Goal: Task Accomplishment & Management: Manage account settings

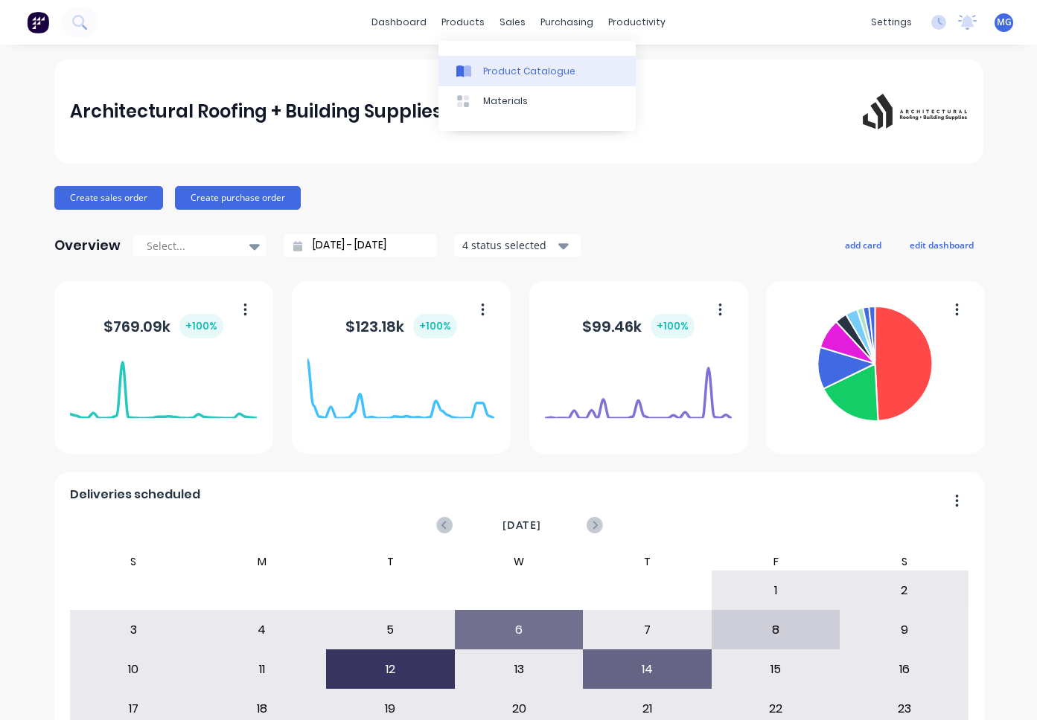
click at [498, 63] on link "Product Catalogue" at bounding box center [536, 71] width 197 height 30
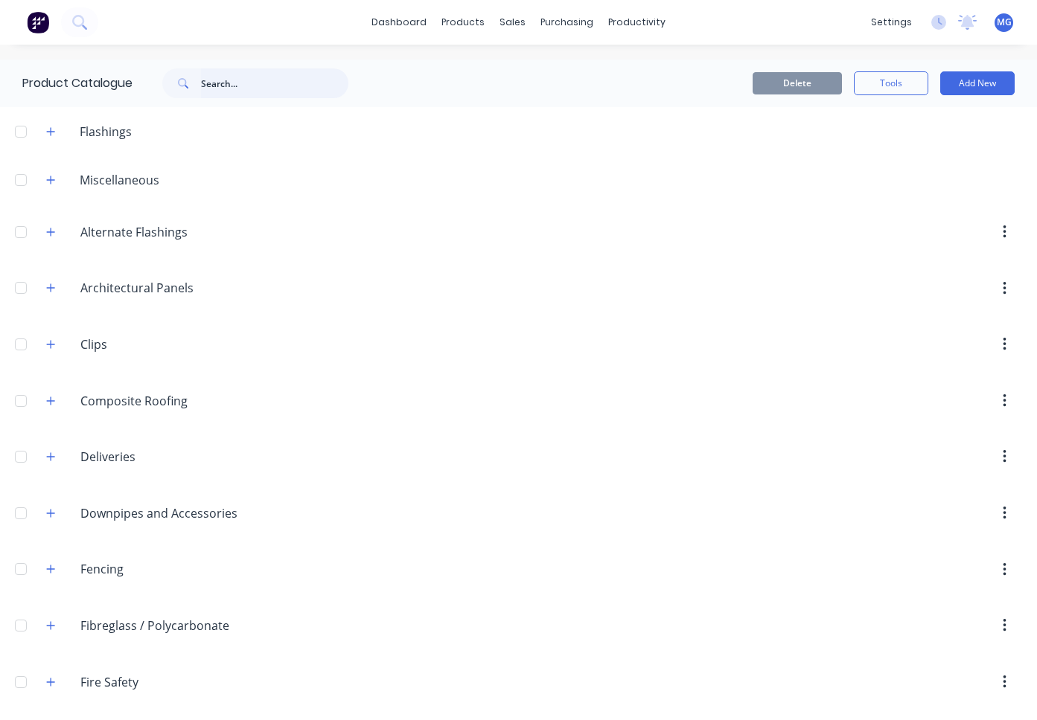
click at [218, 79] on input "text" at bounding box center [274, 83] width 147 height 30
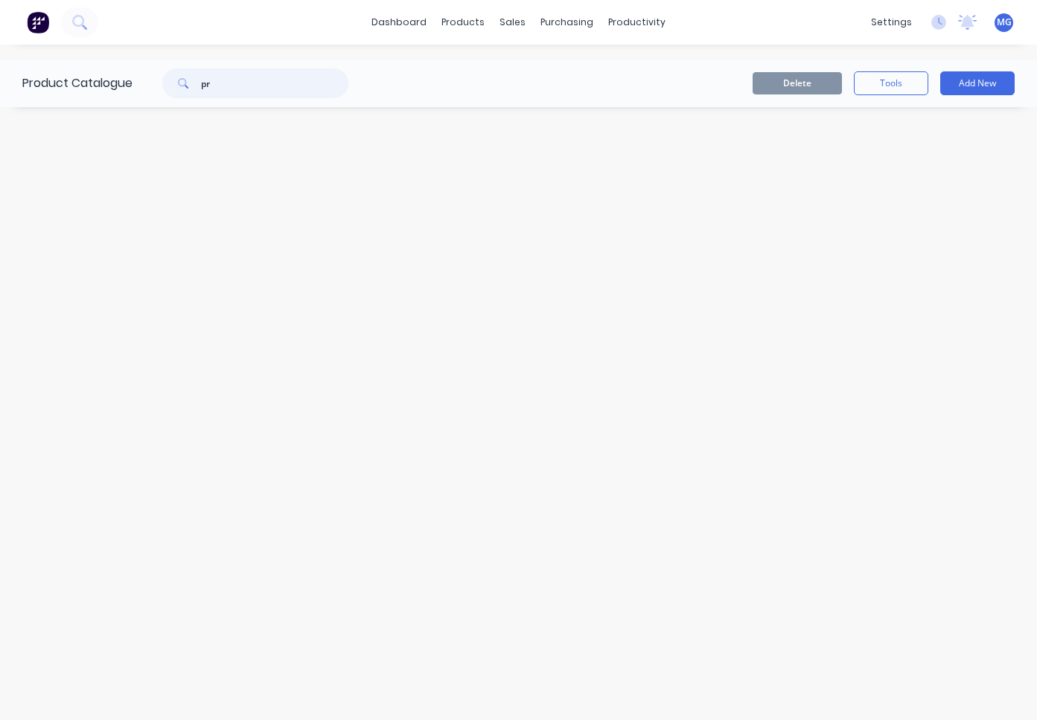
type input "p"
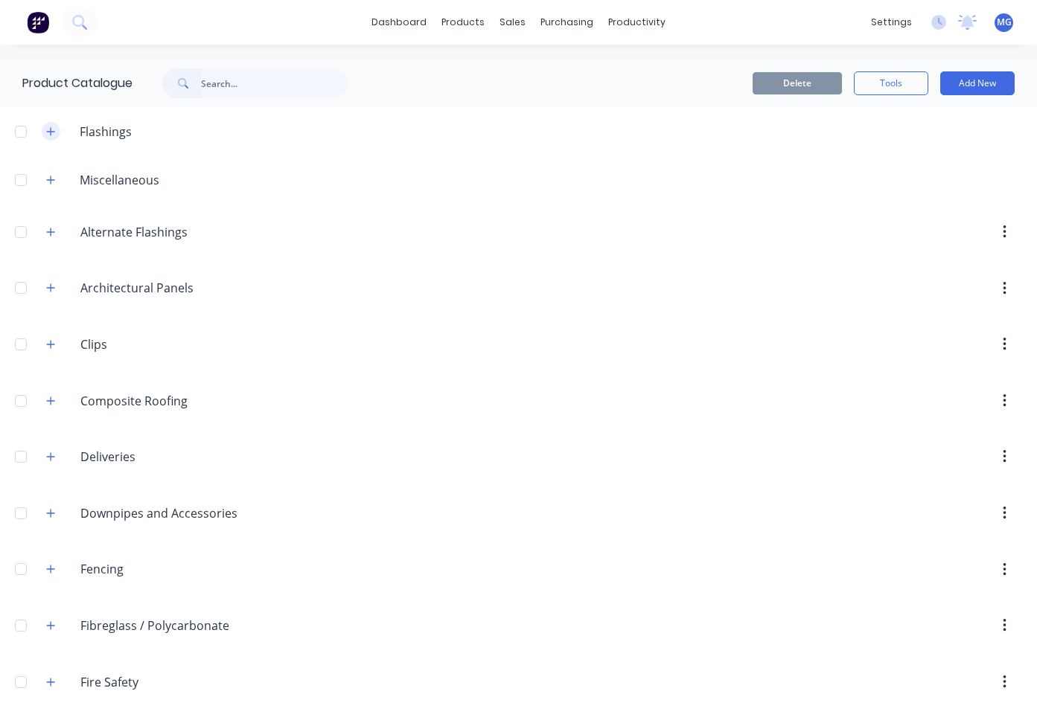
click at [48, 128] on icon "button" at bounding box center [50, 132] width 9 height 10
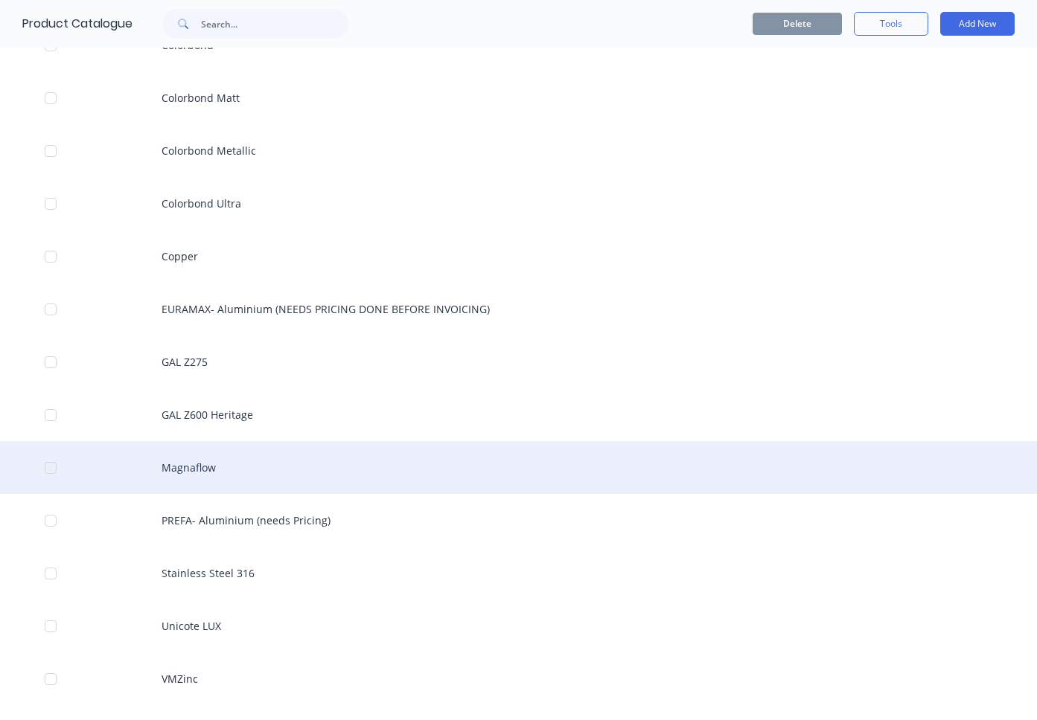
scroll to position [254, 0]
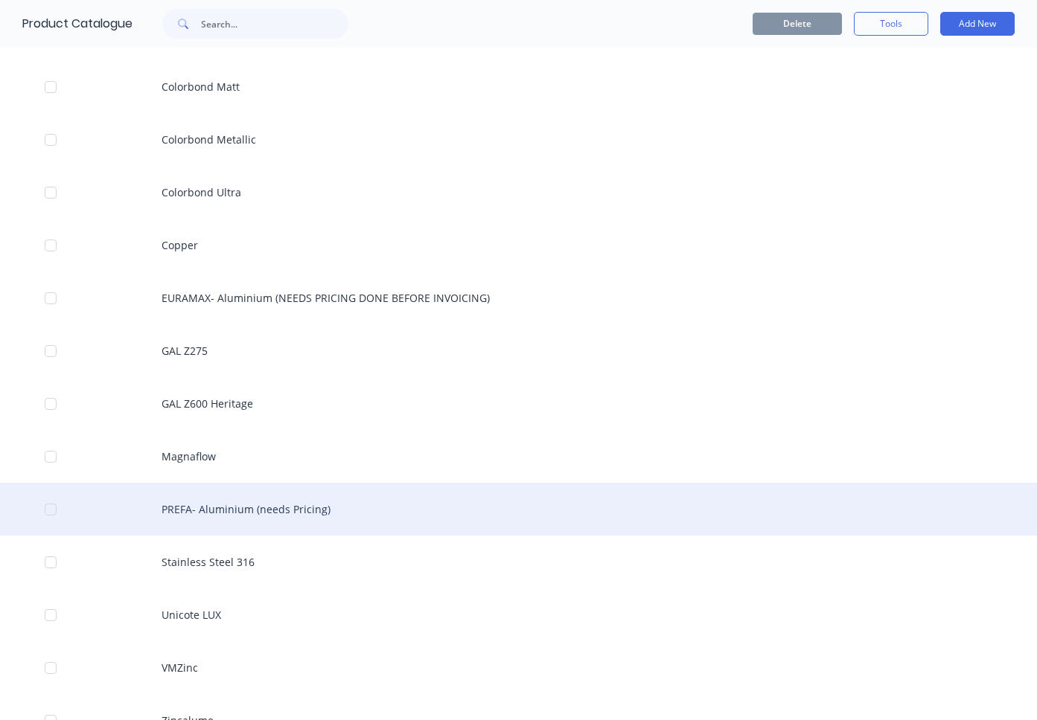
click at [217, 511] on div "PREFA- Aluminium (needs Pricing)" at bounding box center [518, 509] width 1037 height 53
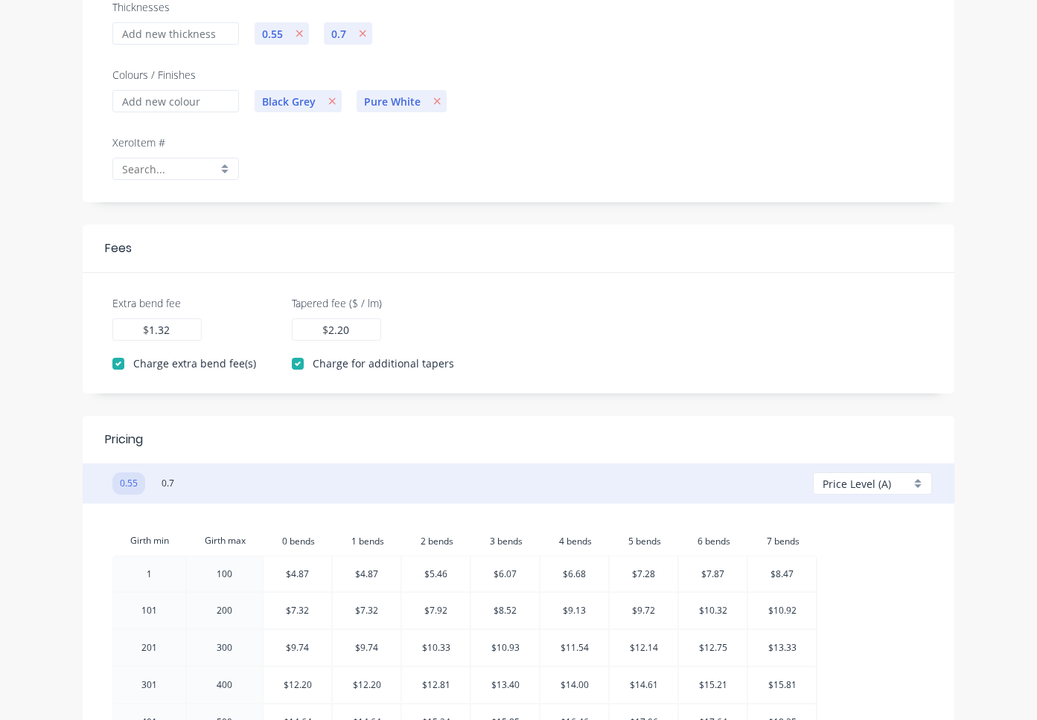
scroll to position [231, 0]
click at [165, 477] on button "0.7" at bounding box center [168, 481] width 28 height 22
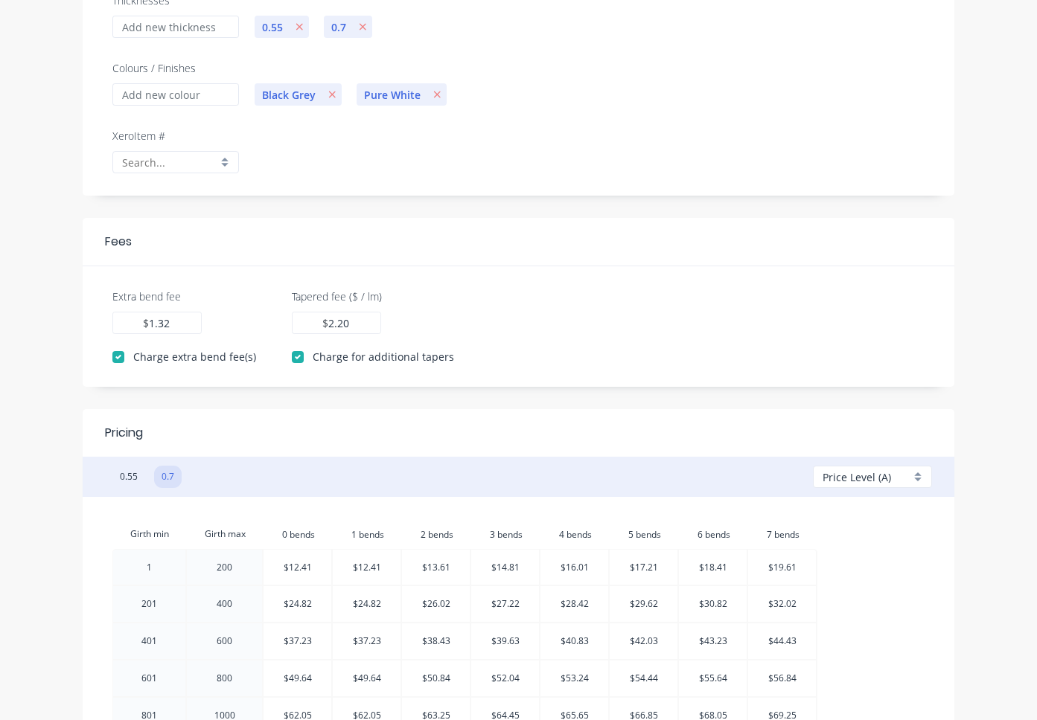
scroll to position [254, 0]
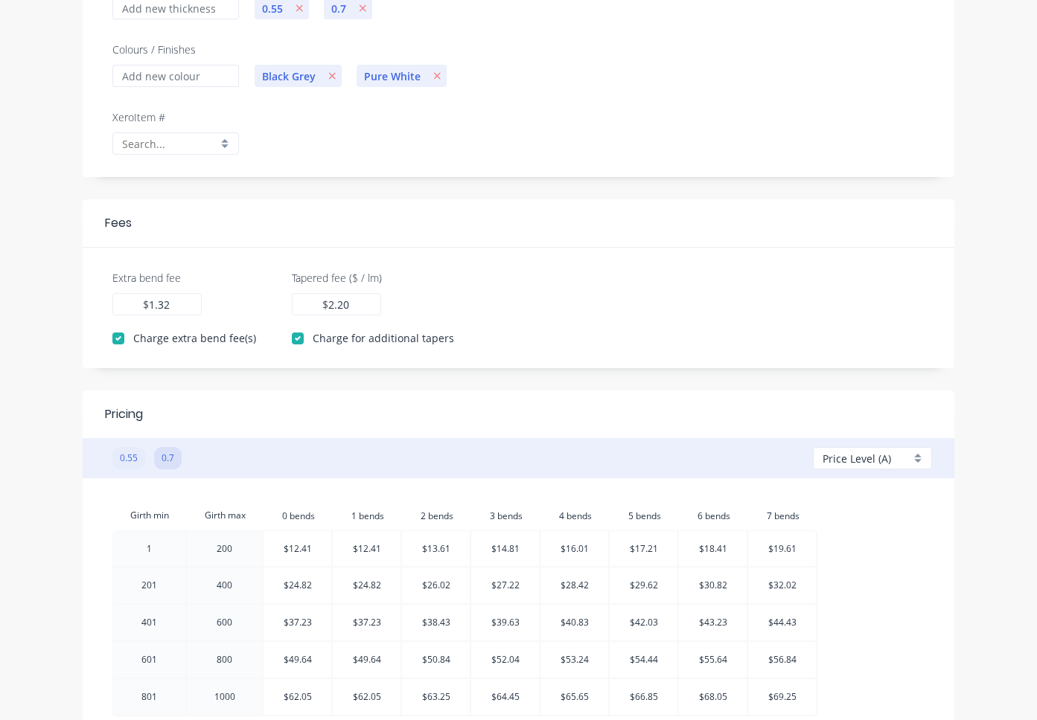
click at [129, 458] on button "0.55" at bounding box center [128, 458] width 33 height 22
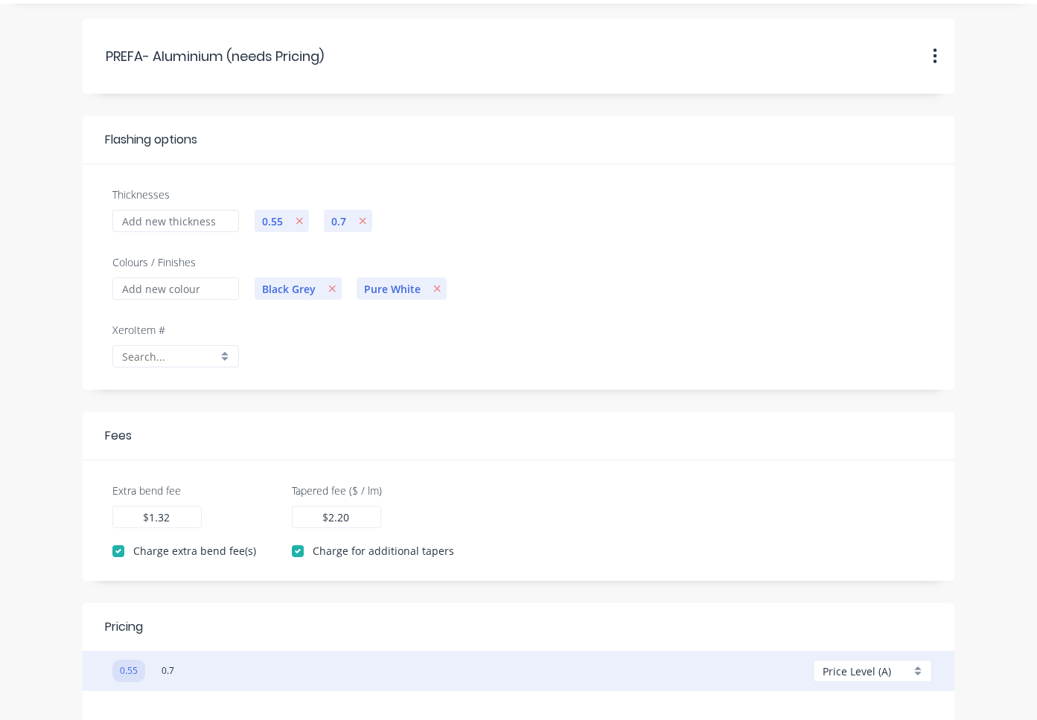
scroll to position [45, 0]
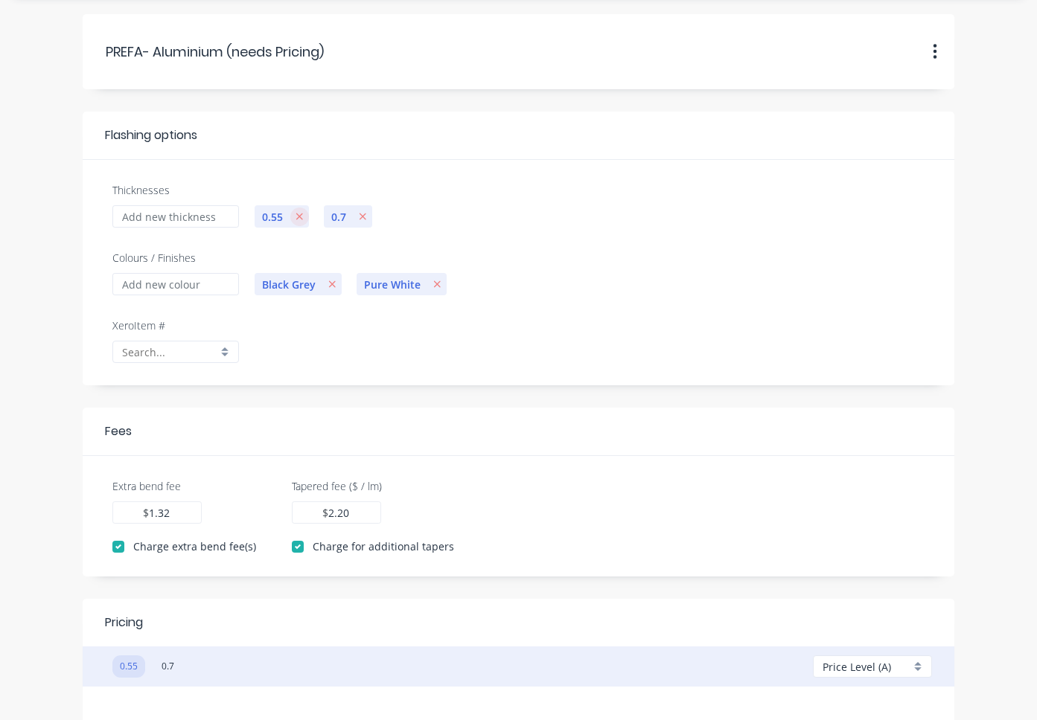
click at [297, 217] on icon "button" at bounding box center [299, 216] width 8 height 10
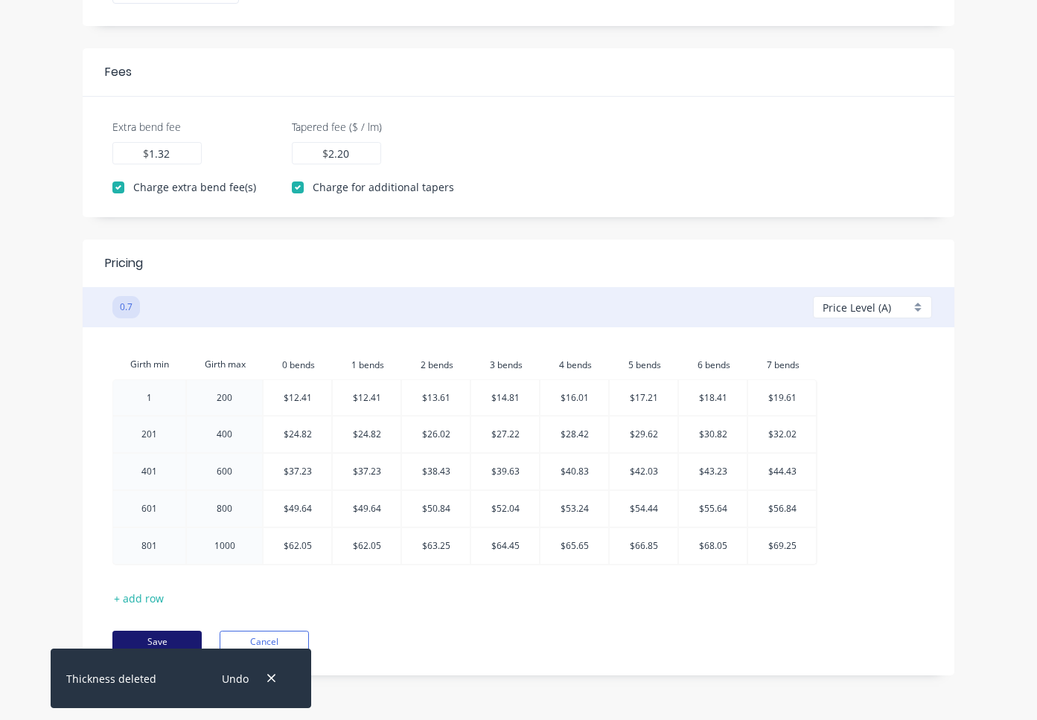
scroll to position [405, 0]
click at [155, 639] on button "Save" at bounding box center [156, 642] width 89 height 22
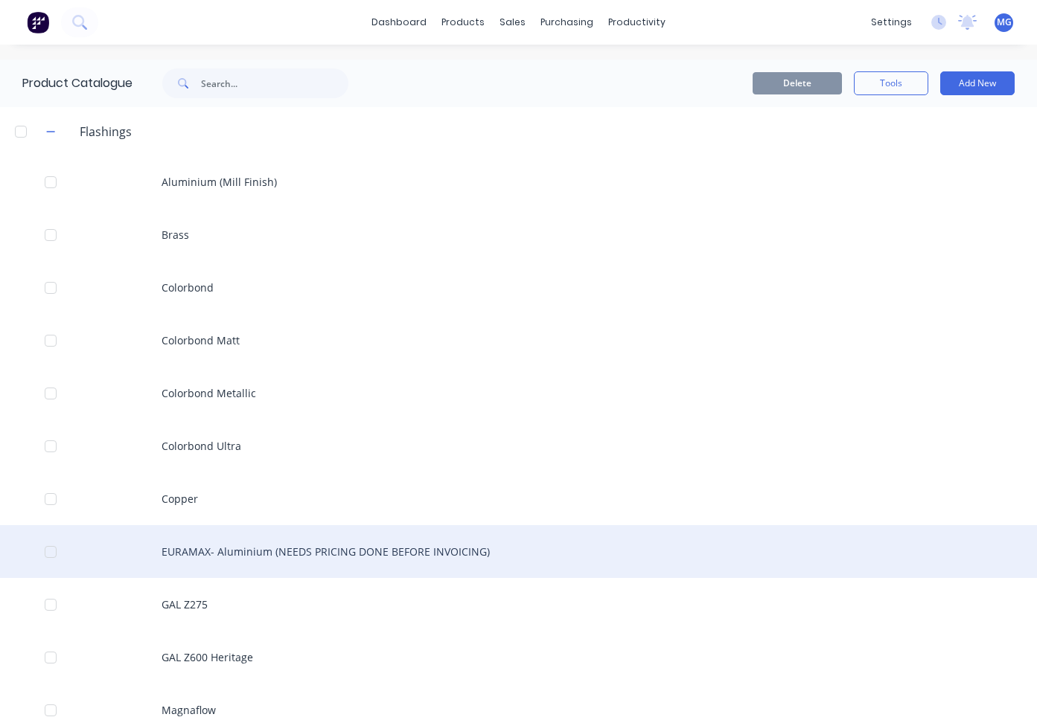
click at [215, 551] on div "EURAMAX- Aluminium (NEEDS PRICING DONE BEFORE INVOICING)" at bounding box center [518, 551] width 1037 height 53
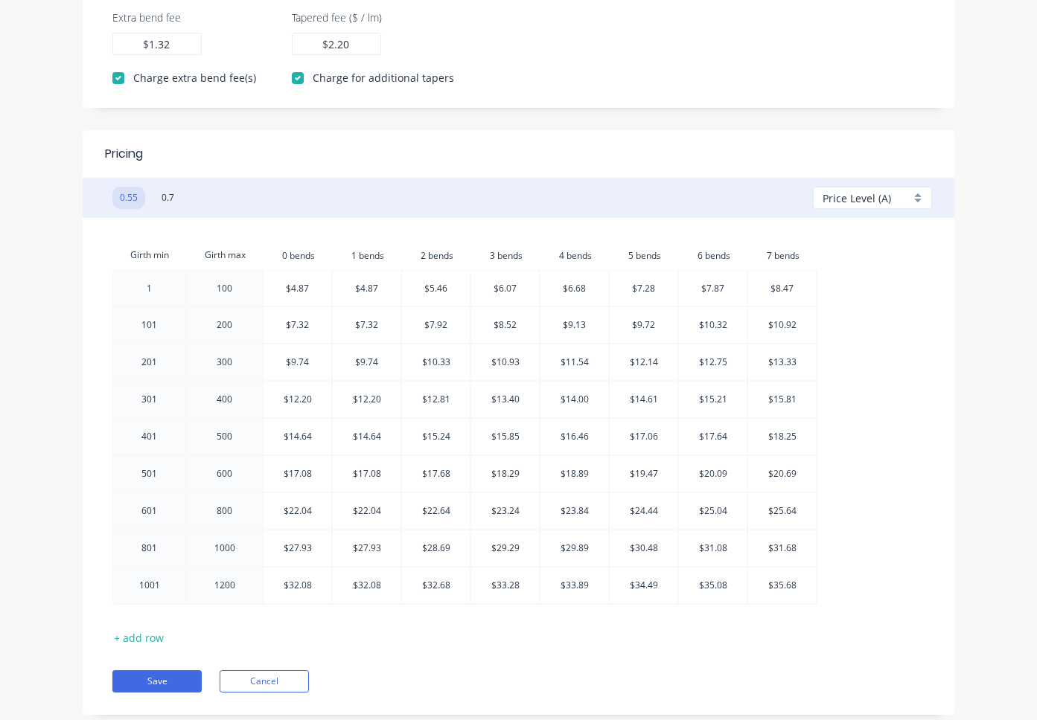
scroll to position [513, 0]
click at [168, 196] on button "0.7" at bounding box center [168, 199] width 28 height 22
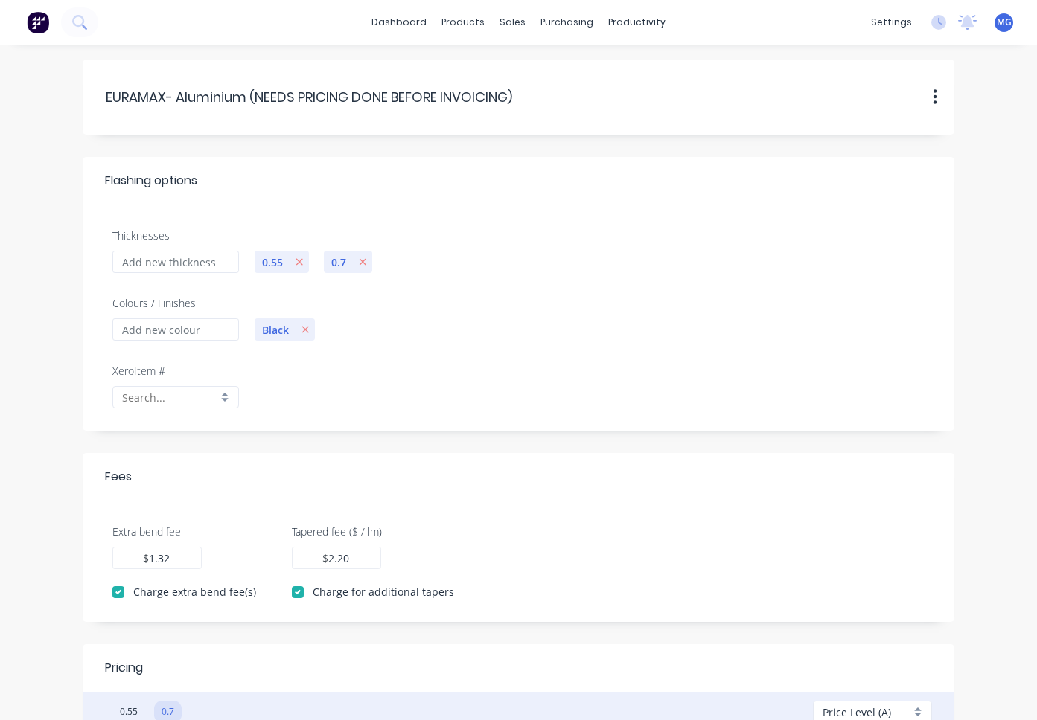
scroll to position [0, 0]
click at [298, 260] on icon "button" at bounding box center [299, 262] width 8 height 10
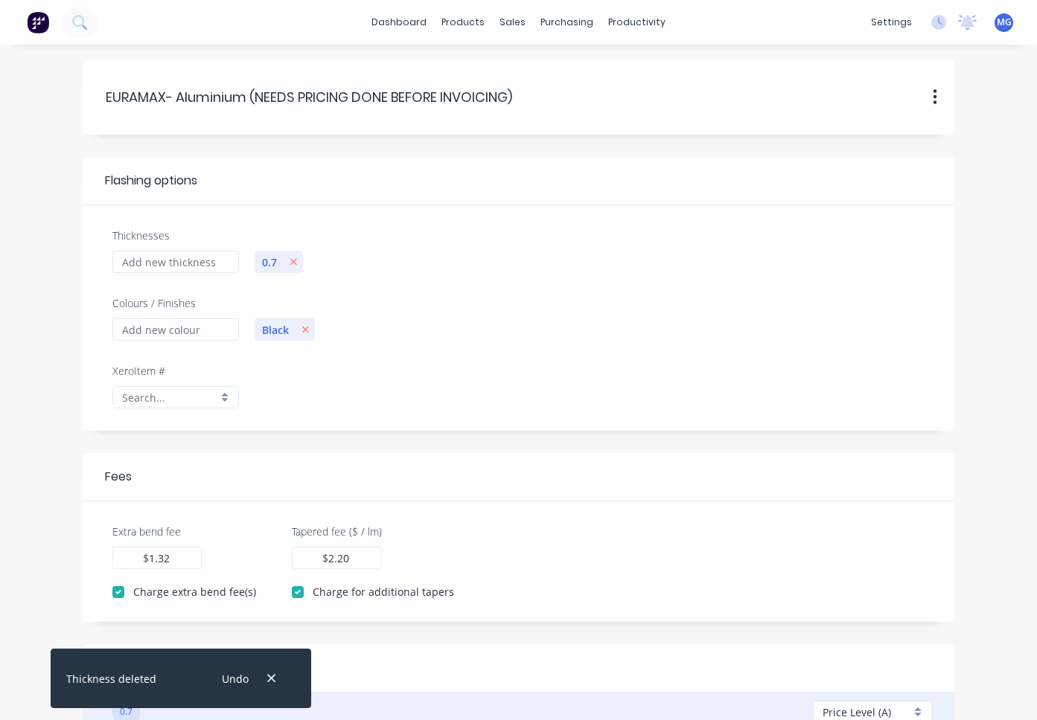
click at [416, 351] on div "Black" at bounding box center [588, 340] width 685 height 45
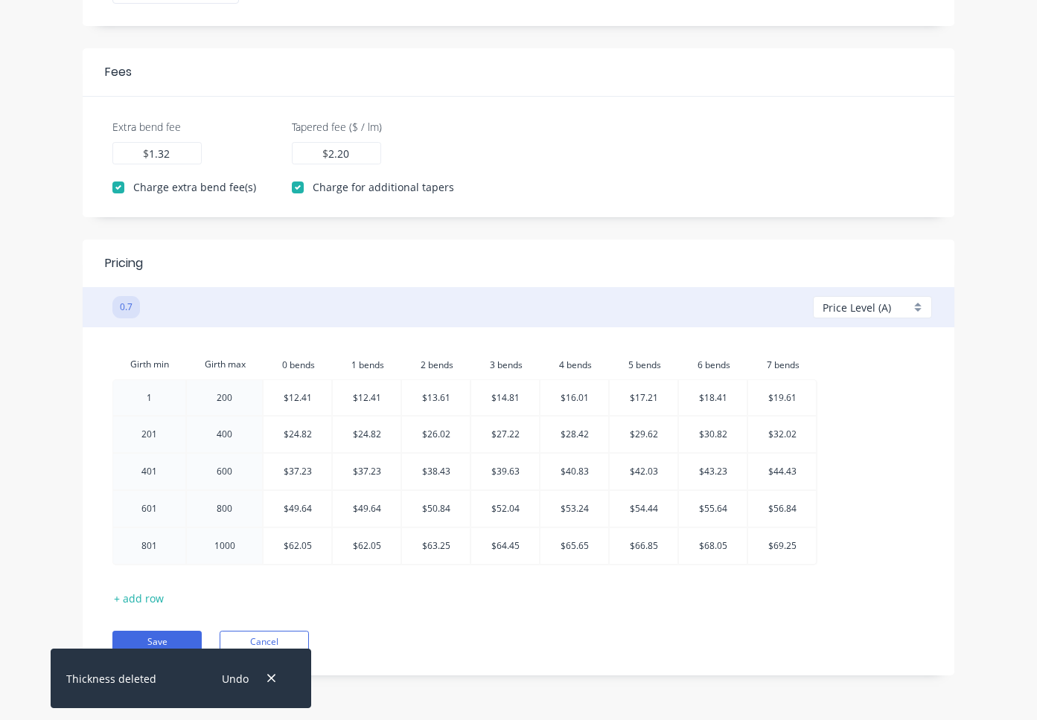
scroll to position [405, 0]
click at [176, 641] on button "Save" at bounding box center [156, 642] width 89 height 22
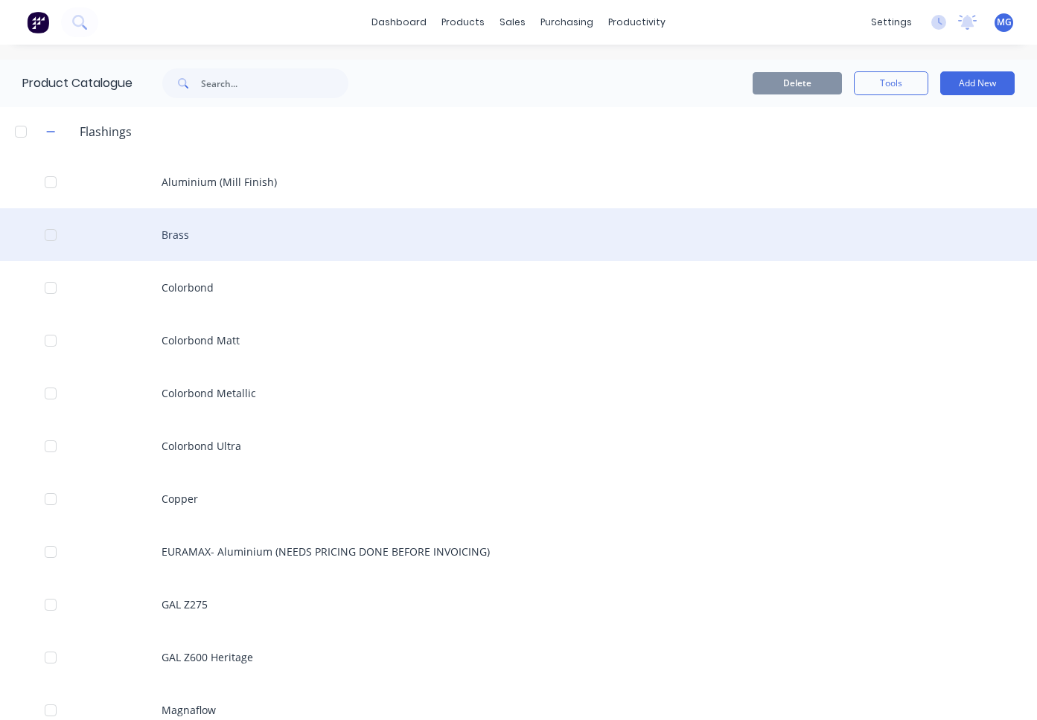
click at [173, 234] on div "Brass" at bounding box center [518, 234] width 1037 height 53
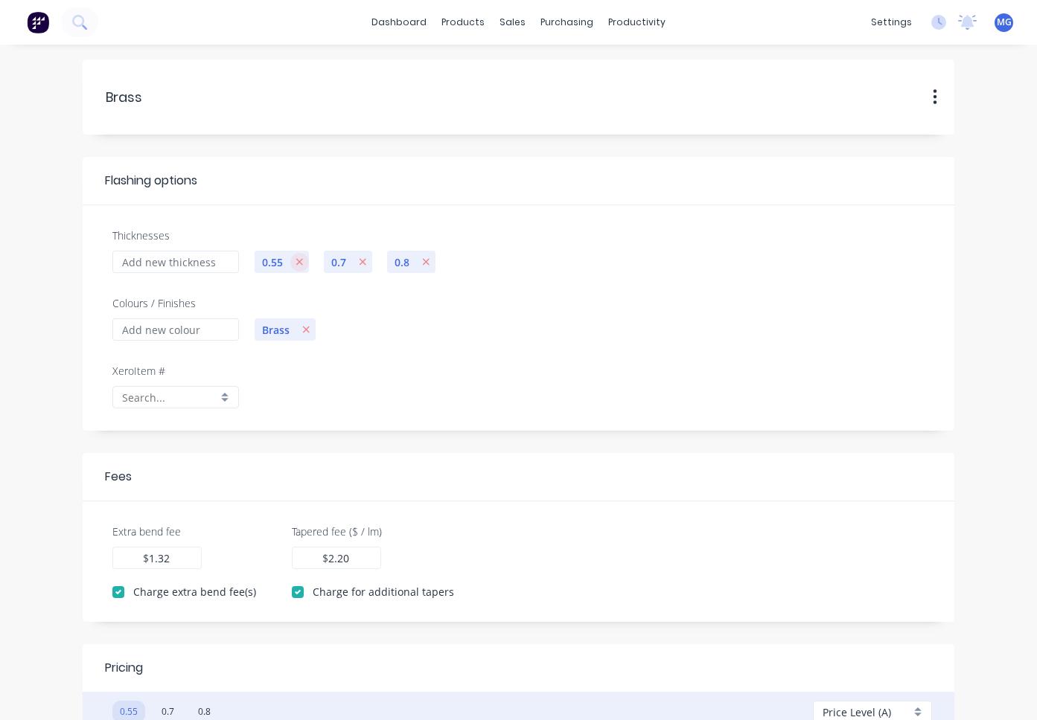
click at [301, 262] on icon "button" at bounding box center [299, 262] width 8 height 10
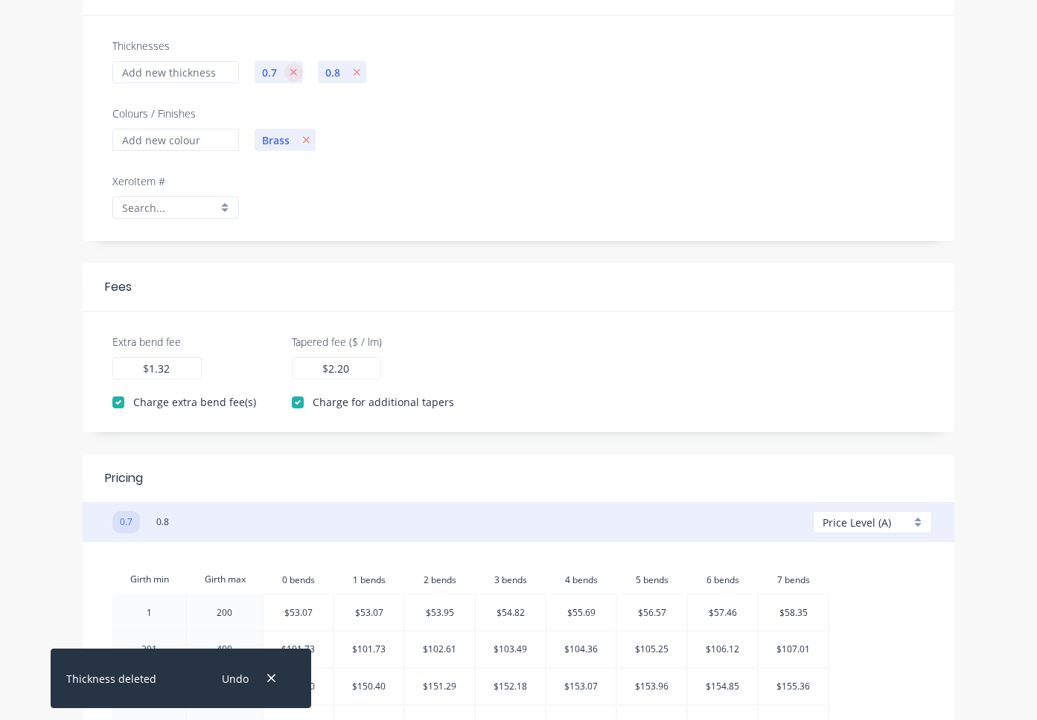
click at [293, 69] on icon "button" at bounding box center [294, 72] width 8 height 10
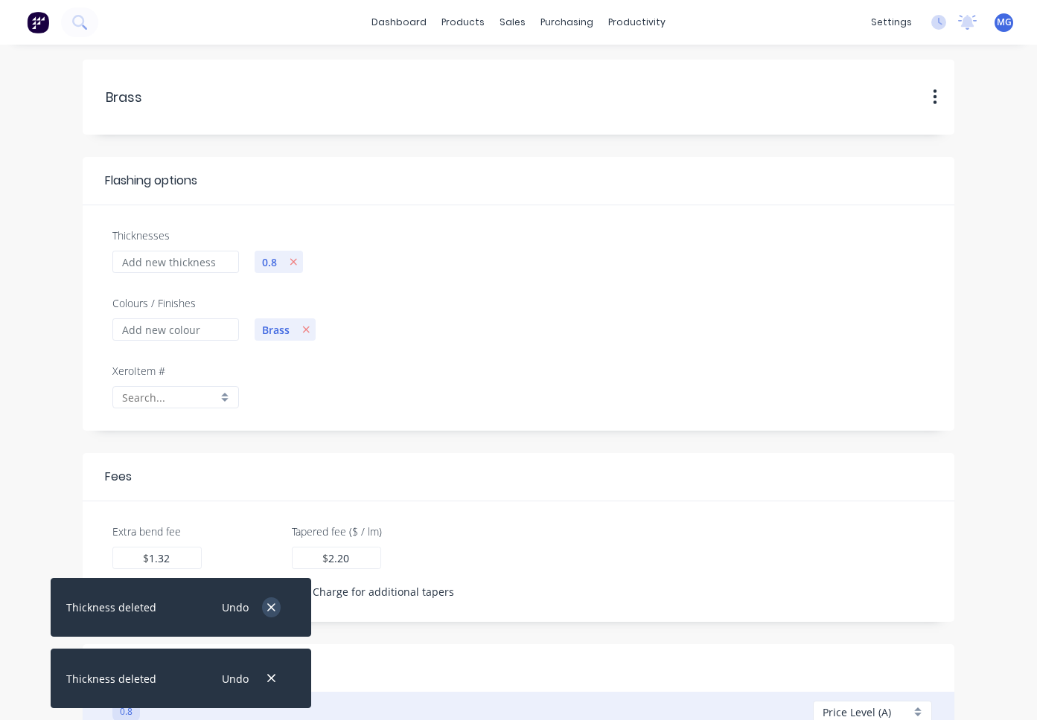
click at [272, 604] on icon "button" at bounding box center [271, 607] width 10 height 13
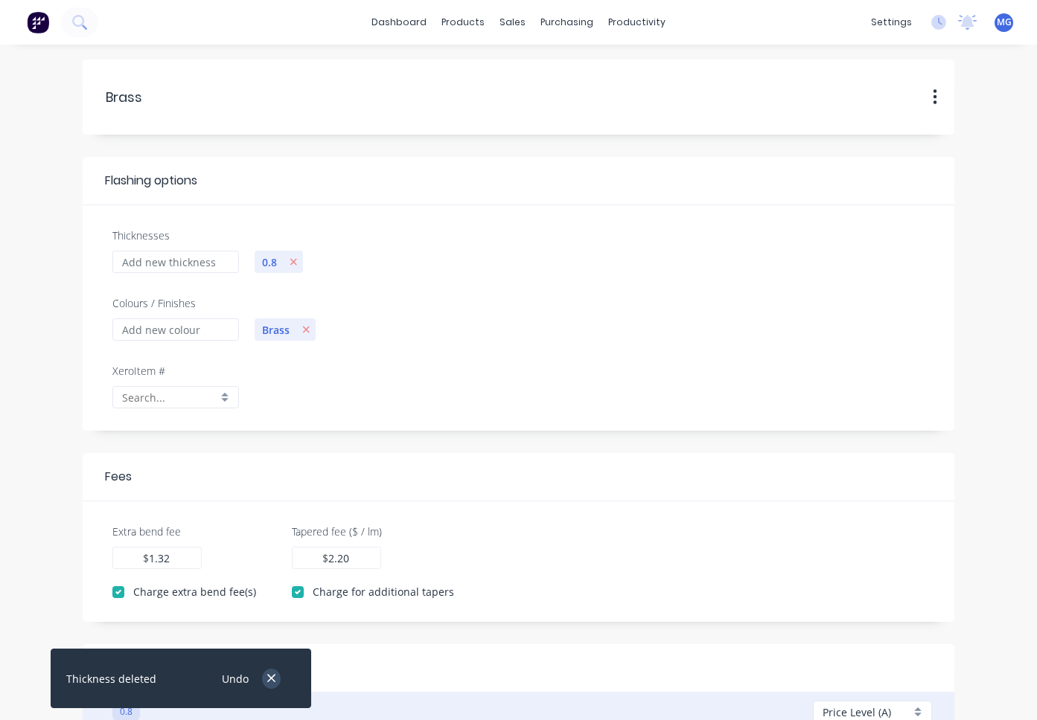
click at [272, 674] on icon "button" at bounding box center [271, 678] width 10 height 13
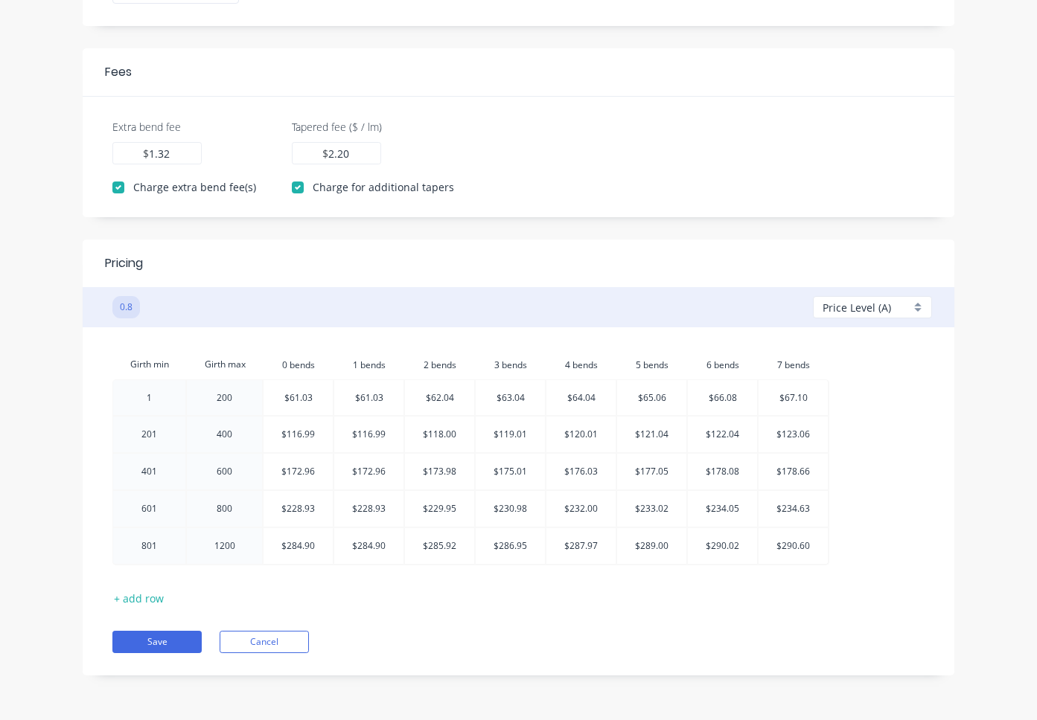
scroll to position [405, 0]
click at [154, 638] on button "Save" at bounding box center [156, 642] width 89 height 22
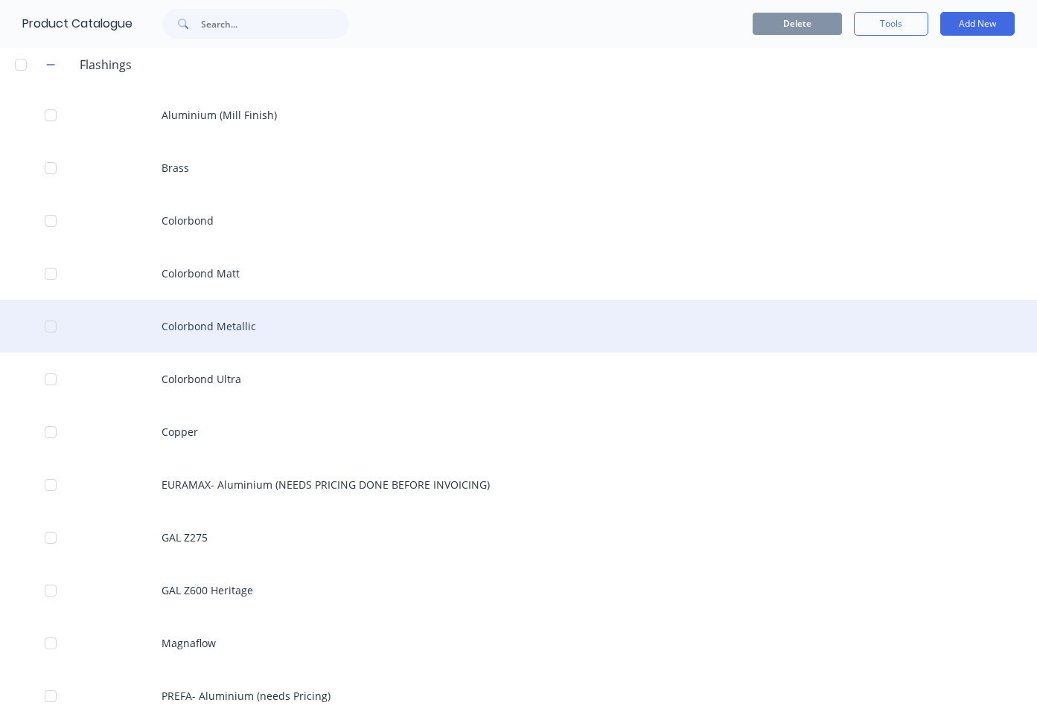
scroll to position [80, 0]
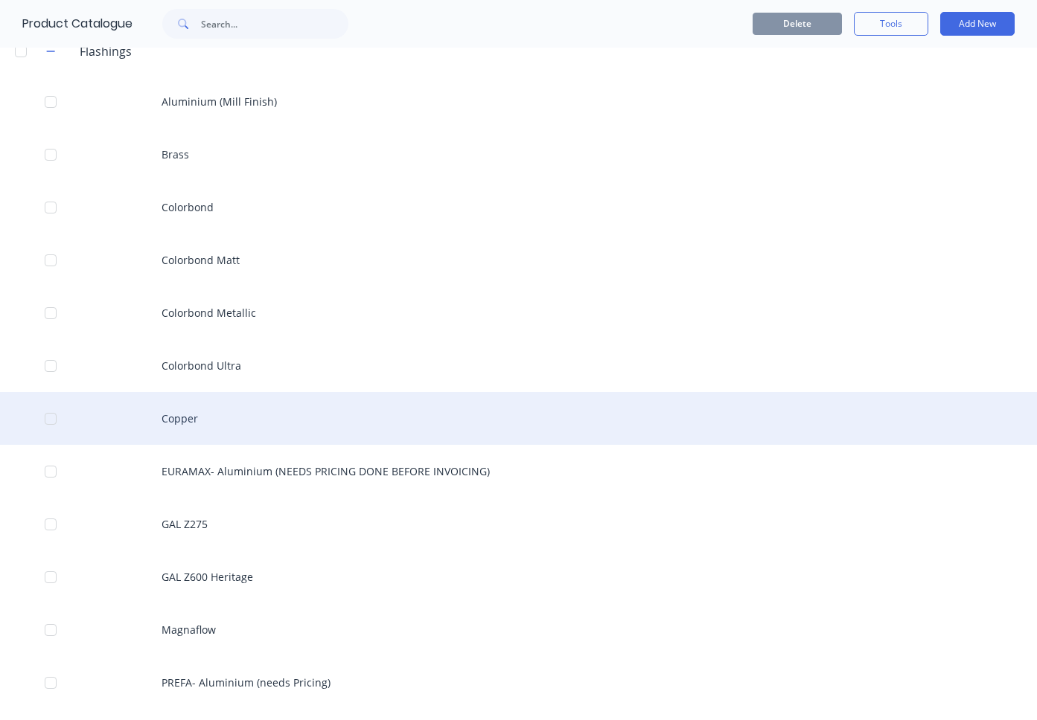
click at [180, 424] on div "Copper" at bounding box center [518, 418] width 1037 height 53
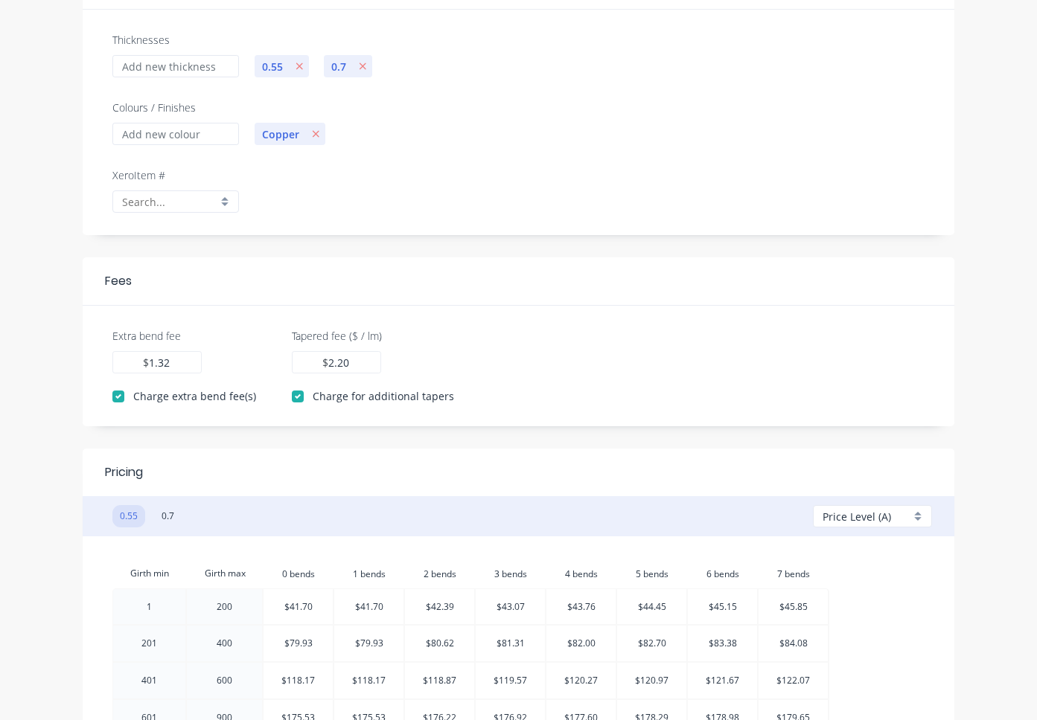
scroll to position [210, 0]
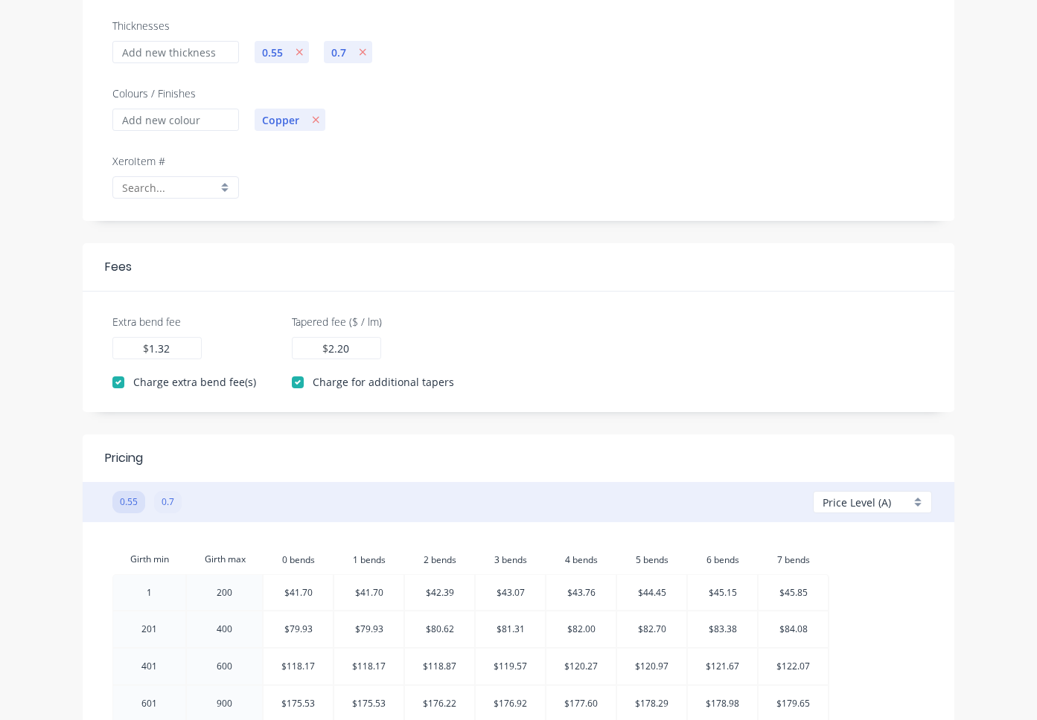
click at [171, 501] on button "0.7" at bounding box center [168, 502] width 28 height 22
click at [132, 499] on button "0.55" at bounding box center [128, 502] width 33 height 22
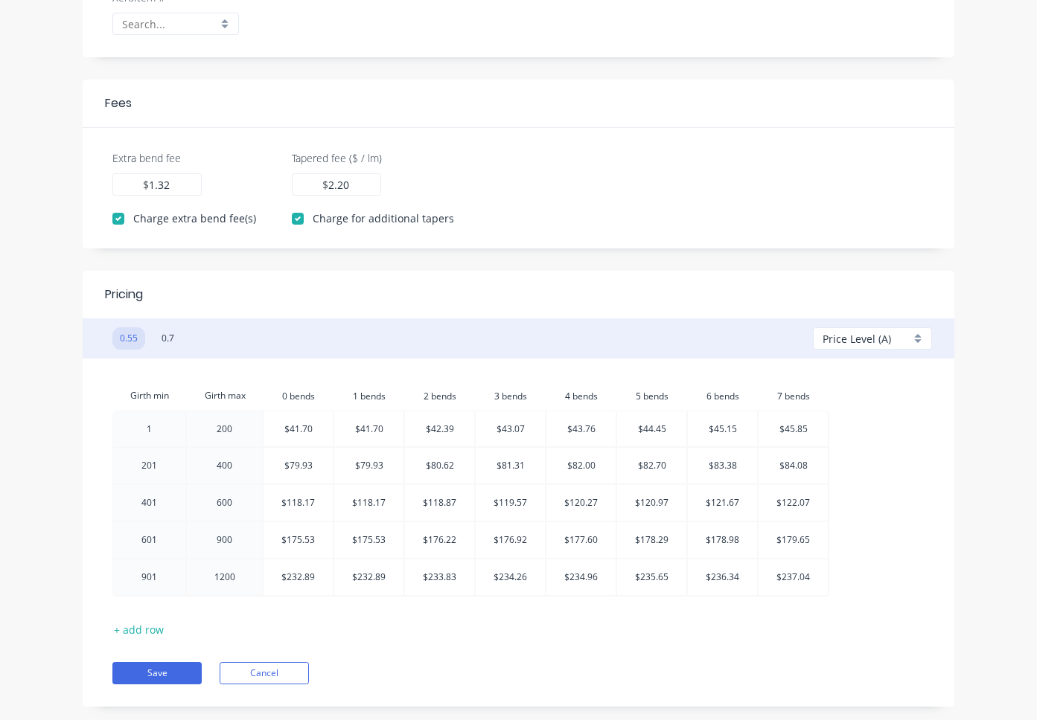
scroll to position [375, 0]
click at [170, 332] on button "0.7" at bounding box center [168, 337] width 28 height 22
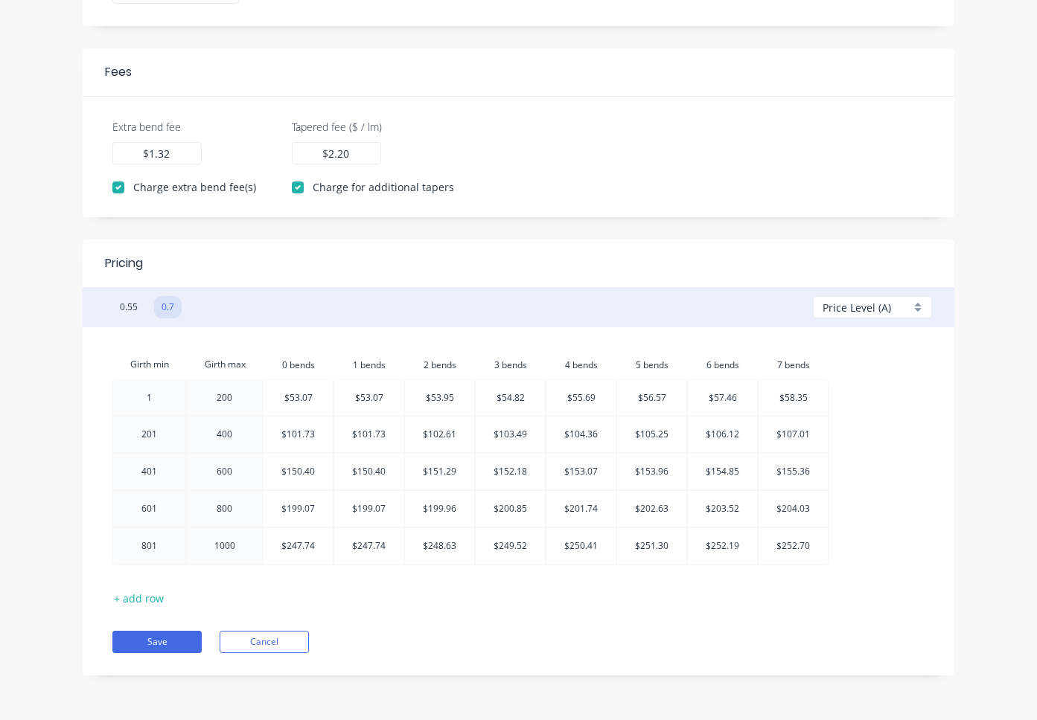
scroll to position [405, 0]
click at [252, 643] on button "Cancel" at bounding box center [264, 642] width 89 height 22
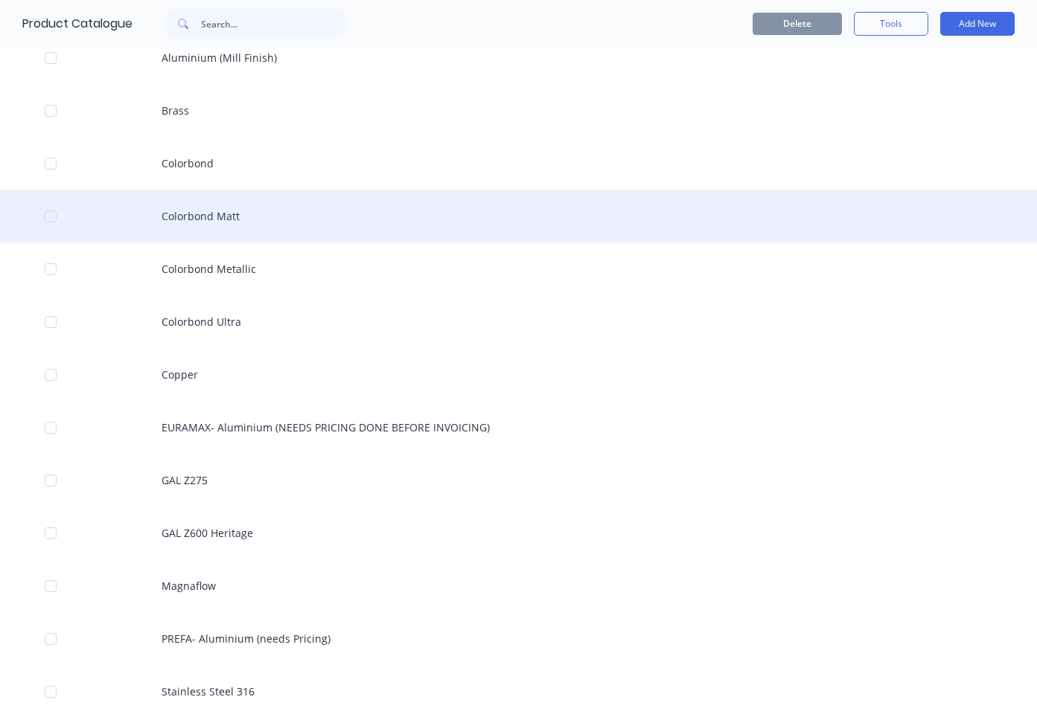
scroll to position [134, 0]
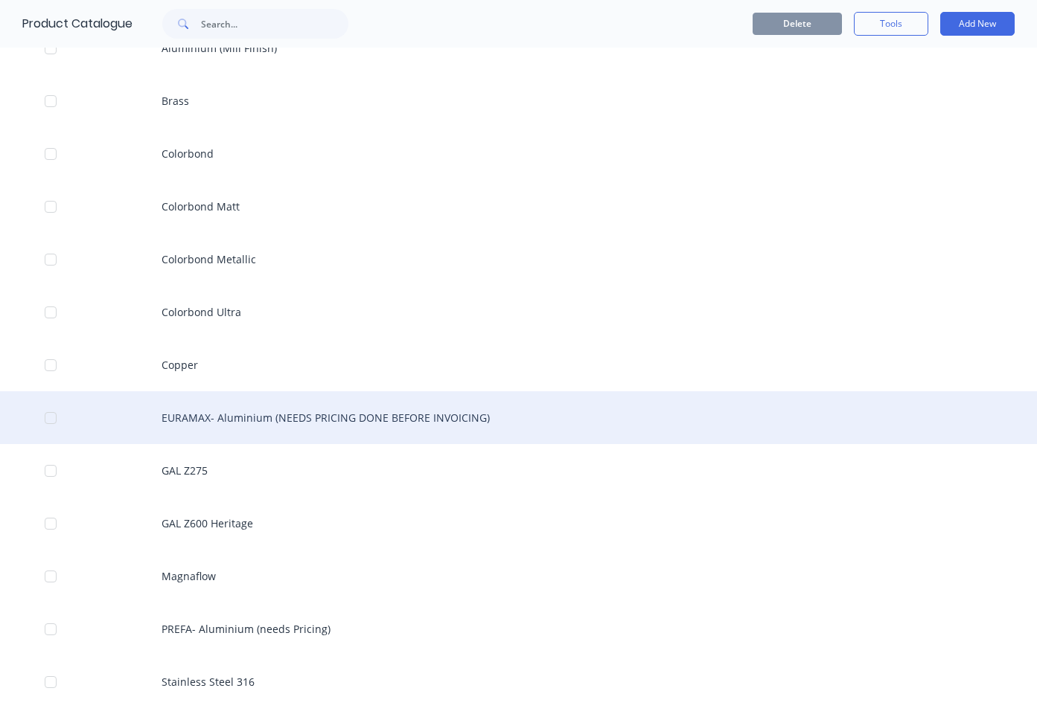
click at [292, 413] on div "EURAMAX- Aluminium (NEEDS PRICING DONE BEFORE INVOICING)" at bounding box center [518, 417] width 1037 height 53
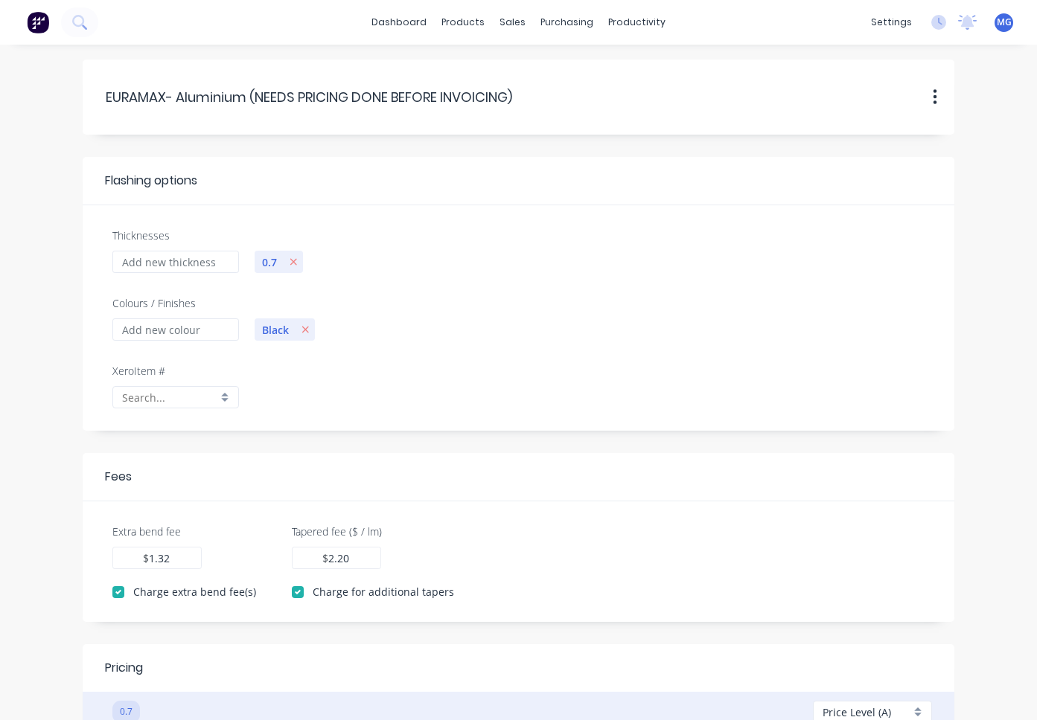
click at [518, 89] on div "EURAMAX-.Aluminium.(NEEDS.PRICING.DONE.BEFORE.INVOICING) EURAMAX- Aluminium (NE…" at bounding box center [518, 96] width 827 height 45
click at [510, 96] on input "EURAMAX- Aluminium (NEEDS PRICING DONE BEFORE INVOICING)" at bounding box center [310, 97] width 408 height 20
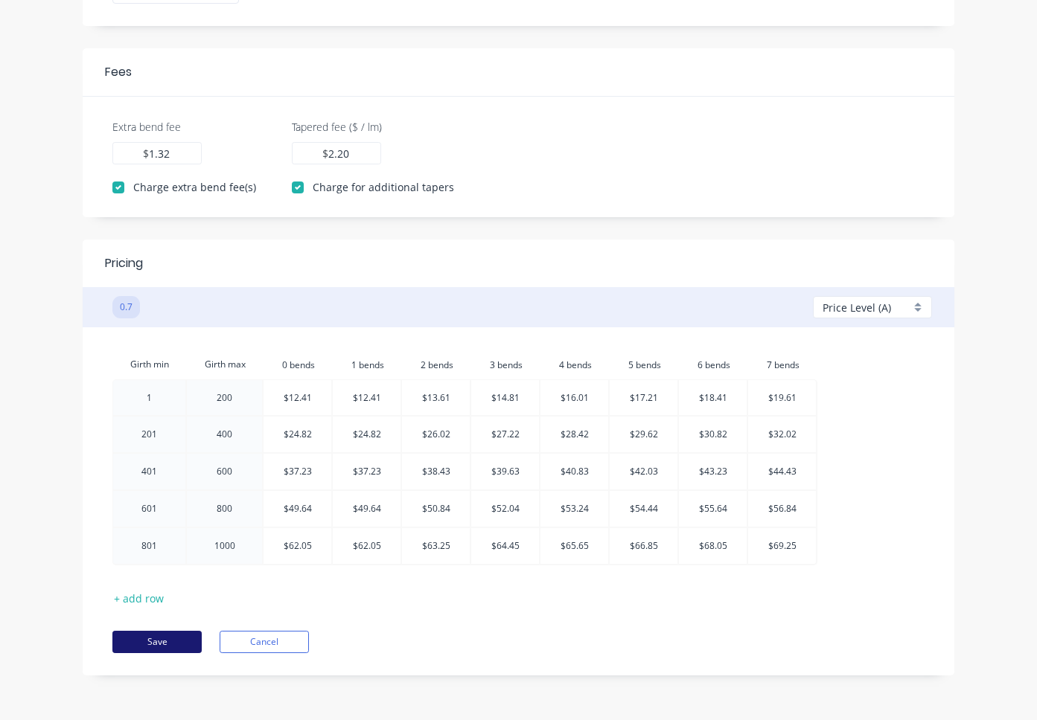
scroll to position [405, 0]
type input "EURAMAX- Aluminium"
click at [155, 639] on button "Save" at bounding box center [156, 642] width 89 height 22
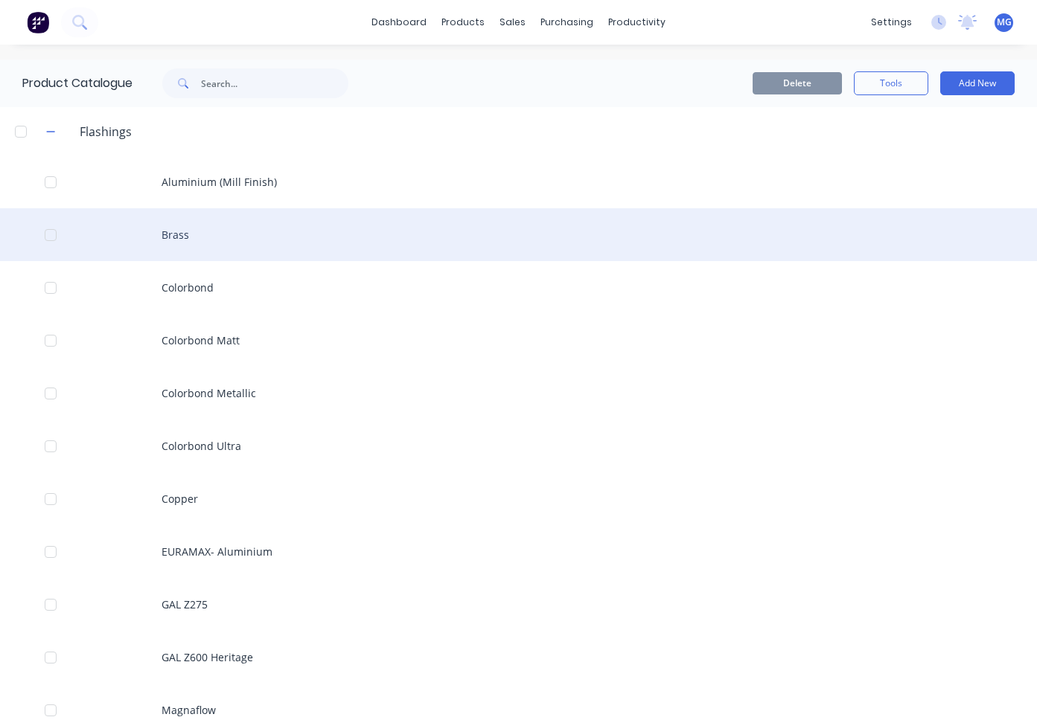
click at [185, 236] on div "Brass" at bounding box center [518, 234] width 1037 height 53
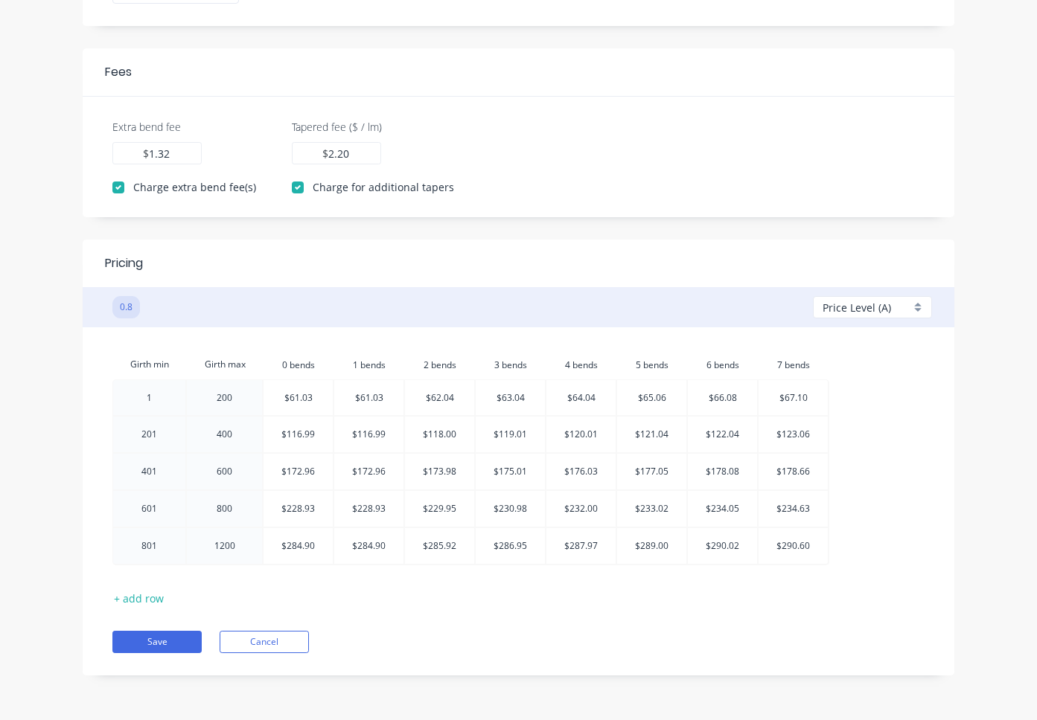
scroll to position [405, 0]
click at [141, 642] on button "Save" at bounding box center [156, 642] width 89 height 22
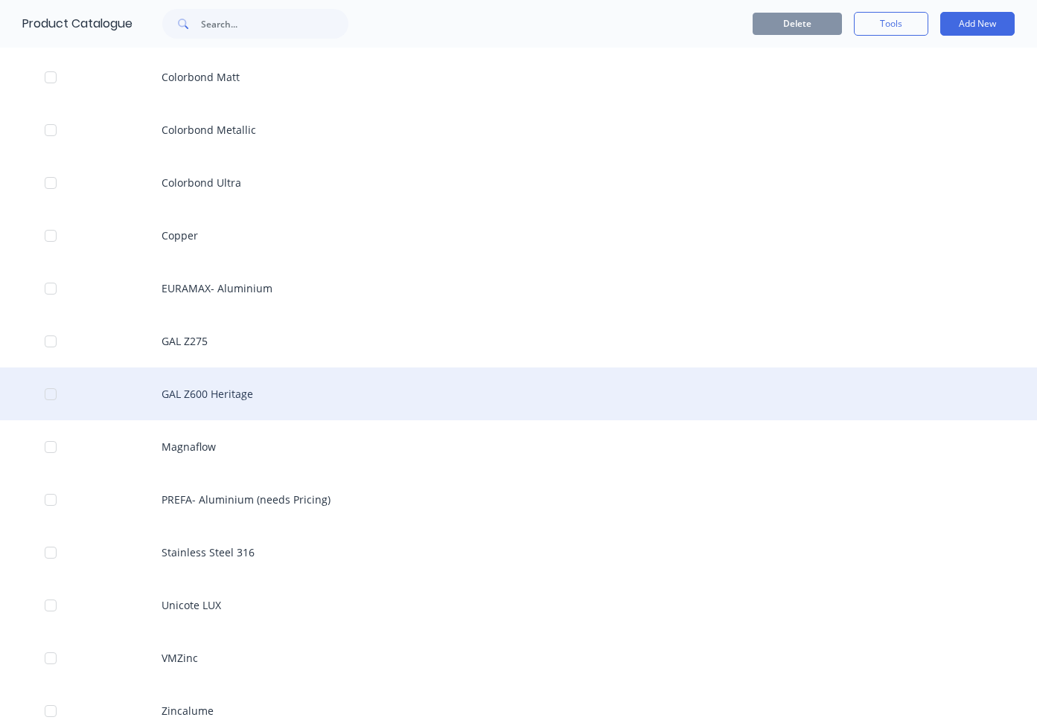
scroll to position [266, 0]
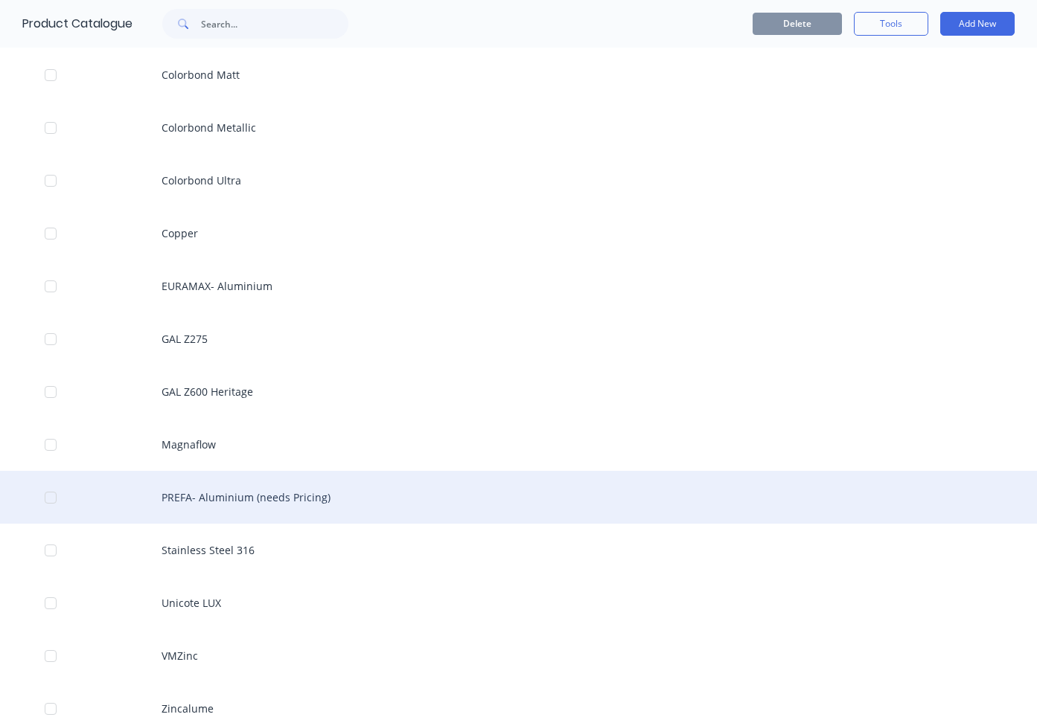
click at [264, 496] on div "PREFA- Aluminium (needs Pricing)" at bounding box center [518, 497] width 1037 height 53
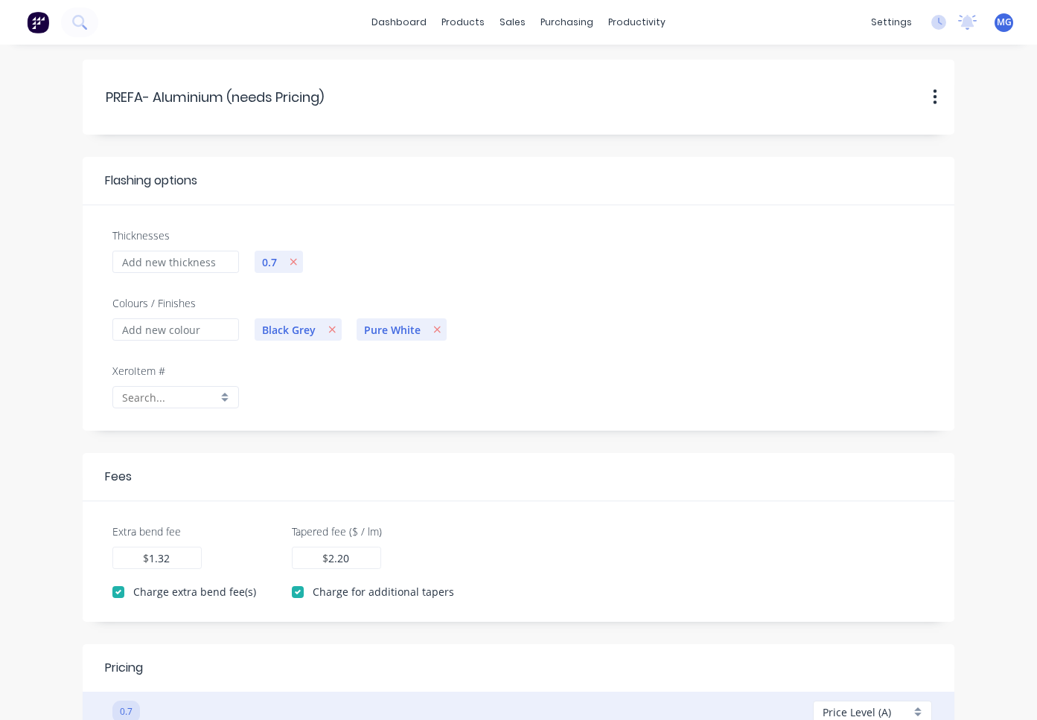
click at [326, 98] on div "PREFA-.Aluminium.(needs.Pricing) PREFA- Aluminium (needs Pricing) Duplicate Del…" at bounding box center [518, 96] width 827 height 45
click at [321, 97] on input "PREFA- Aluminium (needs Pricing)" at bounding box center [216, 97] width 221 height 20
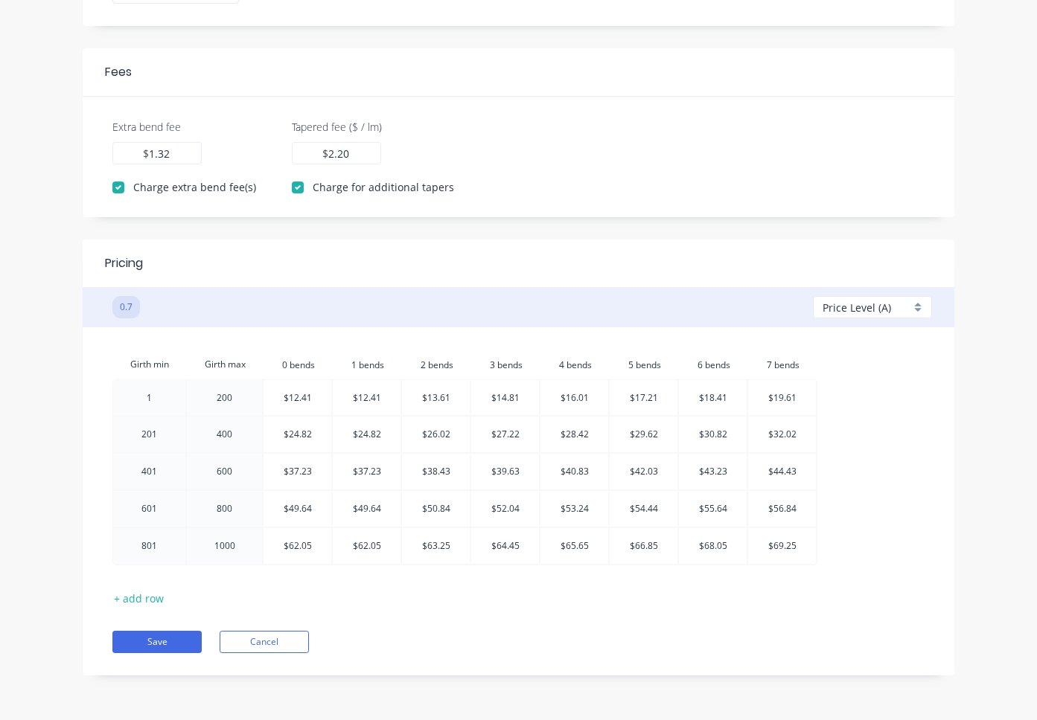
scroll to position [405, 0]
type input "PREFA- Aluminium"
click at [148, 645] on button "Save" at bounding box center [156, 642] width 89 height 22
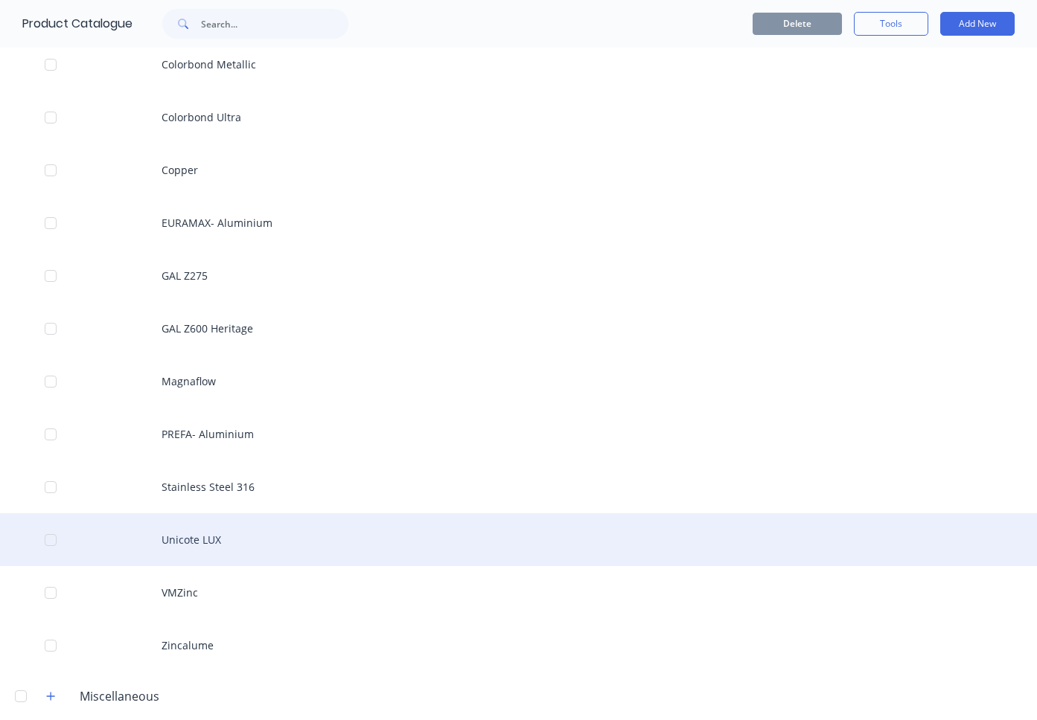
scroll to position [336, 0]
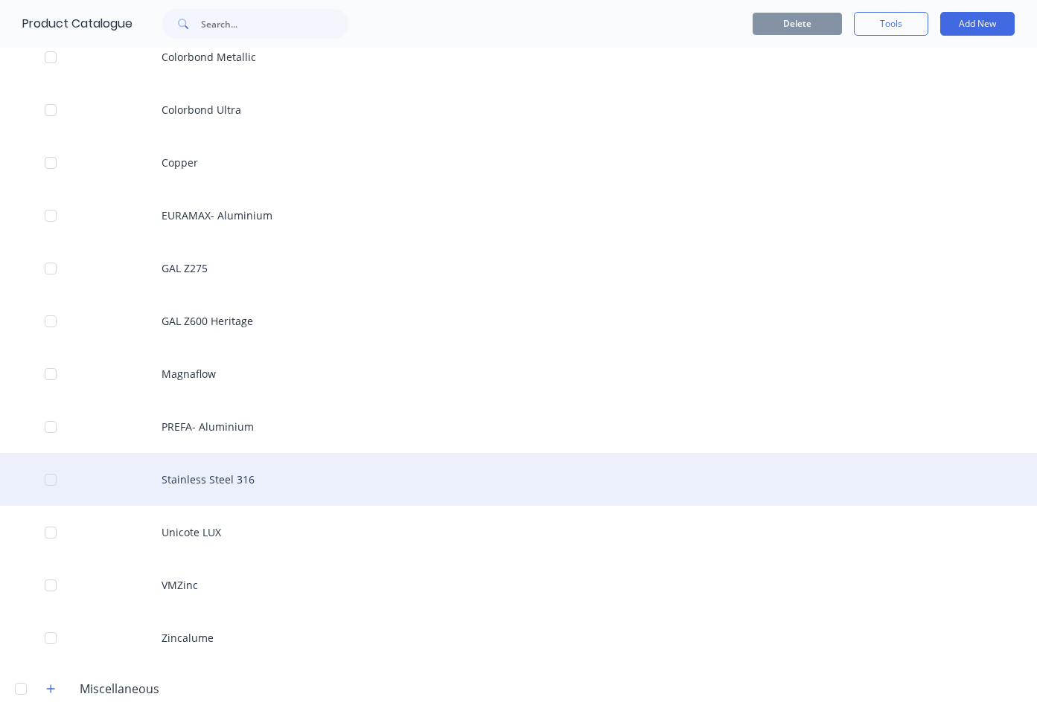
click at [231, 479] on div "Stainless Steel 316" at bounding box center [518, 479] width 1037 height 53
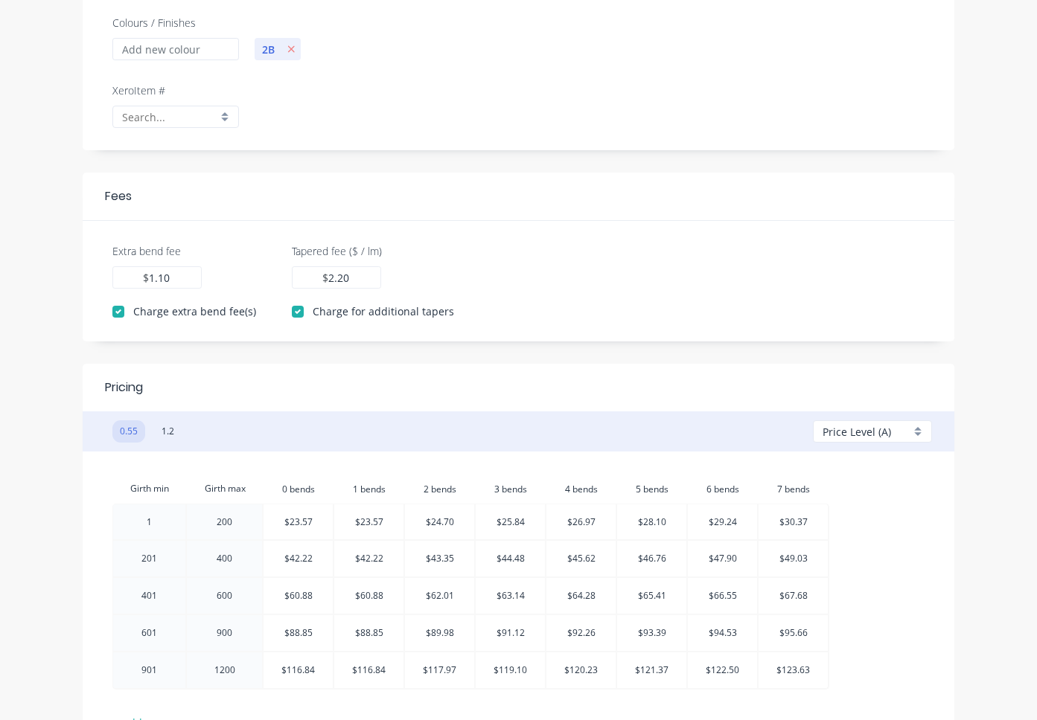
scroll to position [298, 0]
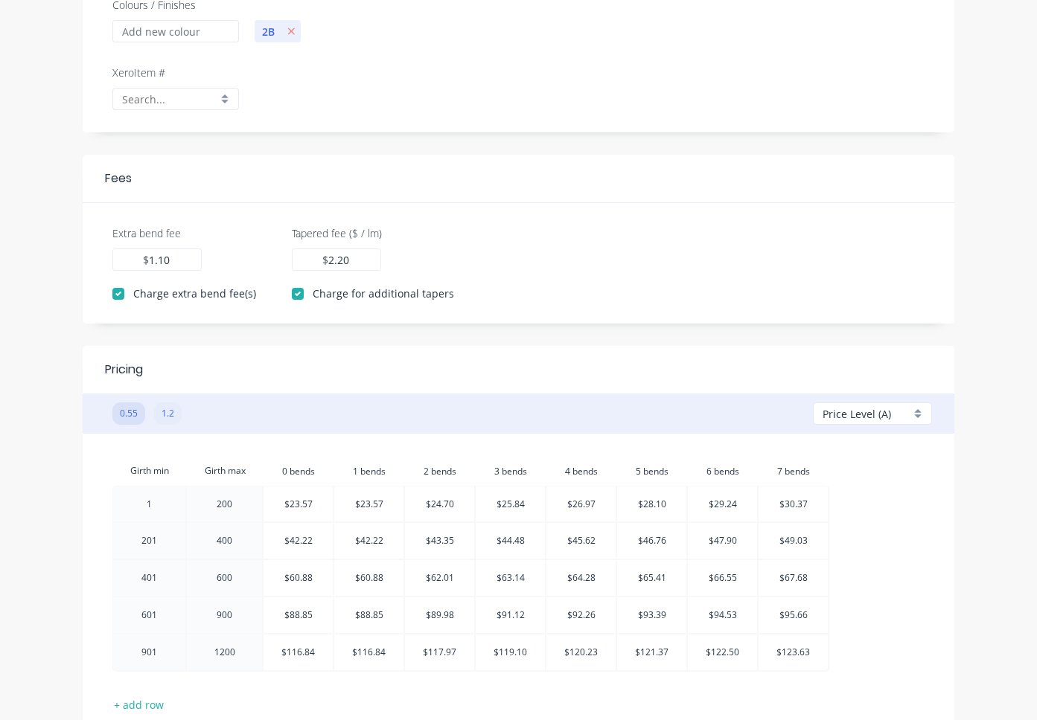
click at [162, 409] on button "1.2" at bounding box center [168, 414] width 28 height 22
type input "1.00"
checkbox input "false"
type input "1.00"
checkbox input "false"
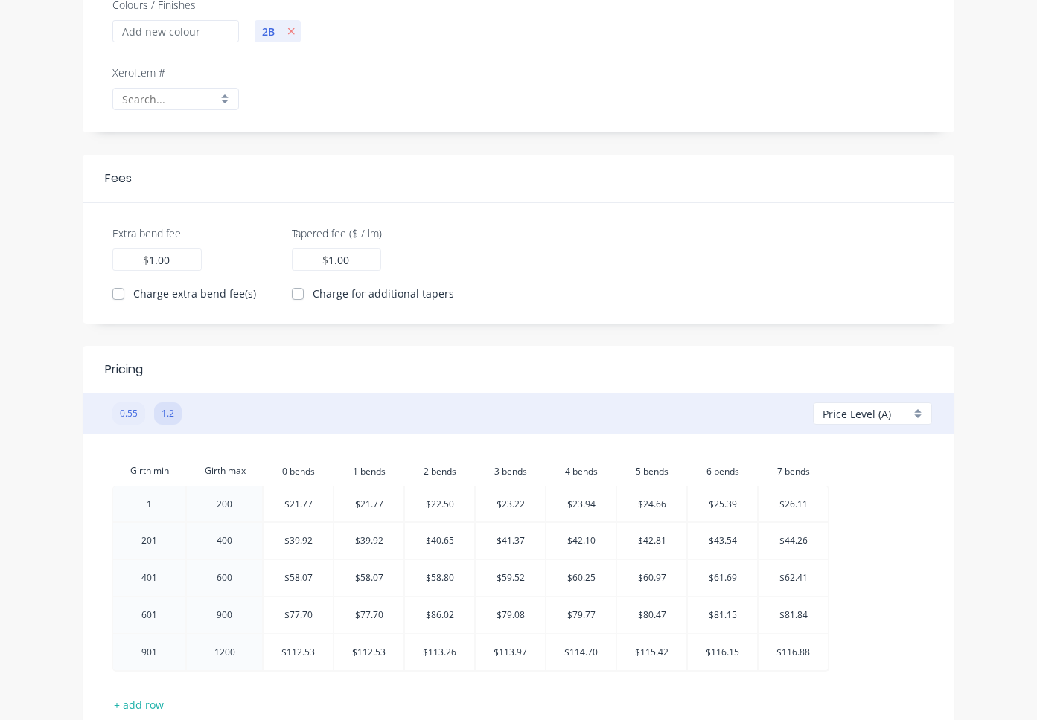
click at [125, 418] on button "0.55" at bounding box center [128, 414] width 33 height 22
type input "1.10"
checkbox input "true"
type input "2.20"
checkbox input "true"
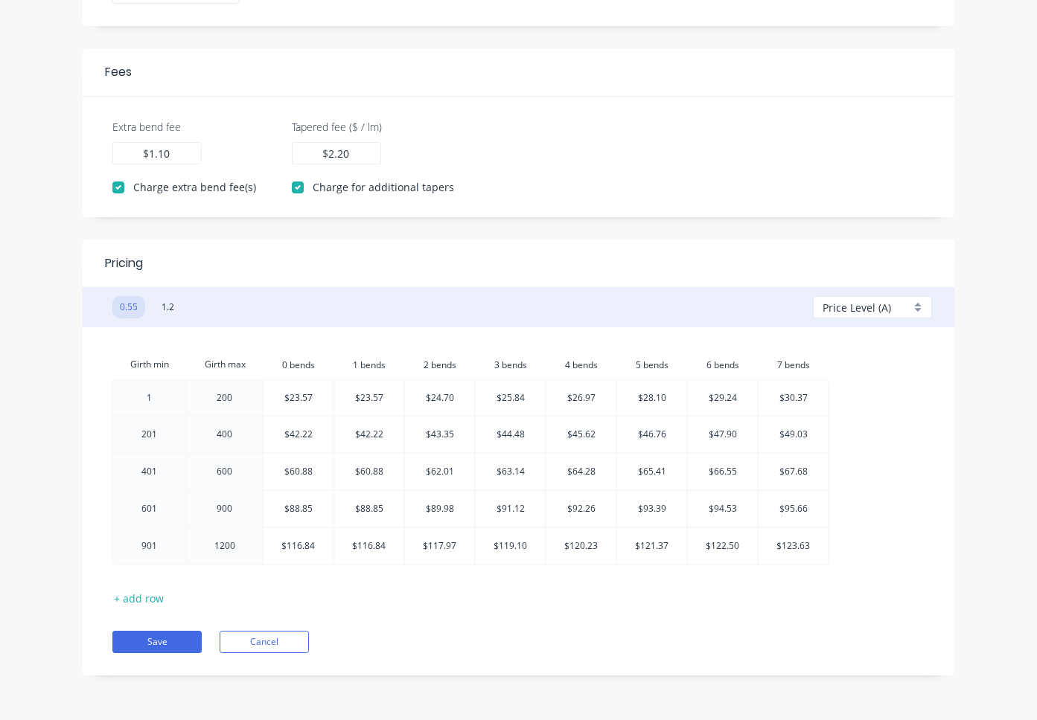
scroll to position [390, 0]
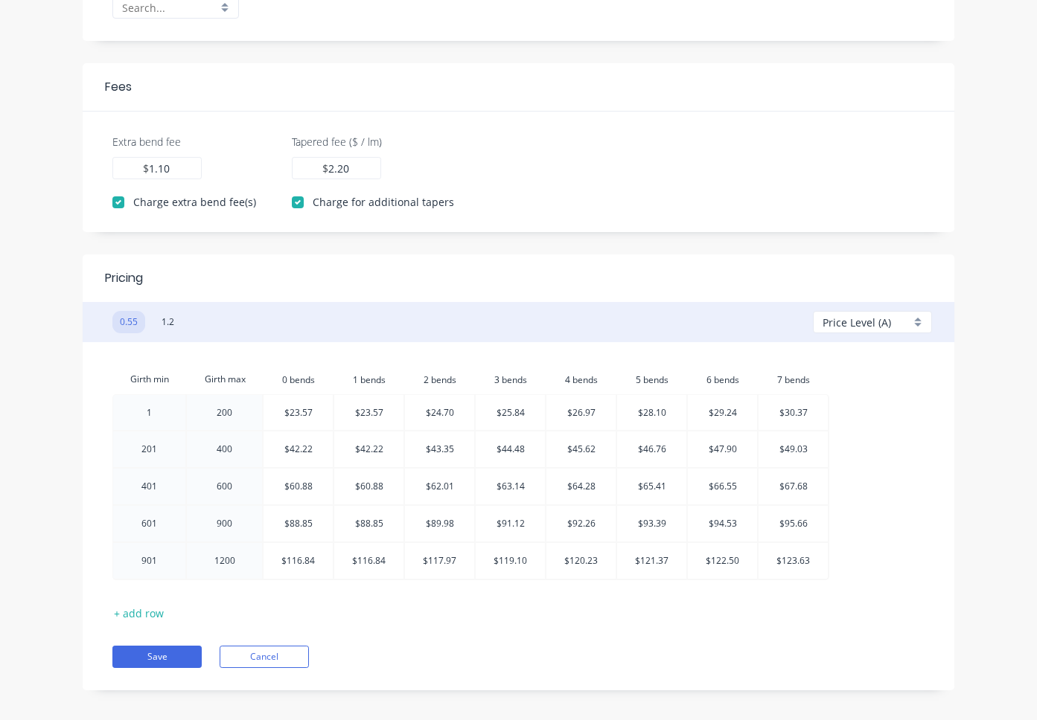
click at [921, 322] on div "Price Level (A)" at bounding box center [872, 322] width 119 height 22
click at [912, 279] on div at bounding box center [606, 278] width 651 height 18
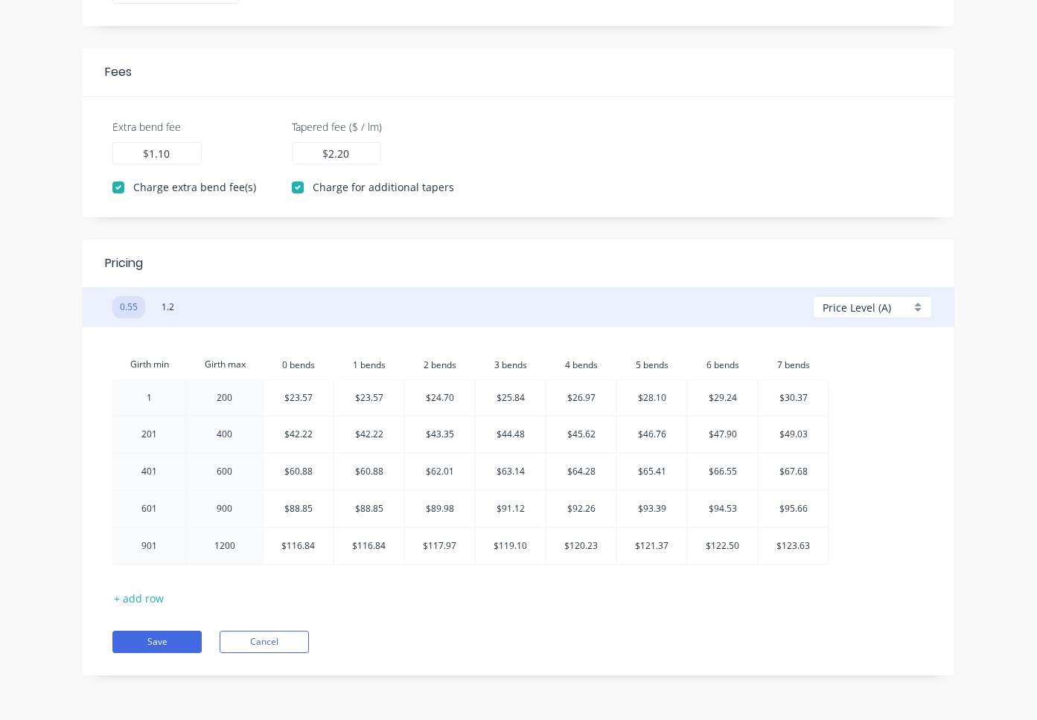
scroll to position [405, 0]
click at [160, 642] on button "Save" at bounding box center [156, 642] width 89 height 22
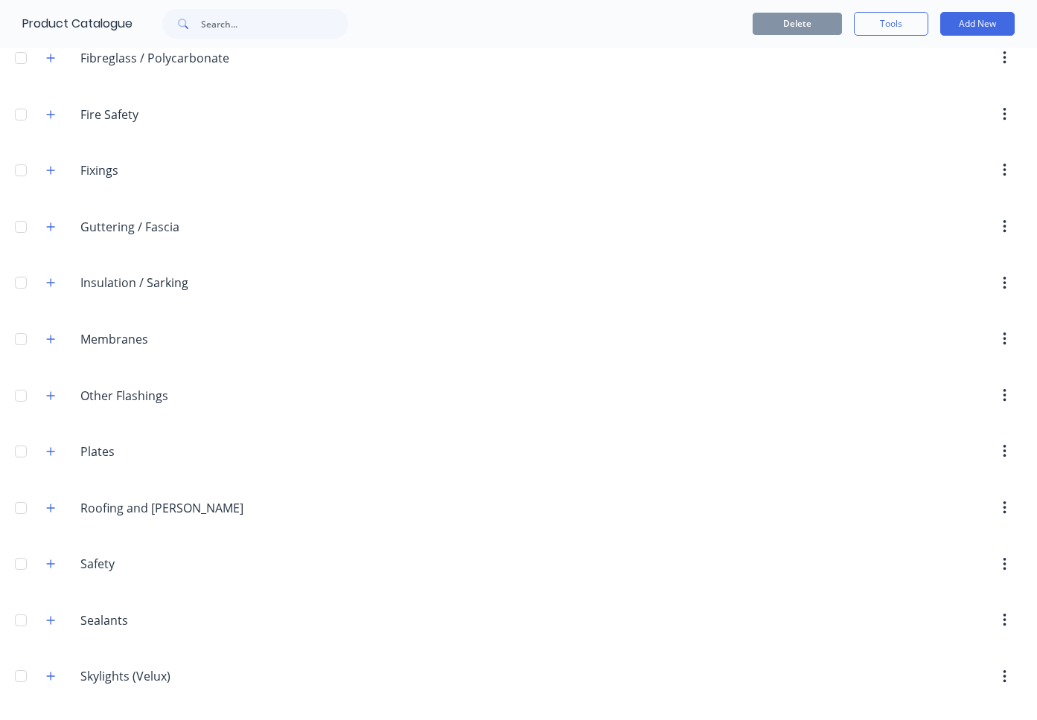
scroll to position [1418, 0]
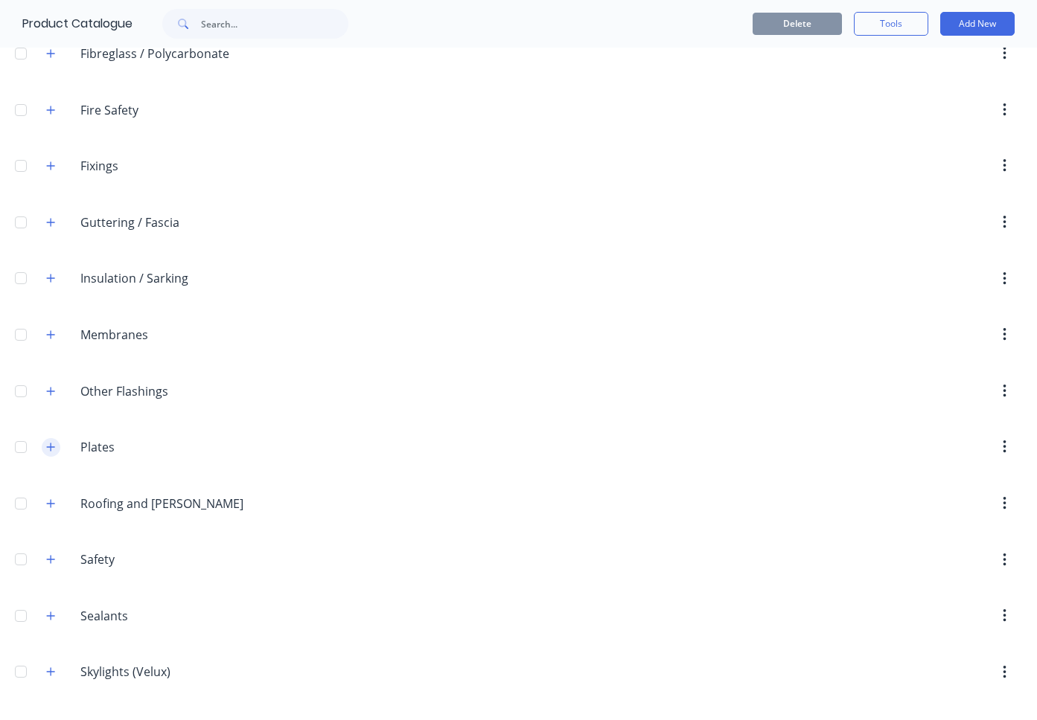
click at [51, 444] on icon "button" at bounding box center [51, 447] width 8 height 8
click at [50, 444] on icon "button" at bounding box center [50, 447] width 9 height 10
click at [52, 445] on icon "button" at bounding box center [50, 447] width 9 height 10
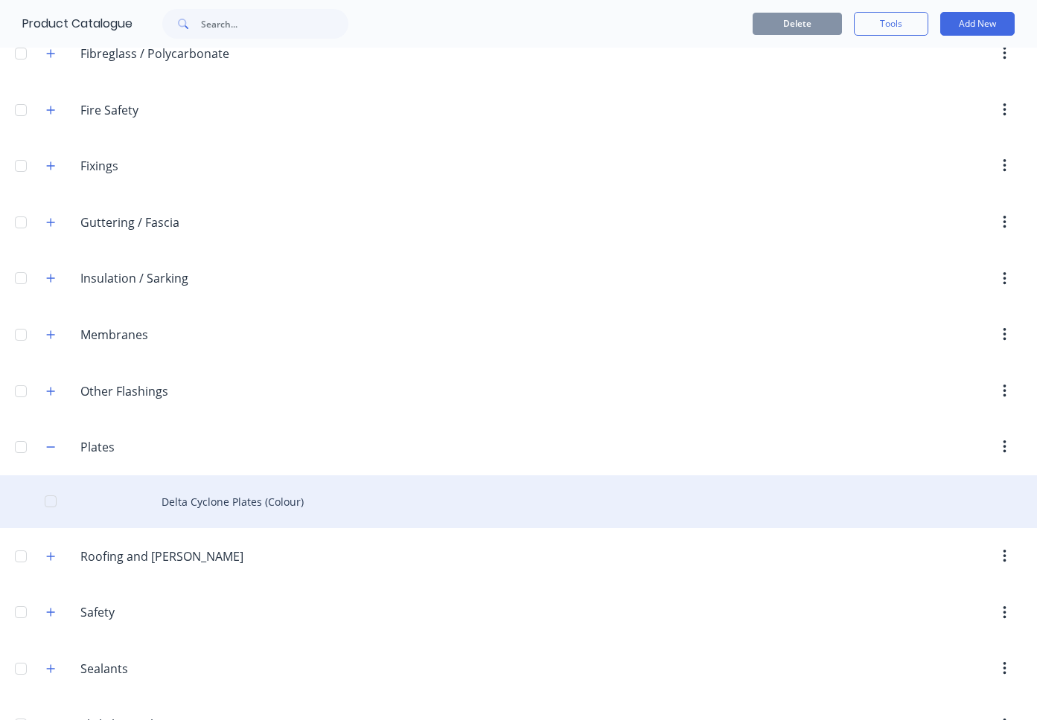
click at [197, 502] on div "Delta Cyclone Plates (Colour)" at bounding box center [518, 502] width 1037 height 53
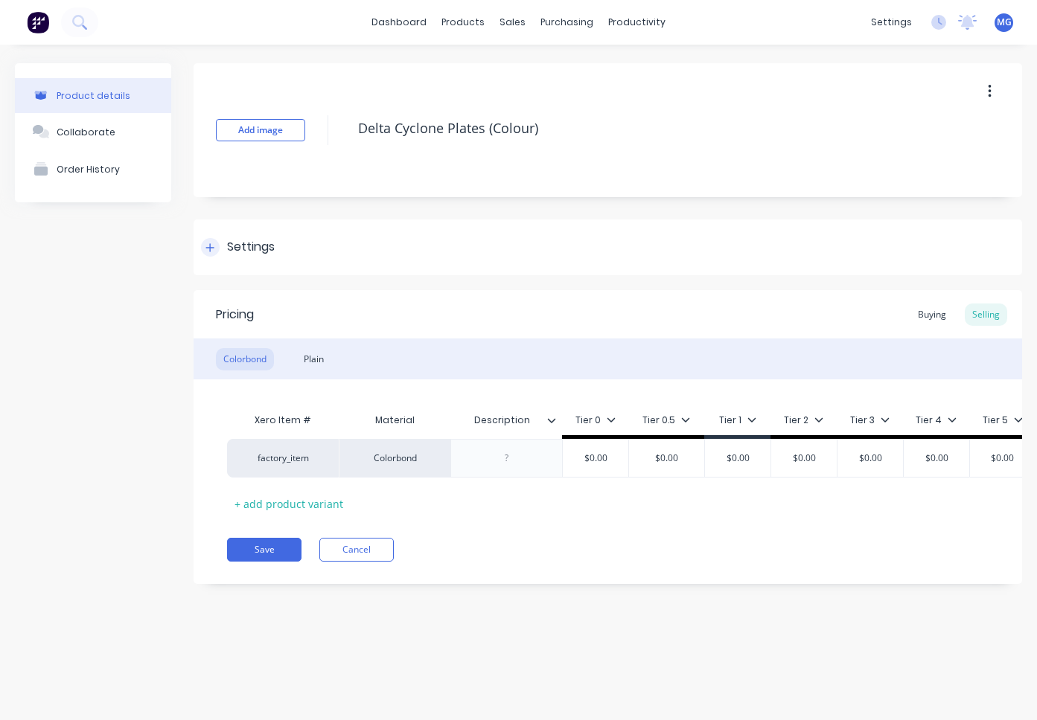
click at [215, 242] on div at bounding box center [210, 247] width 19 height 19
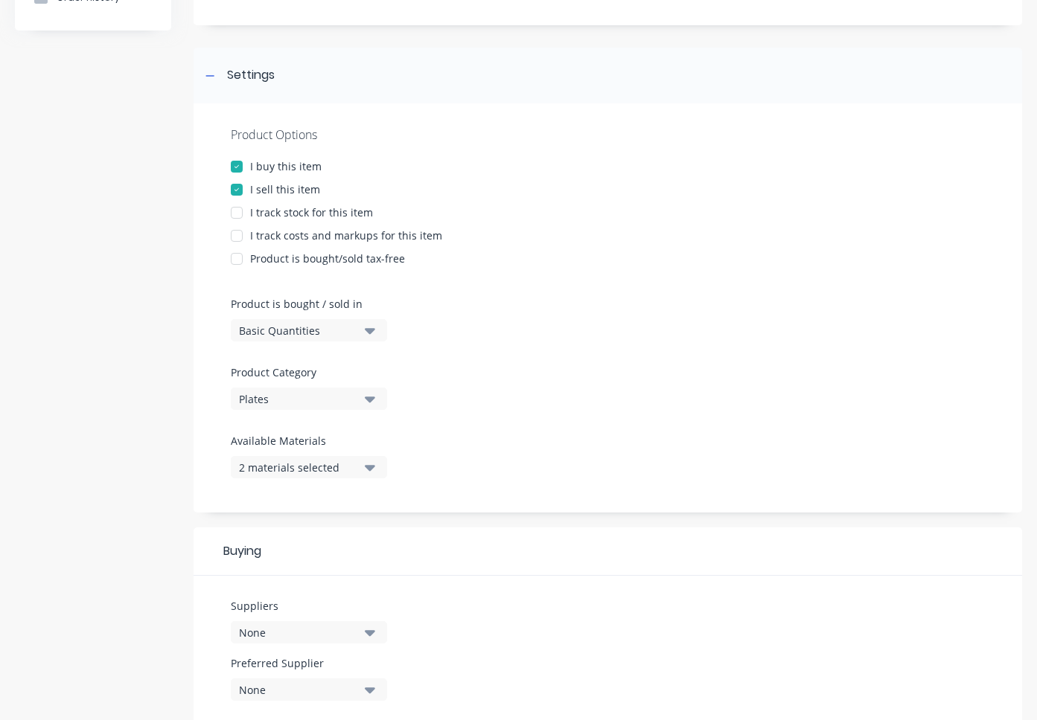
scroll to position [175, 0]
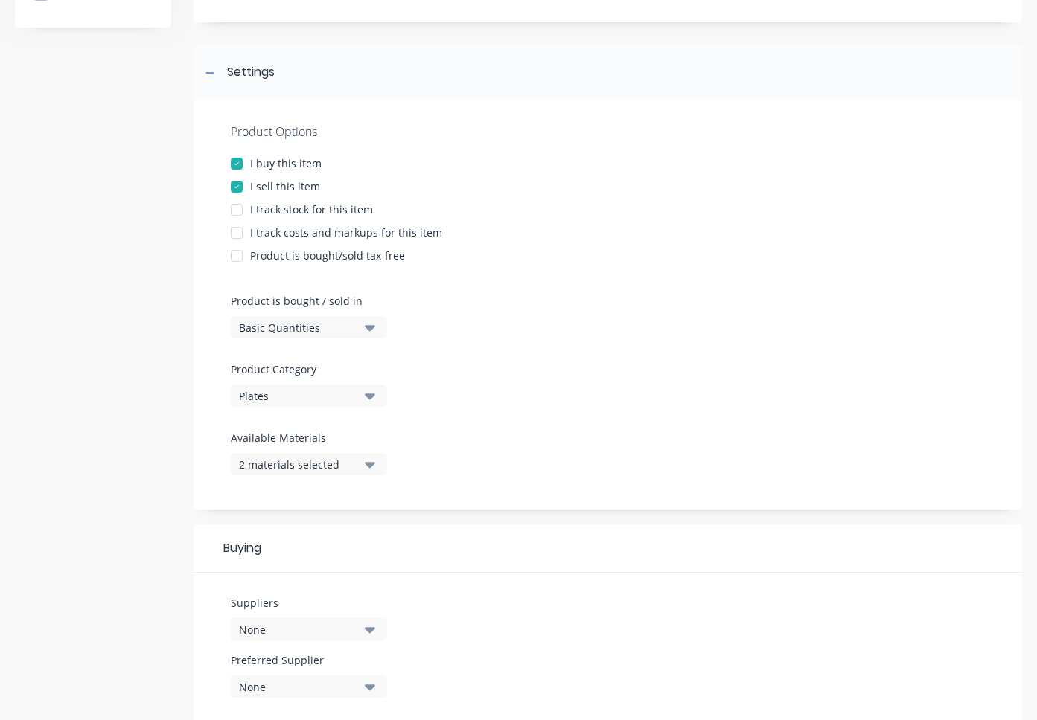
click at [373, 392] on icon "button" at bounding box center [370, 396] width 10 height 16
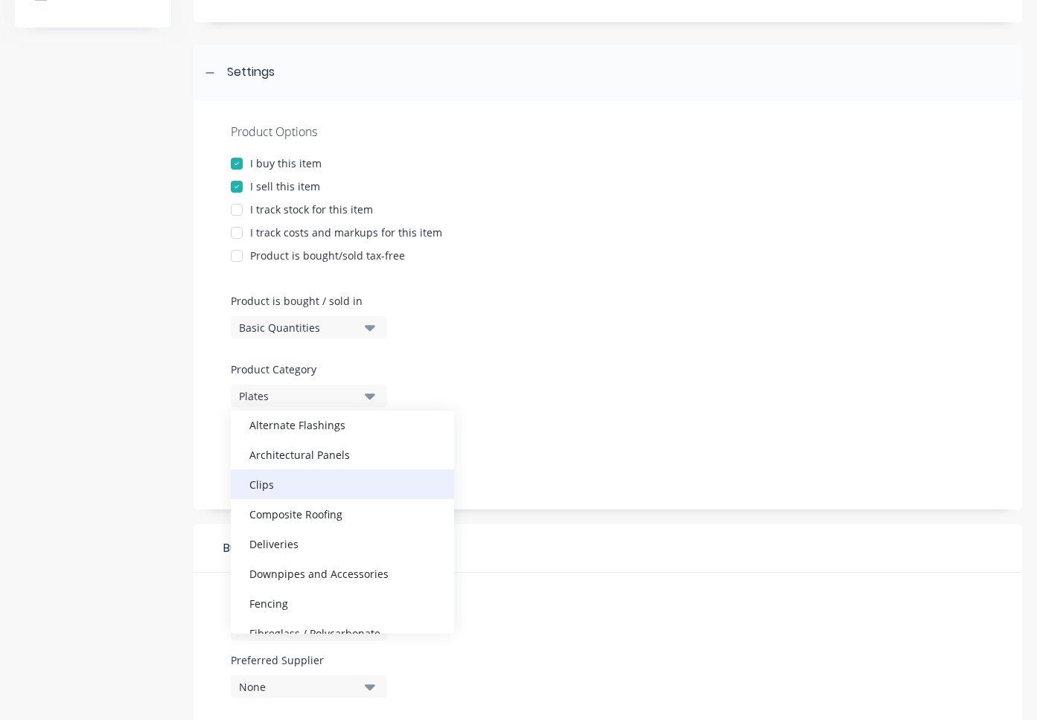
scroll to position [57, 0]
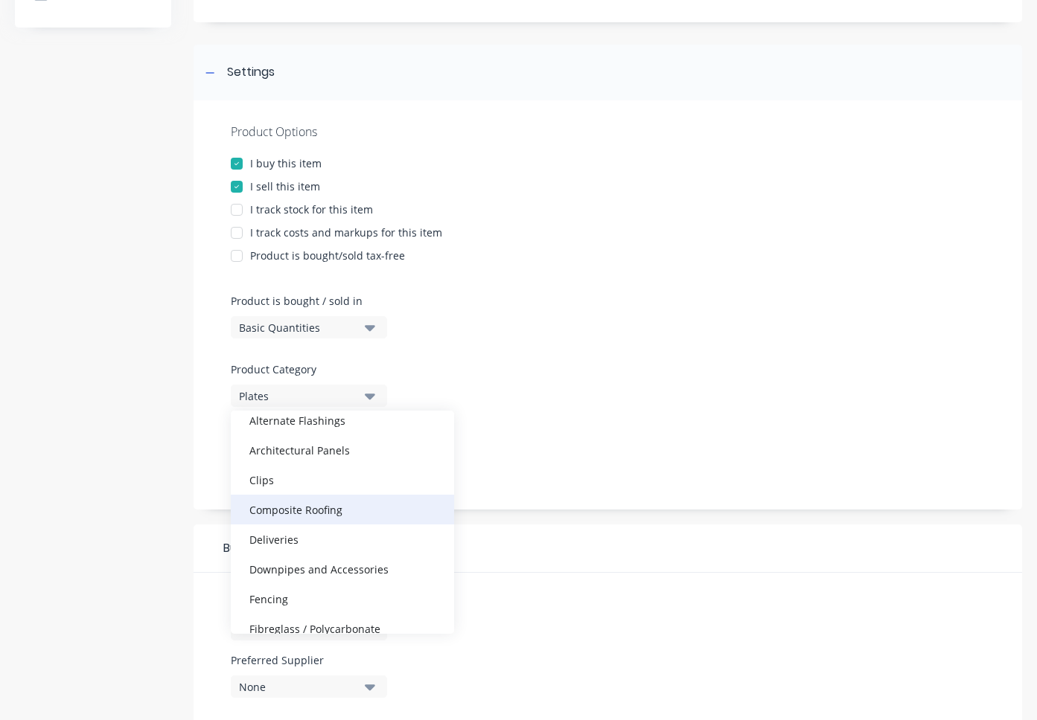
click at [304, 511] on div "Composite Roofing" at bounding box center [342, 510] width 223 height 30
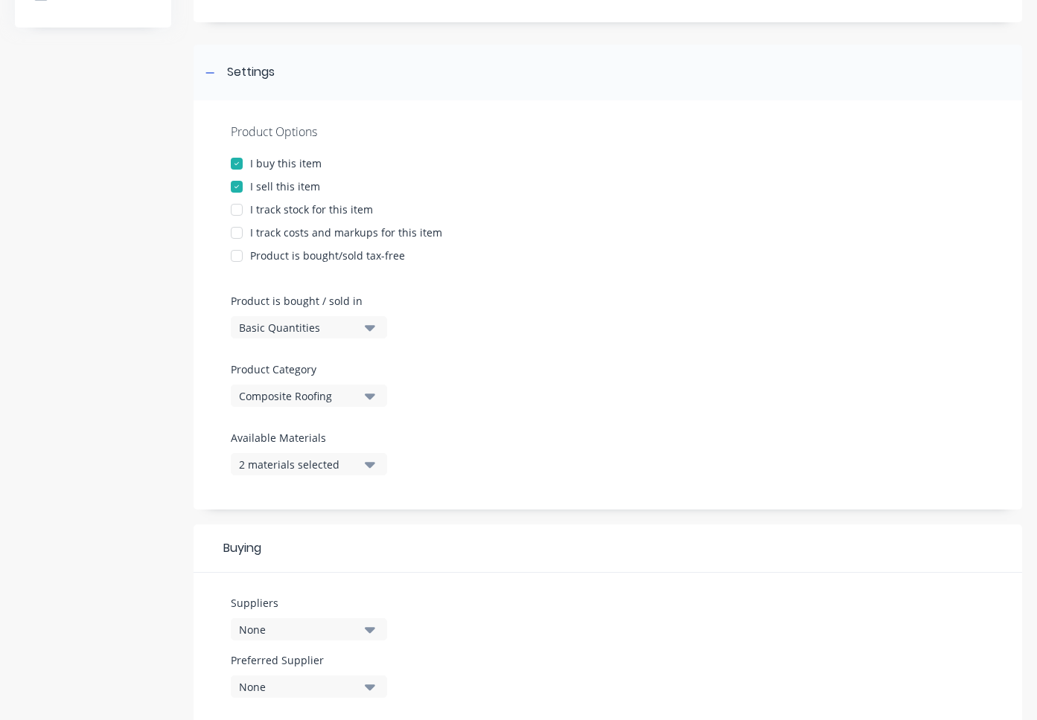
type textarea "x"
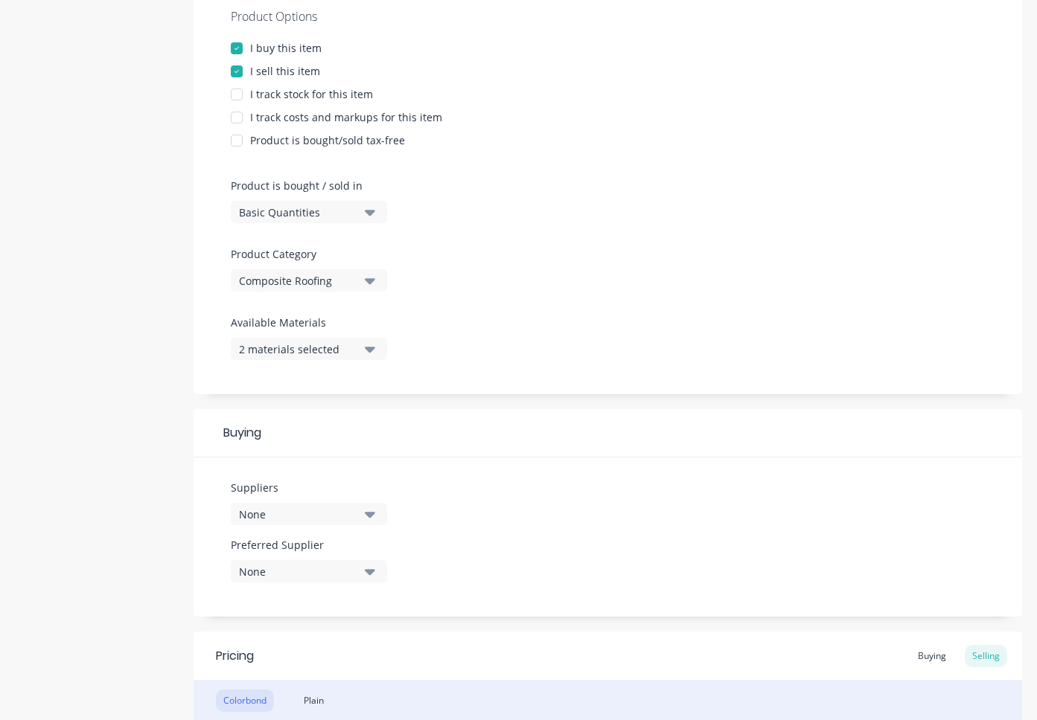
scroll to position [292, 0]
click at [372, 511] on icon "button" at bounding box center [370, 514] width 10 height 6
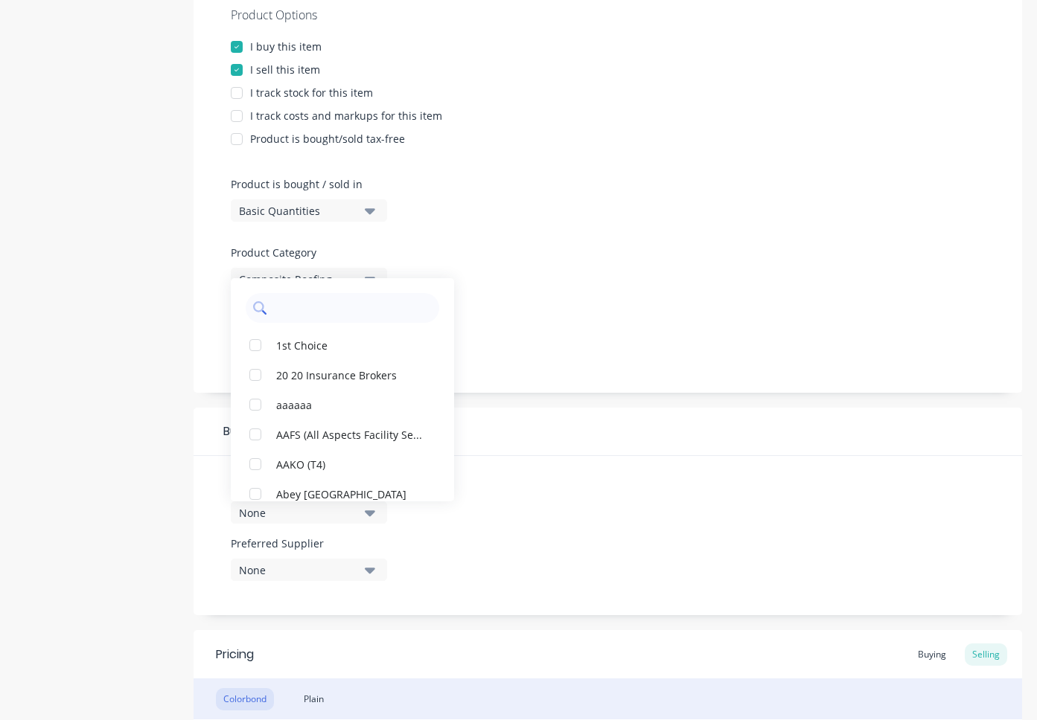
click at [298, 310] on input "text" at bounding box center [353, 308] width 158 height 30
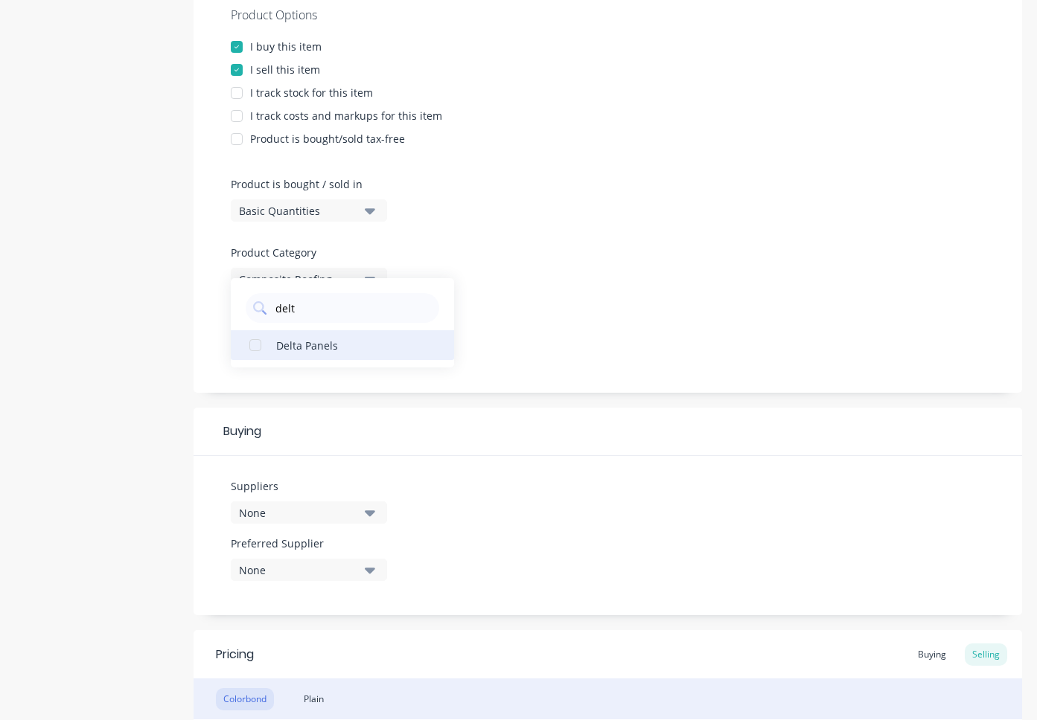
type input "delt"
click at [287, 340] on div "Delta Panels" at bounding box center [350, 345] width 149 height 16
click at [284, 563] on div "None" at bounding box center [298, 571] width 119 height 16
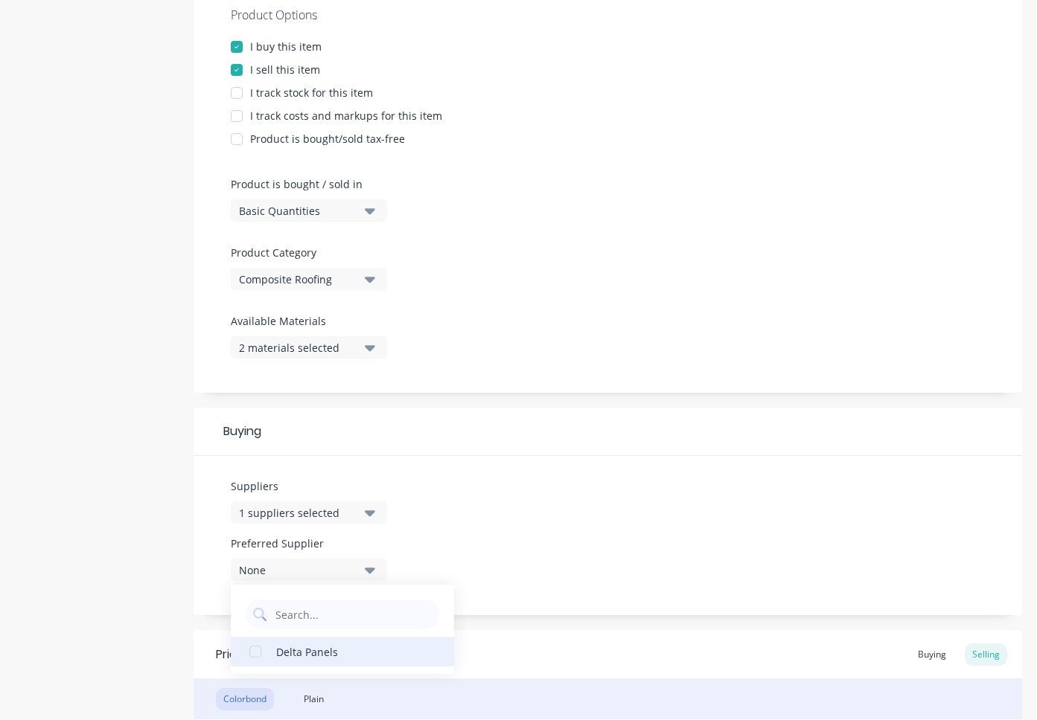
click at [278, 650] on div "Delta Panels" at bounding box center [350, 652] width 149 height 16
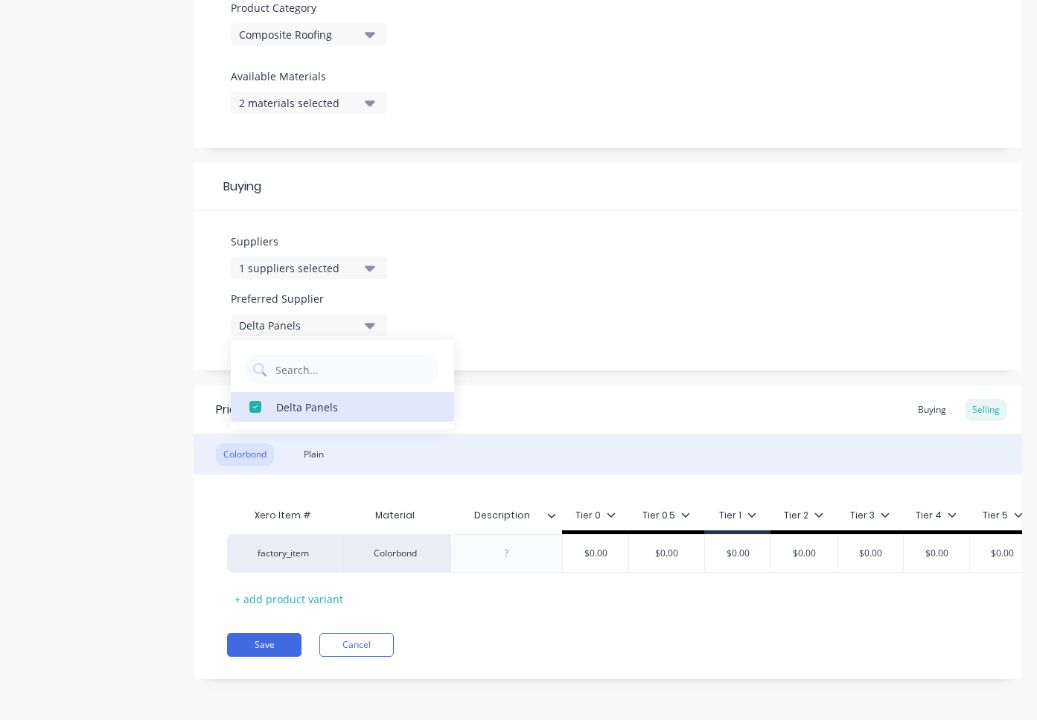
scroll to position [537, 0]
click at [268, 643] on button "Save" at bounding box center [264, 645] width 74 height 24
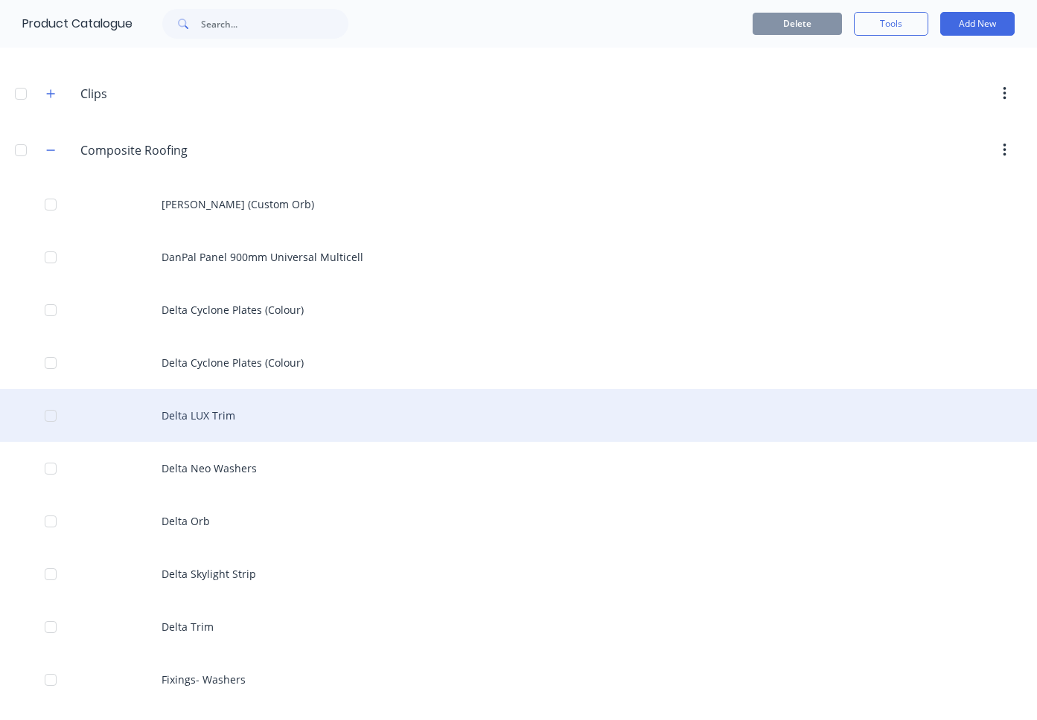
scroll to position [1097, 0]
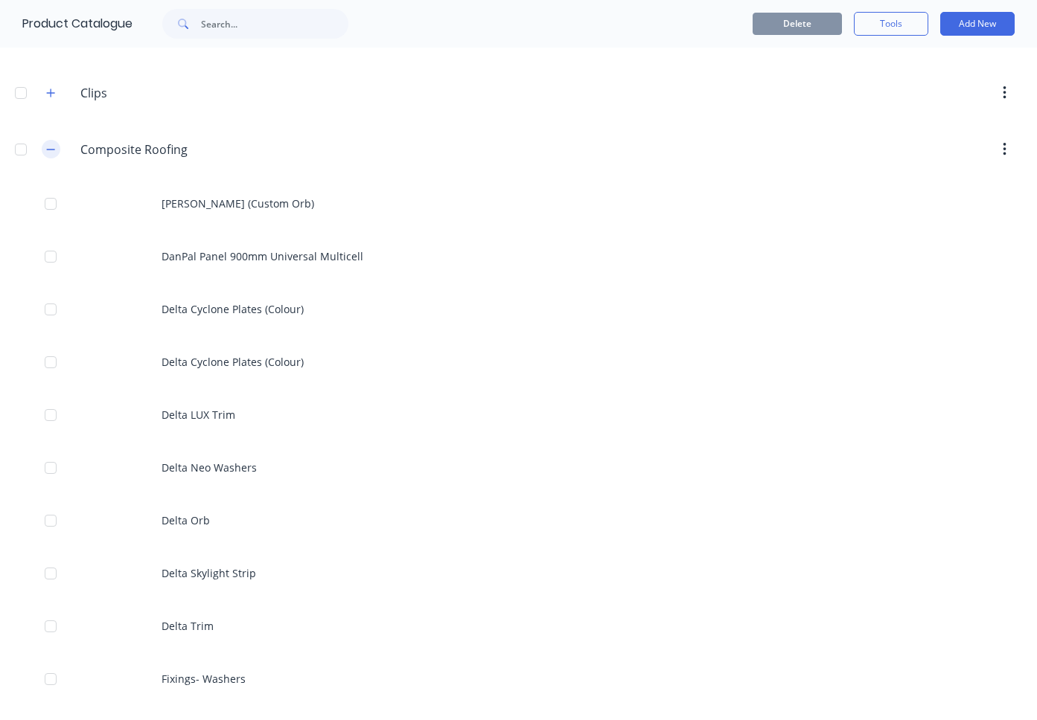
click at [50, 149] on icon "button" at bounding box center [51, 149] width 8 height 1
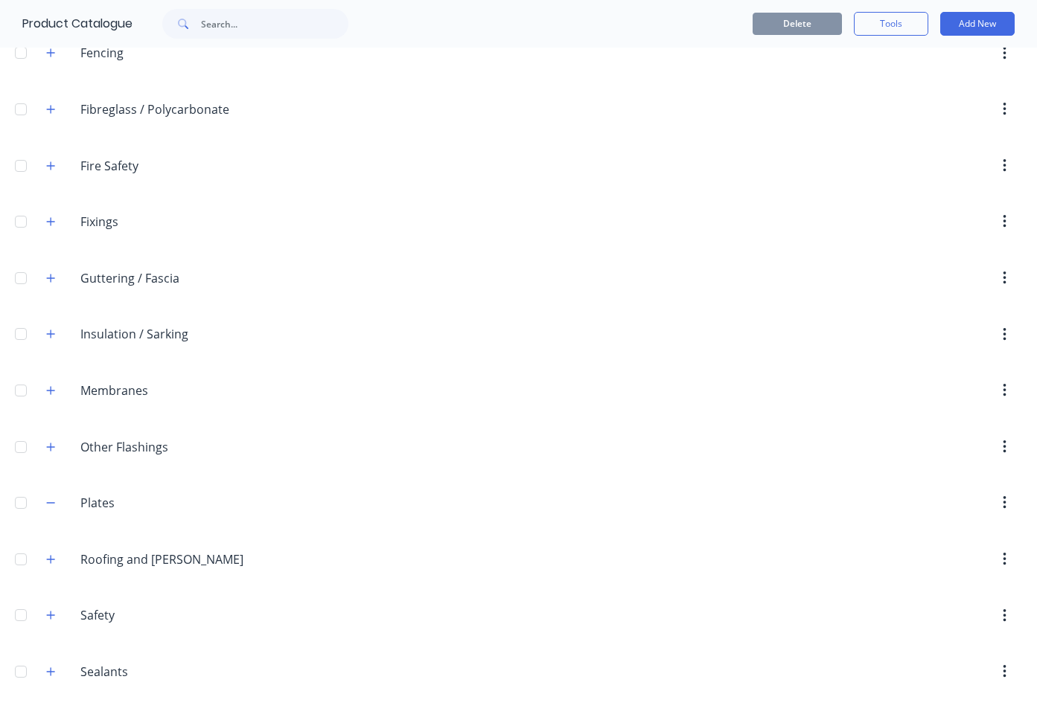
scroll to position [1370, 0]
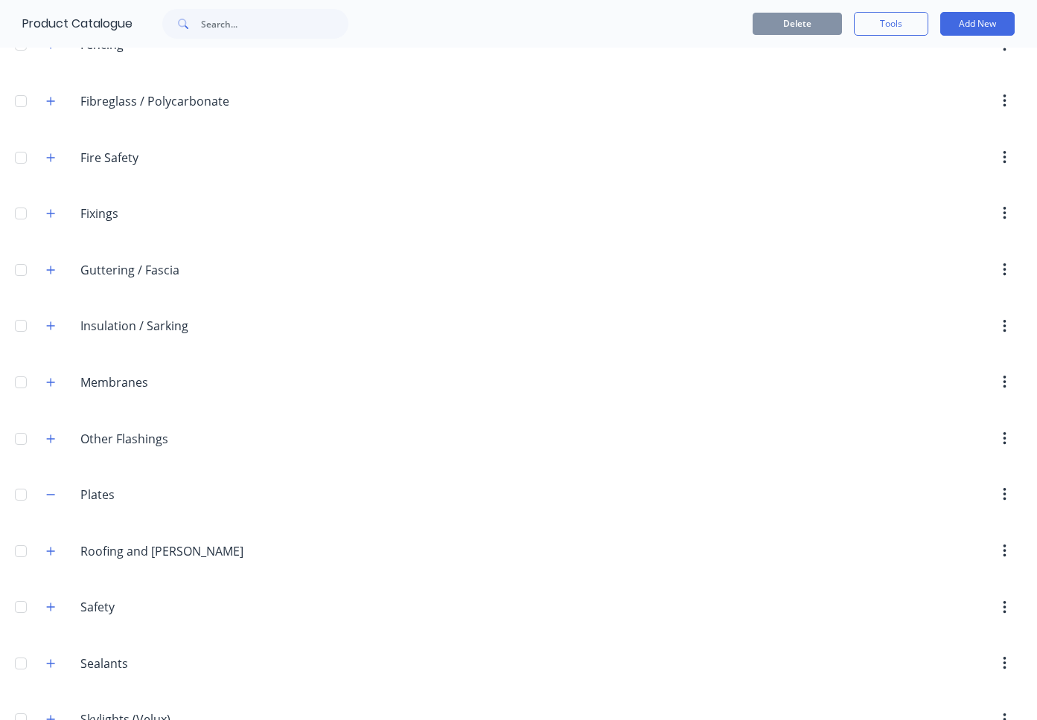
click at [20, 496] on div at bounding box center [21, 495] width 30 height 30
click at [818, 23] on button "Delete" at bounding box center [796, 24] width 89 height 22
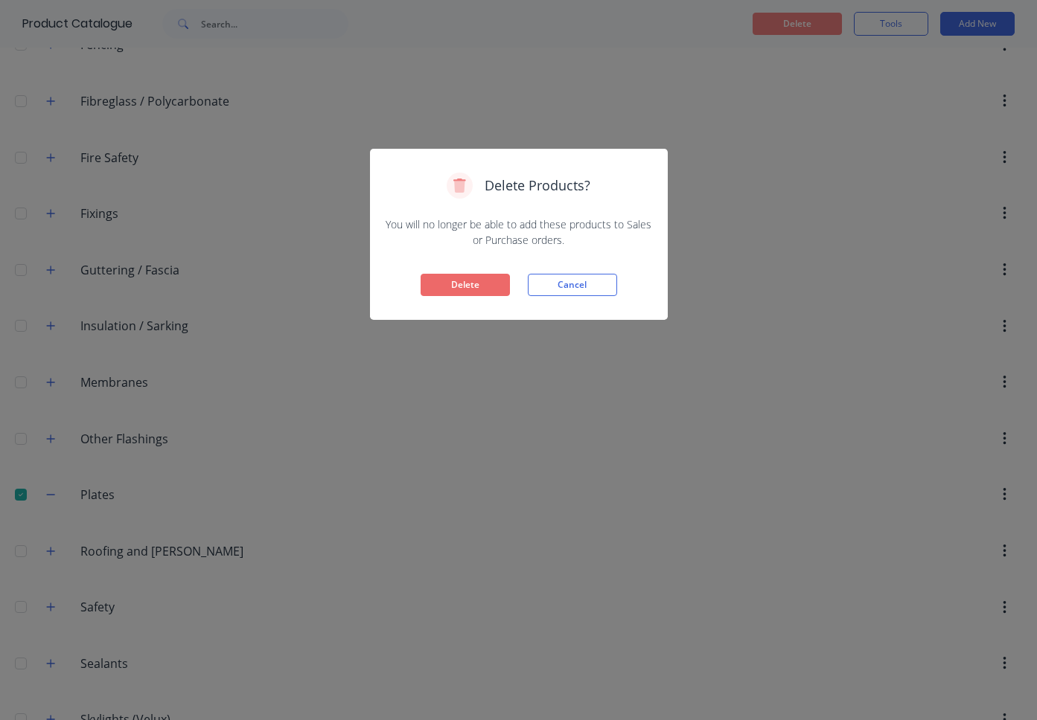
click at [462, 288] on button "Delete" at bounding box center [464, 285] width 89 height 22
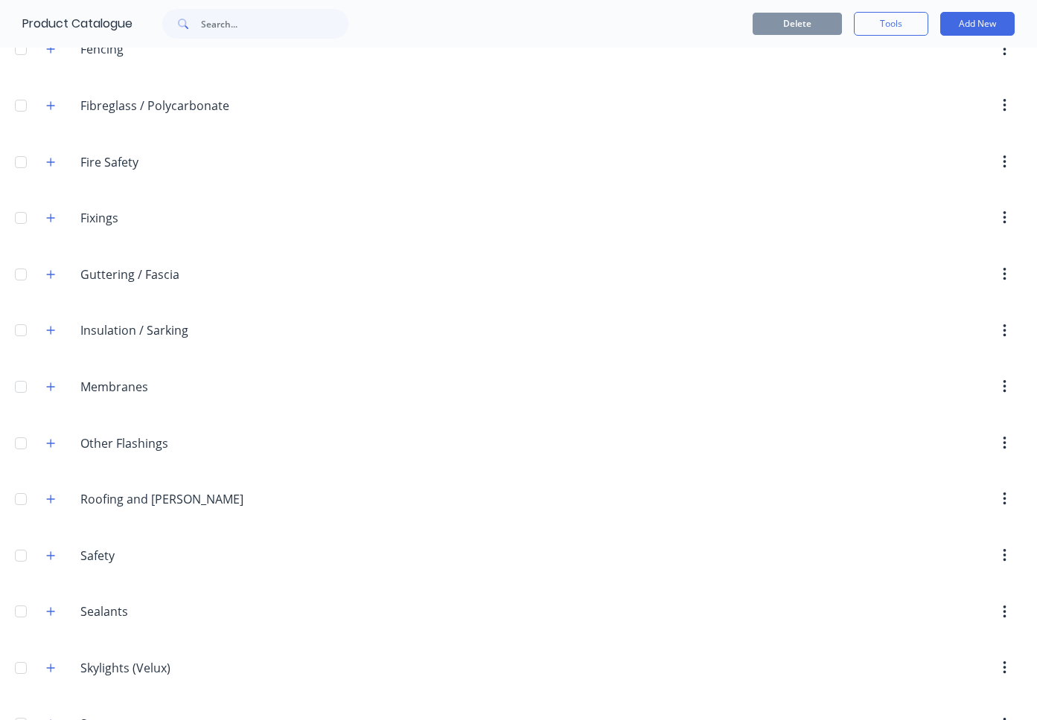
scroll to position [1345, 0]
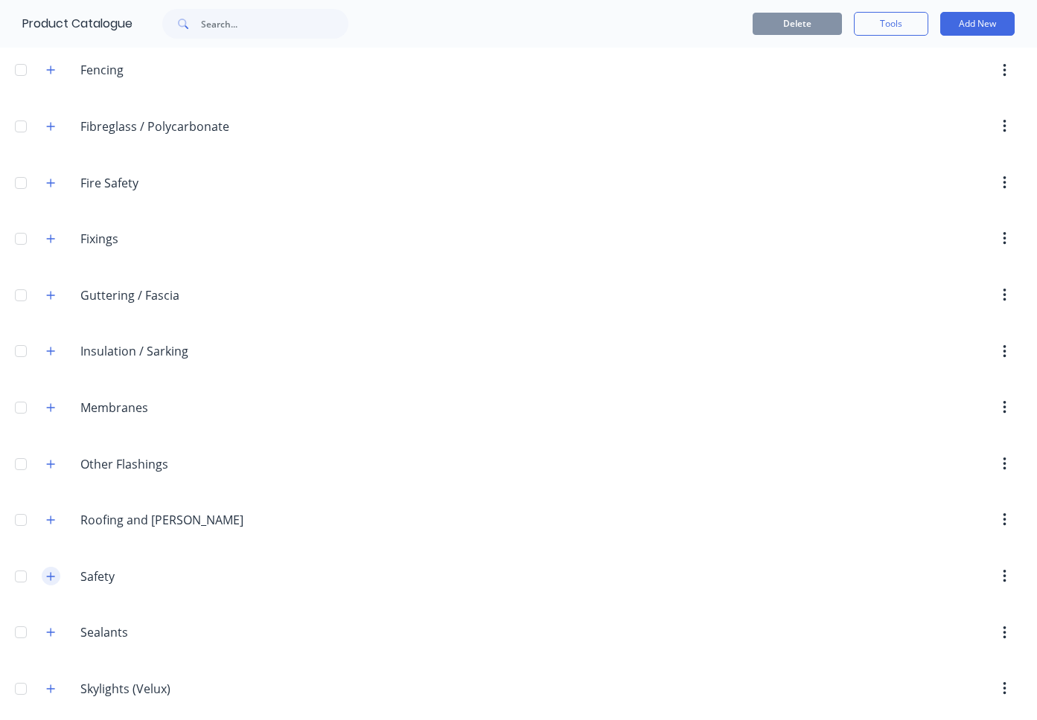
click at [51, 573] on icon "button" at bounding box center [51, 576] width 8 height 8
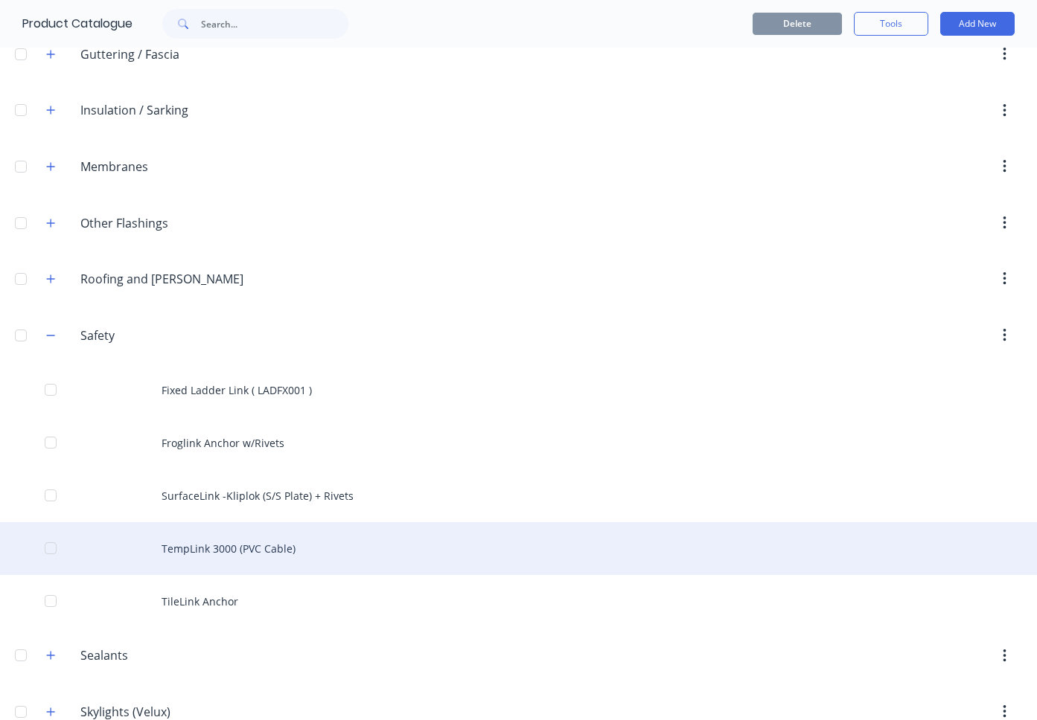
scroll to position [1585, 0]
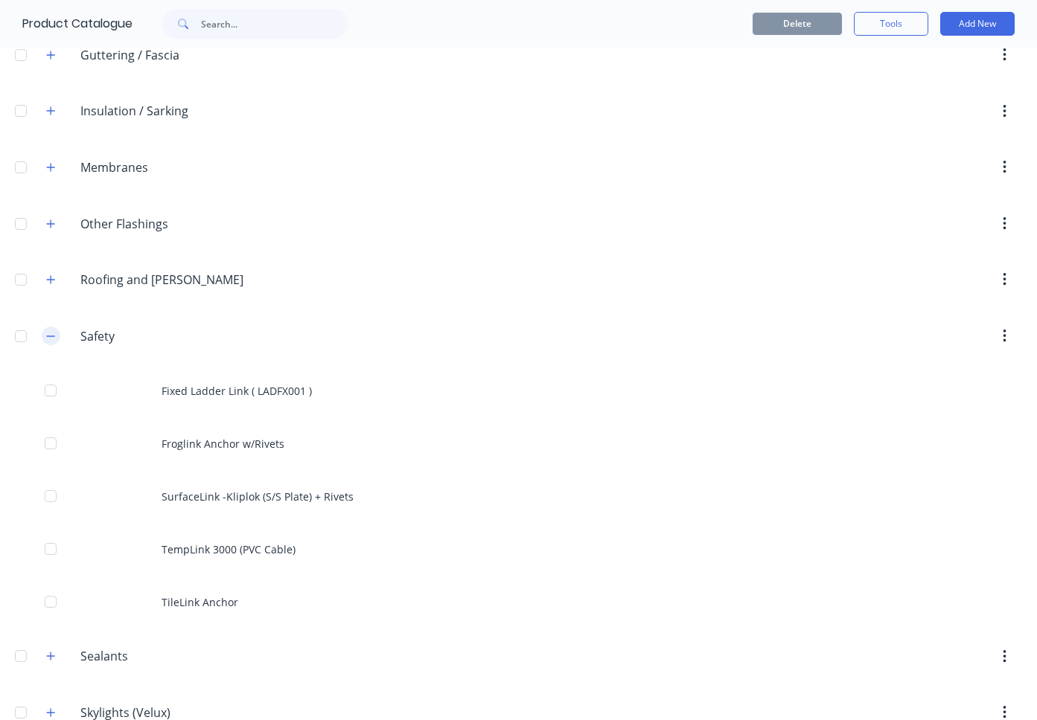
click at [52, 333] on icon "button" at bounding box center [50, 336] width 9 height 10
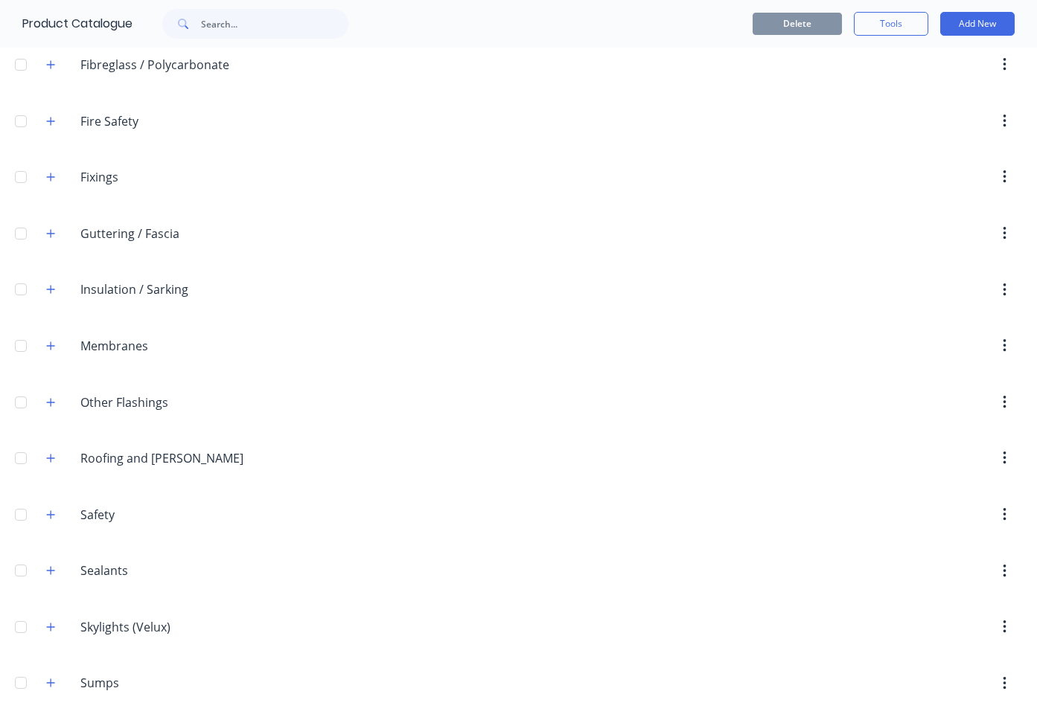
scroll to position [1403, 0]
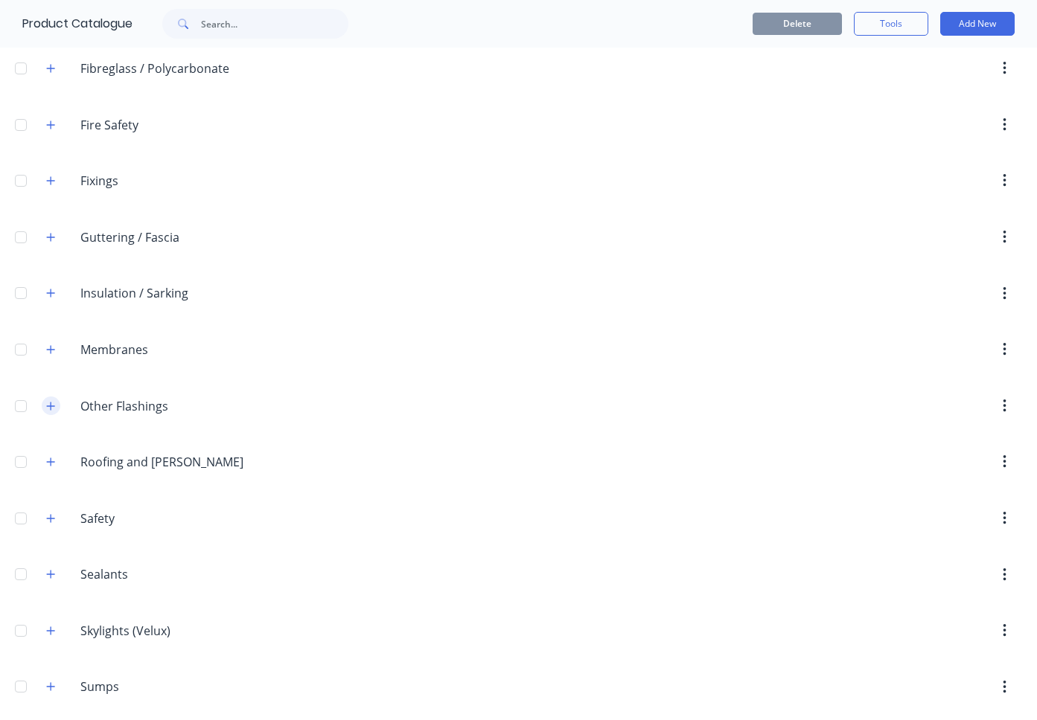
click at [50, 401] on icon "button" at bounding box center [50, 406] width 9 height 10
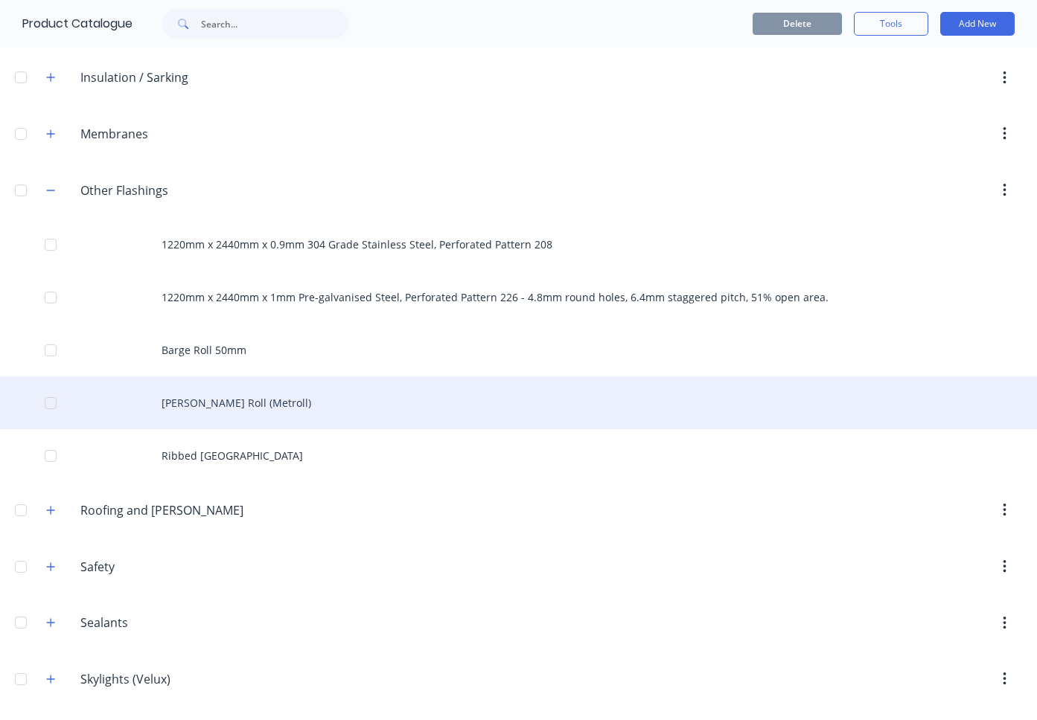
scroll to position [1628, 0]
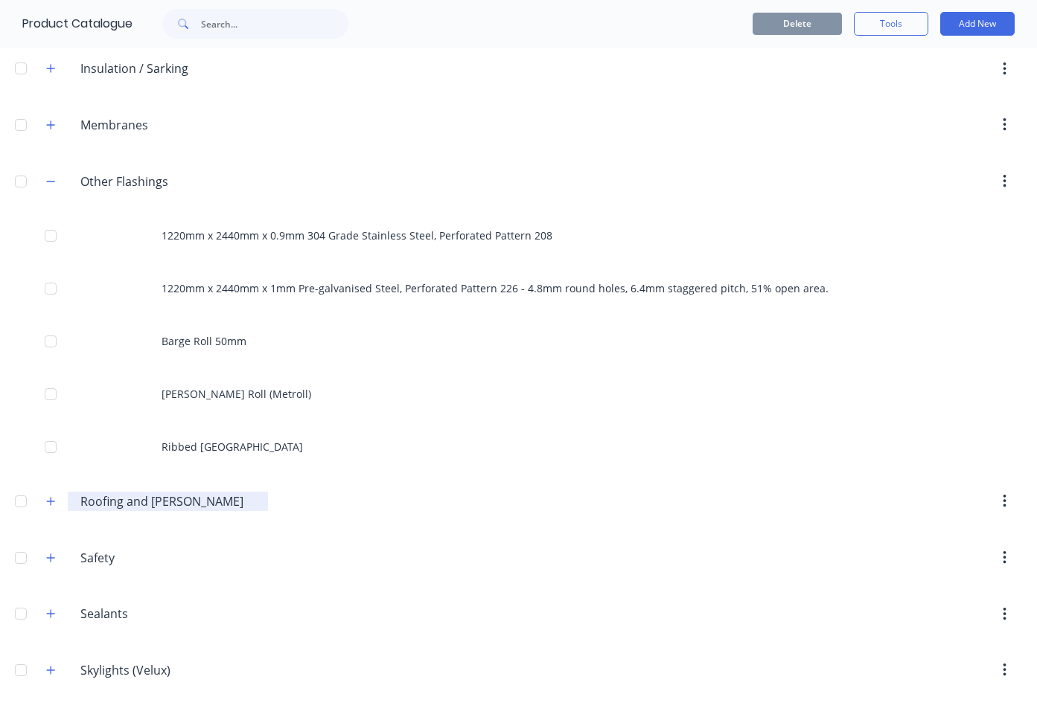
click at [77, 507] on div "Roofing.and.[PERSON_NAME] Roofing and [PERSON_NAME]" at bounding box center [168, 501] width 200 height 19
click at [46, 505] on icon "button" at bounding box center [50, 501] width 9 height 10
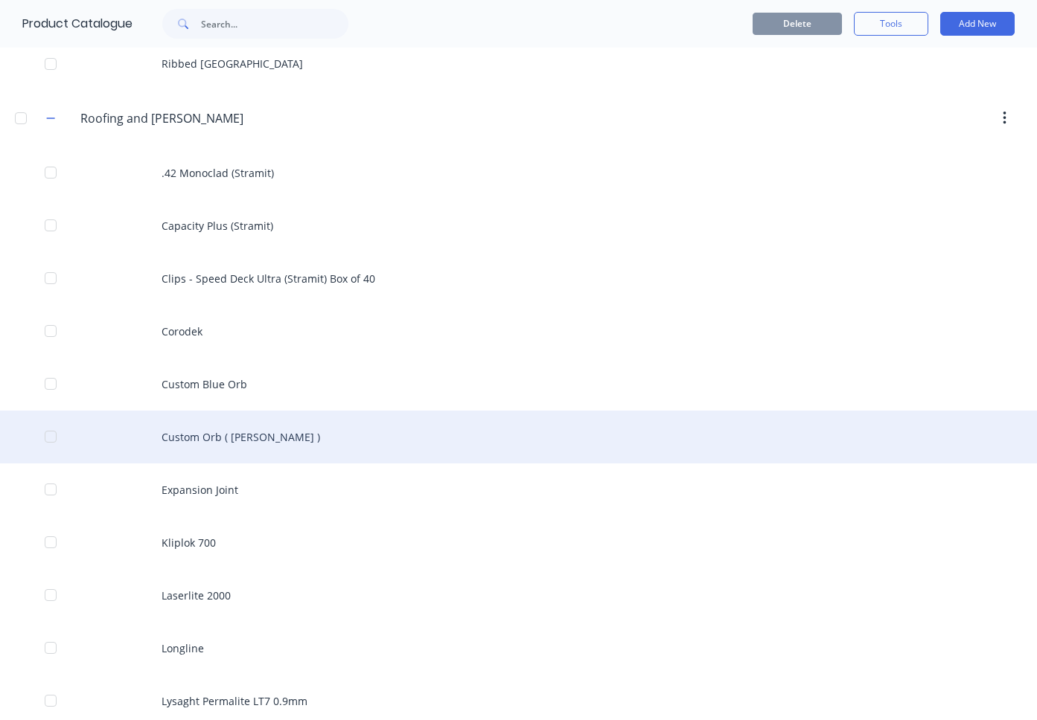
scroll to position [2014, 0]
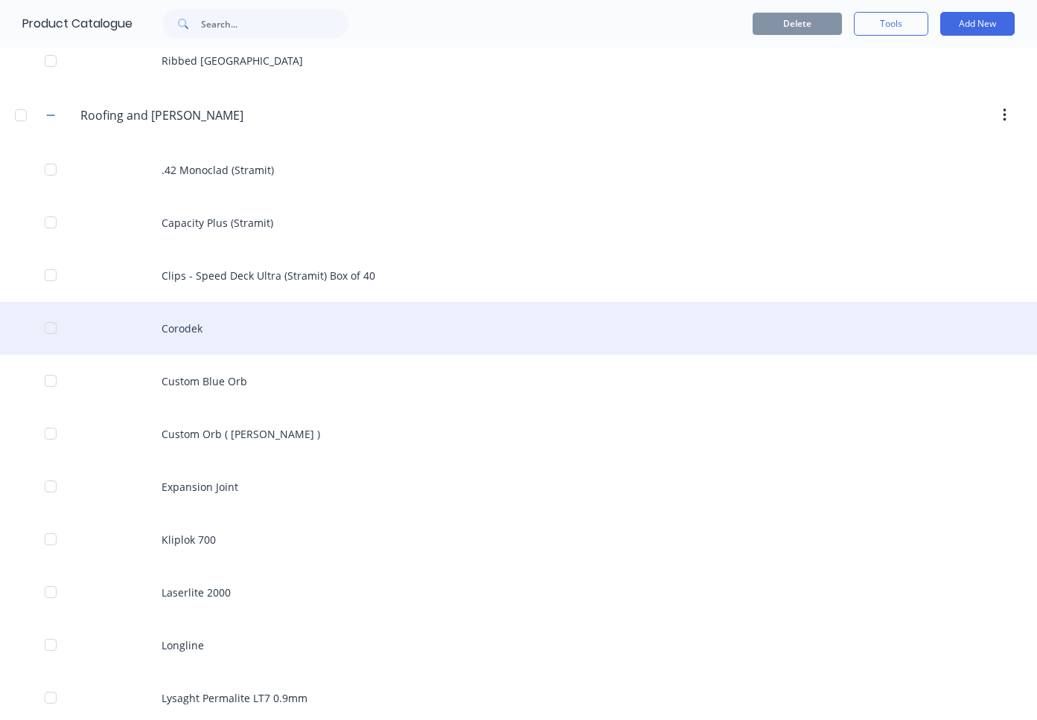
click at [206, 324] on div "Corodek" at bounding box center [518, 328] width 1037 height 53
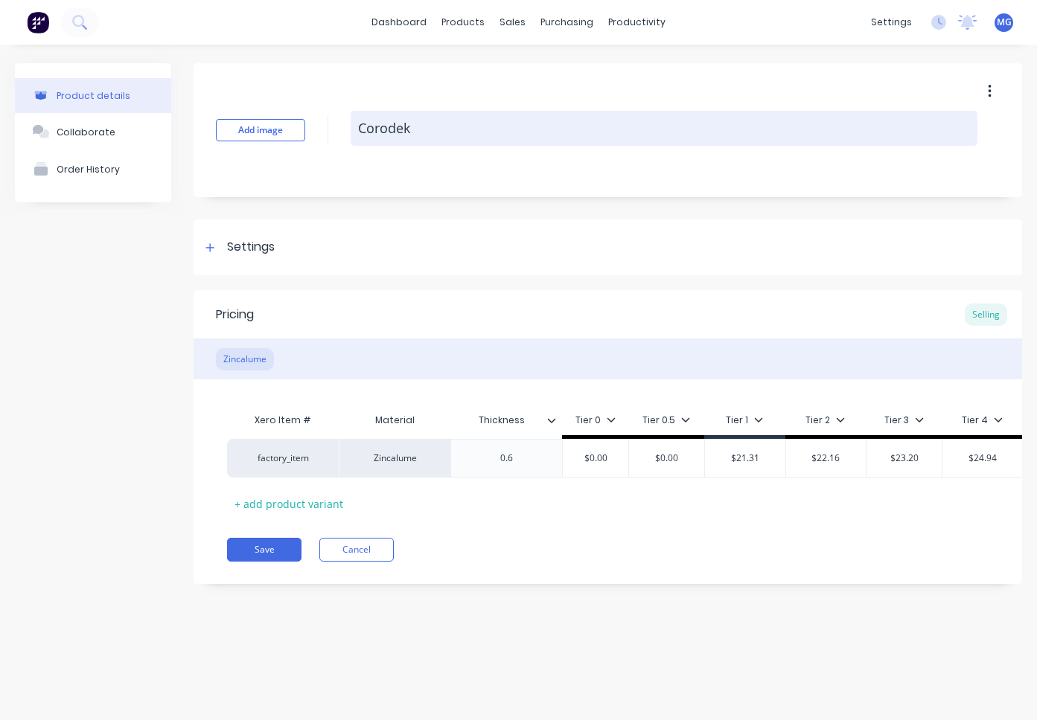
click at [420, 130] on textarea "Corodek" at bounding box center [664, 128] width 627 height 35
type textarea "x"
type textarea "Corodek"
type textarea "x"
type textarea "Corodek M"
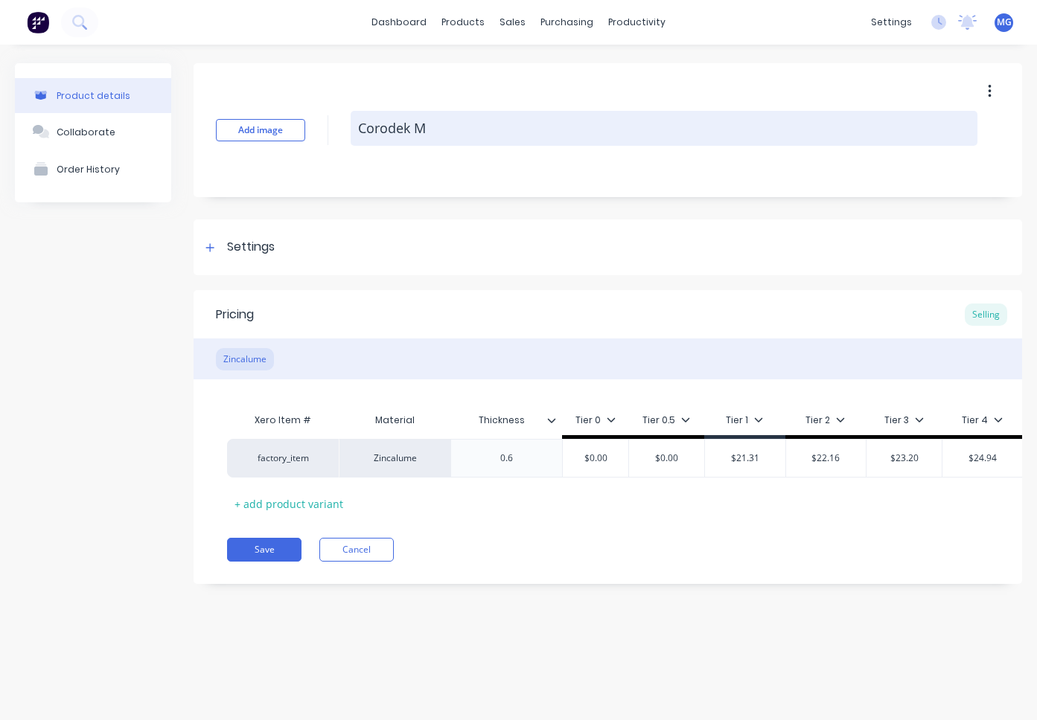
type textarea "x"
type textarea "Corodek"
type textarea "x"
type textarea "Corodek ("
type textarea "x"
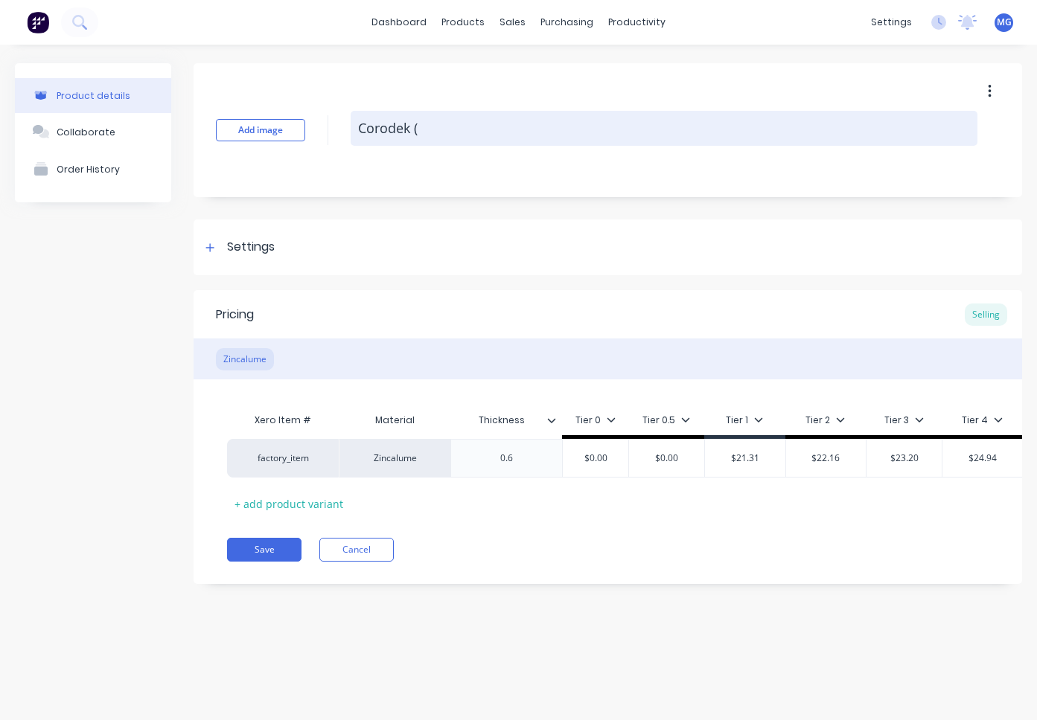
type textarea "Corodek (M"
type textarea "x"
type textarea "Corodek (Me"
type textarea "x"
type textarea "Corodek (Met"
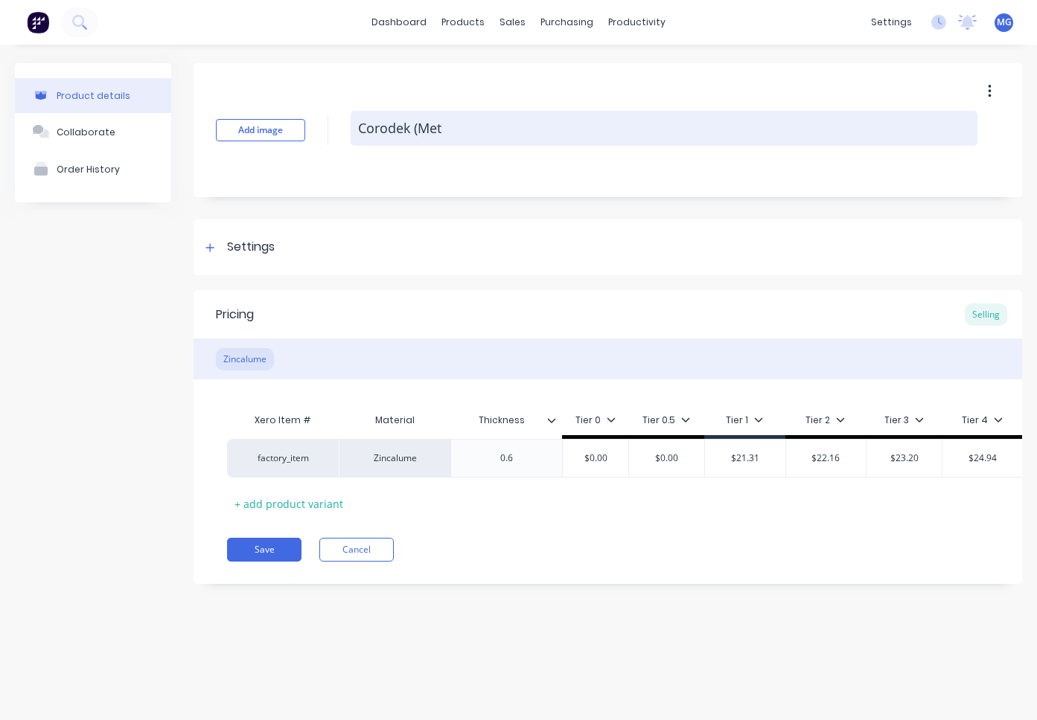
type textarea "x"
type textarea "Corodek (Metr"
type textarea "x"
type textarea "Corodek (Metro"
type textarea "x"
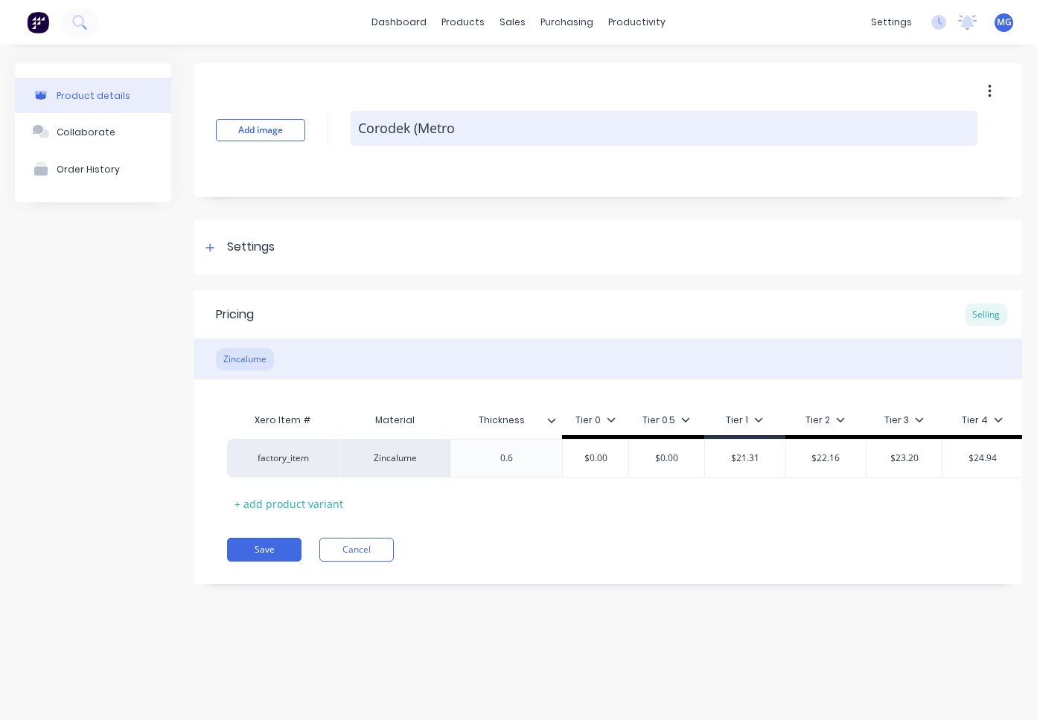
type textarea "Corodek (Metrol"
type textarea "x"
type textarea "Corodek (Metroll"
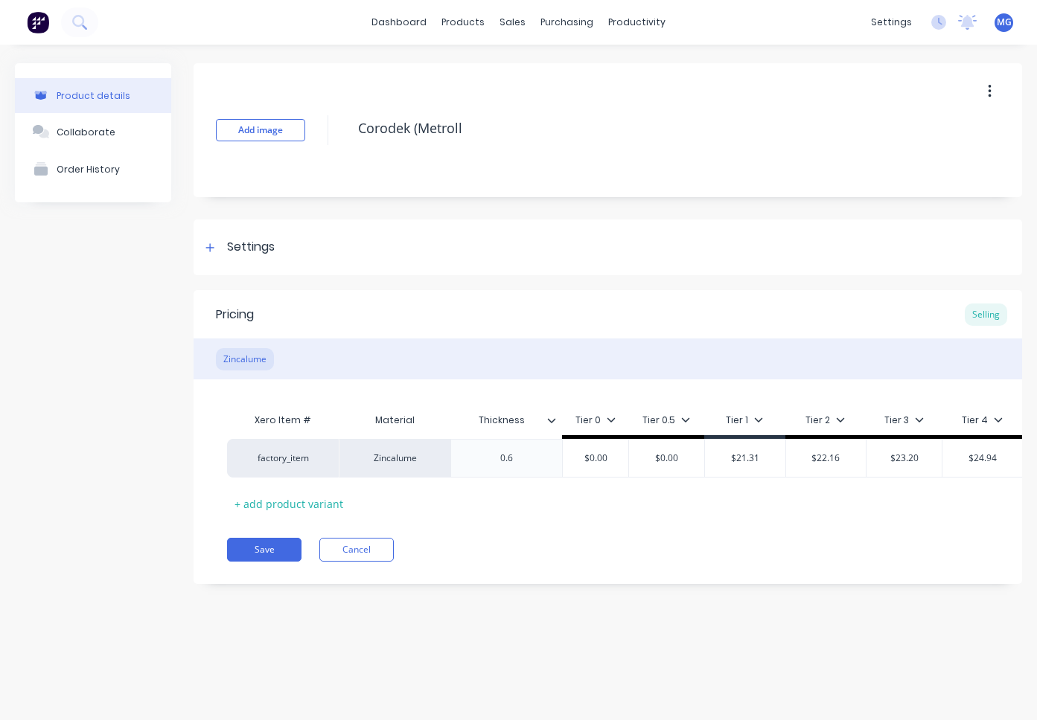
type textarea "x"
type textarea "Corodek (Metroll)"
type textarea "x"
type textarea "Corodek"
type textarea "x"
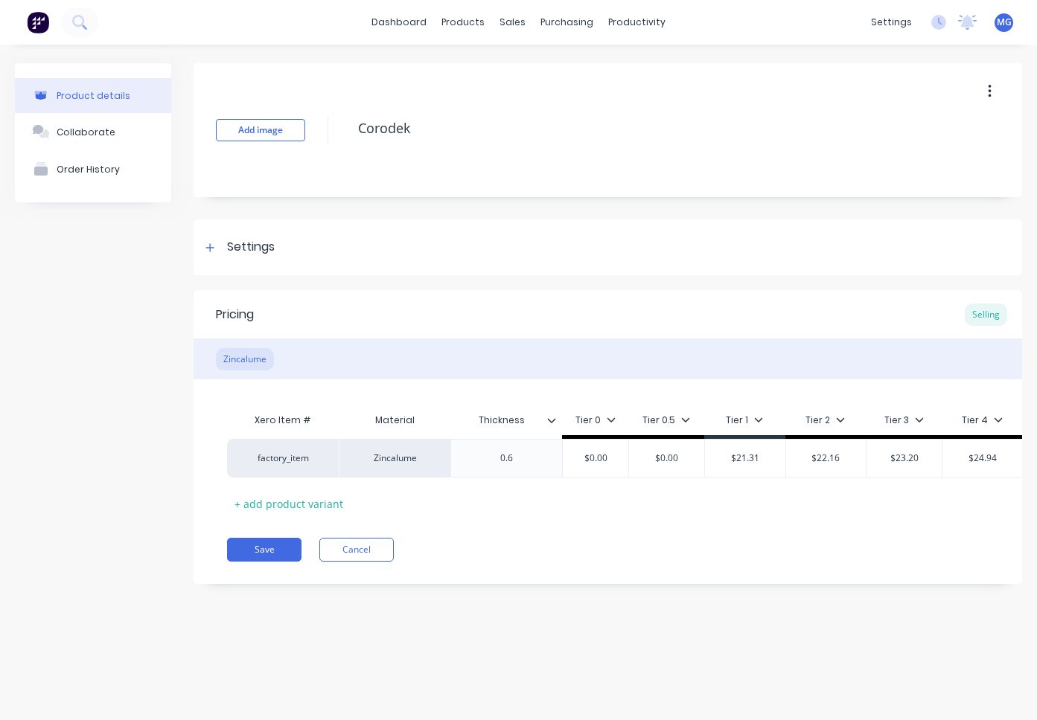
type textarea "Corodek (Metroll)"
click at [988, 88] on icon "button" at bounding box center [990, 91] width 4 height 16
click at [887, 162] on div "Delete" at bounding box center [936, 161] width 115 height 22
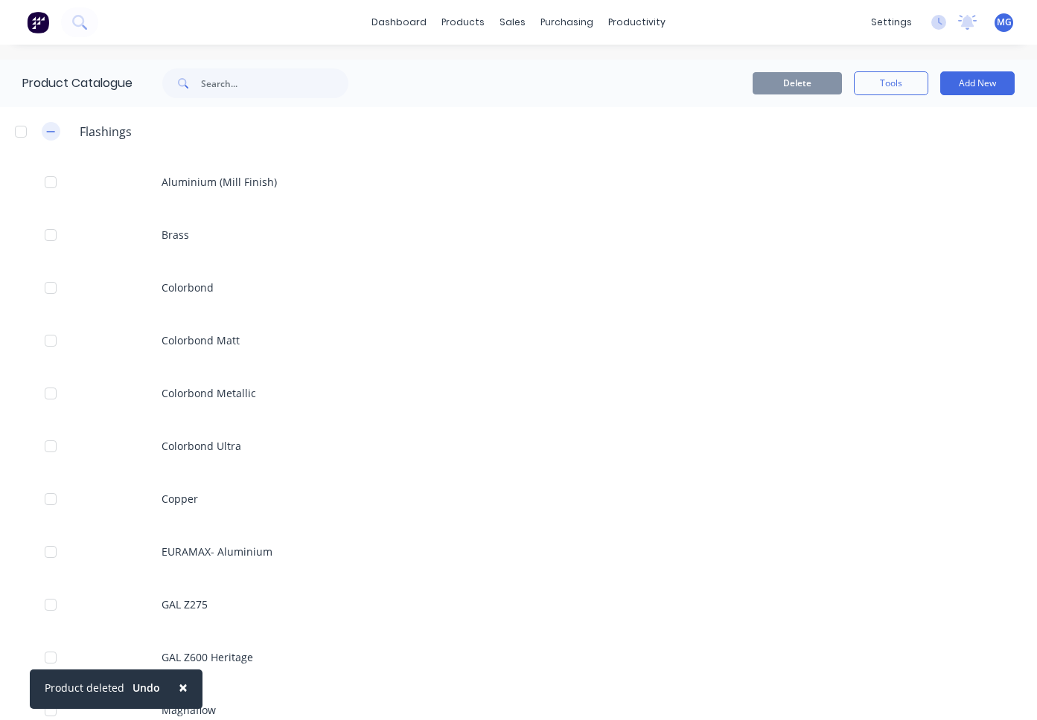
click at [49, 132] on icon "button" at bounding box center [51, 131] width 8 height 1
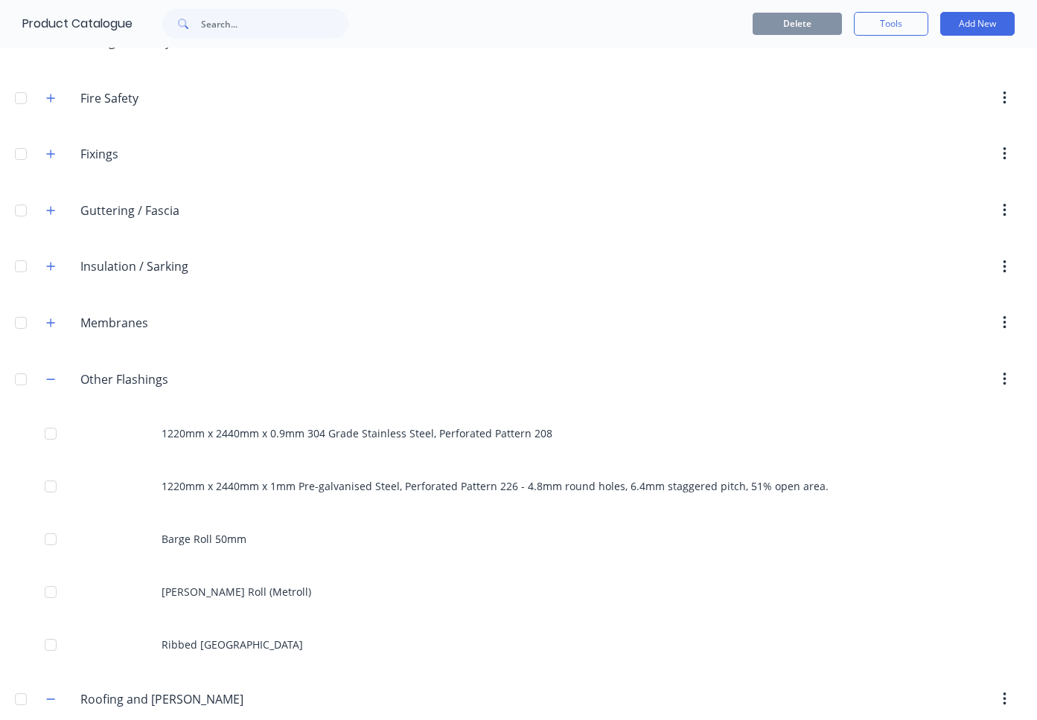
scroll to position [589, 0]
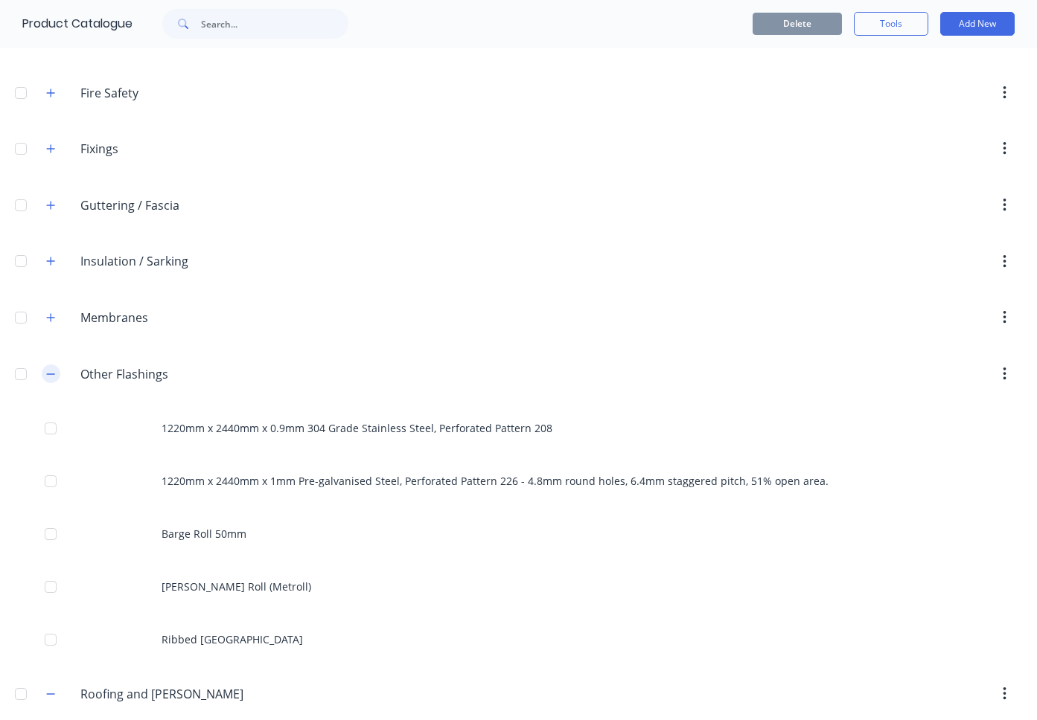
click at [49, 376] on icon "button" at bounding box center [50, 374] width 9 height 10
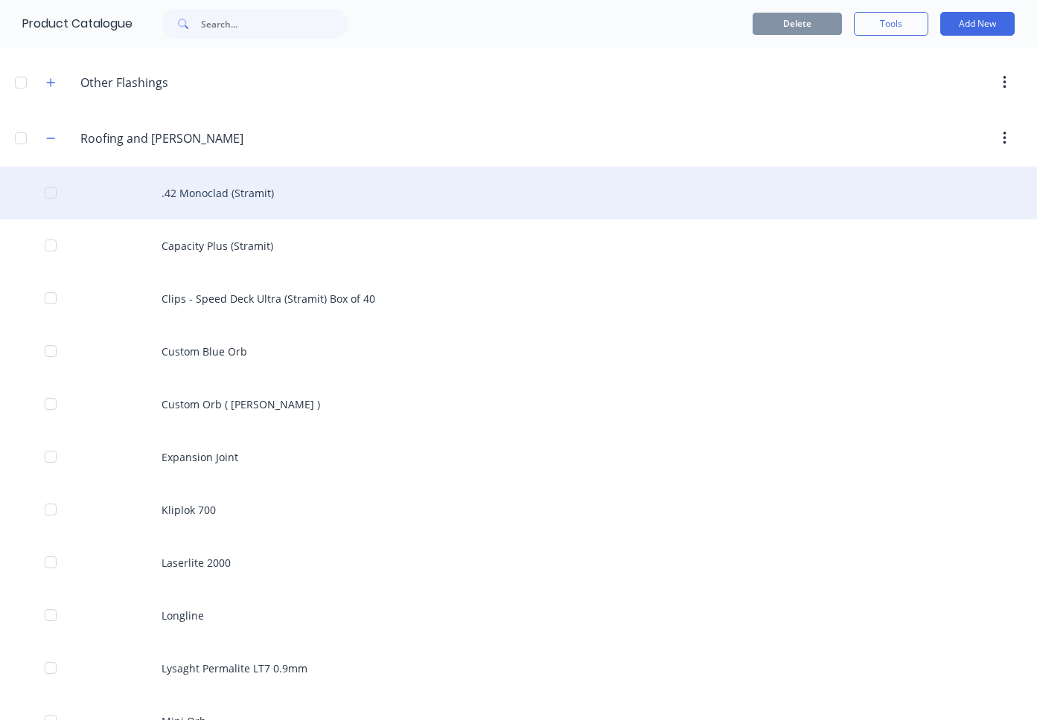
scroll to position [884, 0]
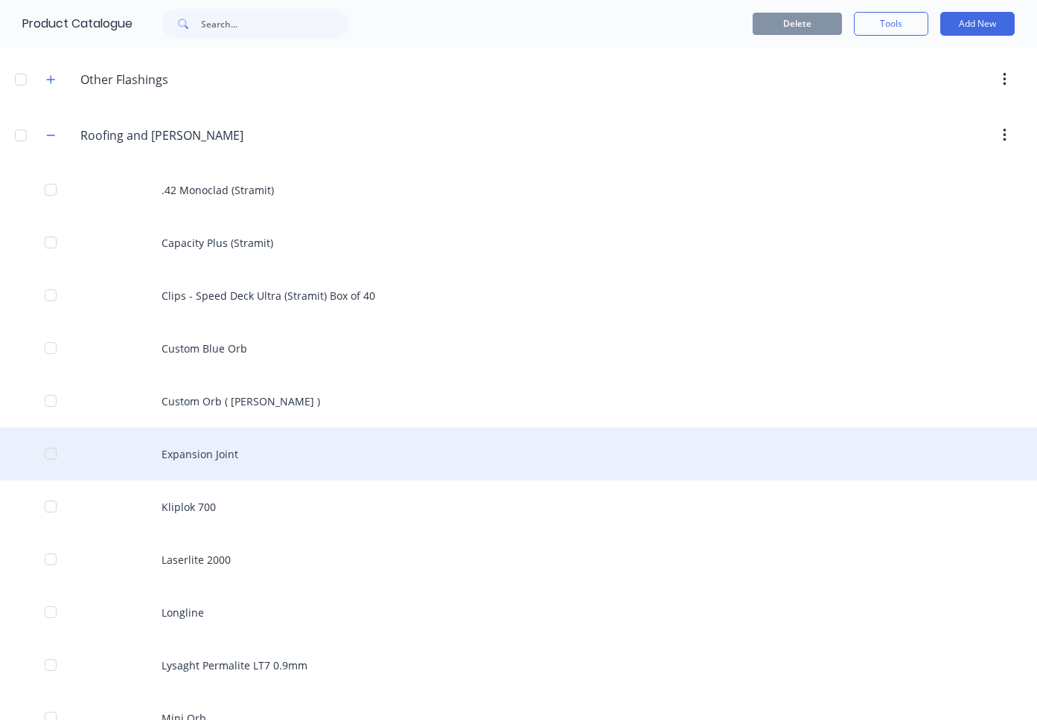
click at [216, 447] on div "Expansion Joint" at bounding box center [518, 454] width 1037 height 53
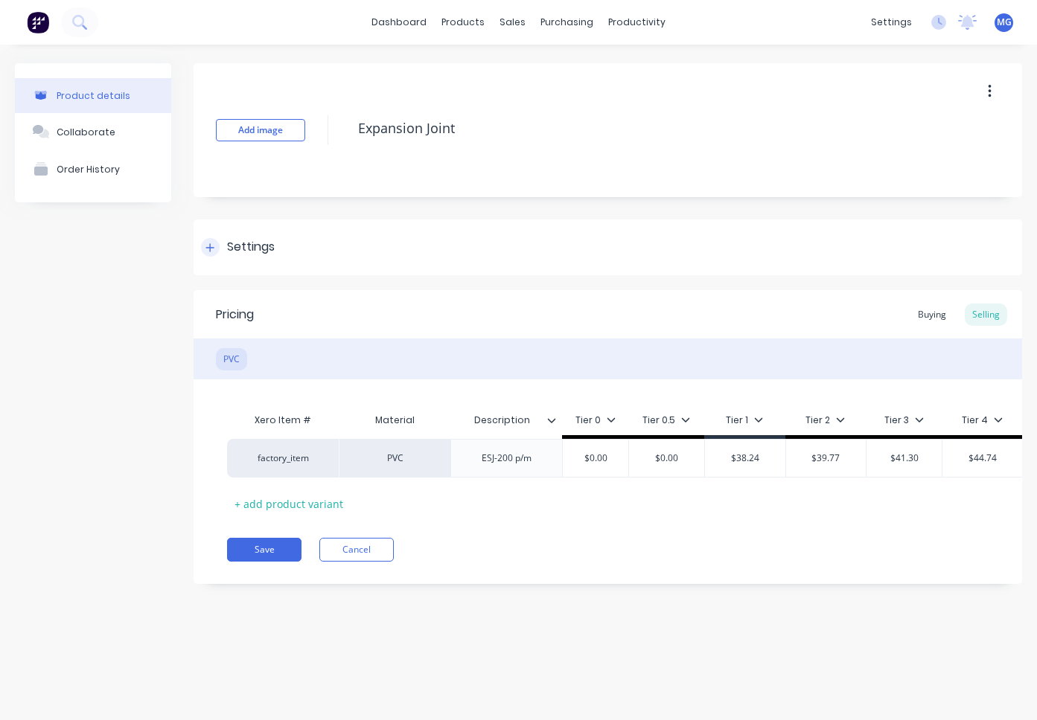
click at [207, 251] on icon at bounding box center [209, 248] width 9 height 10
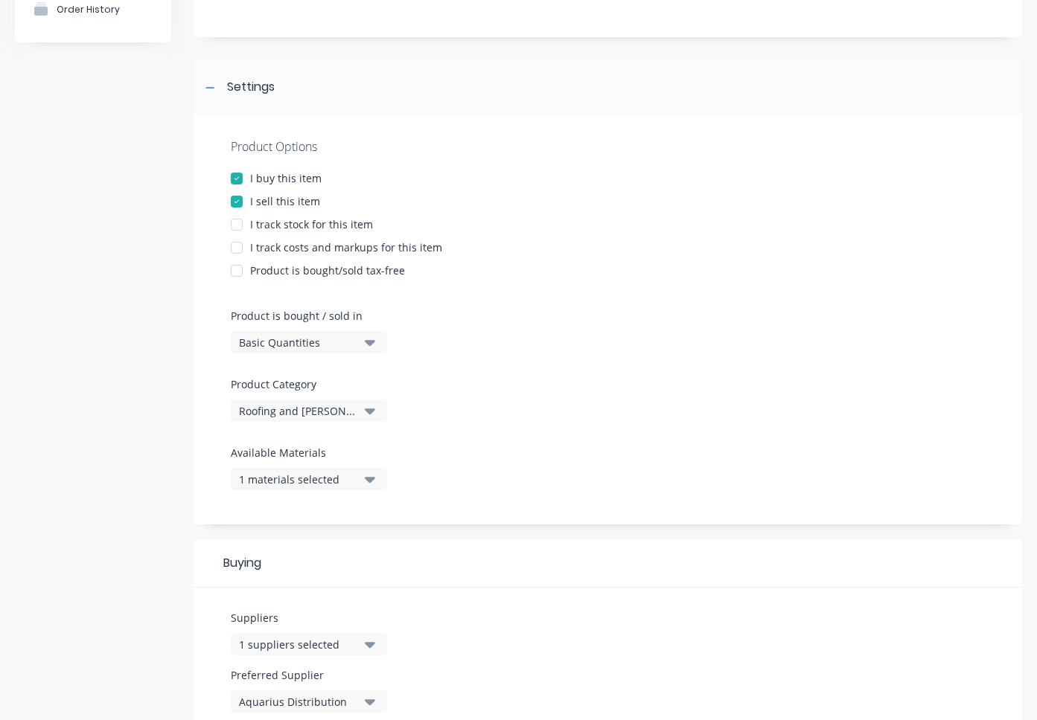
scroll to position [162, 0]
click at [371, 407] on icon "button" at bounding box center [370, 409] width 10 height 6
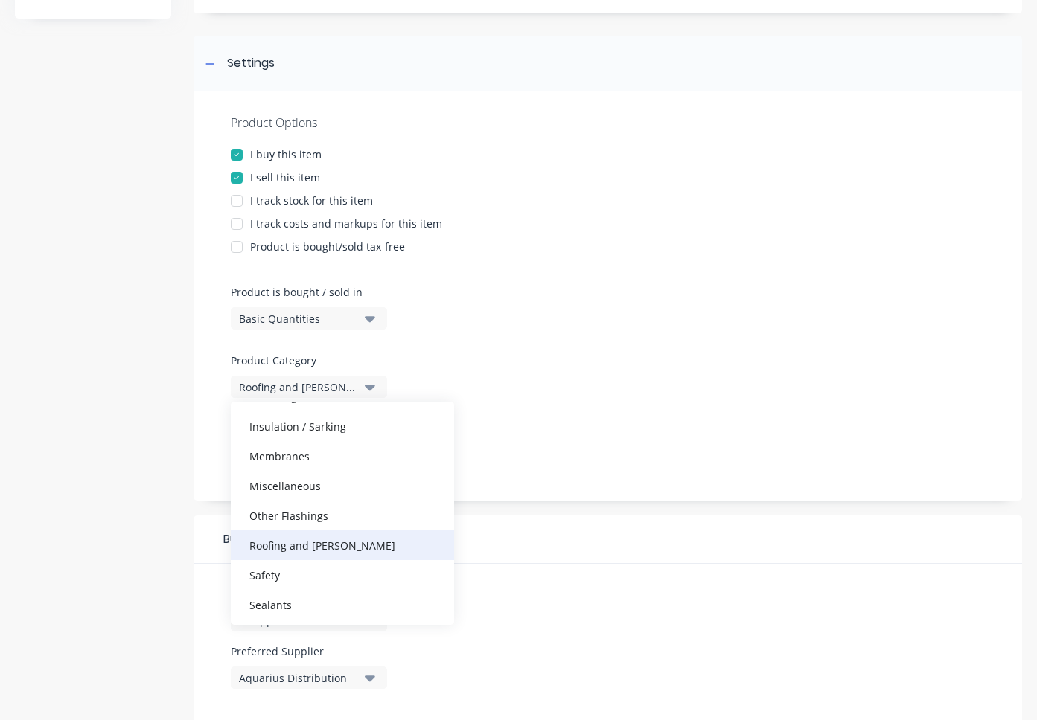
scroll to position [365, 0]
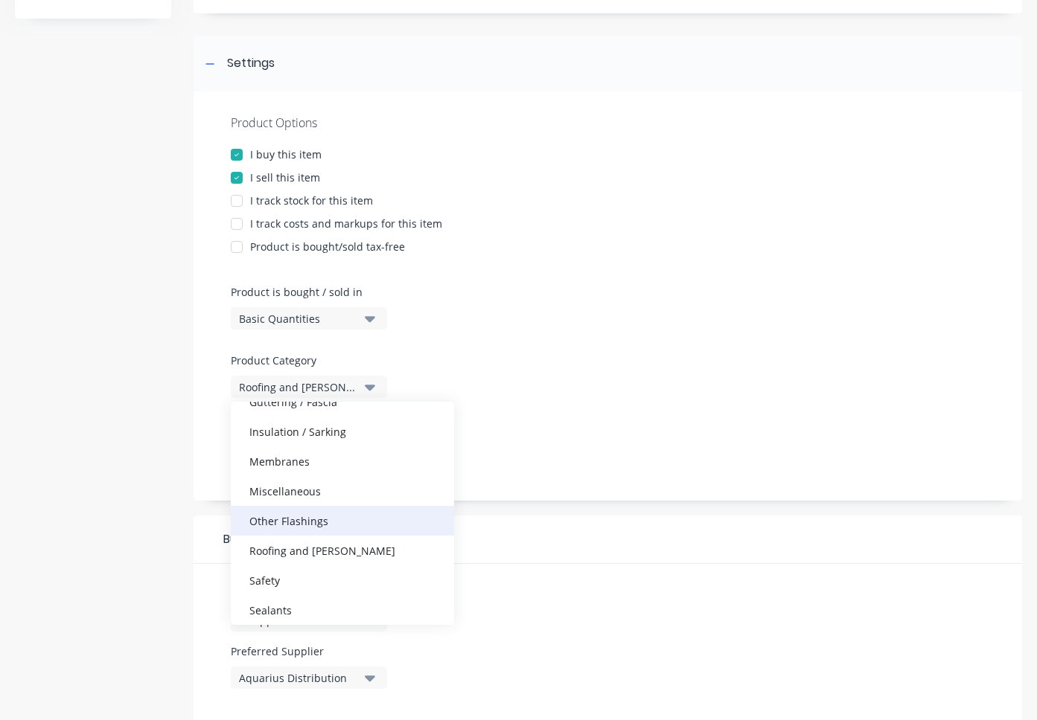
click at [277, 522] on div "Other Flashings" at bounding box center [342, 521] width 223 height 30
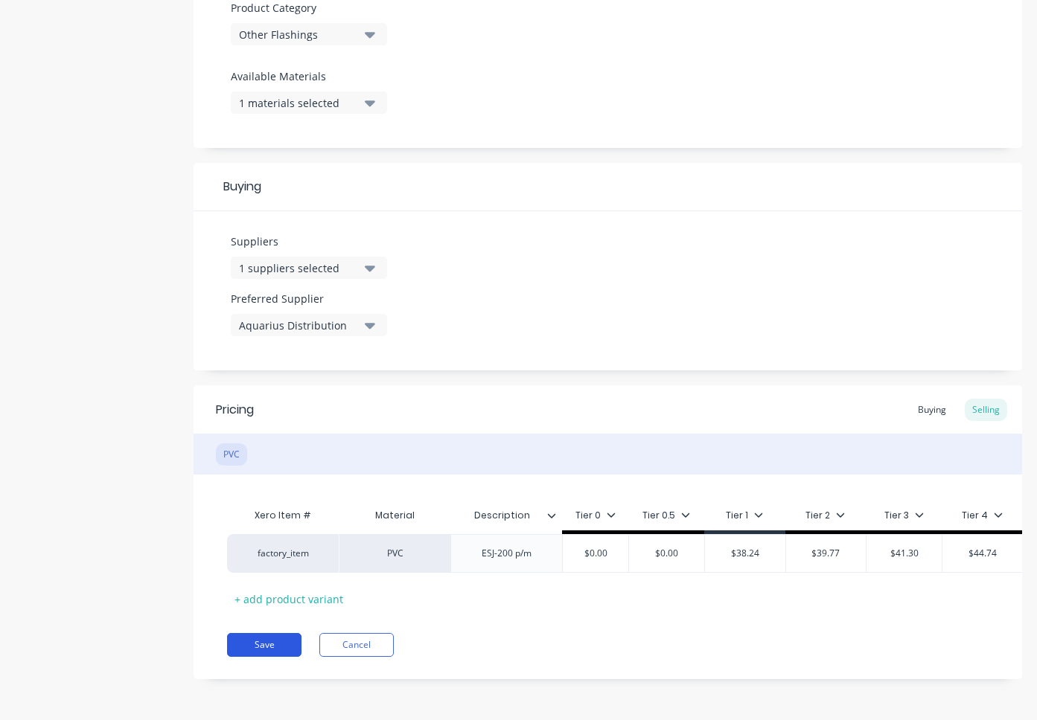
scroll to position [537, 0]
click at [256, 642] on button "Save" at bounding box center [264, 645] width 74 height 24
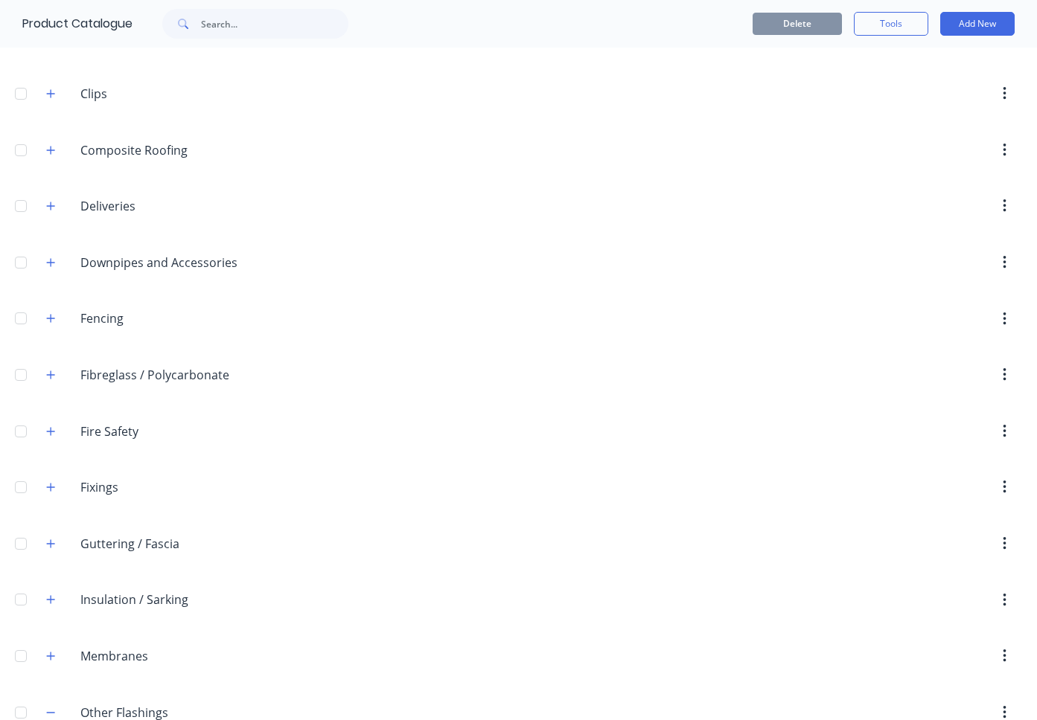
scroll to position [253, 0]
click at [52, 202] on icon "button" at bounding box center [50, 204] width 9 height 10
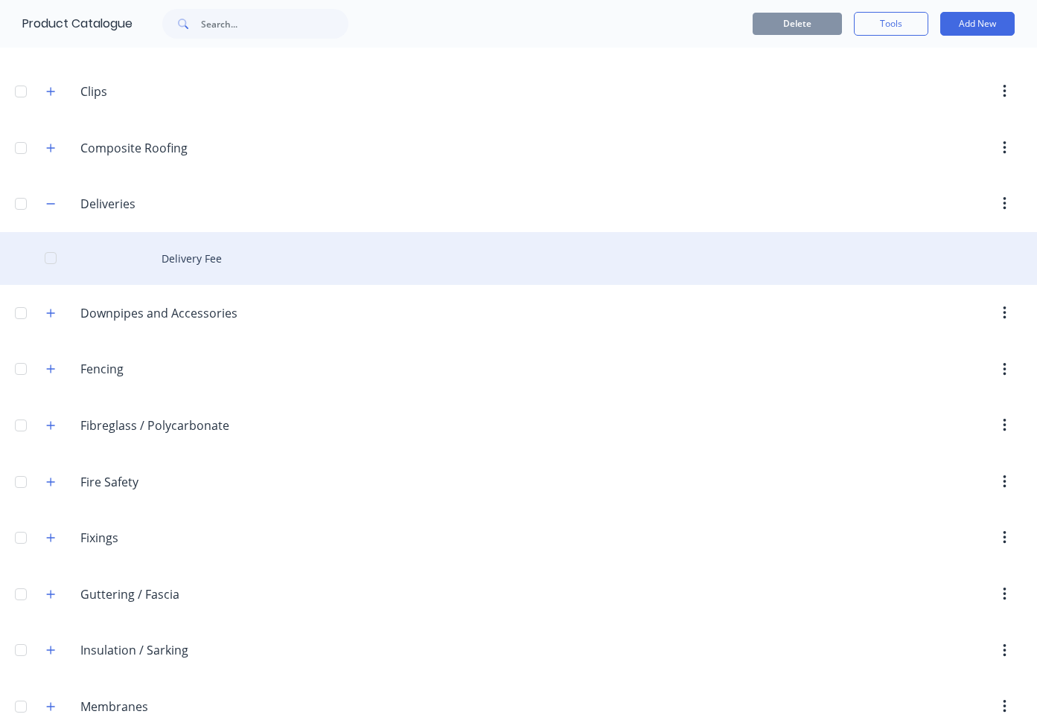
click at [207, 250] on div "Delivery Fee" at bounding box center [518, 258] width 1037 height 53
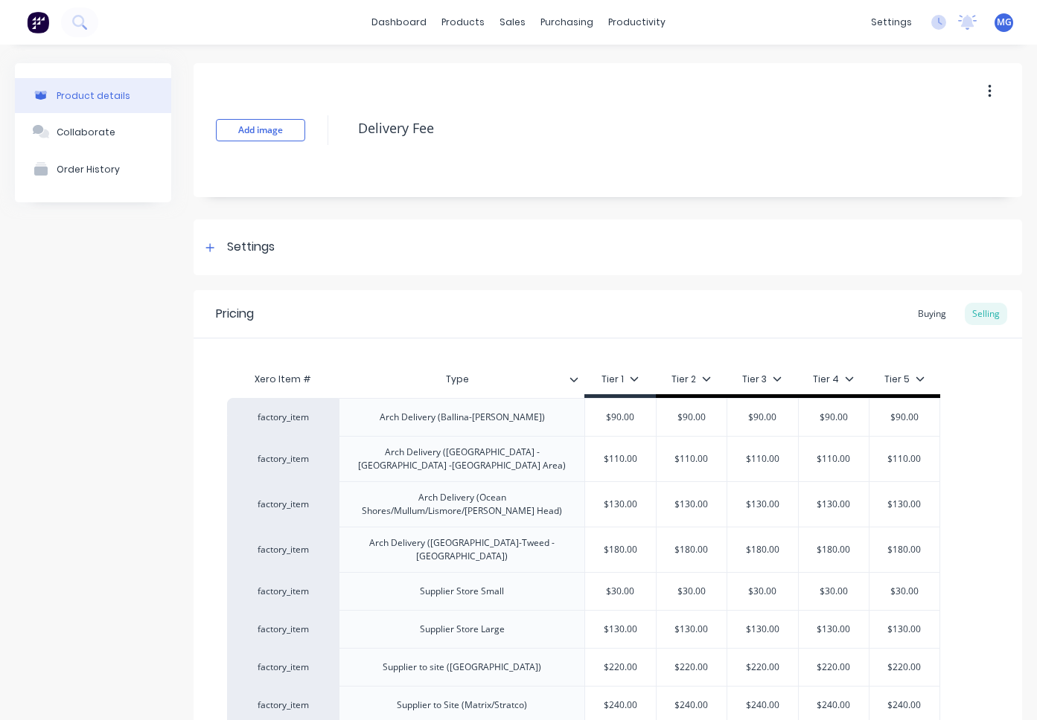
type textarea "x"
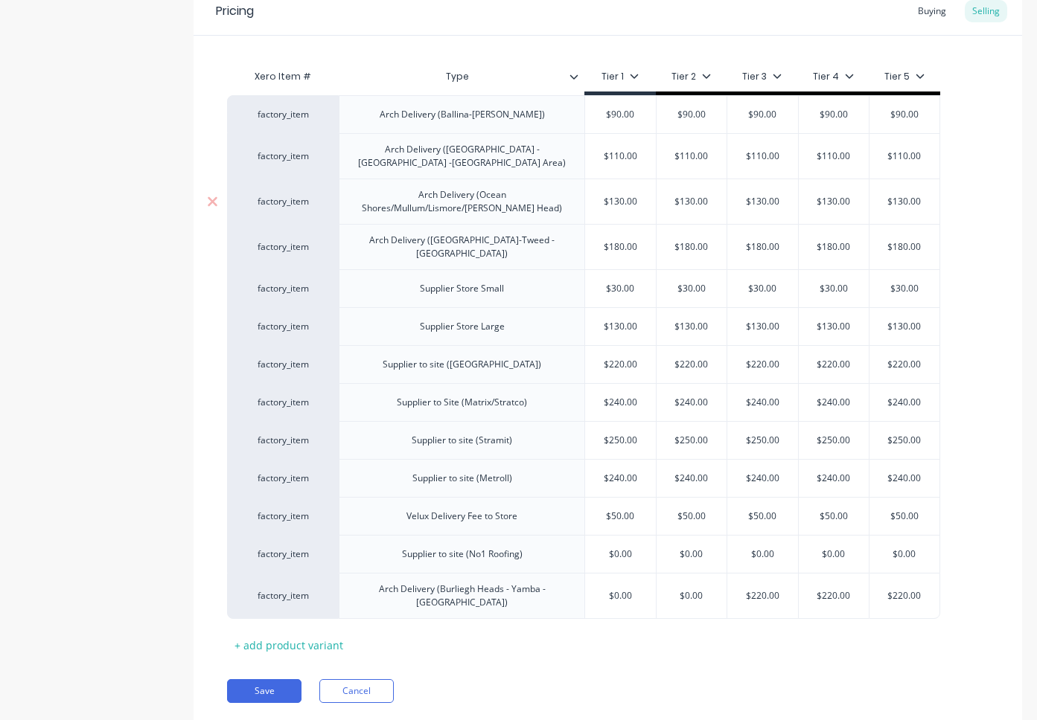
scroll to position [300, 0]
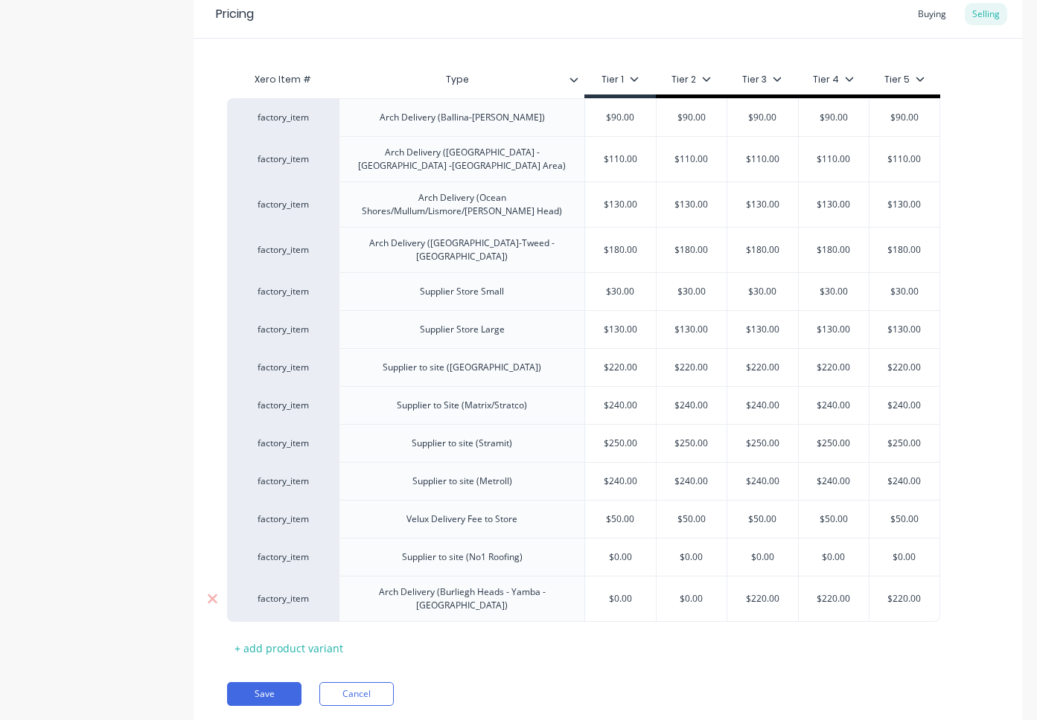
type input "$0.00"
click at [630, 592] on input "$0.00" at bounding box center [620, 598] width 74 height 13
type textarea "x"
type input "$0.0"
type textarea "x"
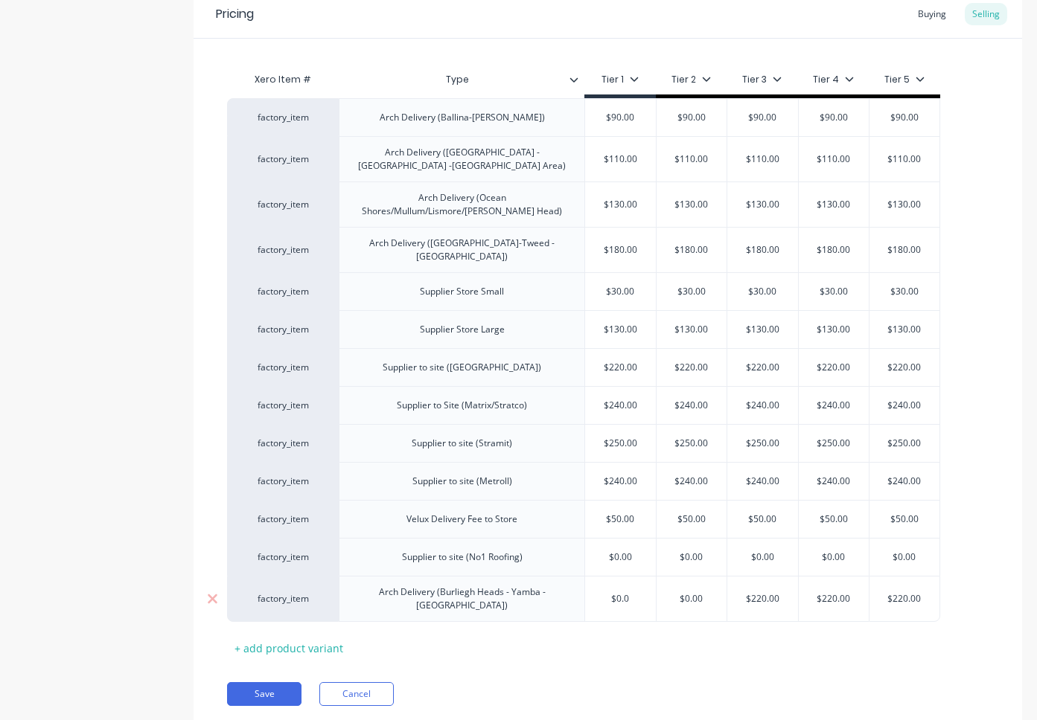
type input "$0."
type textarea "x"
type input "$0"
type textarea "x"
type input "$"
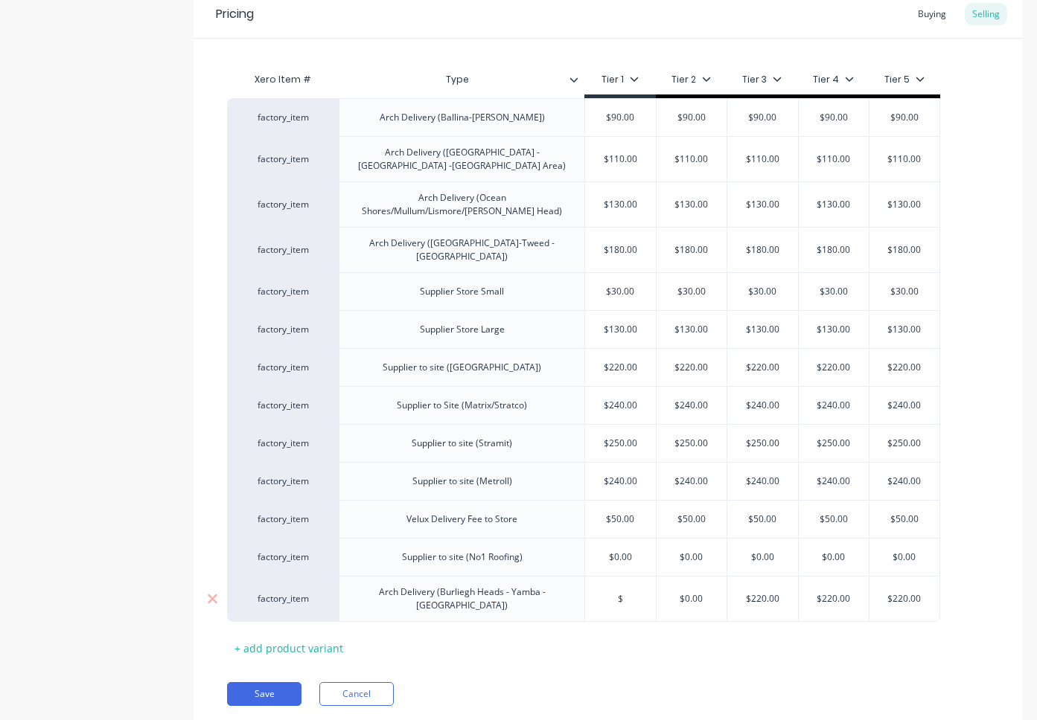
type textarea "x"
type input "2"
type textarea "x"
type input "22"
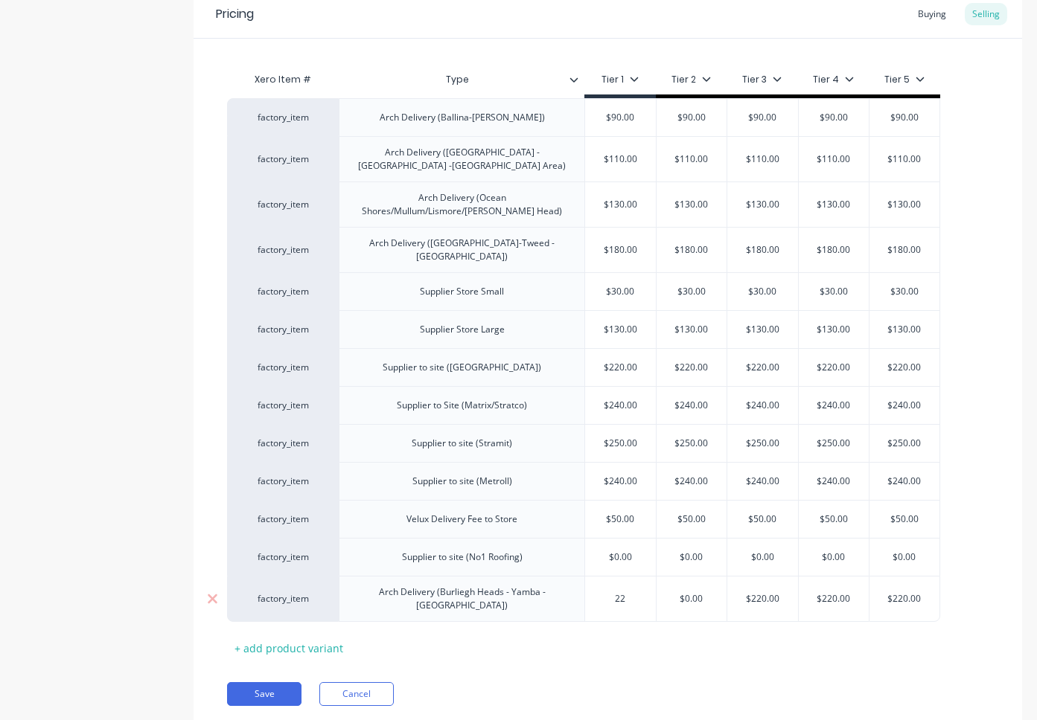
type textarea "x"
type input "220"
type input "$0.00"
type textarea "x"
type input "2"
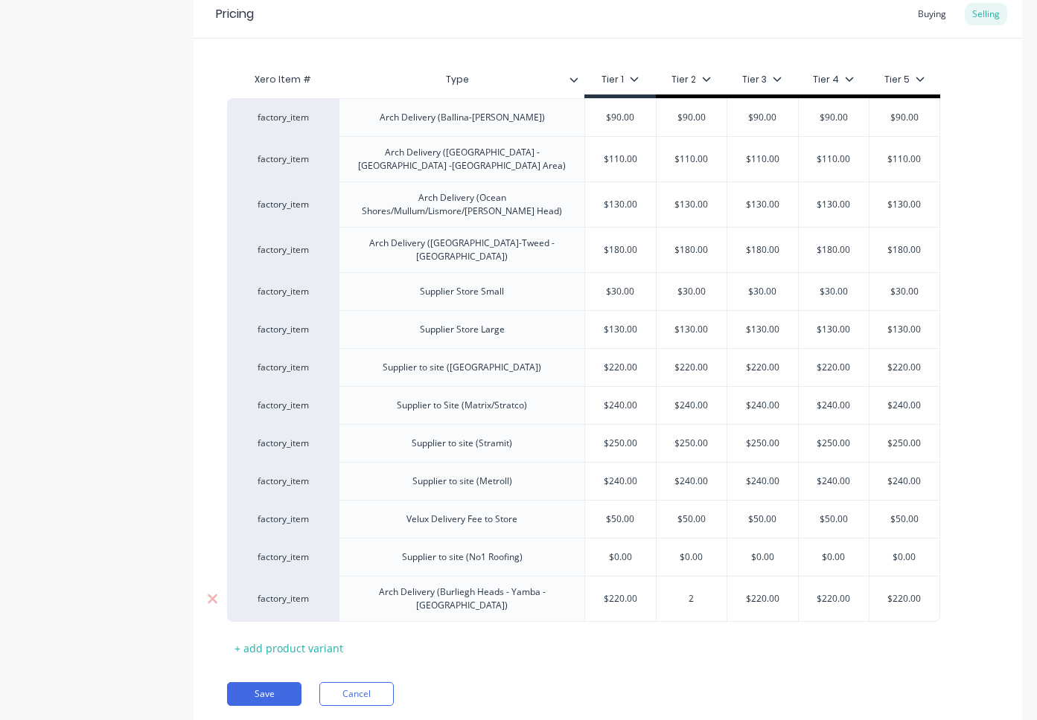
type textarea "x"
type input "22"
type textarea "x"
type input "220"
type input "$220.00"
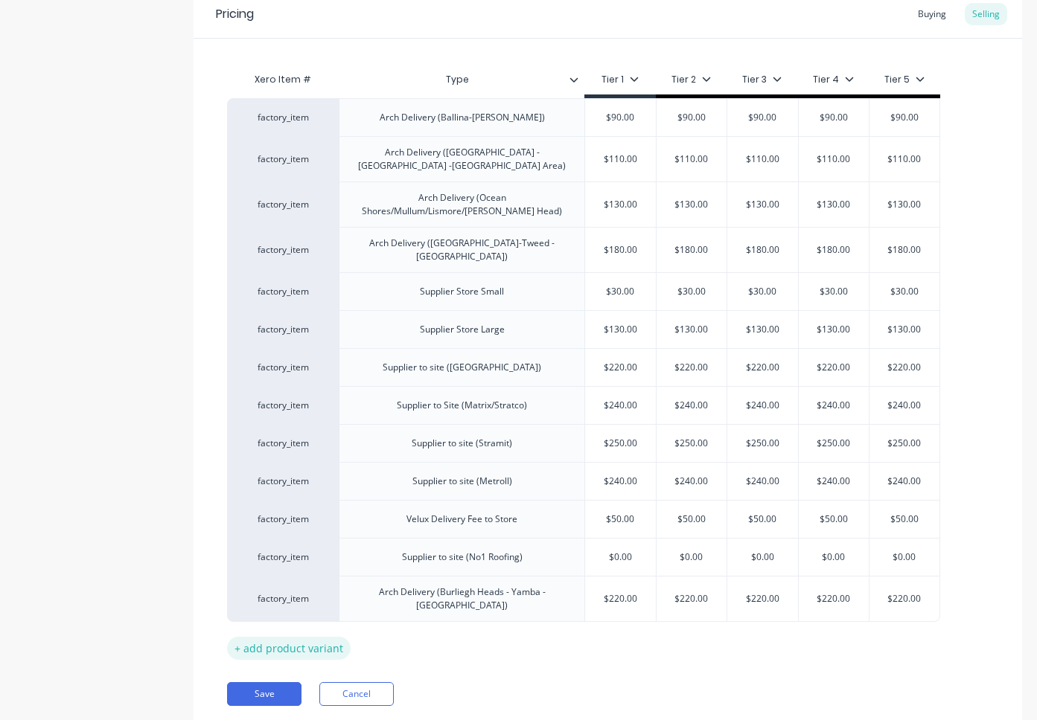
click at [290, 637] on div "+ add product variant" at bounding box center [289, 648] width 124 height 23
type textarea "x"
click at [436, 631] on div at bounding box center [462, 640] width 74 height 19
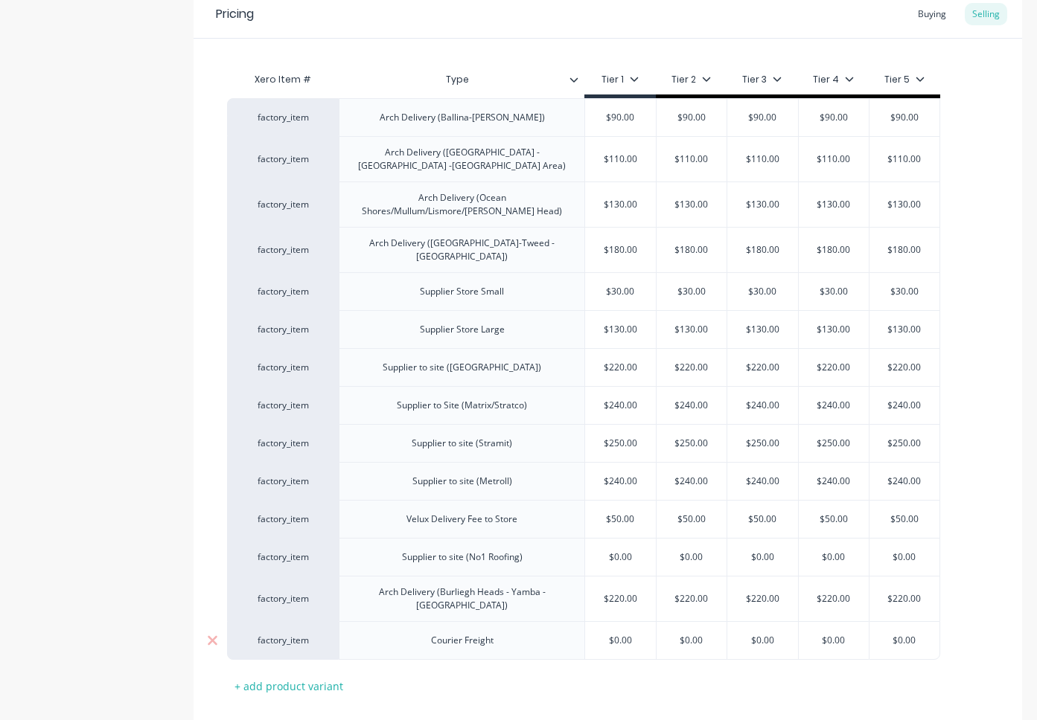
type textarea "x"
type input "$0.00"
type textarea "x"
type input "3"
type textarea "x"
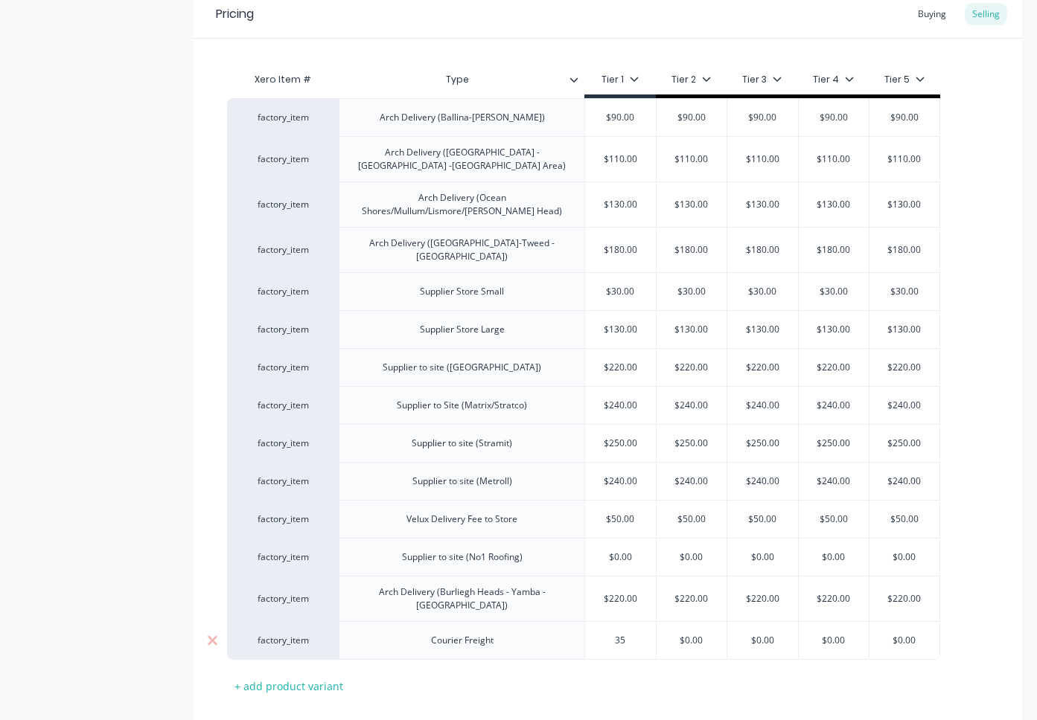
type input "35"
type input "$0.00"
type textarea "x"
type input "3"
type textarea "x"
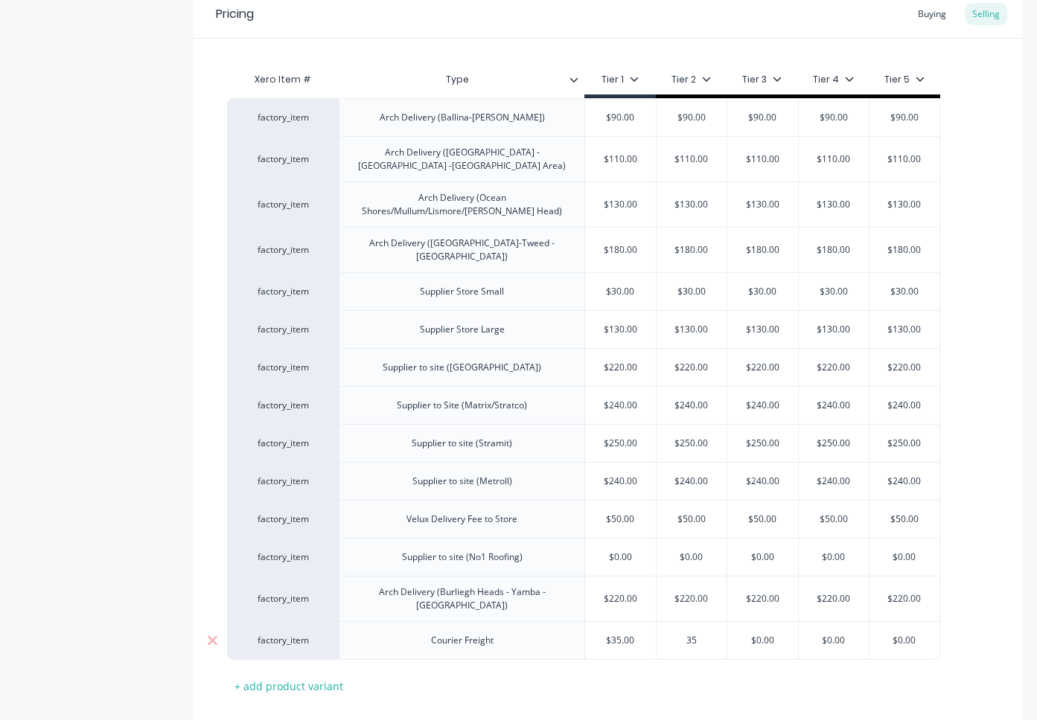
type input "35"
type input "$0.00"
type textarea "x"
type input "3"
type textarea "x"
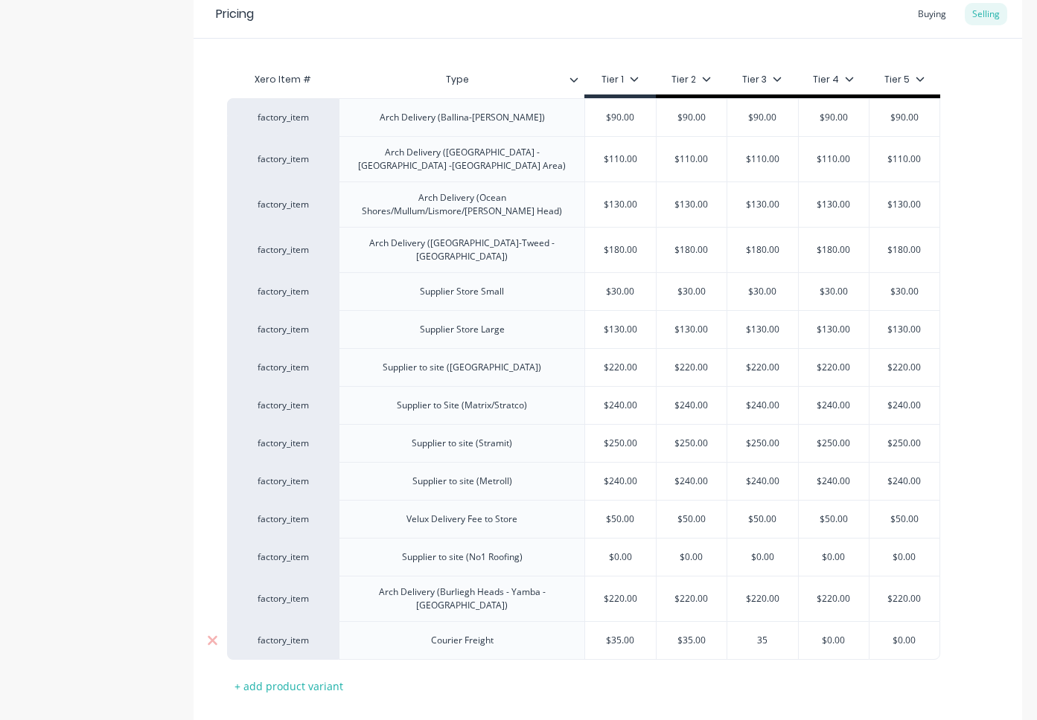
type input "35"
type input "$0.00"
type textarea "x"
type input "3"
type textarea "x"
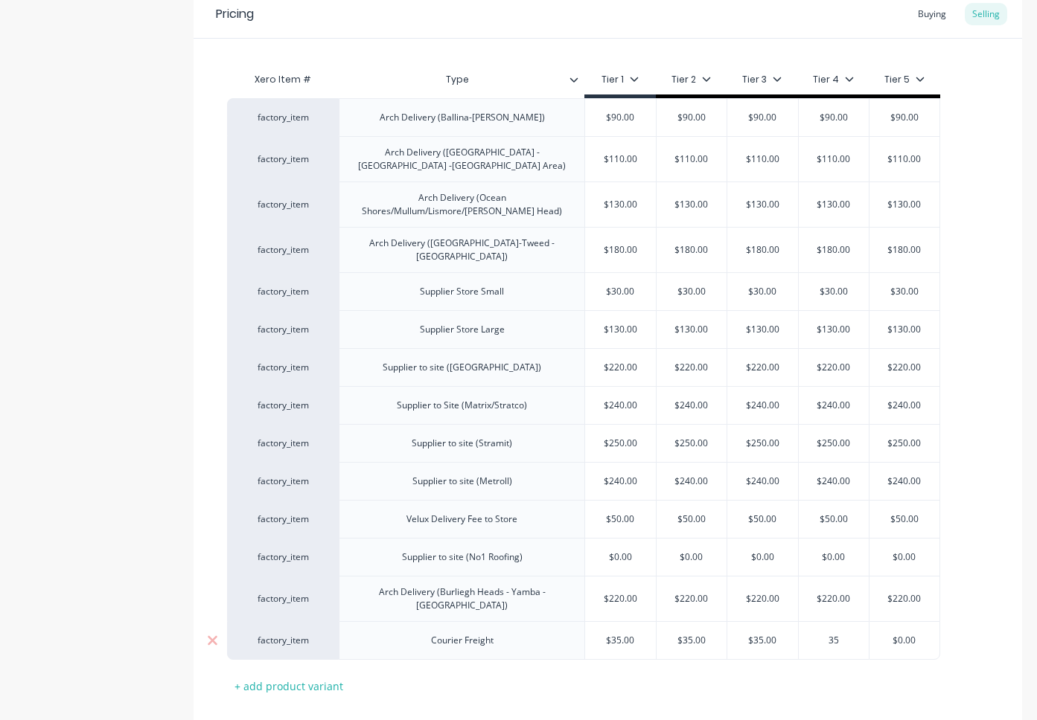
type input "35"
type input "$0.00"
type textarea "x"
type input "3"
type textarea "x"
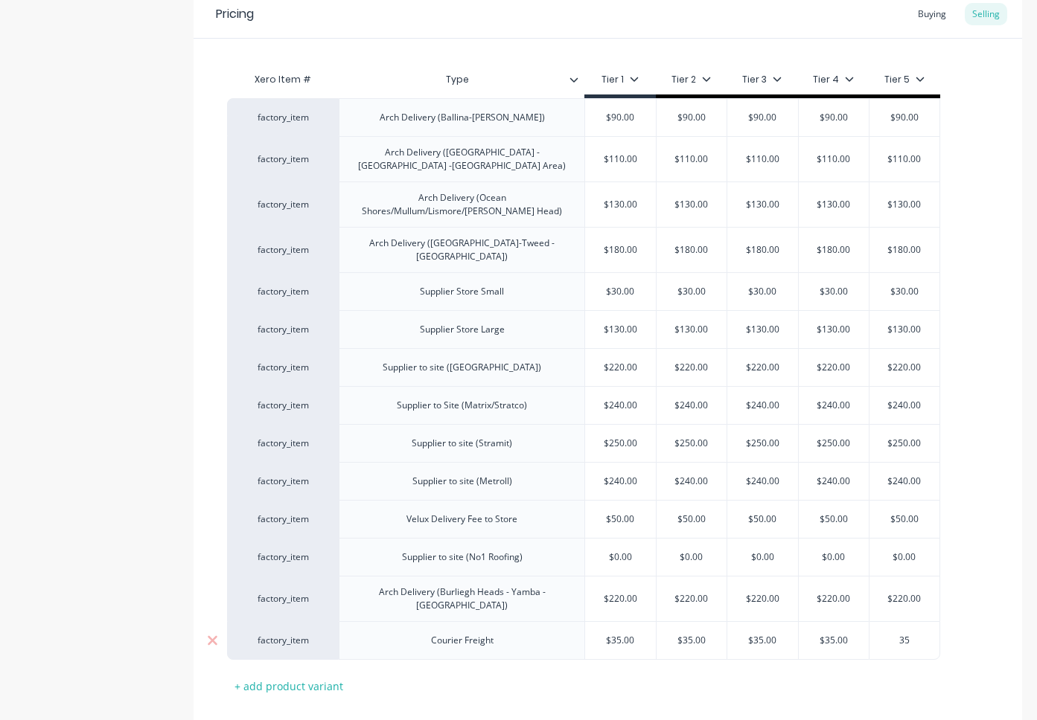
type input "35"
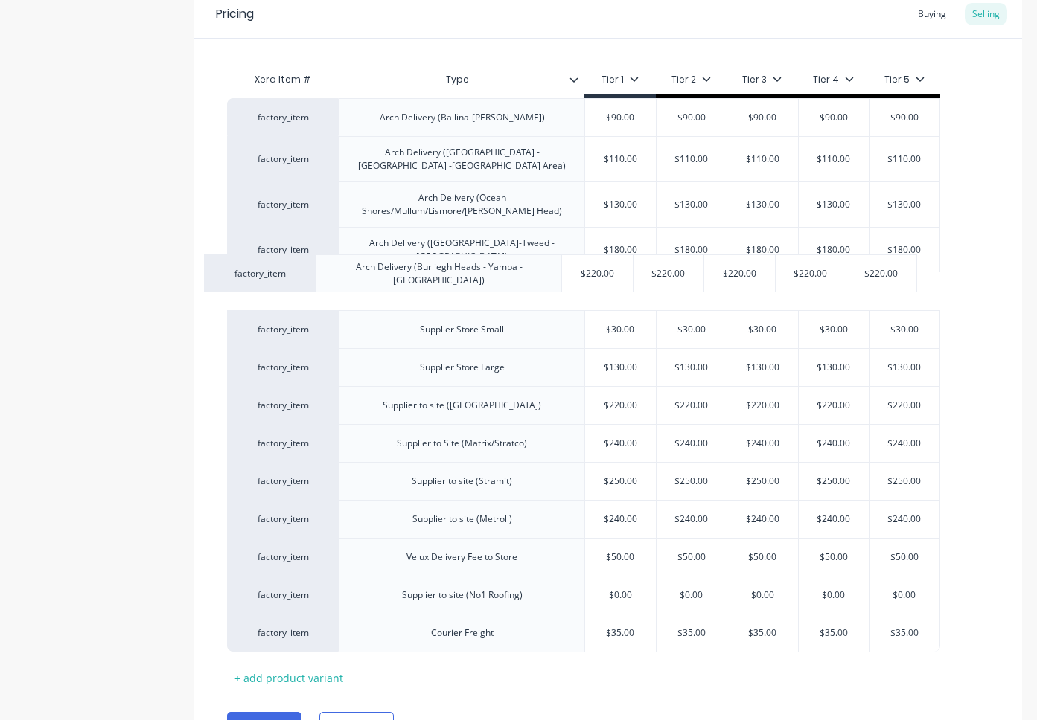
drag, startPoint x: 336, startPoint y: 580, endPoint x: 313, endPoint y: 263, distance: 317.8
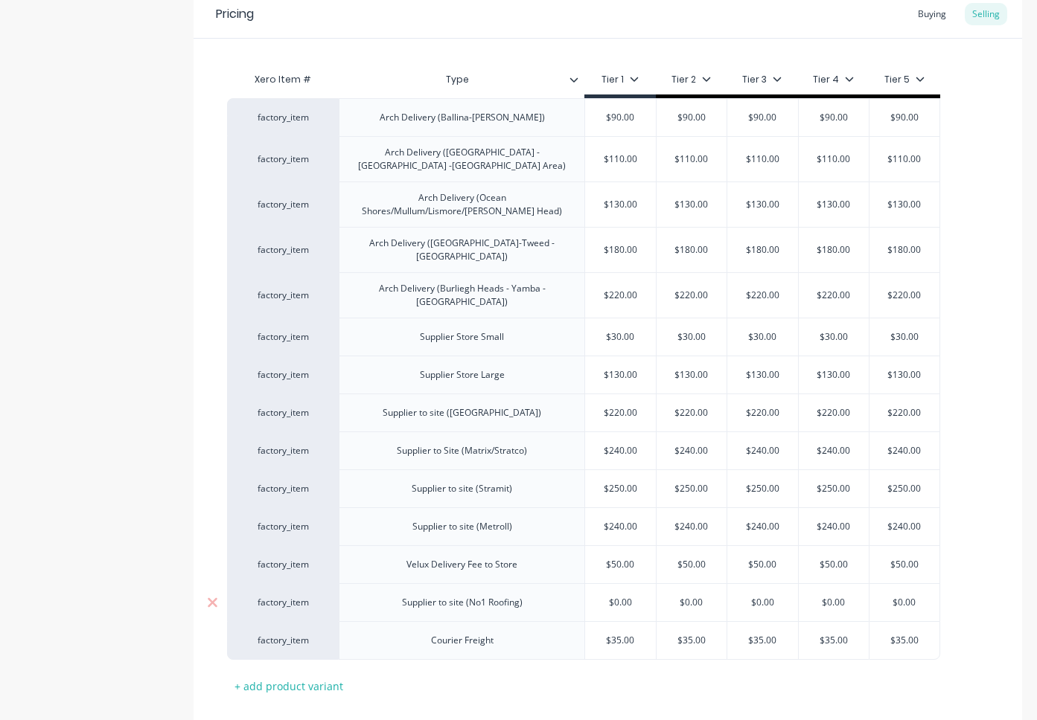
click at [242, 596] on div "factory_item" at bounding box center [283, 602] width 82 height 13
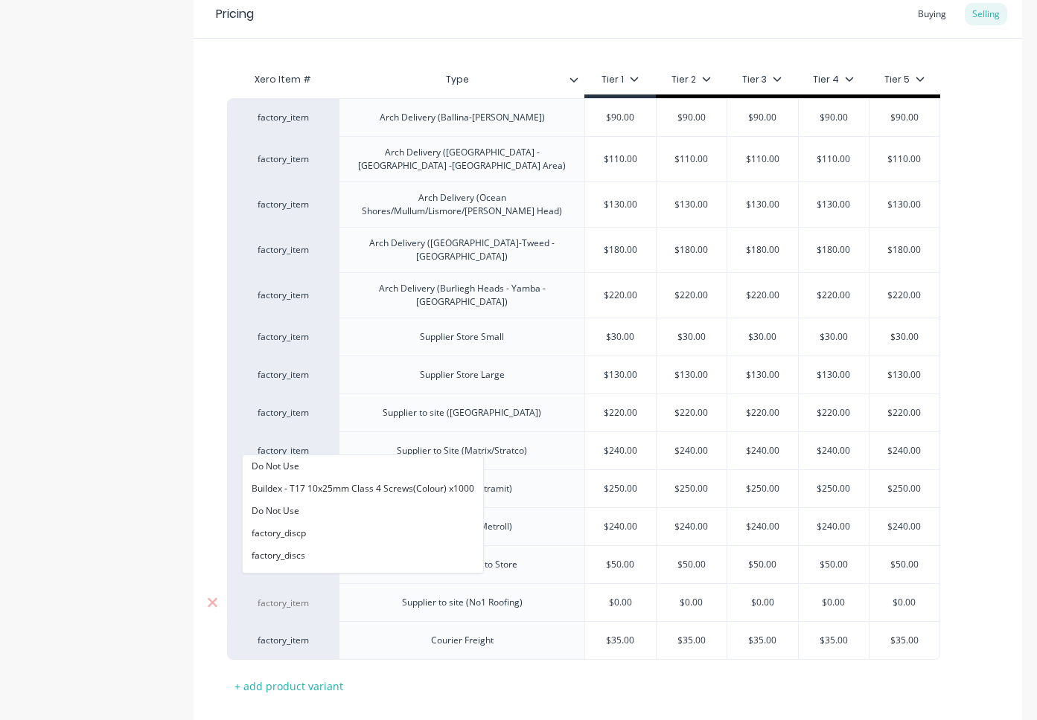
click at [256, 596] on input at bounding box center [283, 603] width 82 height 15
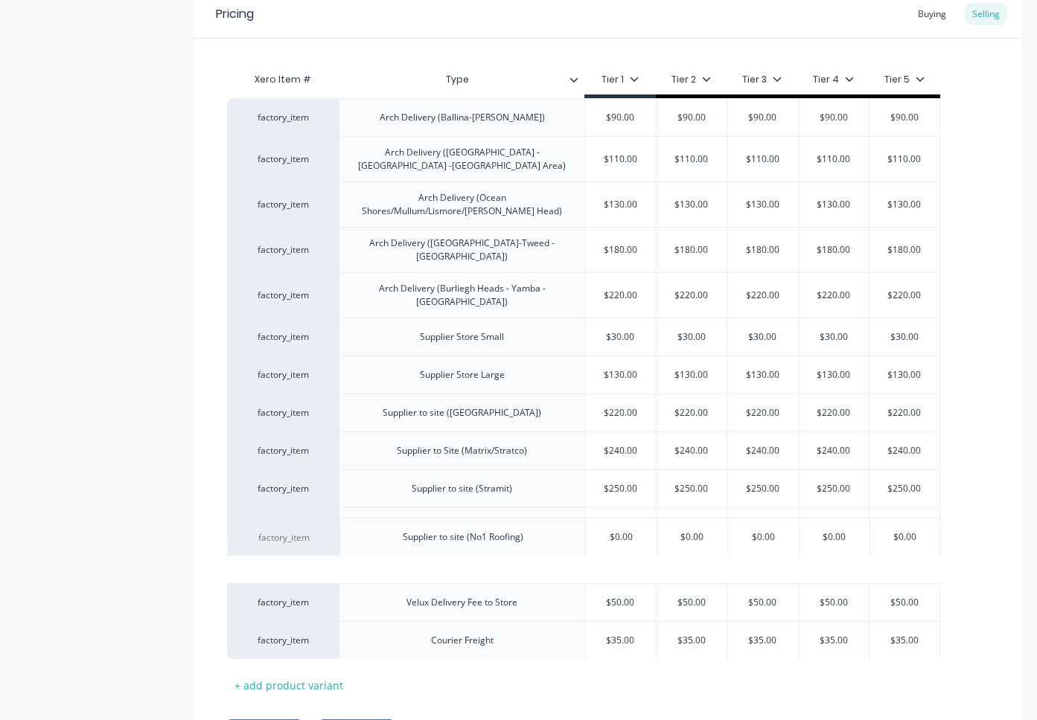
drag, startPoint x: 357, startPoint y: 590, endPoint x: 358, endPoint y: 541, distance: 49.1
type textarea "x"
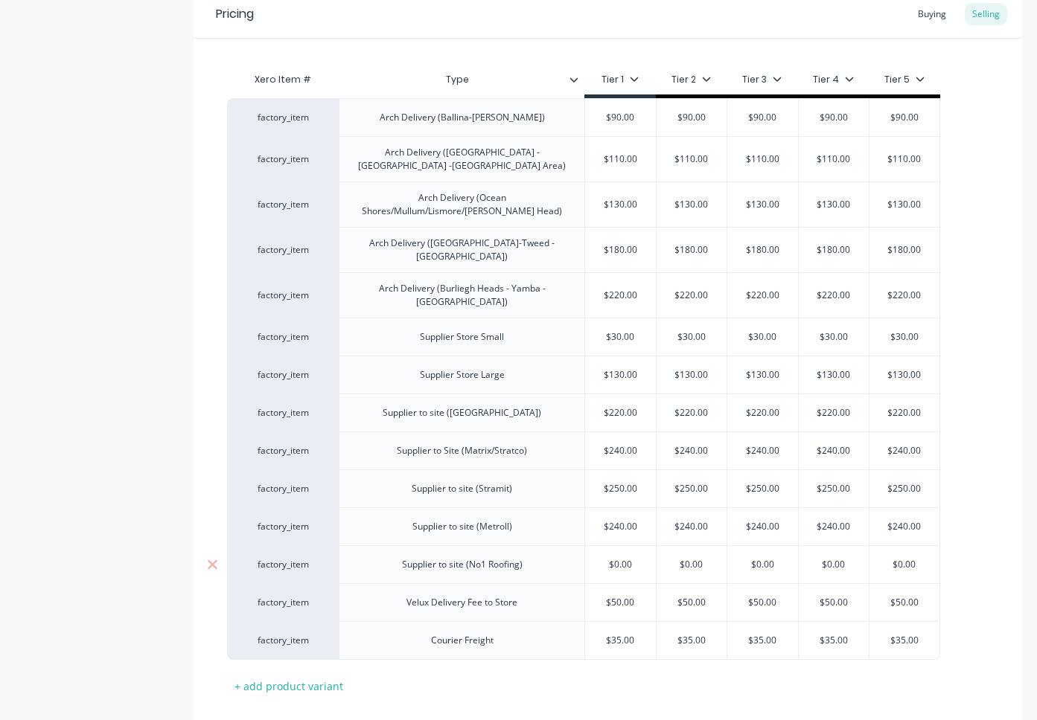
type input "$0.00"
click at [640, 558] on input "$0.00" at bounding box center [620, 564] width 74 height 13
type textarea "x"
type input "$0.0"
type textarea "x"
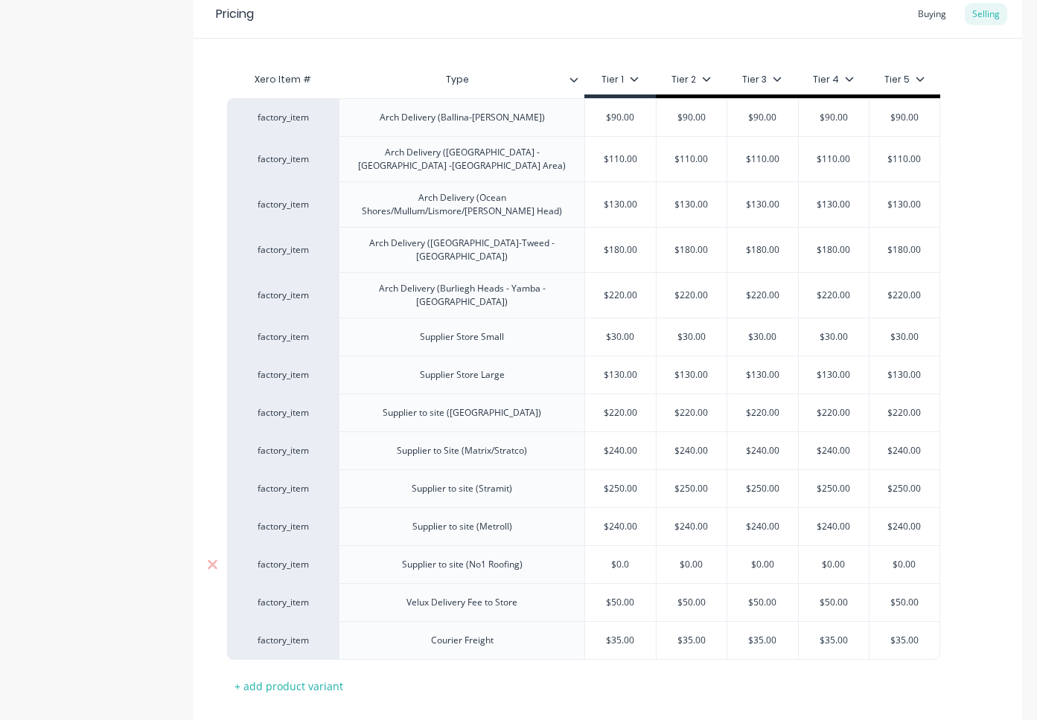
type input "$0."
type textarea "x"
type input "$0"
type textarea "x"
type input "$"
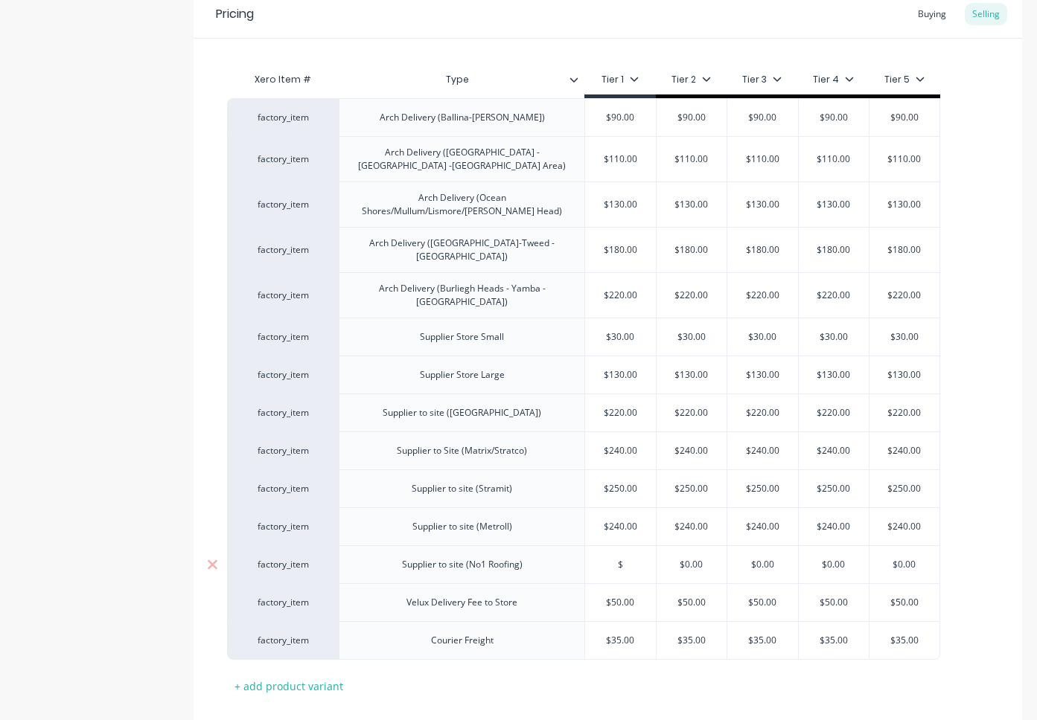
type textarea "x"
type input "2"
type textarea "x"
type input "22"
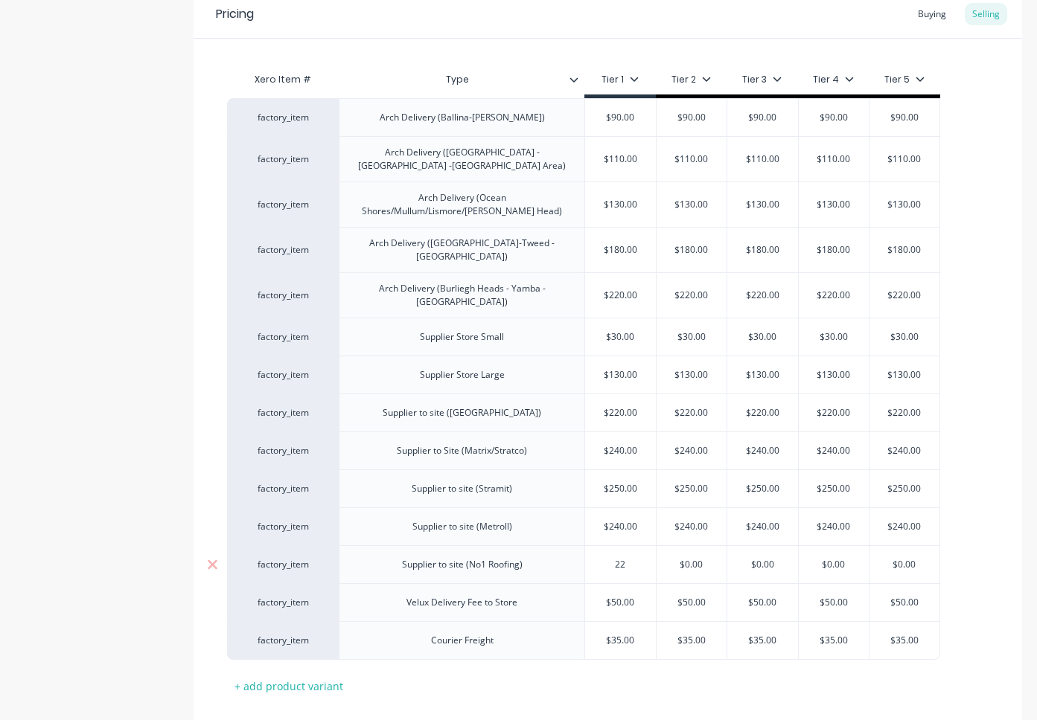
type textarea "x"
type input "220"
type input "$0.00"
type textarea "x"
type input "2"
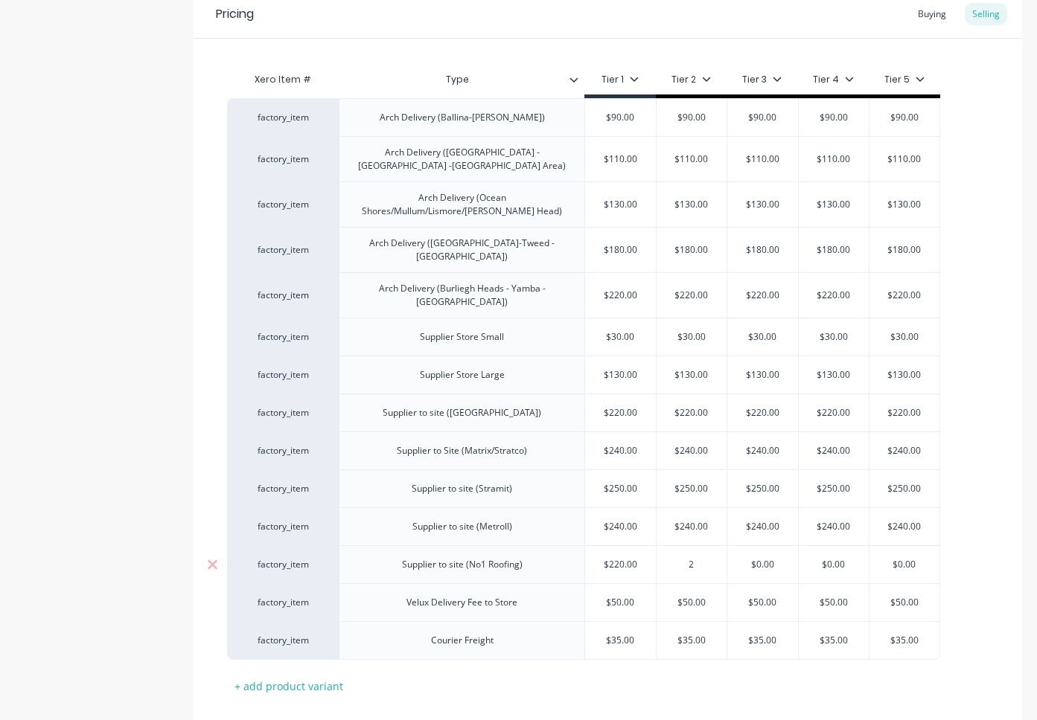
type textarea "x"
type input "22"
type textarea "x"
type input "220"
type input "$0.00"
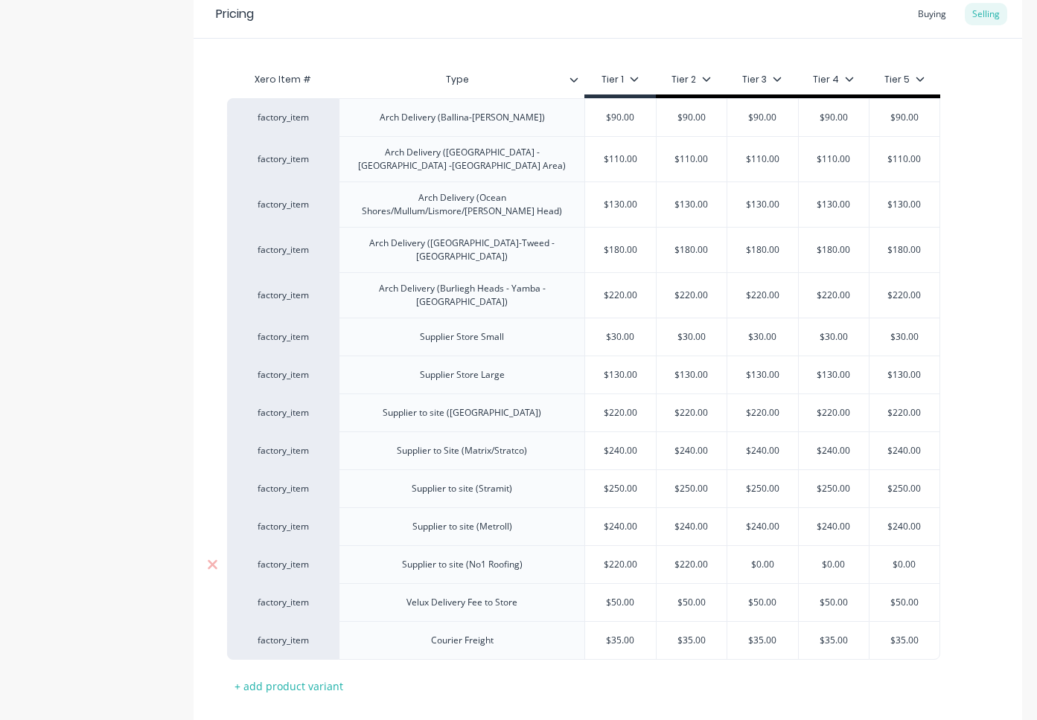
type textarea "x"
type input "2"
type textarea "x"
type input "22"
type textarea "x"
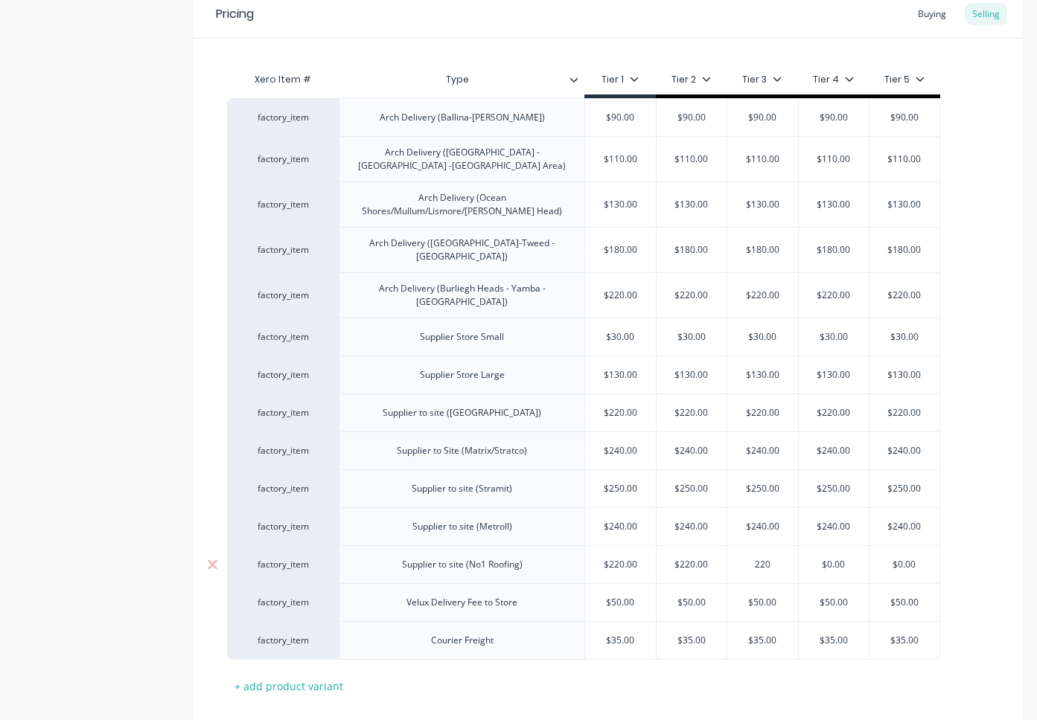
type input "220"
type input "$0.00"
type textarea "x"
type input "2"
type textarea "x"
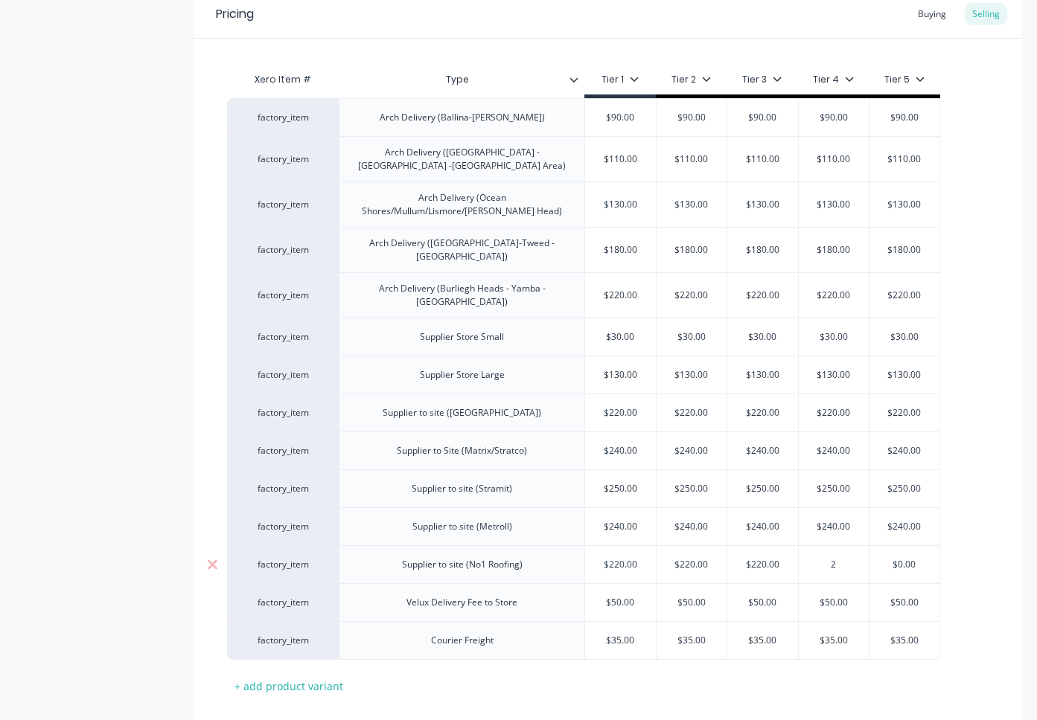
type input "22"
type textarea "x"
type input "220"
type input "$0.00"
type textarea "x"
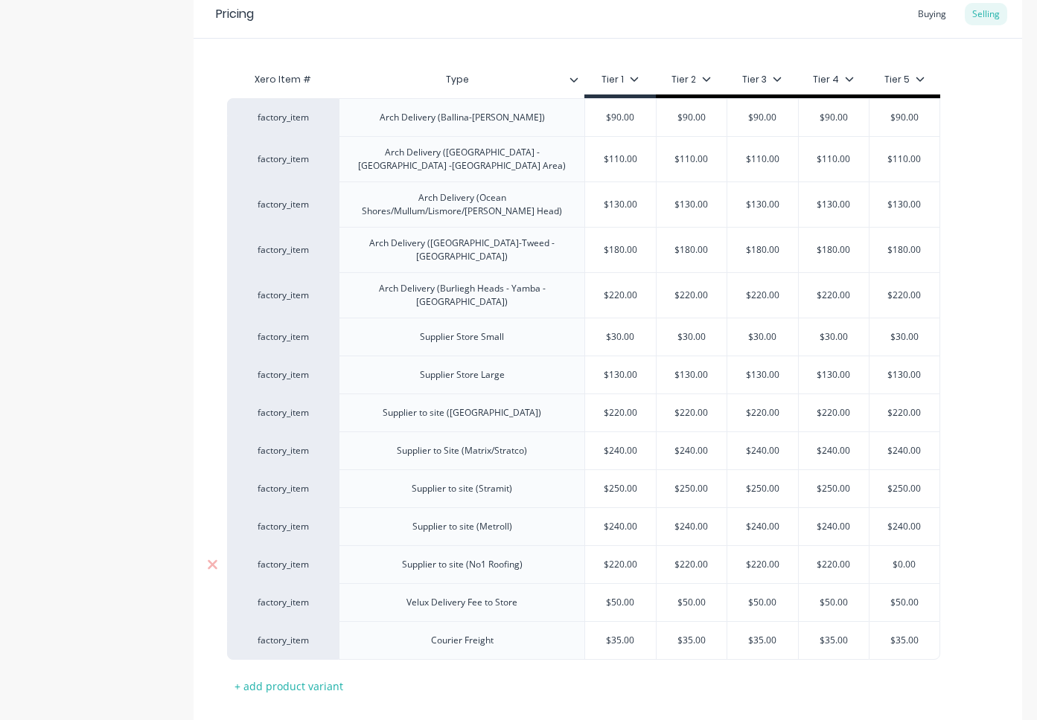
type input "2"
type textarea "x"
type input "22"
type textarea "x"
type input "220"
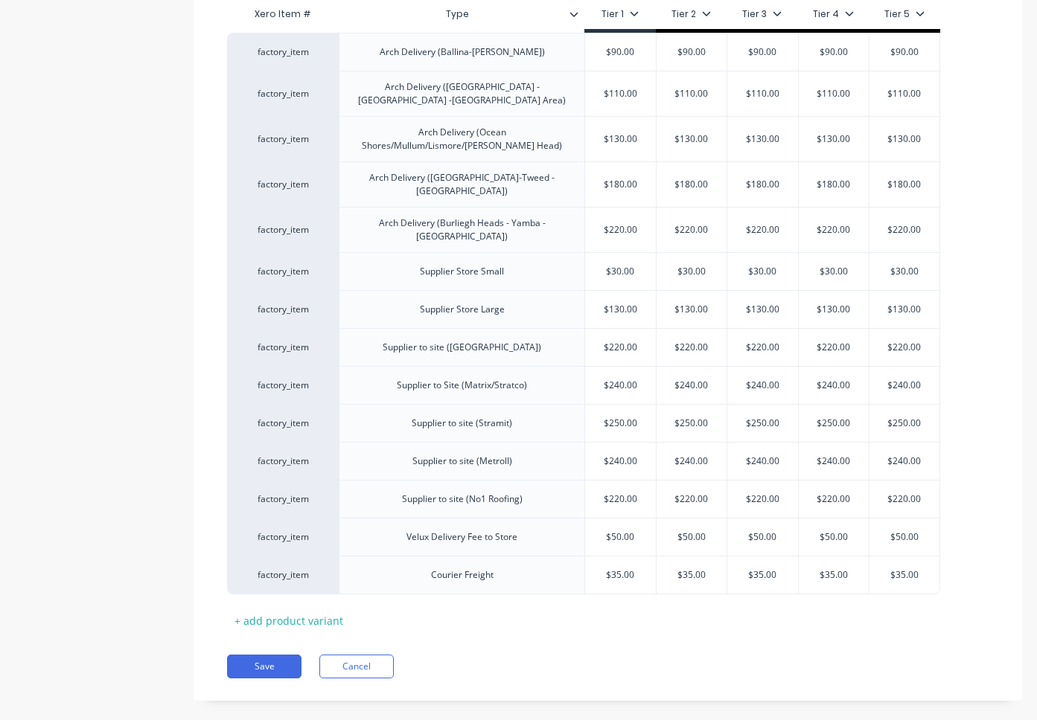
scroll to position [365, 0]
click at [258, 656] on button "Save" at bounding box center [264, 668] width 74 height 24
type textarea "x"
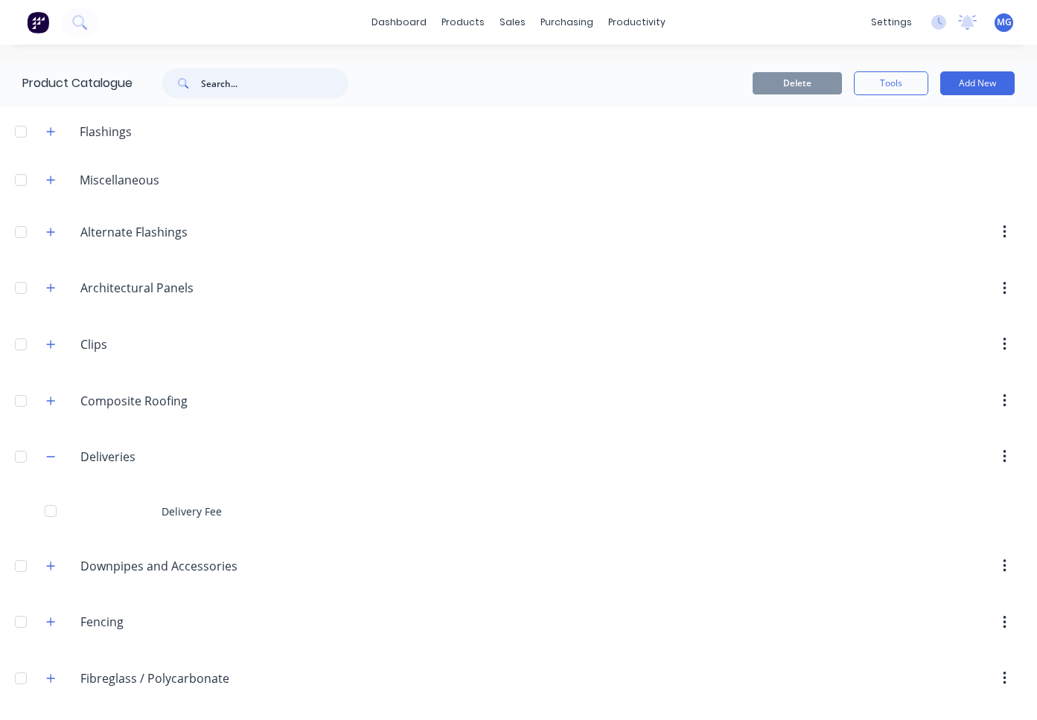
click at [221, 83] on input "text" at bounding box center [274, 83] width 147 height 30
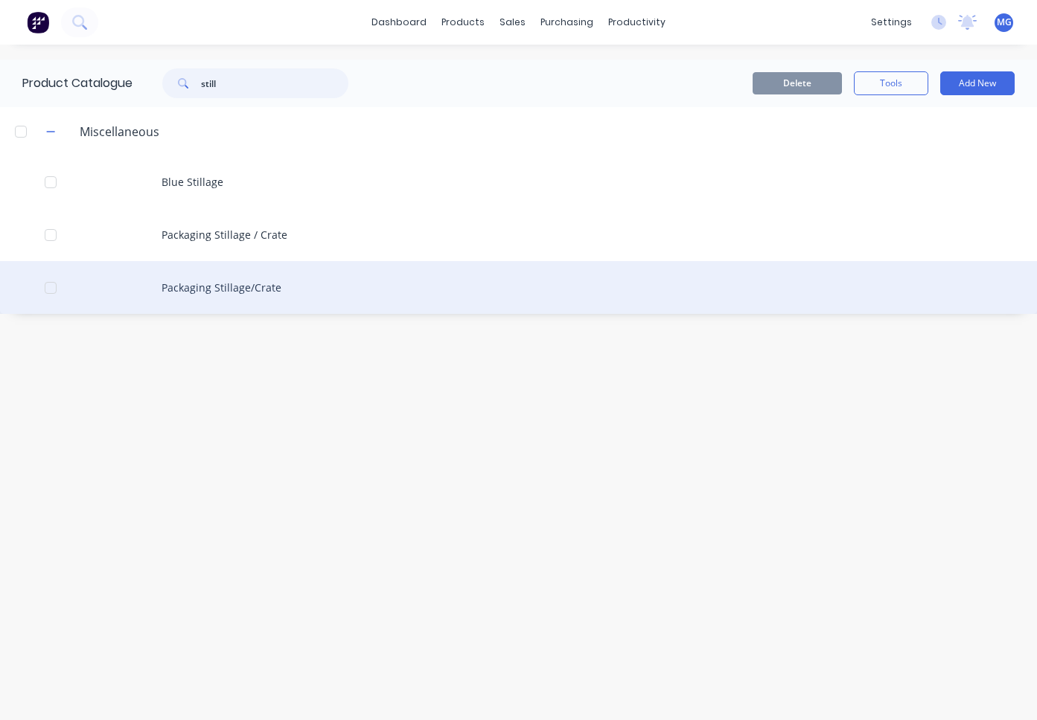
type input "still"
click at [186, 291] on div "Packaging Stillage/Crate" at bounding box center [518, 287] width 1037 height 53
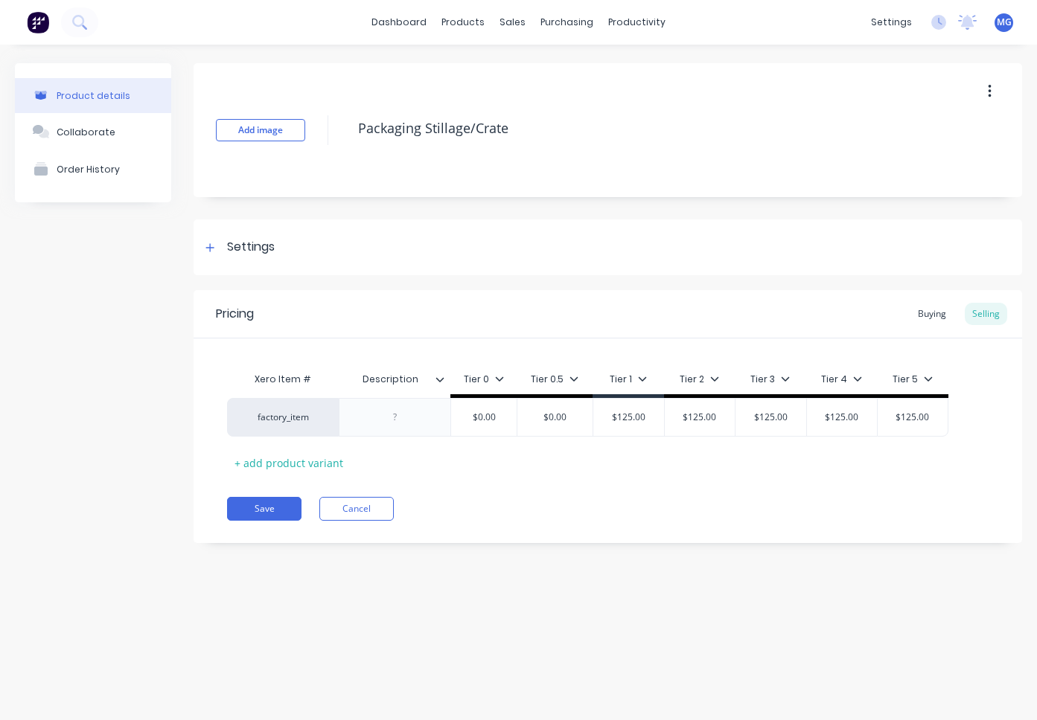
click at [989, 86] on icon "button" at bounding box center [989, 91] width 3 height 13
click at [903, 153] on div "Delete" at bounding box center [936, 161] width 115 height 22
type textarea "x"
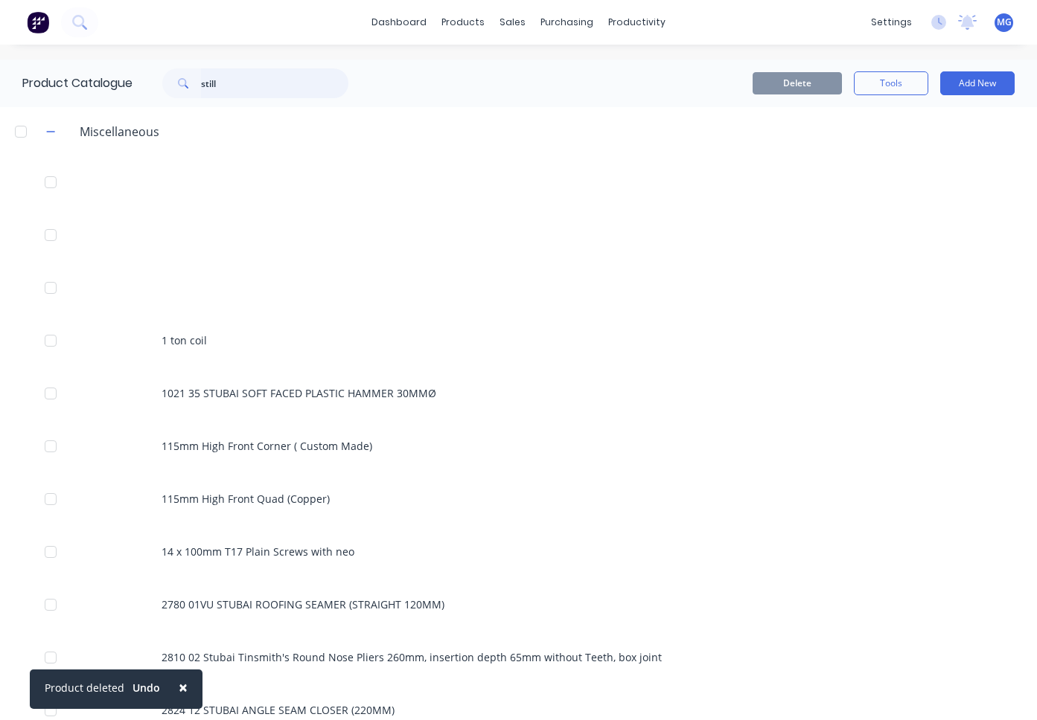
click at [236, 79] on input "still" at bounding box center [274, 83] width 147 height 30
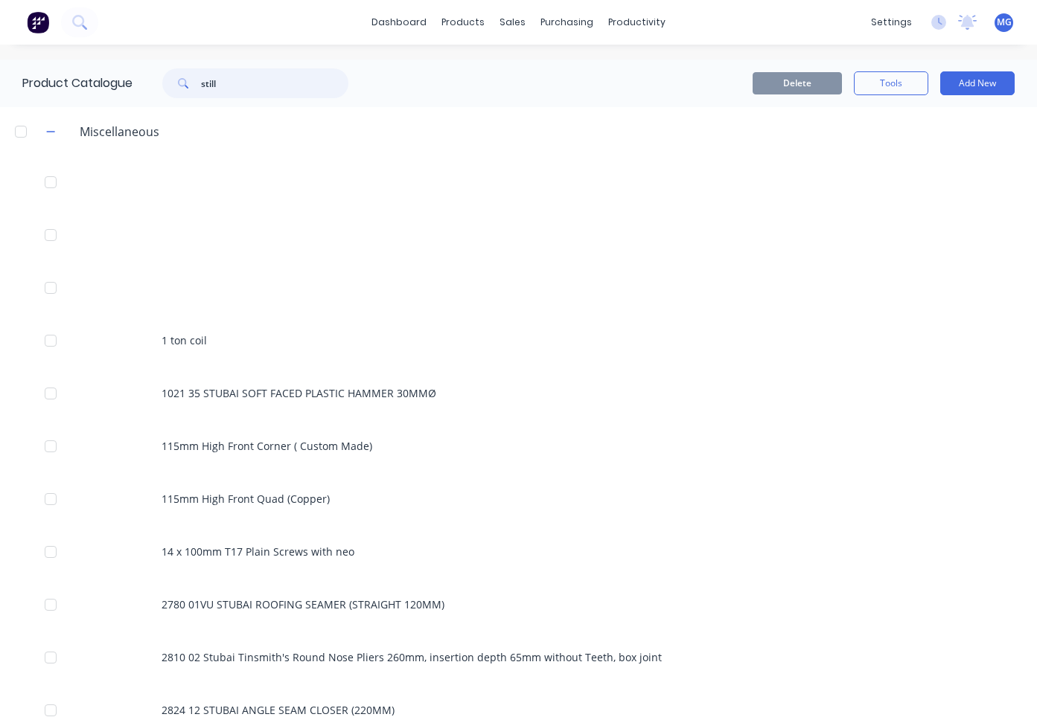
type input "still"
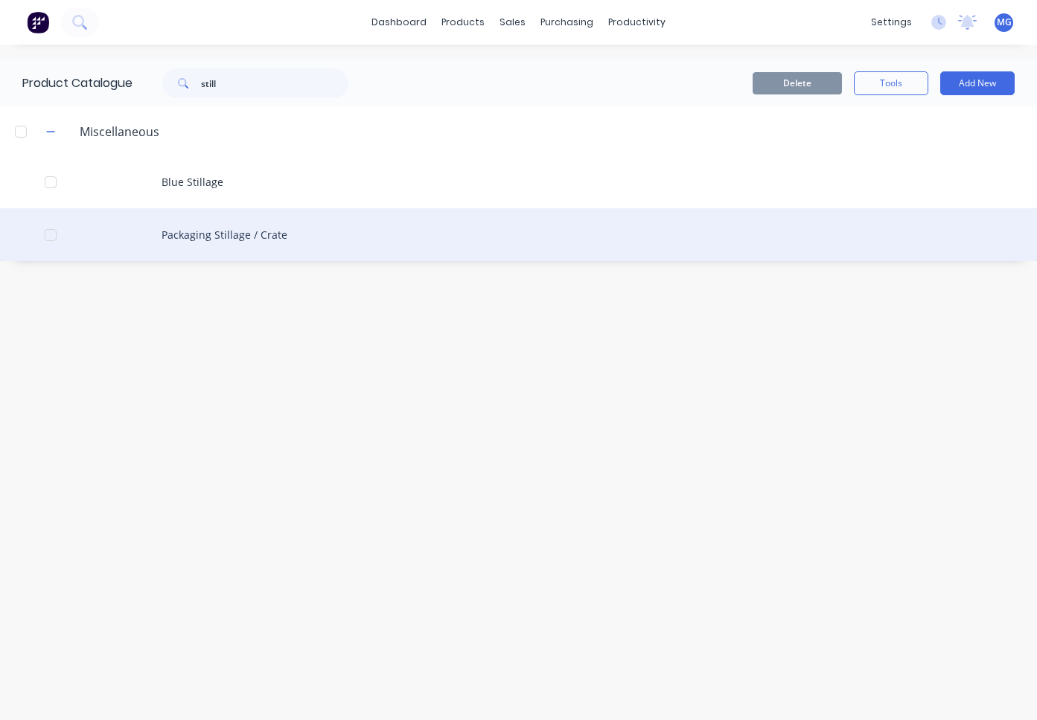
click at [212, 240] on div "Packaging Stillage / Crate" at bounding box center [518, 234] width 1037 height 53
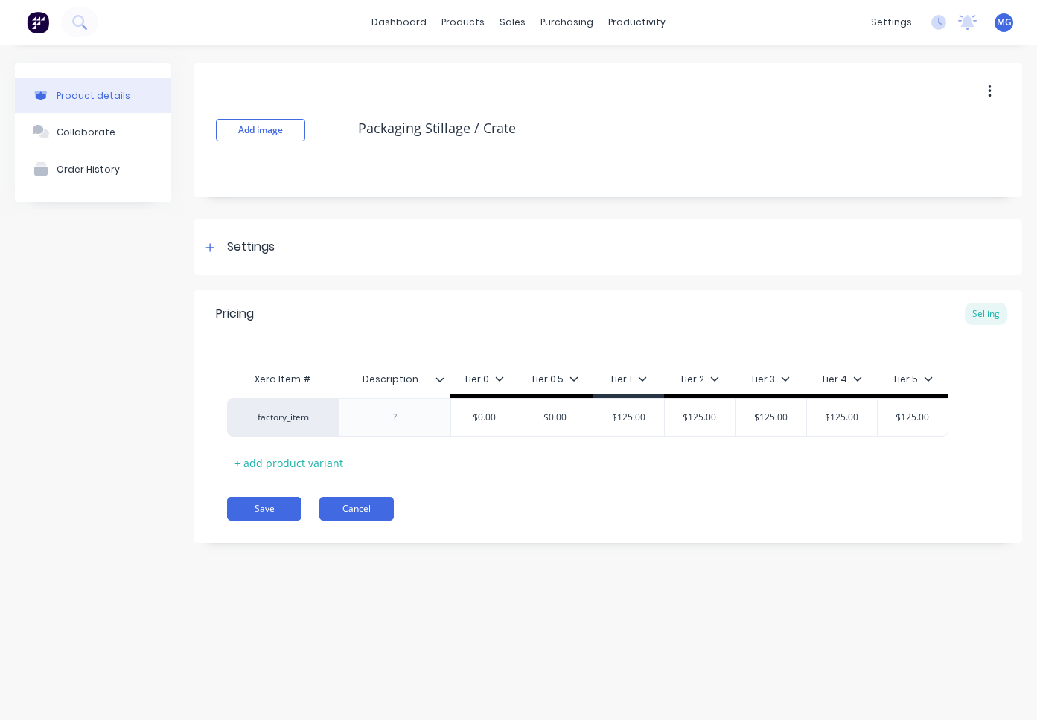
click at [354, 505] on button "Cancel" at bounding box center [356, 509] width 74 height 24
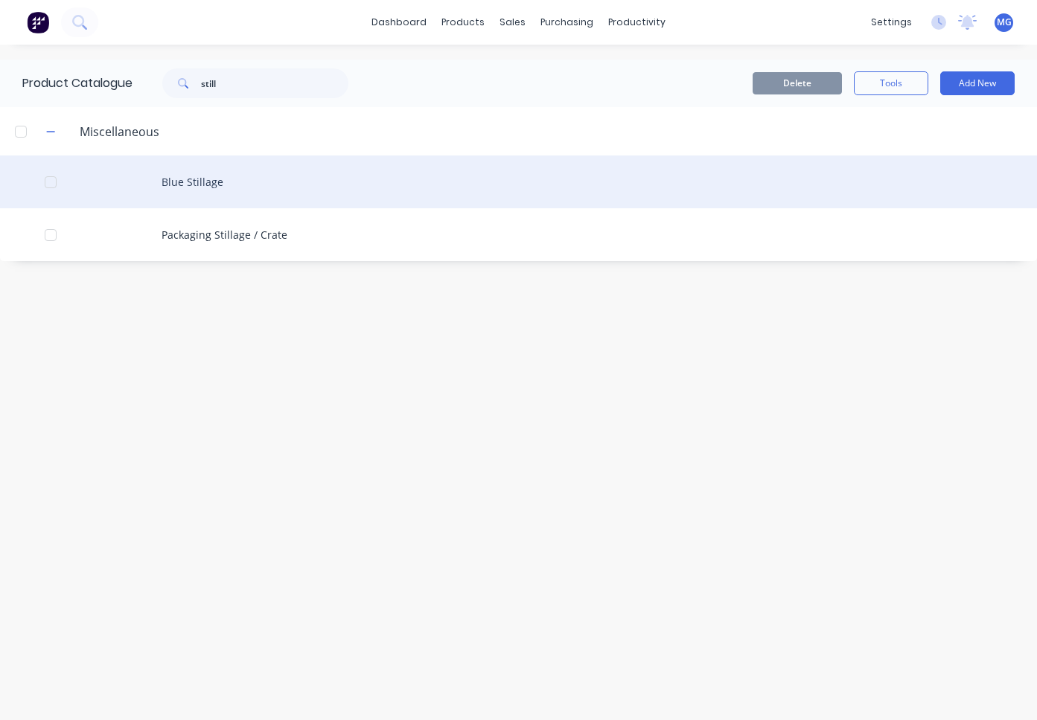
click at [194, 185] on div "Blue Stillage" at bounding box center [518, 182] width 1037 height 53
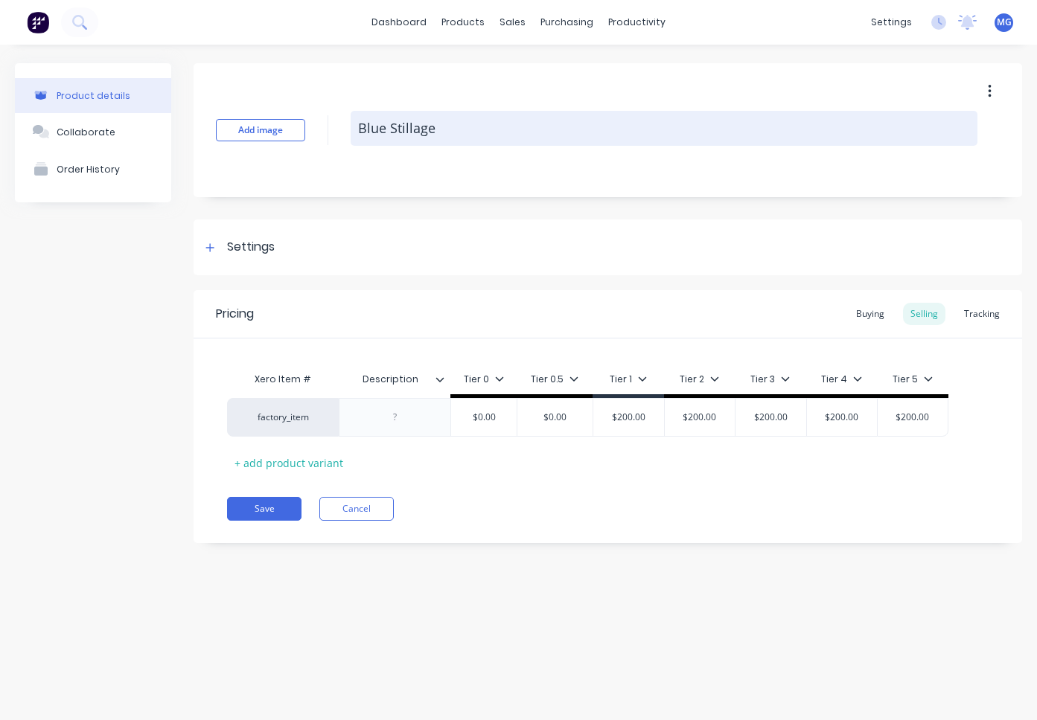
click at [444, 127] on textarea "Blue Stillage" at bounding box center [664, 128] width 627 height 35
type textarea "x"
type textarea "Blue Stillage"
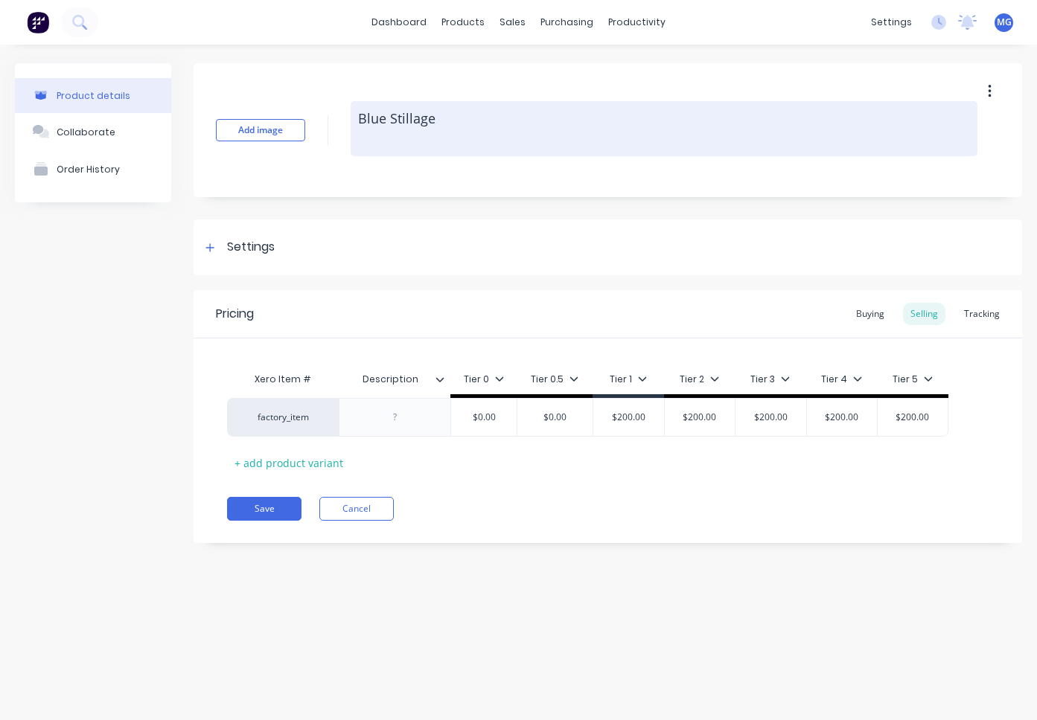
type textarea "x"
type textarea "Blue Stillage ("
type textarea "x"
type textarea "Blue Stillage (R"
type textarea "x"
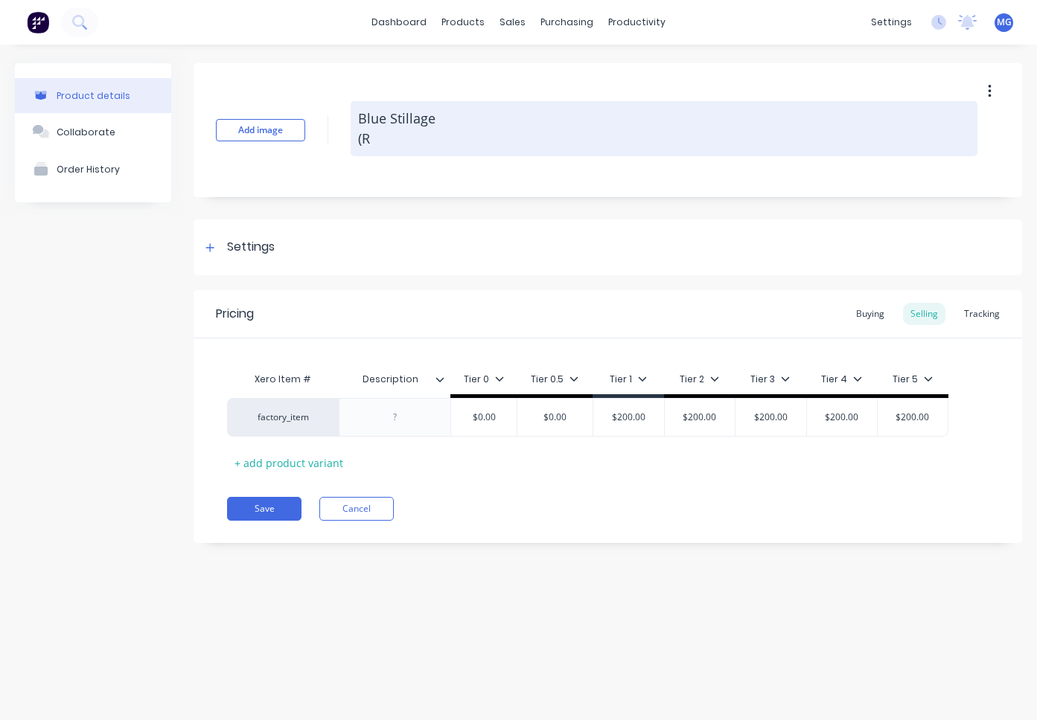
type textarea "Blue Stillage (Re"
type textarea "x"
type textarea "Blue Stillage (Ref"
type textarea "x"
type textarea "Blue Stillage (Refu"
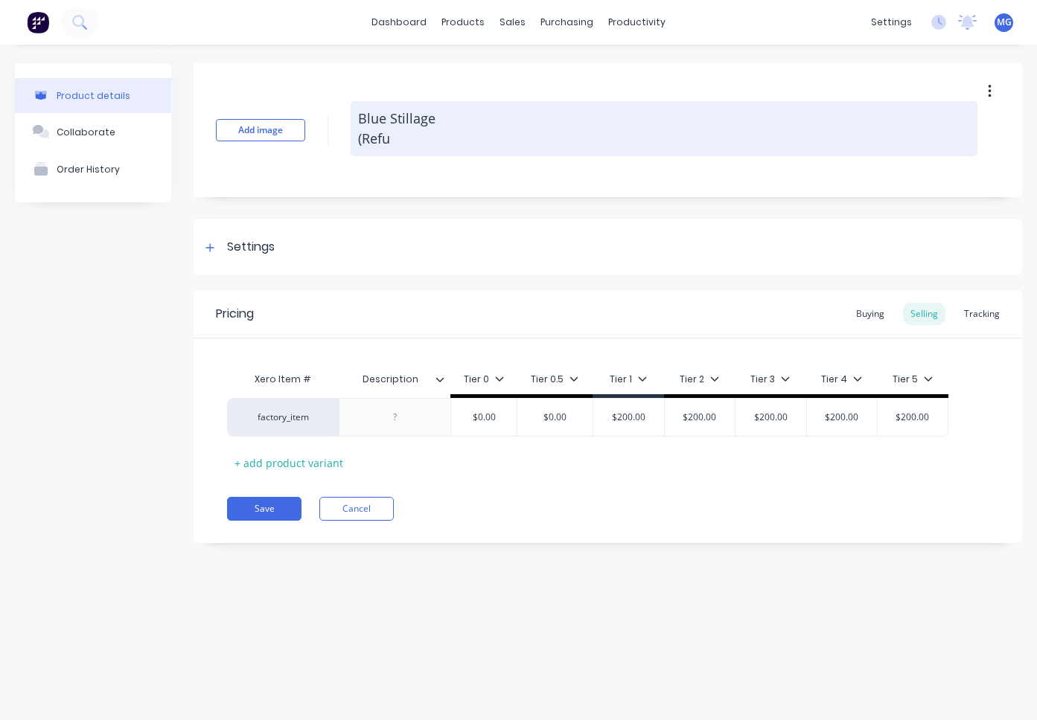
type textarea "x"
type textarea "Blue Stillage (Refun"
type textarea "x"
type textarea "Blue Stillage (Refund"
type textarea "x"
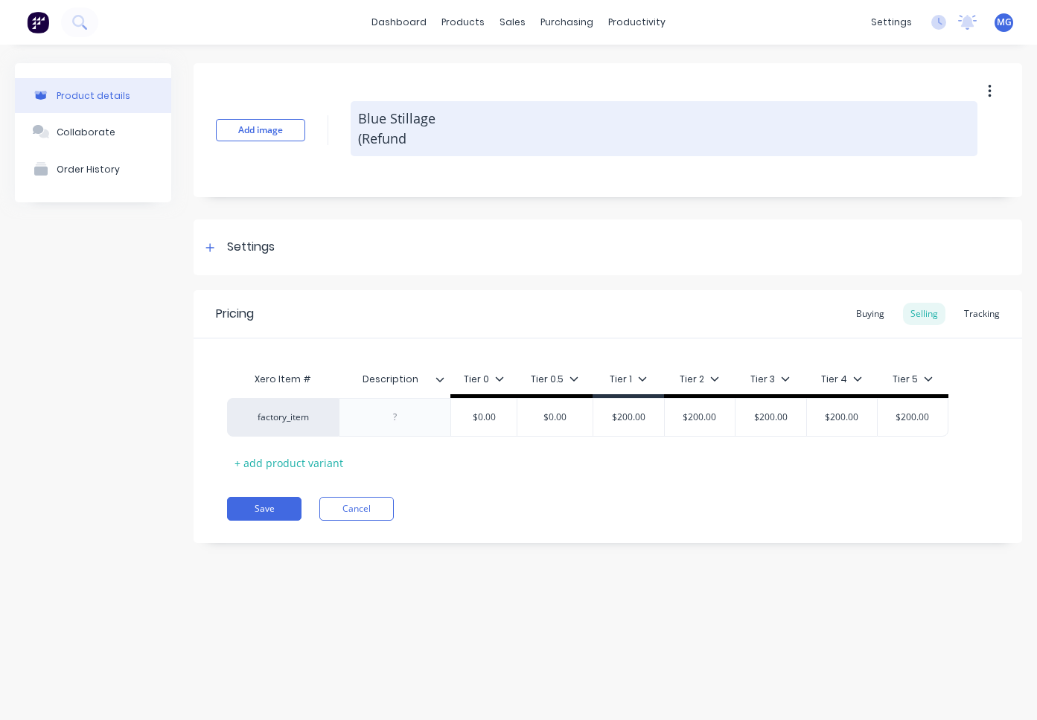
type textarea "Blue Stillage (Refunde"
type textarea "x"
type textarea "Blue Stillage (Refunded"
type textarea "x"
type textarea "Blue Stillage (Refunded"
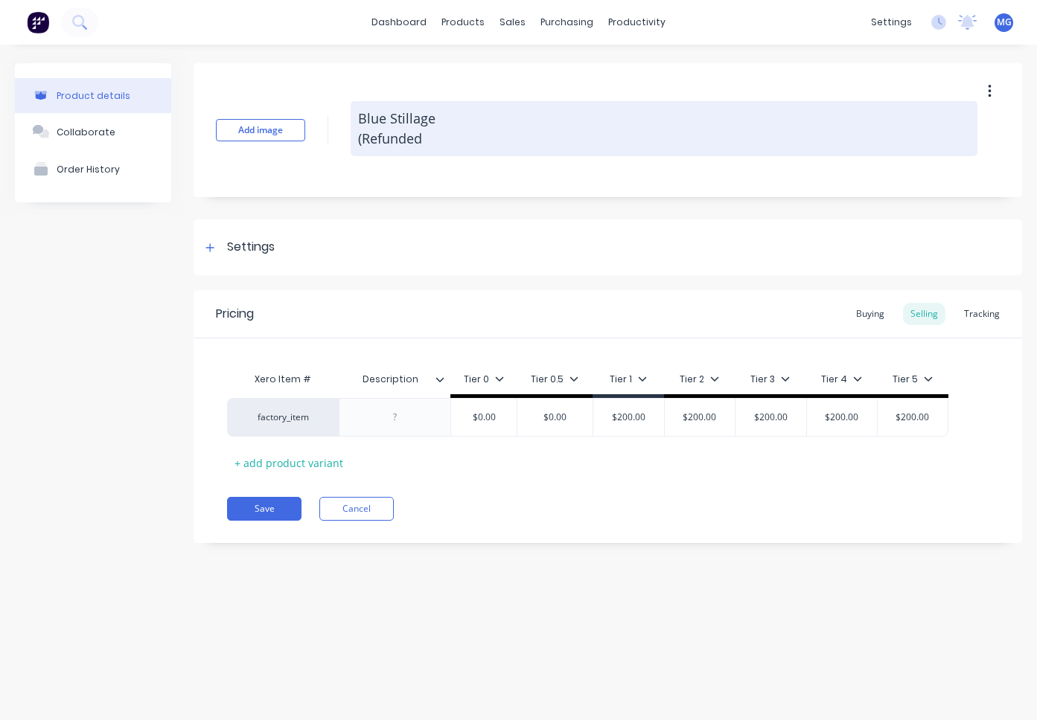
type textarea "x"
type textarea "Blue Stillage (Refunded u"
type textarea "x"
type textarea "Blue Stillage (Refunded up"
type textarea "x"
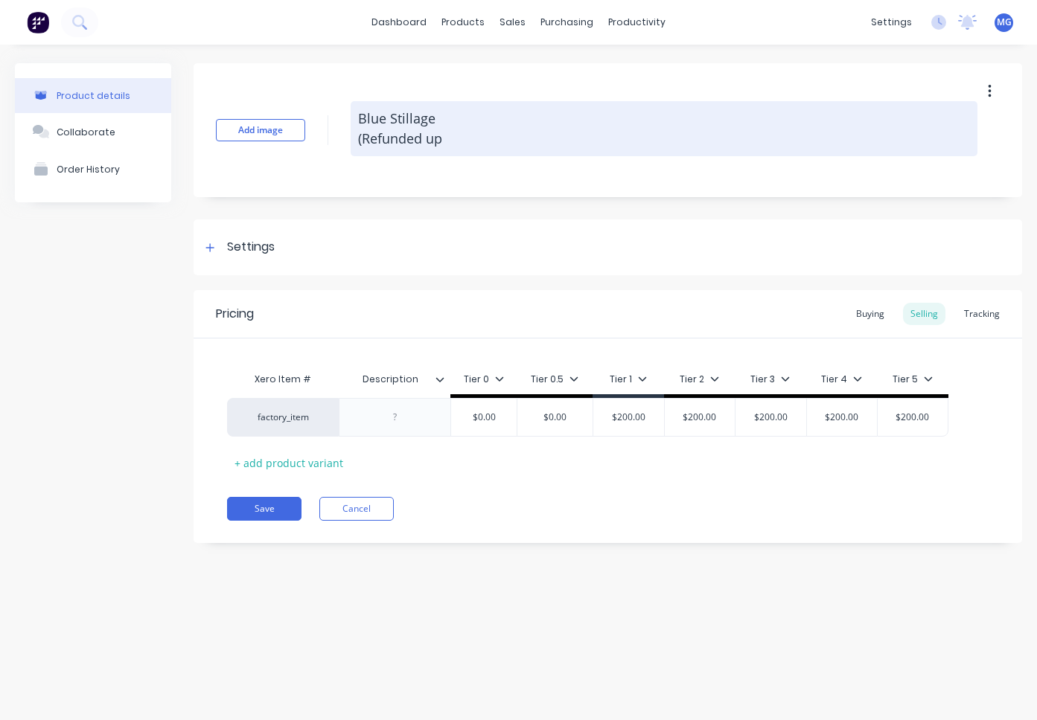
type textarea "Blue Stillage (Refunded upo"
type textarea "x"
type textarea "Blue Stillage (Refunded upon"
type textarea "x"
type textarea "Blue Stillage (Refunded upon"
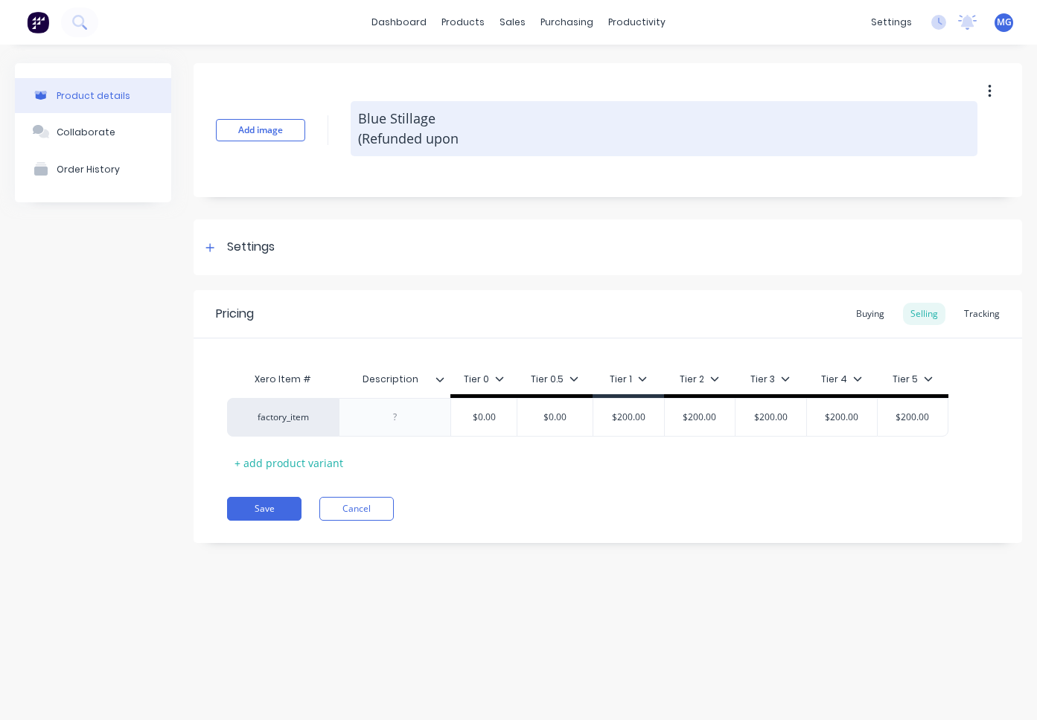
type textarea "x"
type textarea "Blue Stillage (Refunded upon r"
type textarea "x"
type textarea "Blue Stillage (Refunded upon re"
type textarea "x"
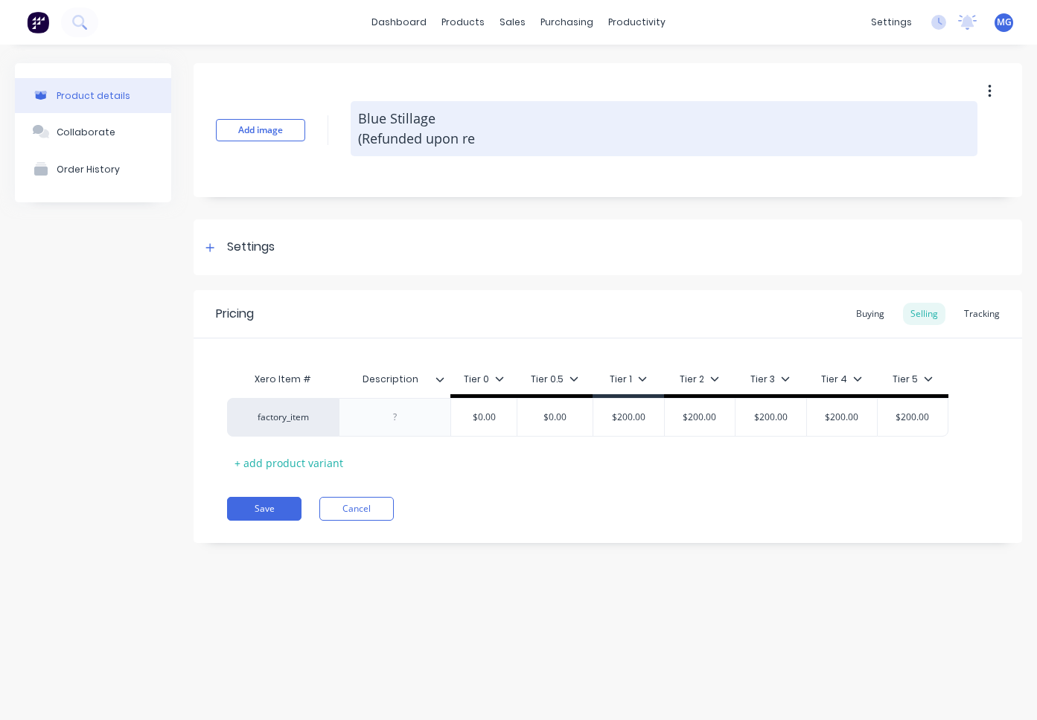
type textarea "Blue Stillage (Refunded upon ret"
type textarea "x"
type textarea "Blue Stillage (Refunded upon retu"
type textarea "x"
type textarea "Blue Stillage (Refunded upon retur"
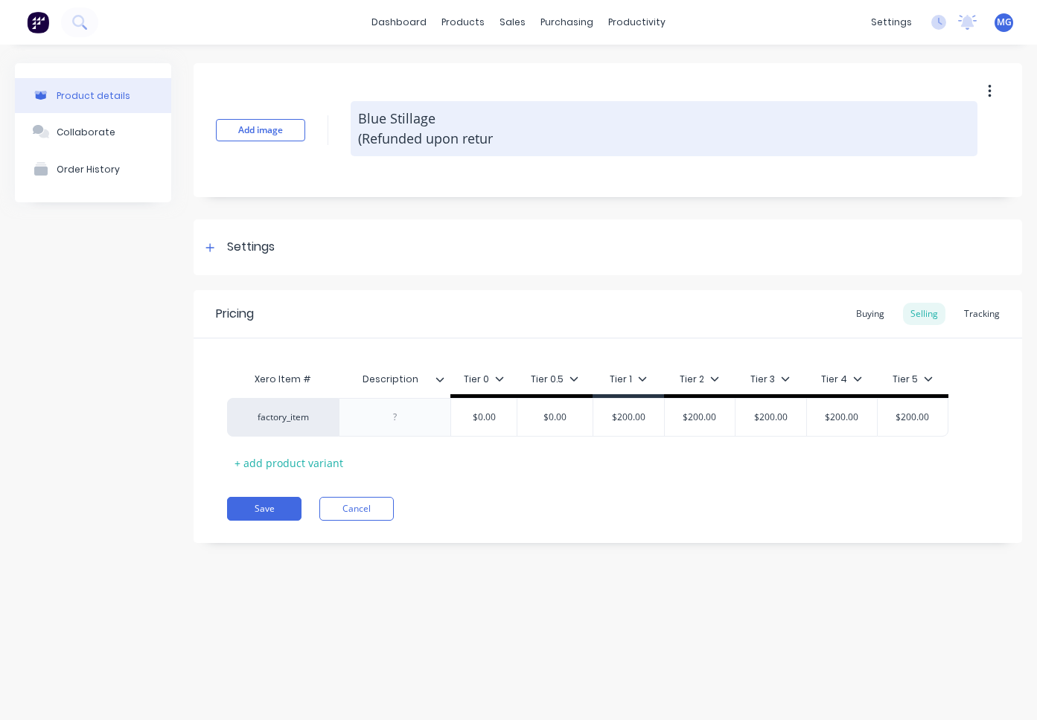
type textarea "x"
type textarea "Blue Stillage (Refunded upon return"
type textarea "x"
type textarea "Blue Stillage (Refunded upon return"
type textarea "x"
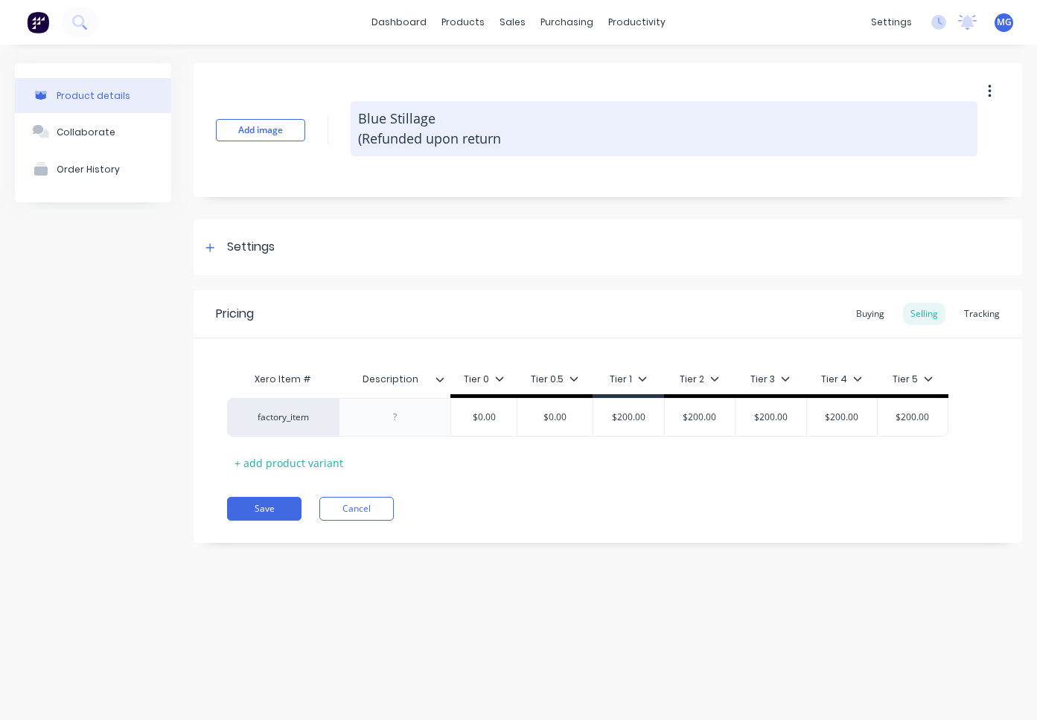
type textarea "Blue Stillage (Refunded upon return t"
type textarea "x"
type textarea "Blue Stillage (Refunded upon return to"
type textarea "x"
type textarea "Blue Stillage (Refunded upon return to"
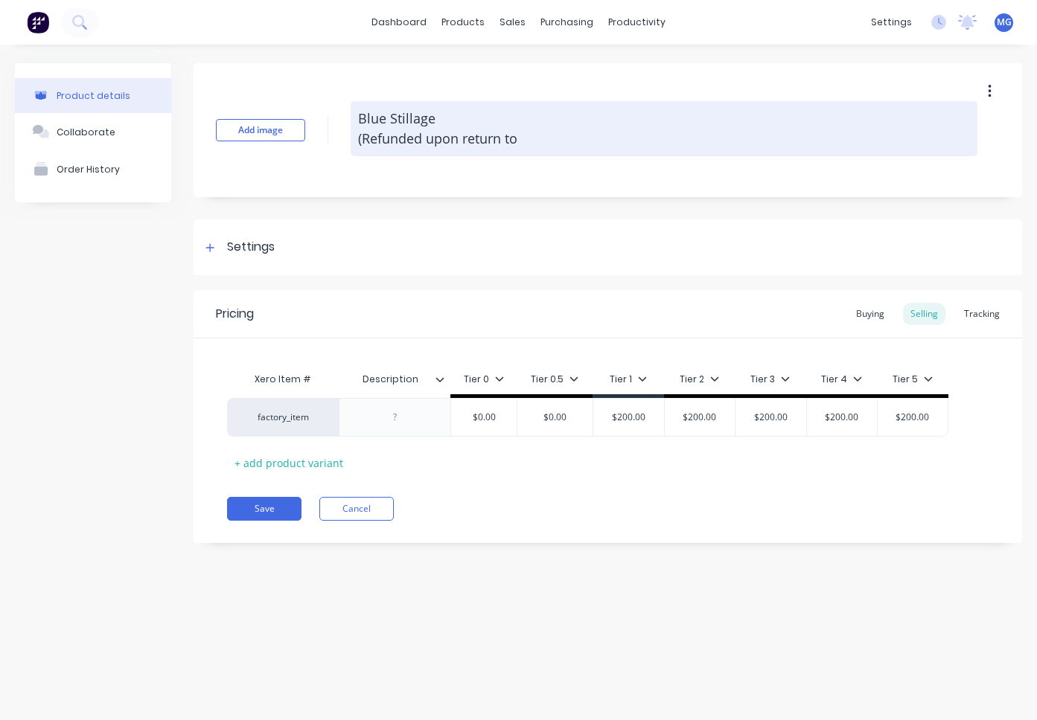
type textarea "x"
type textarea "Blue Stillage (Refunded upon return to A"
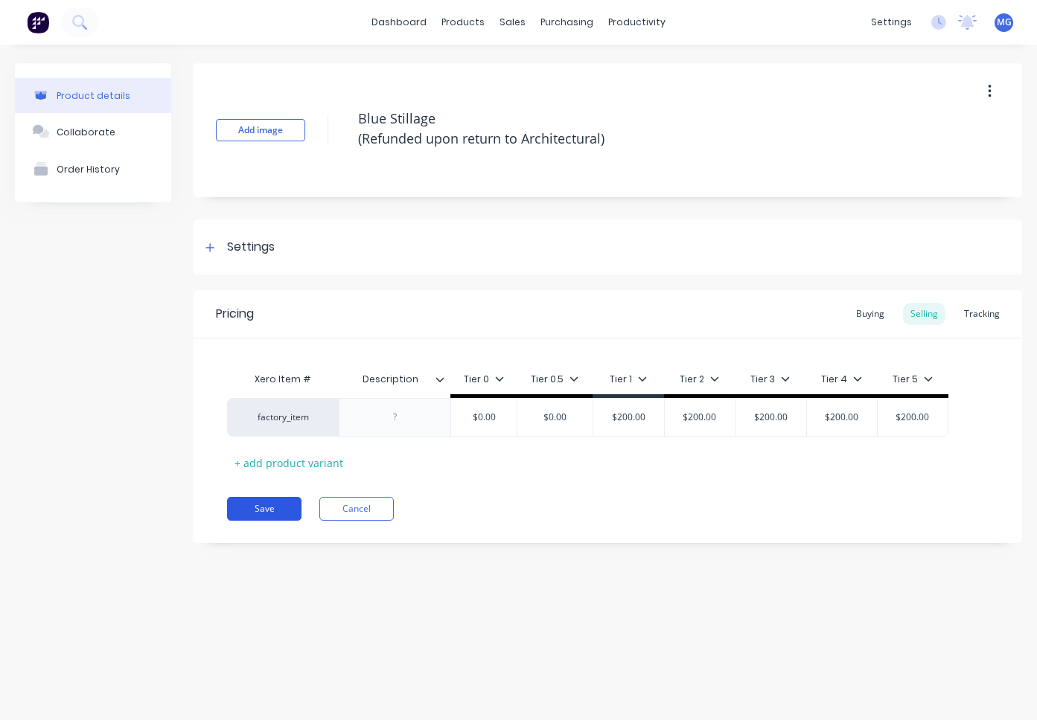
click at [257, 507] on button "Save" at bounding box center [264, 509] width 74 height 24
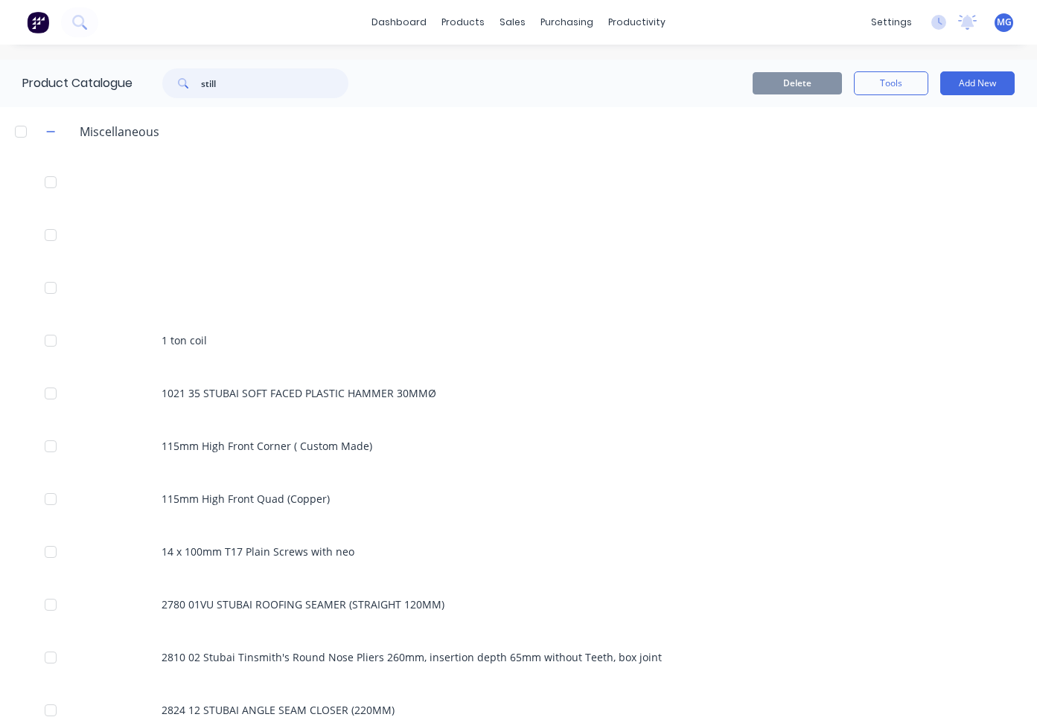
click at [228, 84] on input "still" at bounding box center [274, 83] width 147 height 30
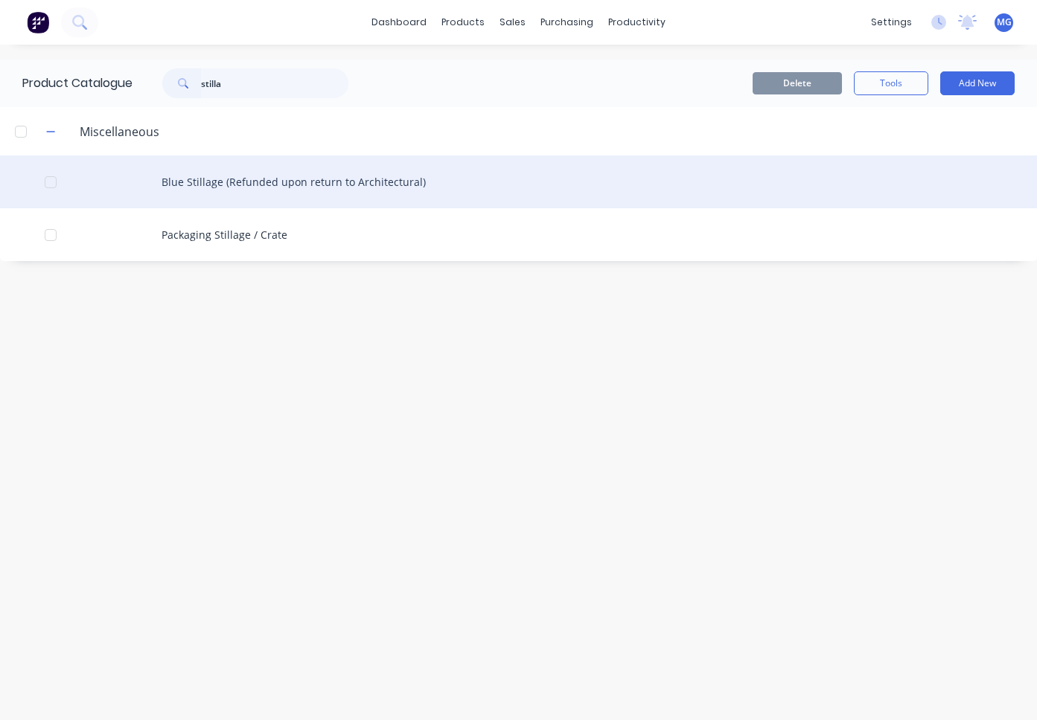
click at [306, 179] on div "Blue Stillage (Refunded upon return to Architectural)" at bounding box center [518, 182] width 1037 height 53
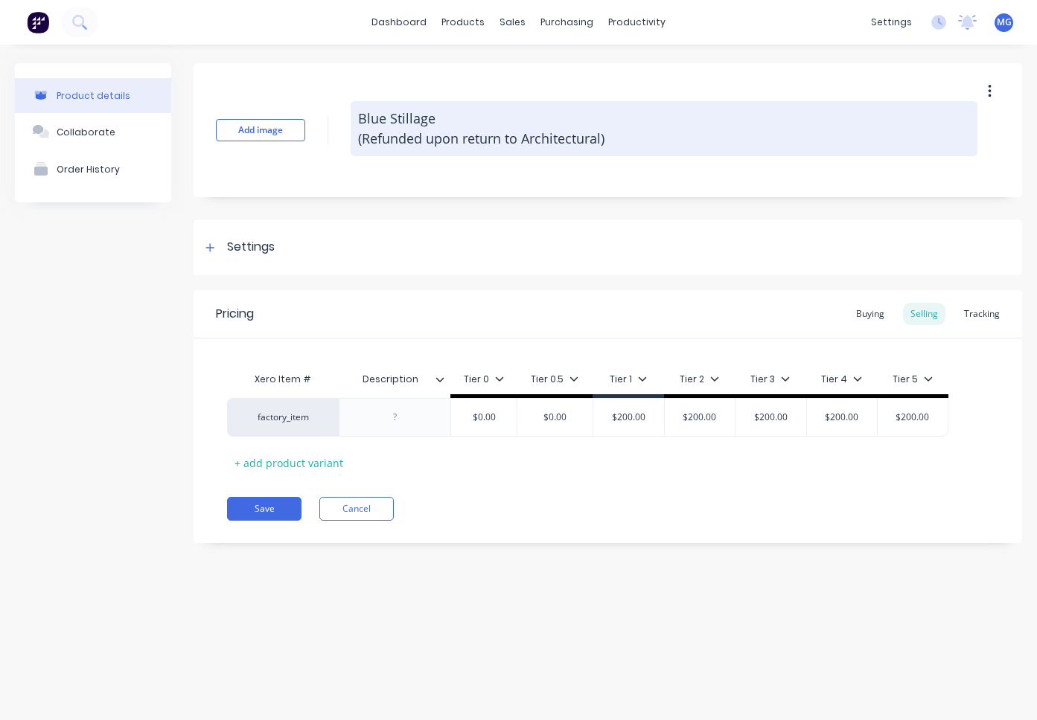
click at [439, 116] on textarea "Blue Stillage (Refunded upon return to Architectural)" at bounding box center [664, 128] width 627 height 55
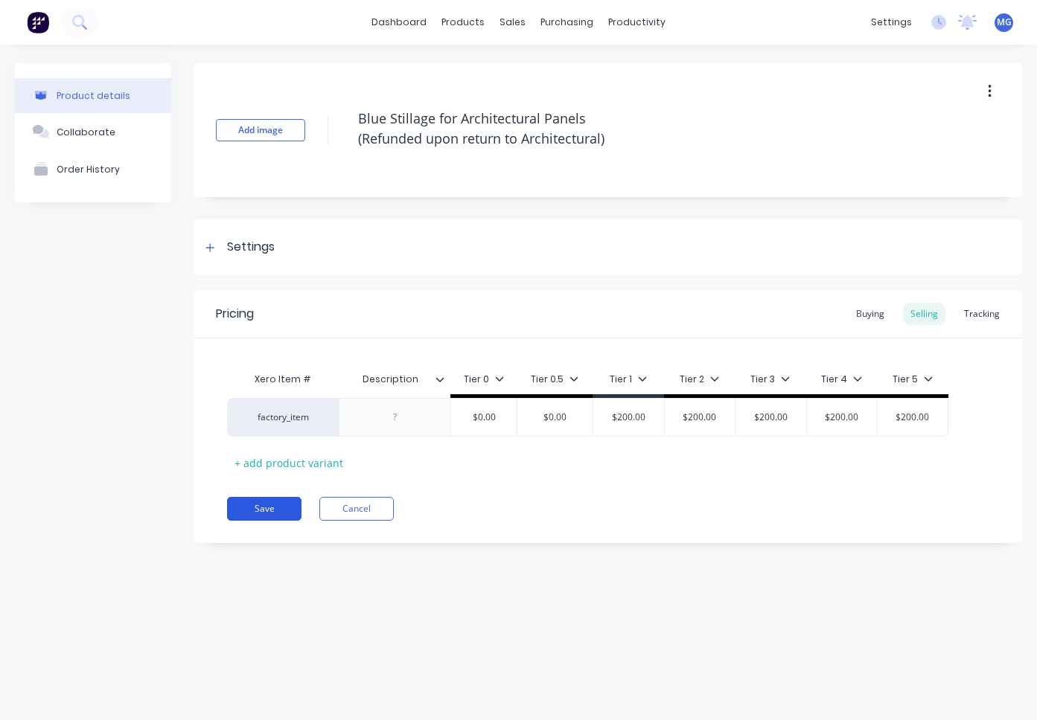
click at [267, 508] on button "Save" at bounding box center [264, 509] width 74 height 24
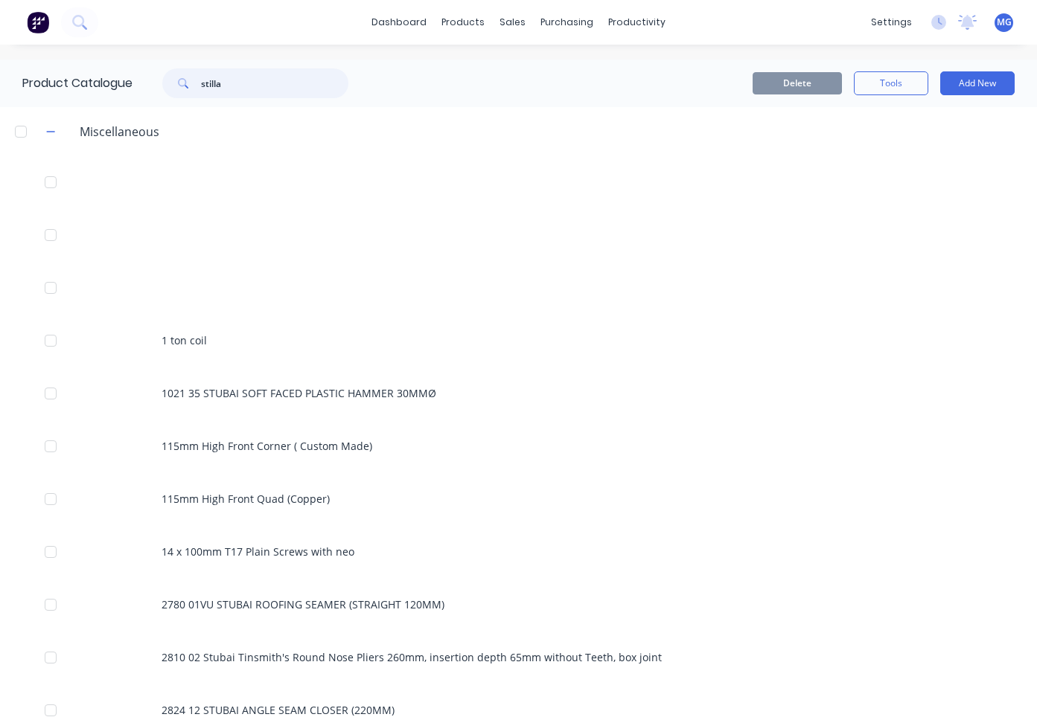
drag, startPoint x: 238, startPoint y: 84, endPoint x: 179, endPoint y: 83, distance: 59.6
click at [179, 83] on div "stilla" at bounding box center [255, 83] width 186 height 30
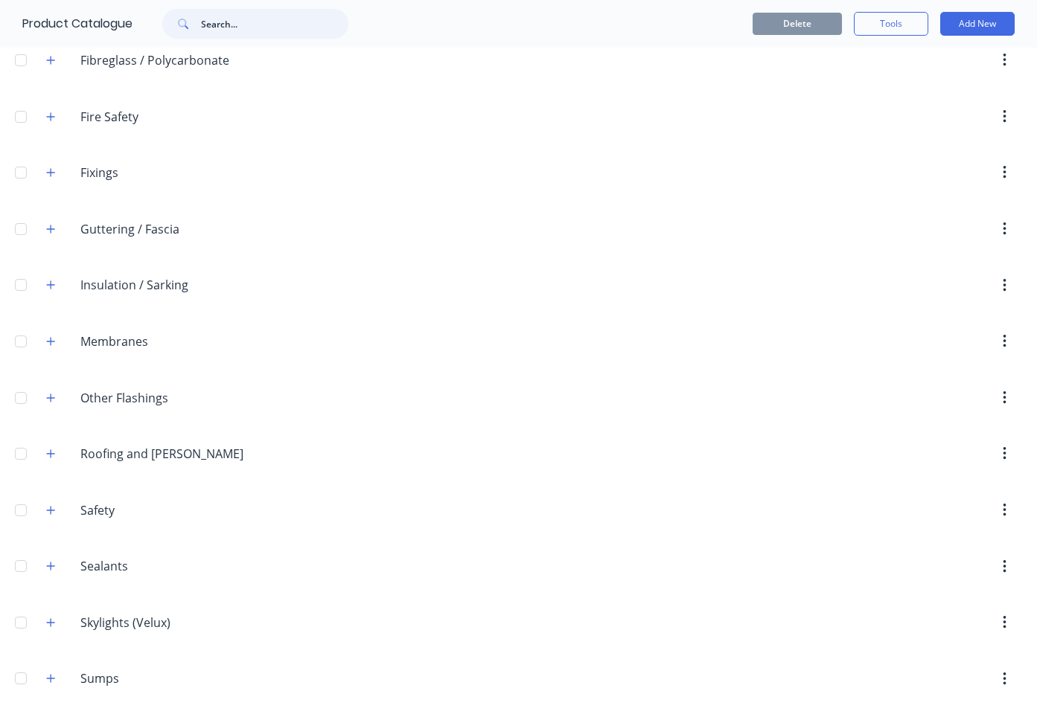
scroll to position [591, 0]
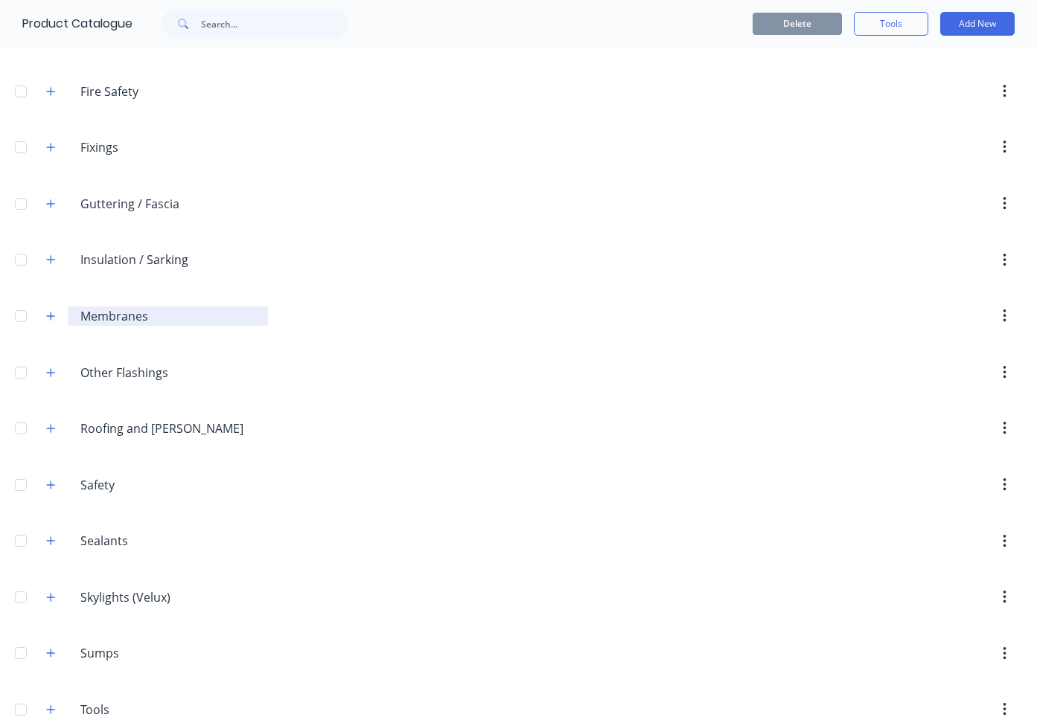
click at [92, 316] on input "Membranes" at bounding box center [168, 316] width 176 height 18
click at [50, 313] on icon "button" at bounding box center [50, 316] width 9 height 10
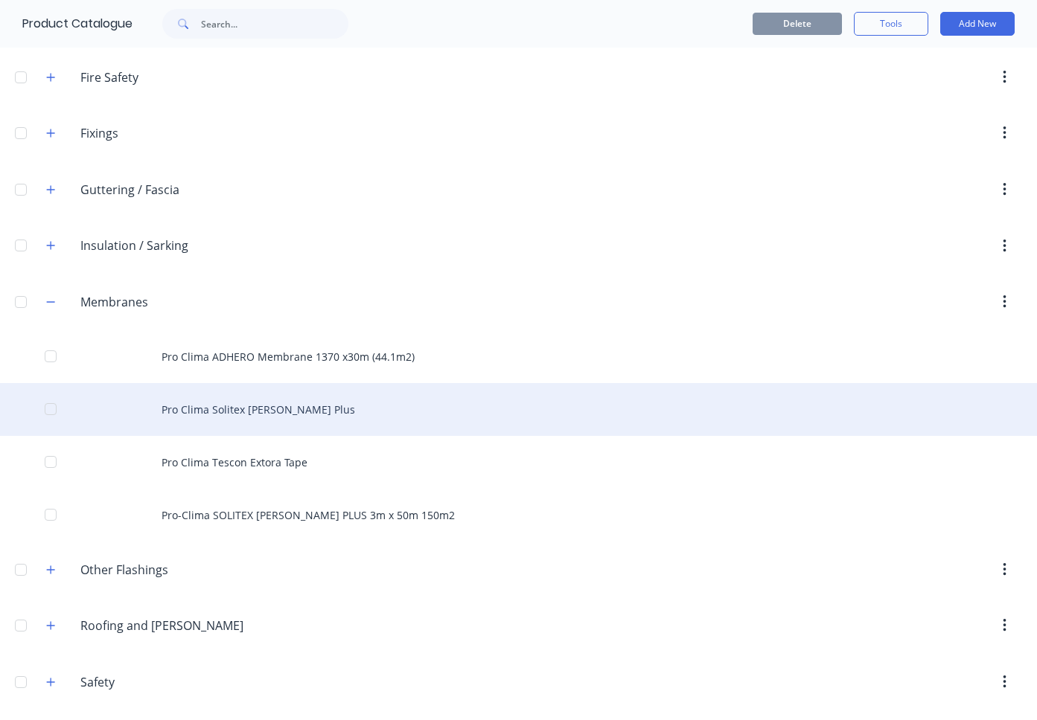
scroll to position [608, 0]
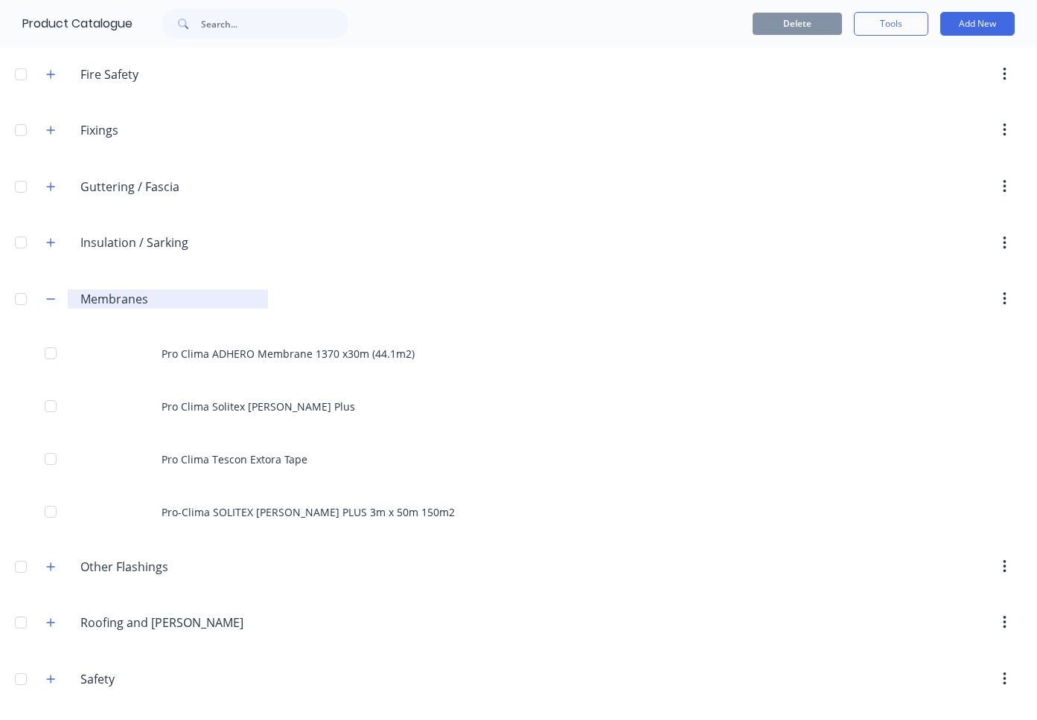
click at [153, 299] on input "Membranes" at bounding box center [168, 299] width 176 height 18
click at [96, 237] on input "Insulation / Sarking" at bounding box center [168, 243] width 176 height 18
click at [51, 242] on icon "button" at bounding box center [51, 243] width 8 height 8
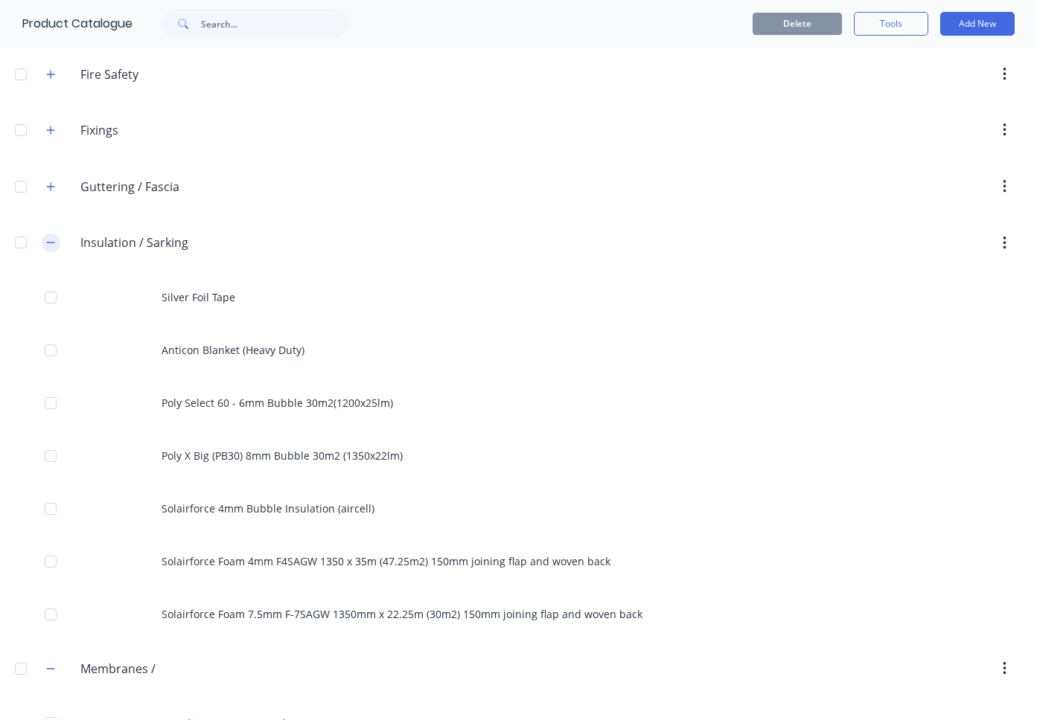
click at [49, 239] on icon "button" at bounding box center [50, 242] width 9 height 10
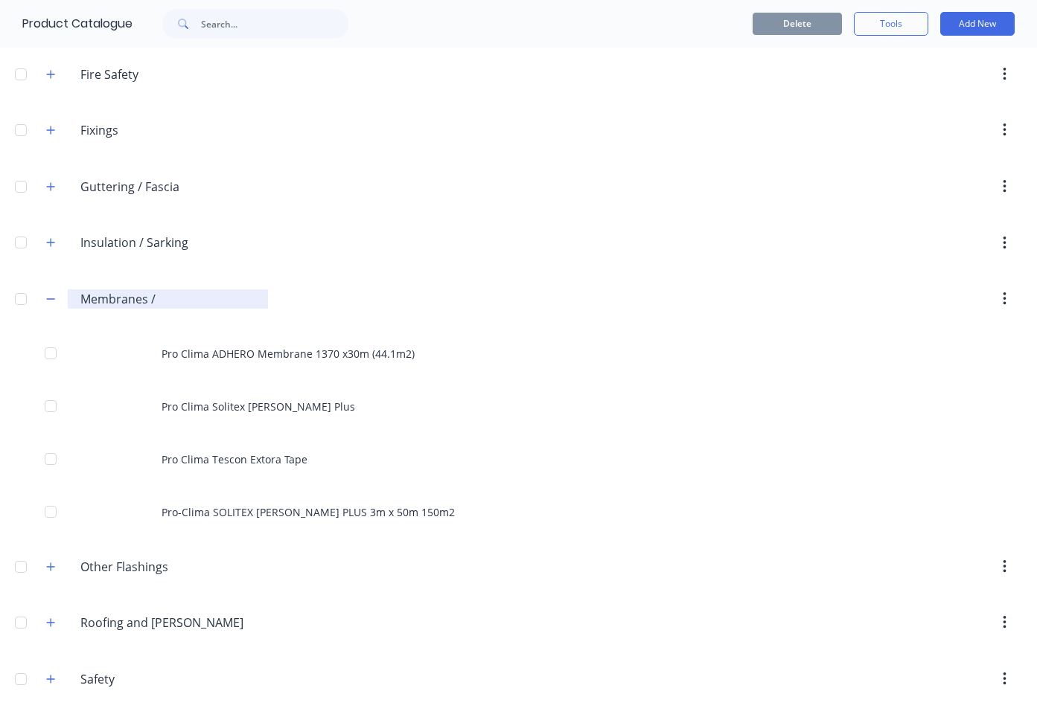
click at [138, 297] on input "Membranes /" at bounding box center [168, 299] width 176 height 18
drag, startPoint x: 164, startPoint y: 301, endPoint x: 78, endPoint y: 297, distance: 86.4
click at [78, 297] on div "Membranes./. Membranes /" at bounding box center [168, 299] width 200 height 19
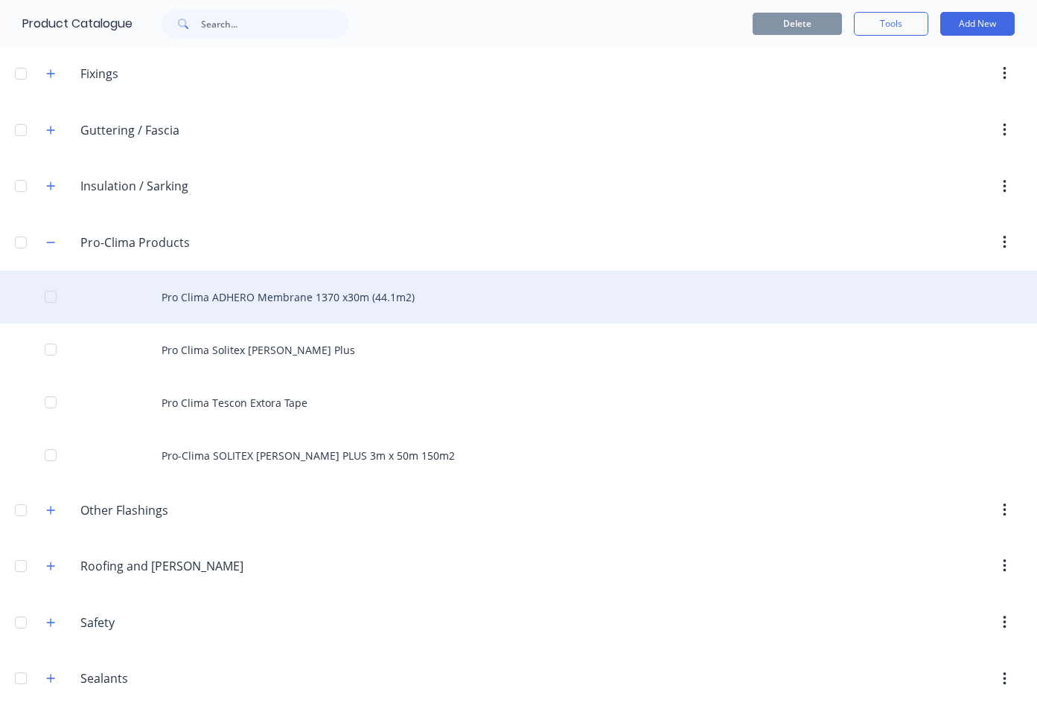
scroll to position [693, 0]
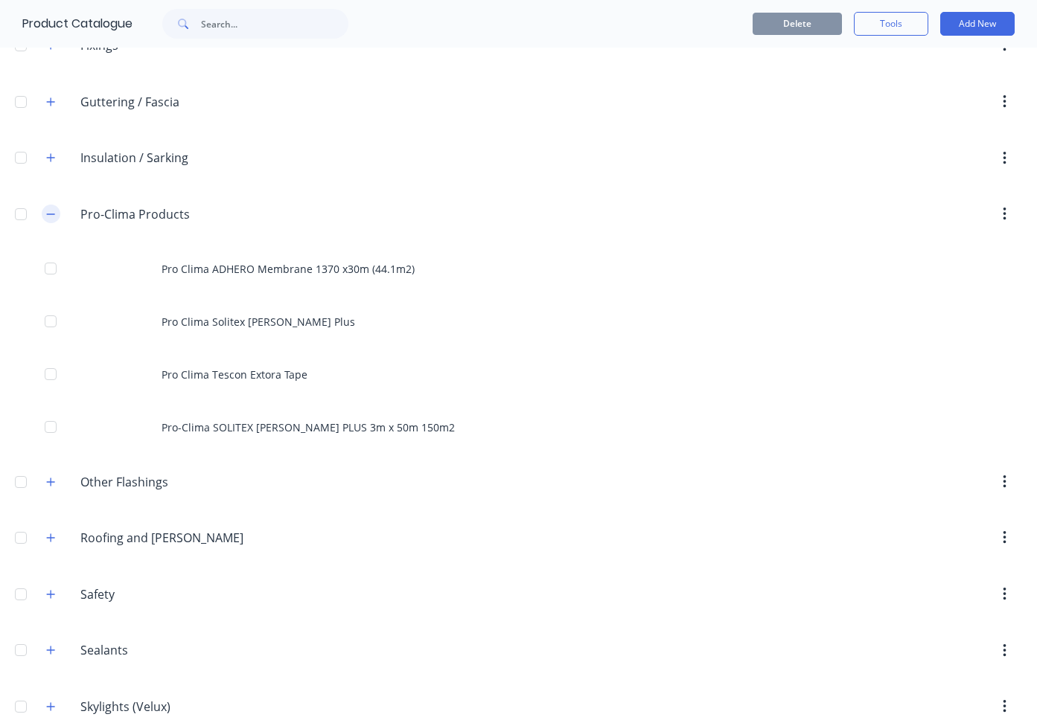
click at [46, 210] on icon "button" at bounding box center [50, 214] width 9 height 10
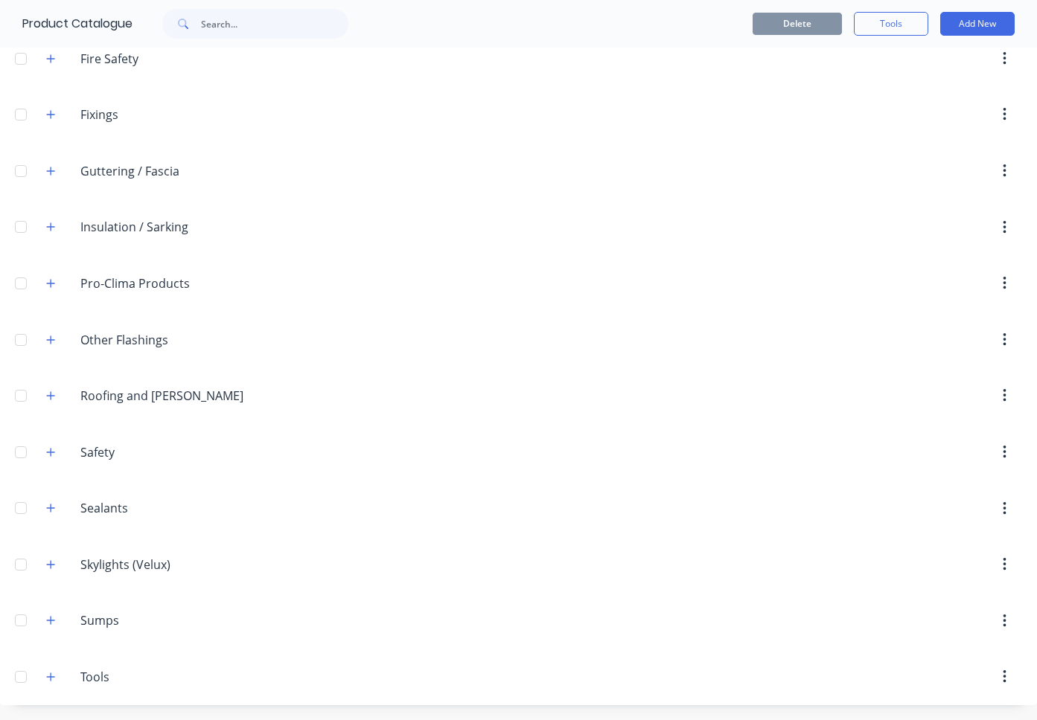
scroll to position [0, 0]
click at [51, 223] on icon "button" at bounding box center [50, 227] width 9 height 10
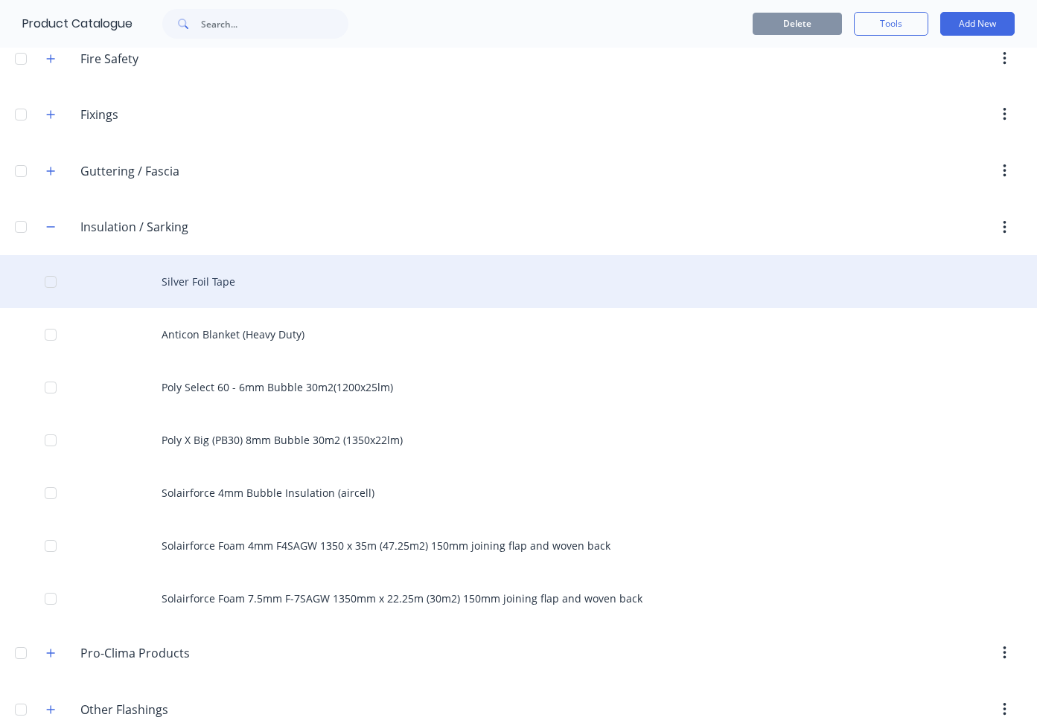
click at [223, 267] on div "Silver Foil Tape" at bounding box center [518, 281] width 1037 height 53
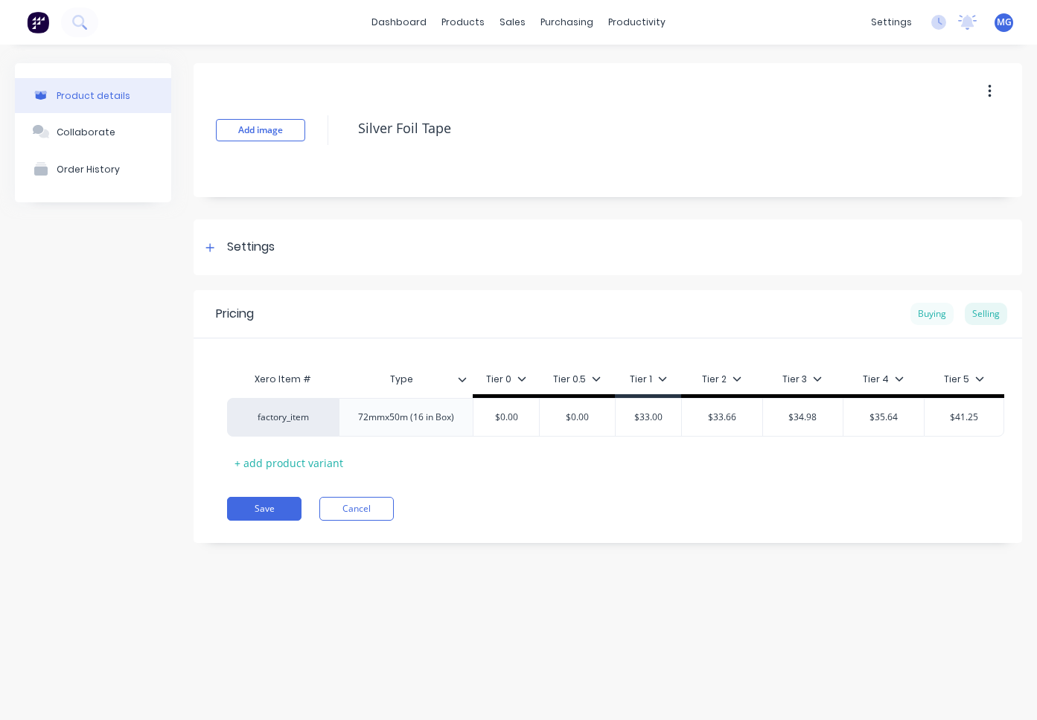
click at [927, 313] on div "Buying" at bounding box center [931, 314] width 43 height 22
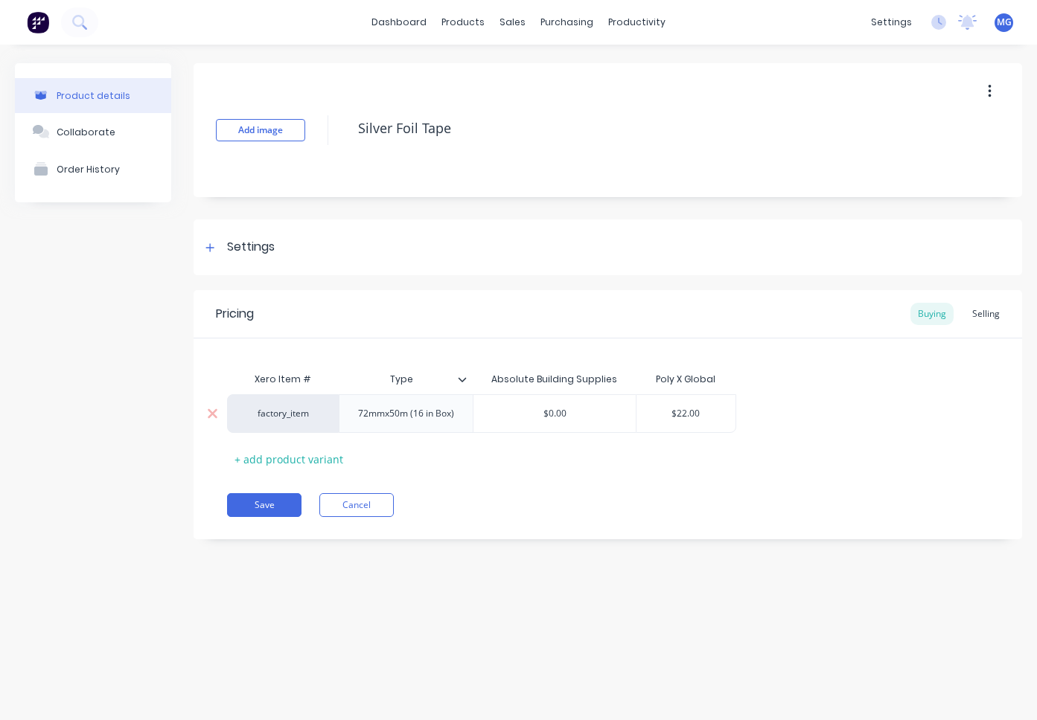
click at [571, 415] on input "$0.00" at bounding box center [554, 413] width 162 height 13
click at [211, 248] on icon at bounding box center [210, 247] width 8 height 8
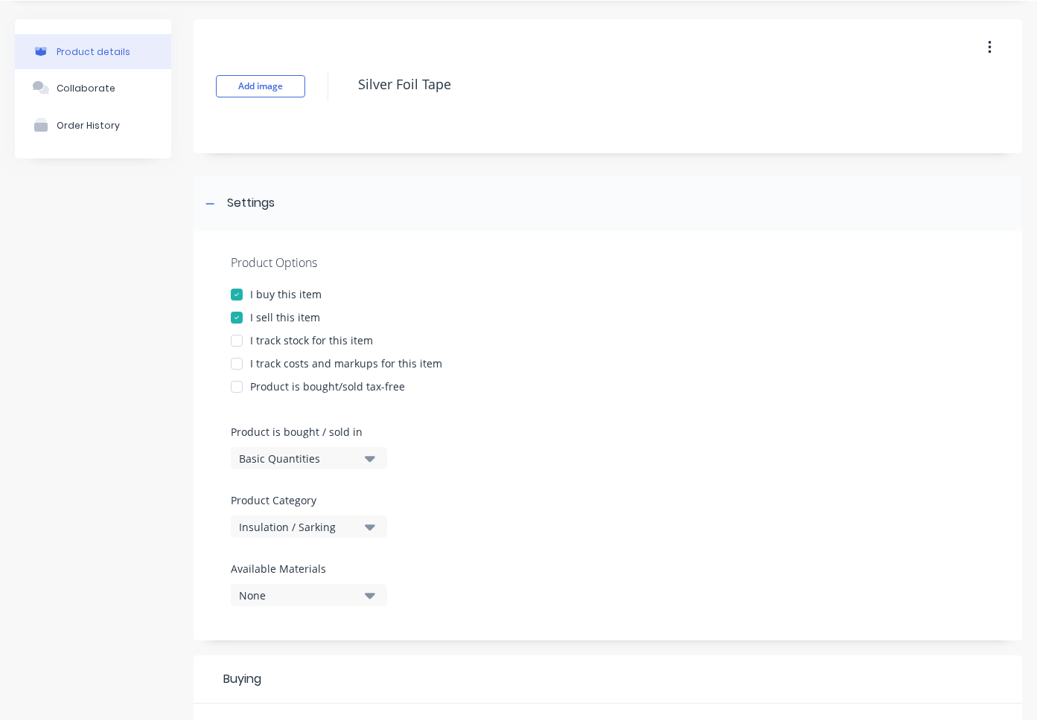
scroll to position [50, 0]
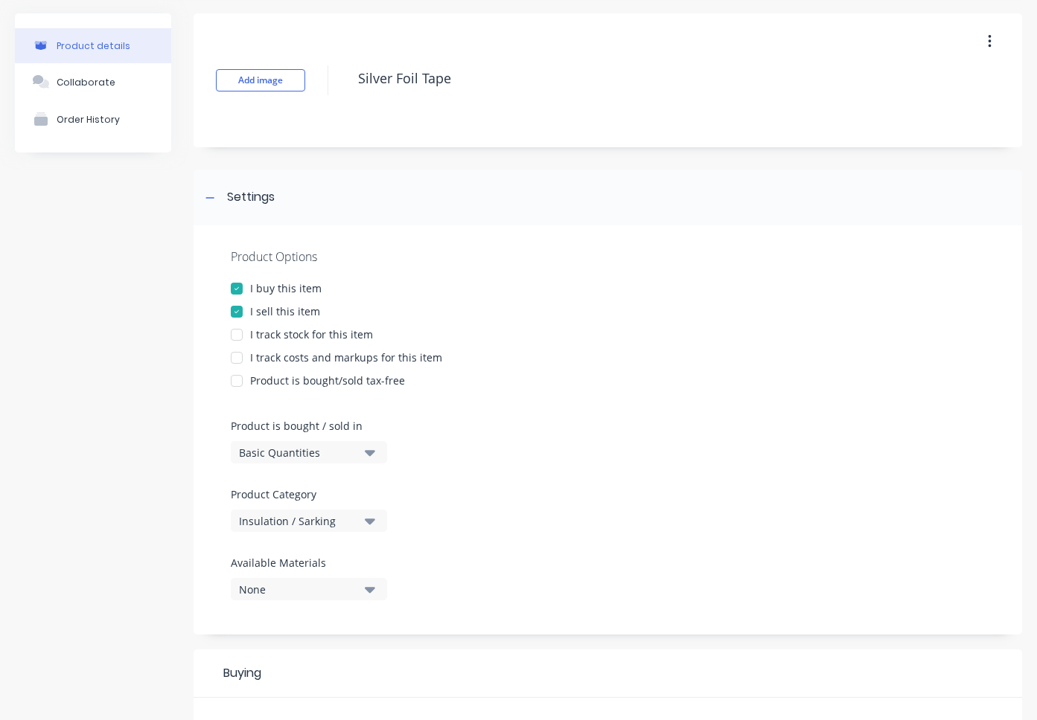
click at [240, 334] on div at bounding box center [237, 335] width 30 height 30
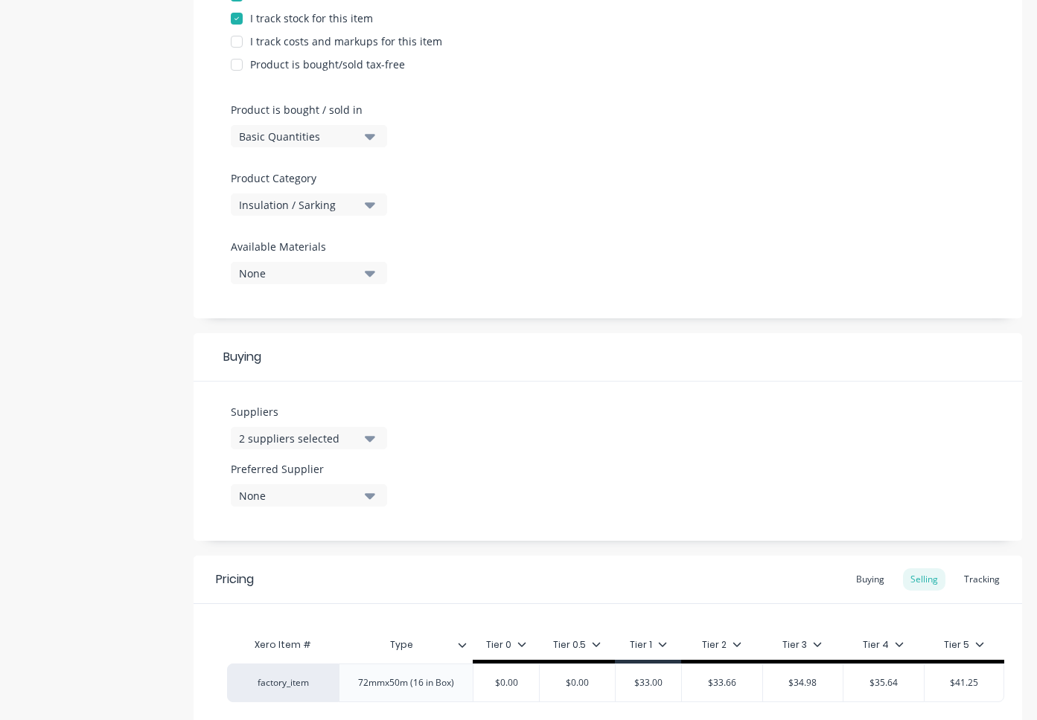
scroll to position [374, 0]
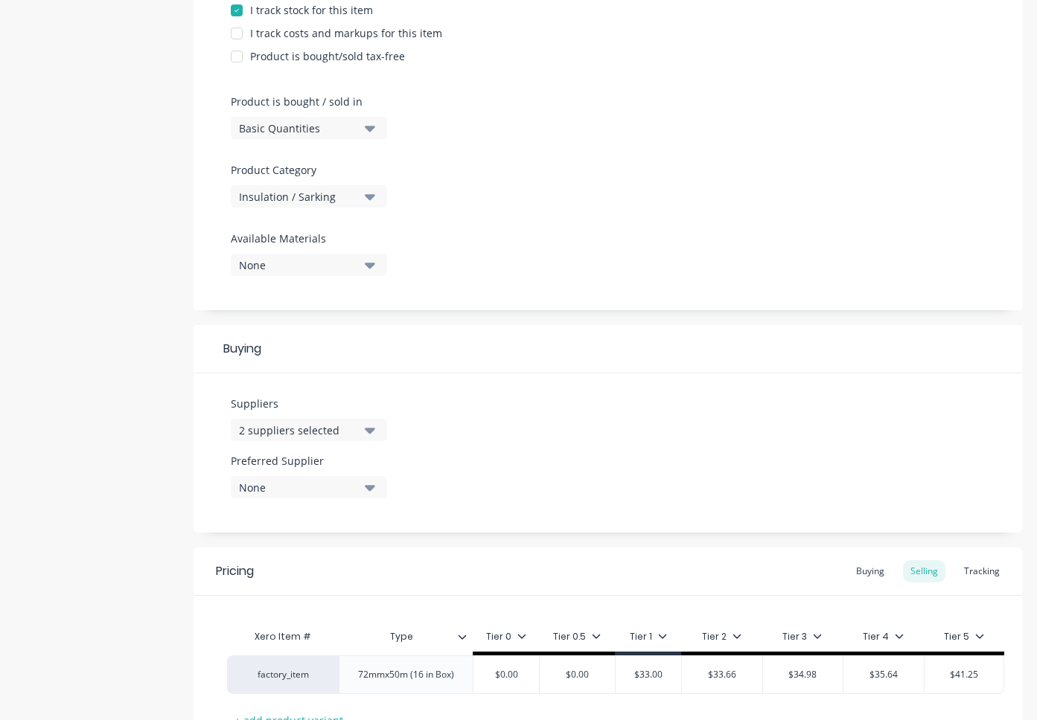
click at [365, 435] on icon "button" at bounding box center [370, 430] width 10 height 16
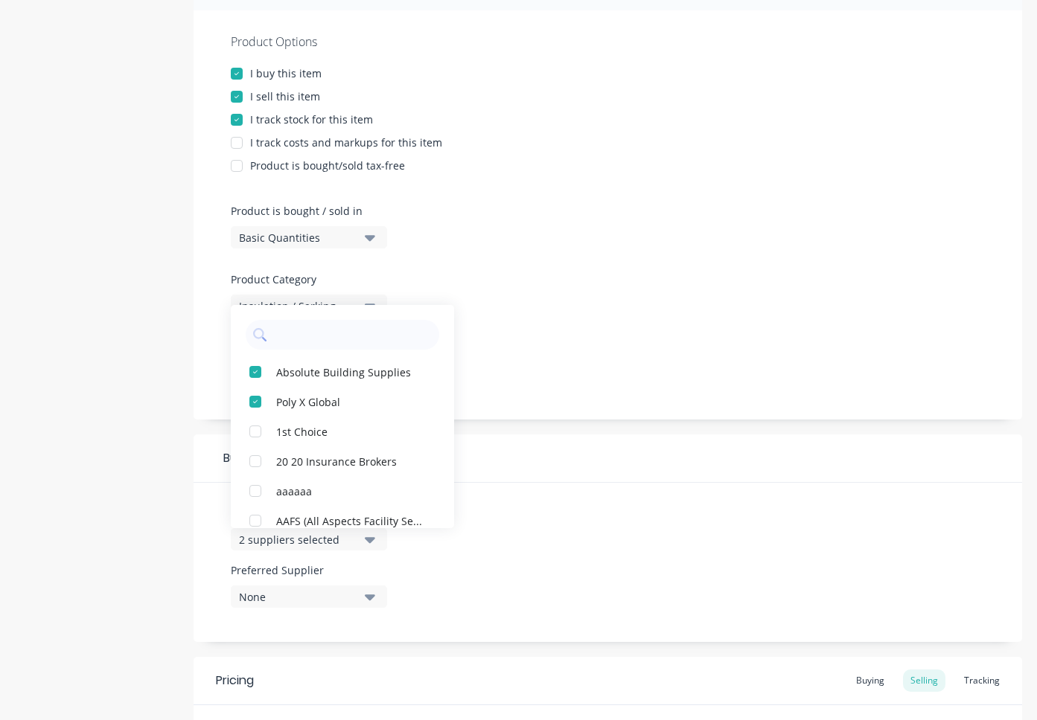
scroll to position [290, 0]
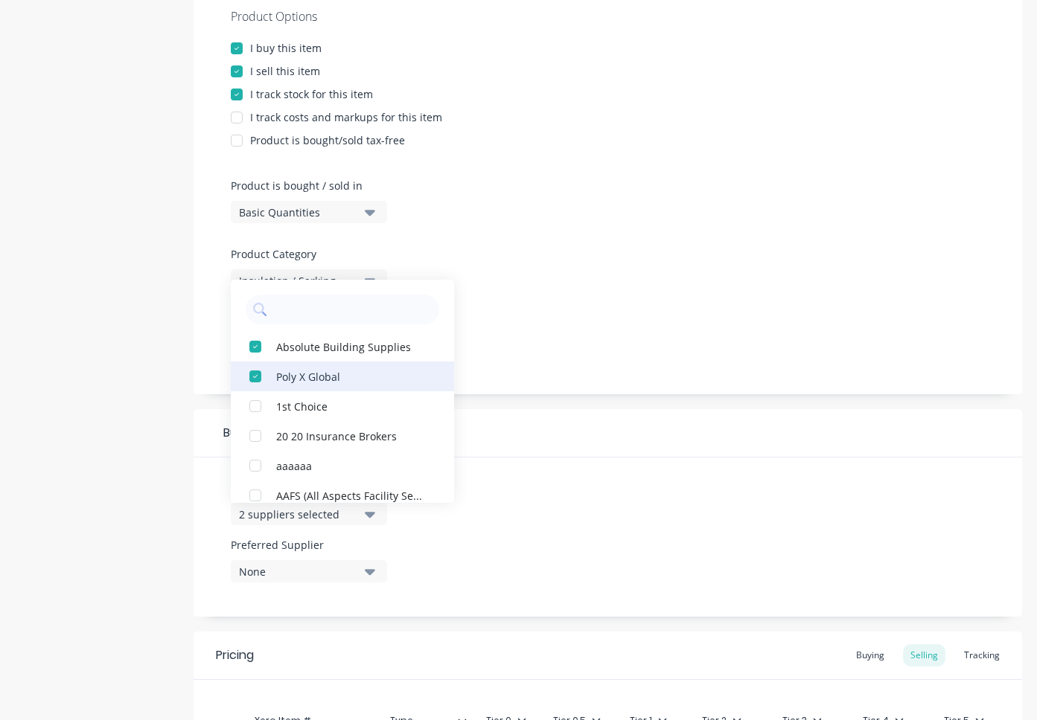
click at [256, 377] on div "button" at bounding box center [255, 377] width 30 height 30
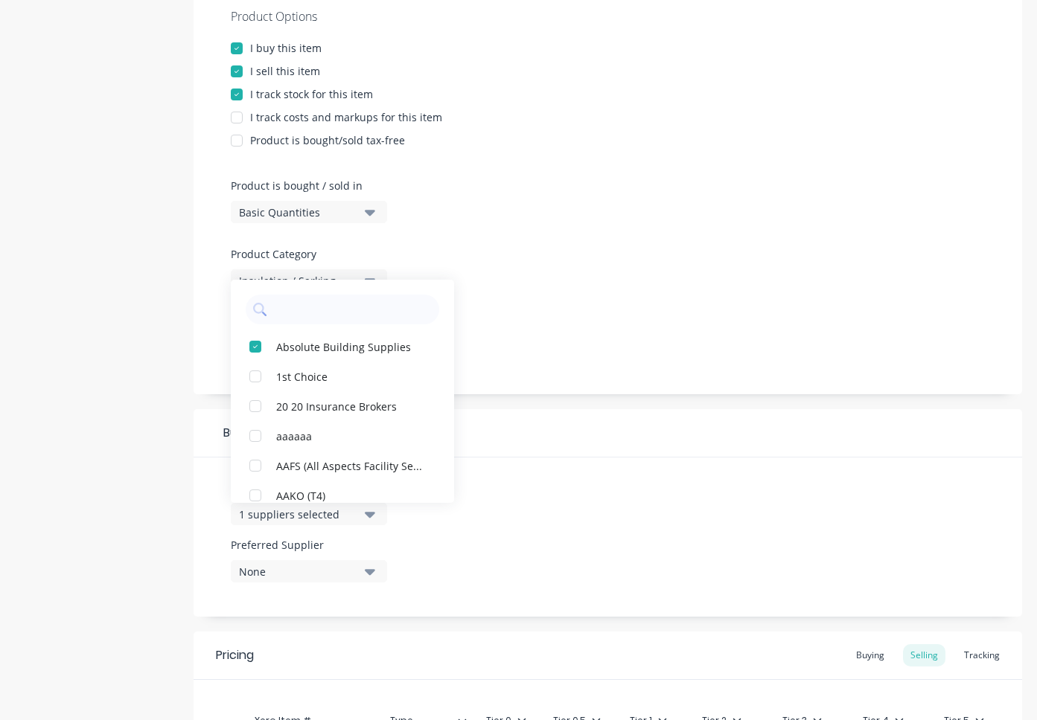
click at [494, 354] on div "Product Options I buy this item I sell this item I track stock for this item I …" at bounding box center [607, 189] width 828 height 409
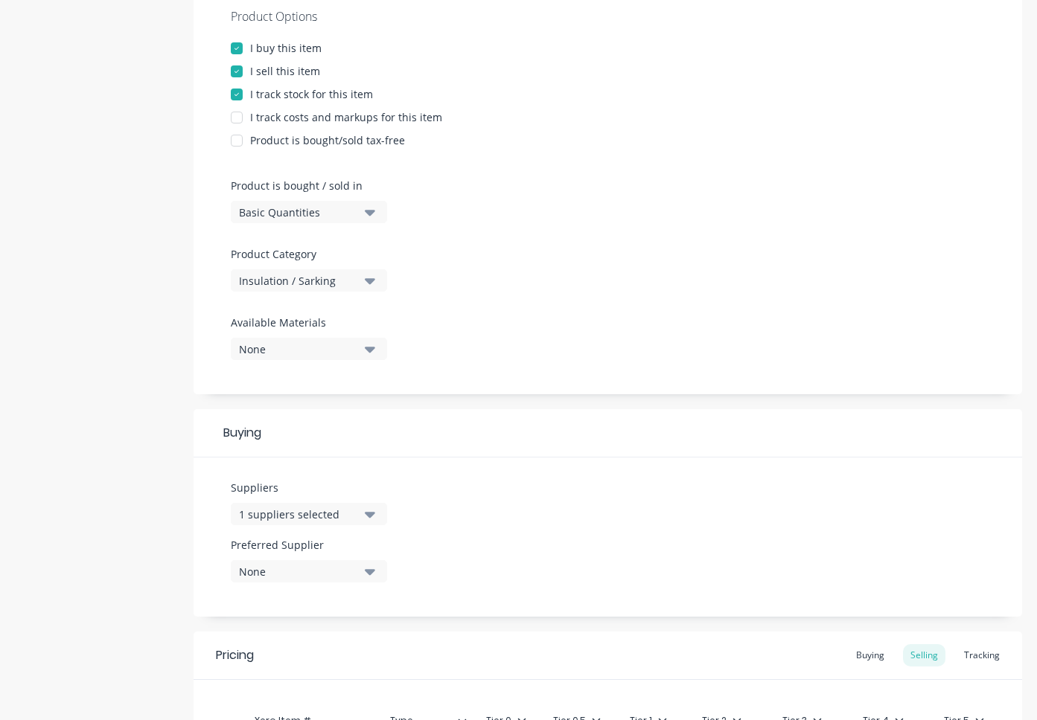
click at [322, 569] on div "None" at bounding box center [298, 572] width 119 height 16
click at [252, 652] on div "button" at bounding box center [255, 654] width 30 height 30
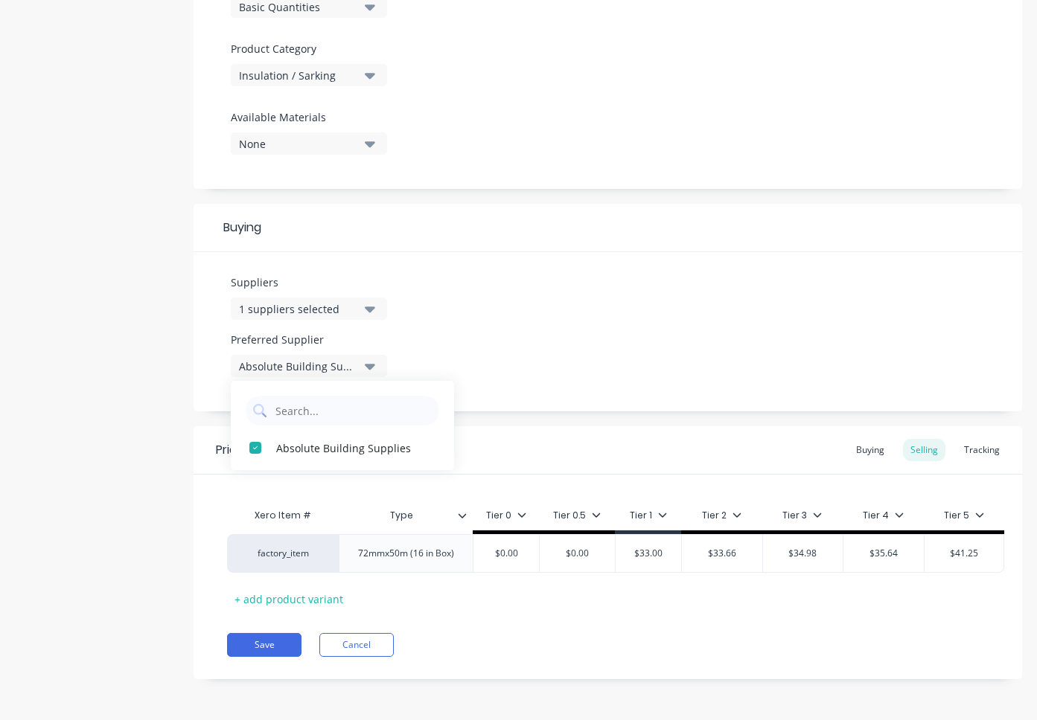
scroll to position [496, 0]
click at [983, 454] on div "Tracking" at bounding box center [981, 450] width 51 height 22
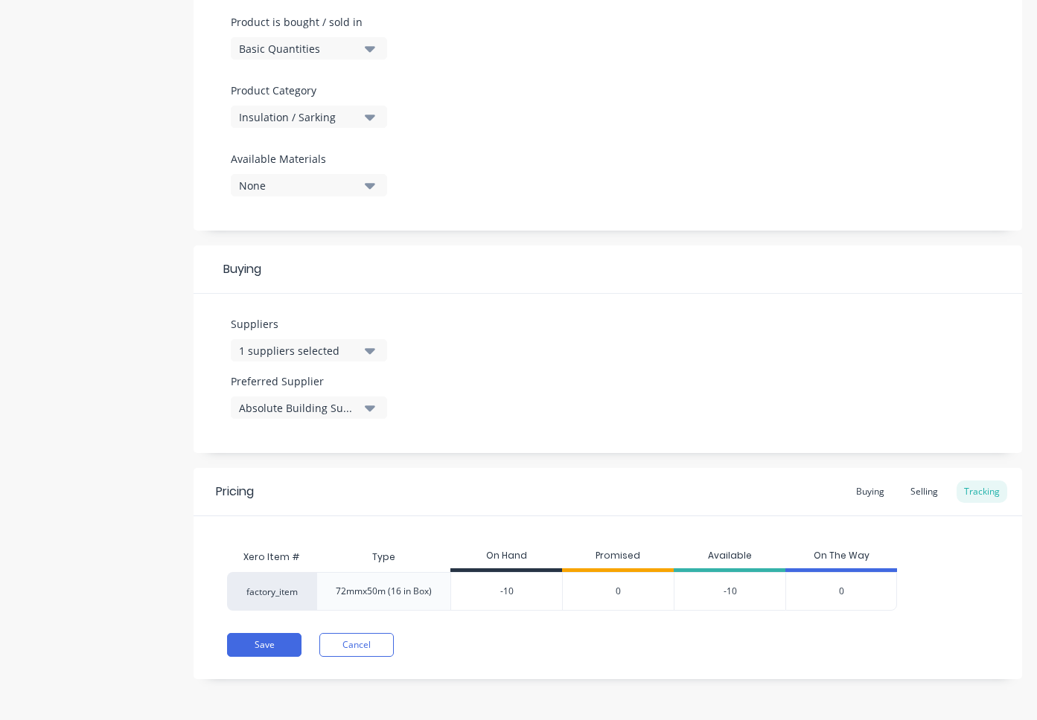
click at [527, 585] on input "-10" at bounding box center [506, 591] width 111 height 13
click at [267, 647] on button "Save" at bounding box center [264, 645] width 74 height 24
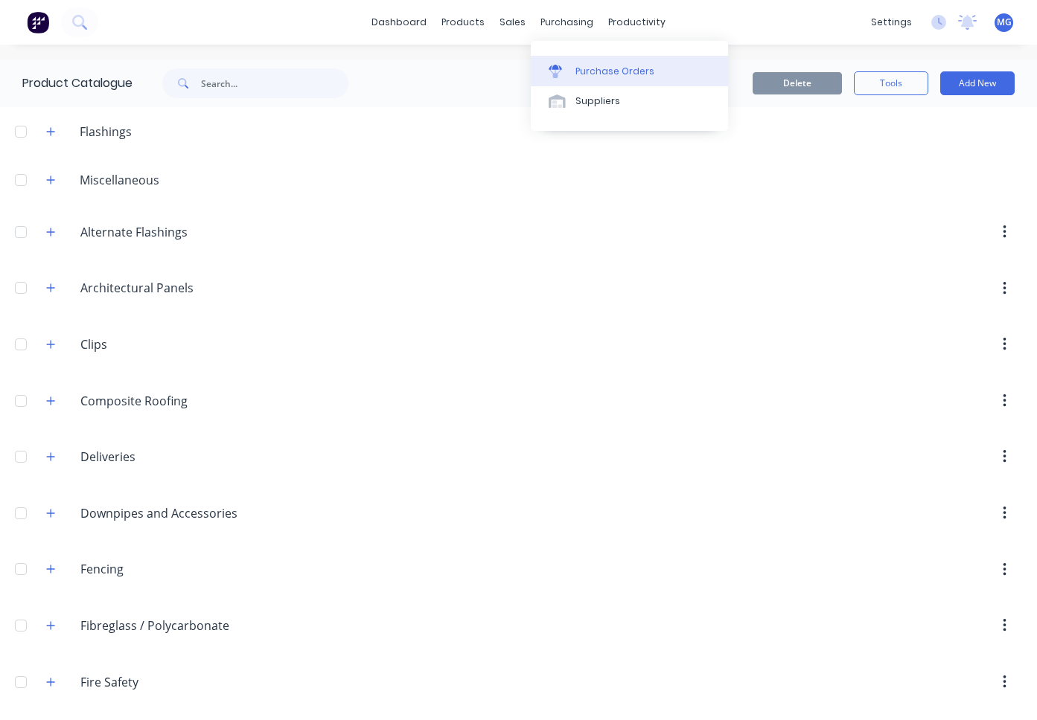
click at [574, 66] on link "Purchase Orders" at bounding box center [629, 71] width 197 height 30
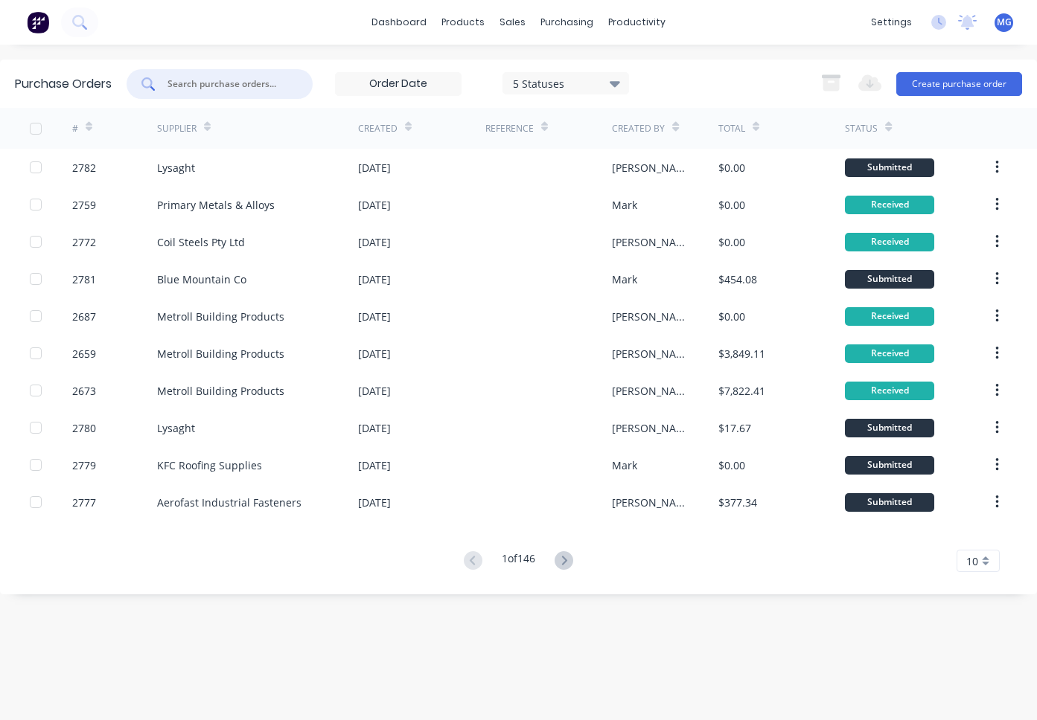
click at [185, 90] on input "text" at bounding box center [228, 84] width 124 height 15
click at [938, 82] on button "Create purchase order" at bounding box center [959, 84] width 126 height 24
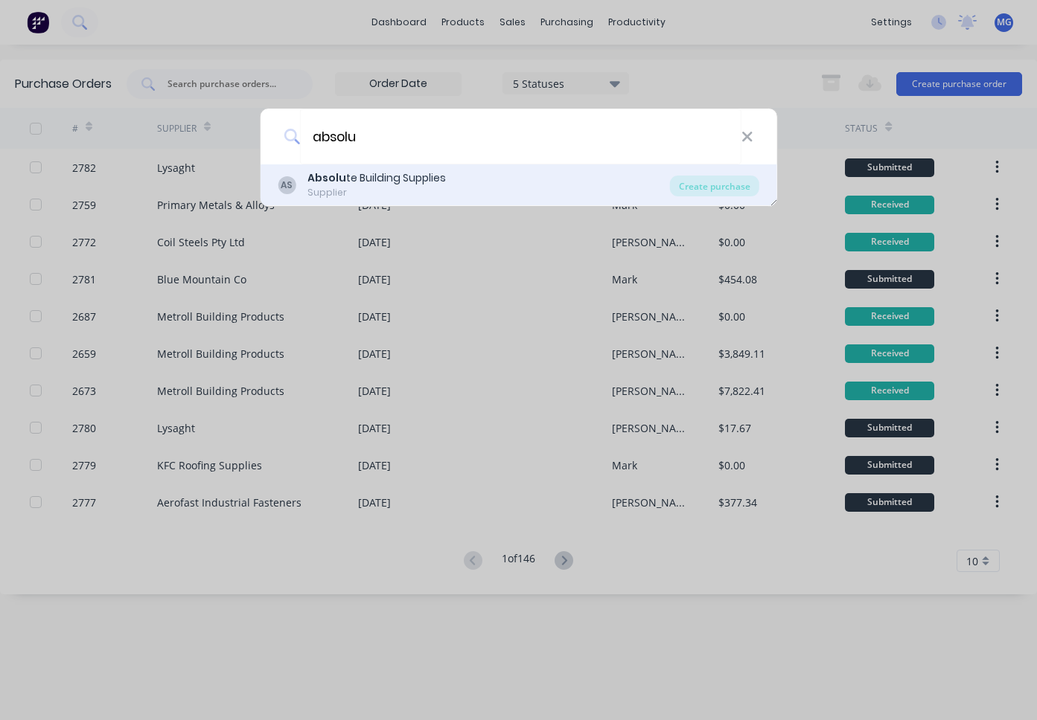
drag, startPoint x: 532, startPoint y: 139, endPoint x: 553, endPoint y: 190, distance: 54.7
click at [553, 190] on div "AS Absolu te Building Supplies Supplier" at bounding box center [474, 184] width 392 height 29
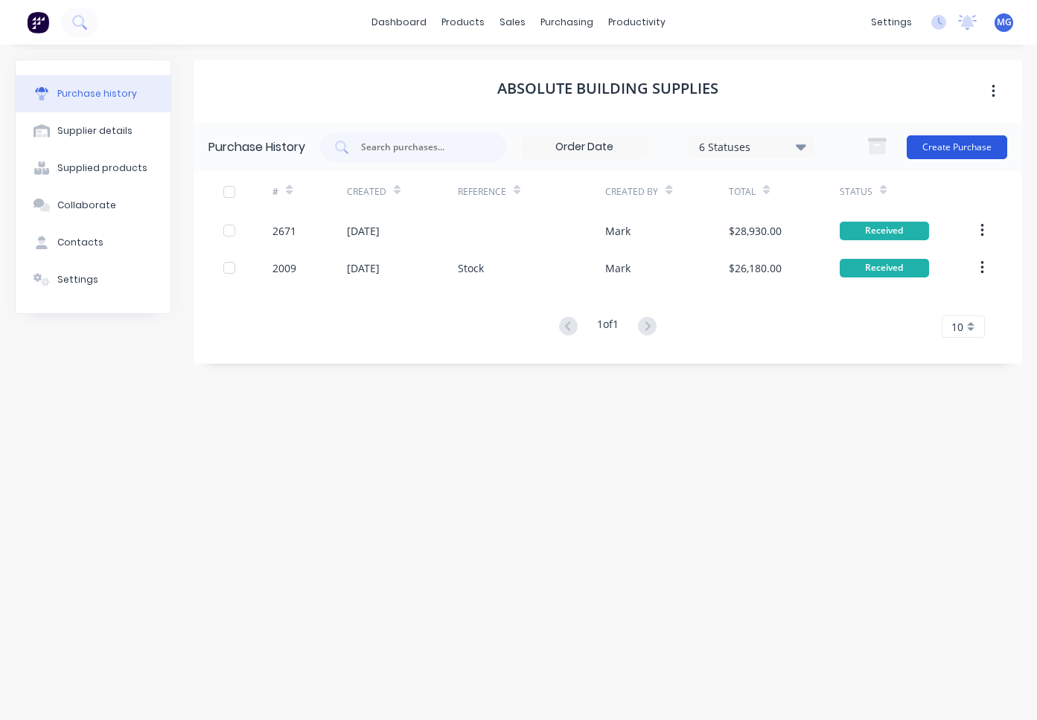
click at [941, 144] on button "Create Purchase" at bounding box center [956, 147] width 100 height 24
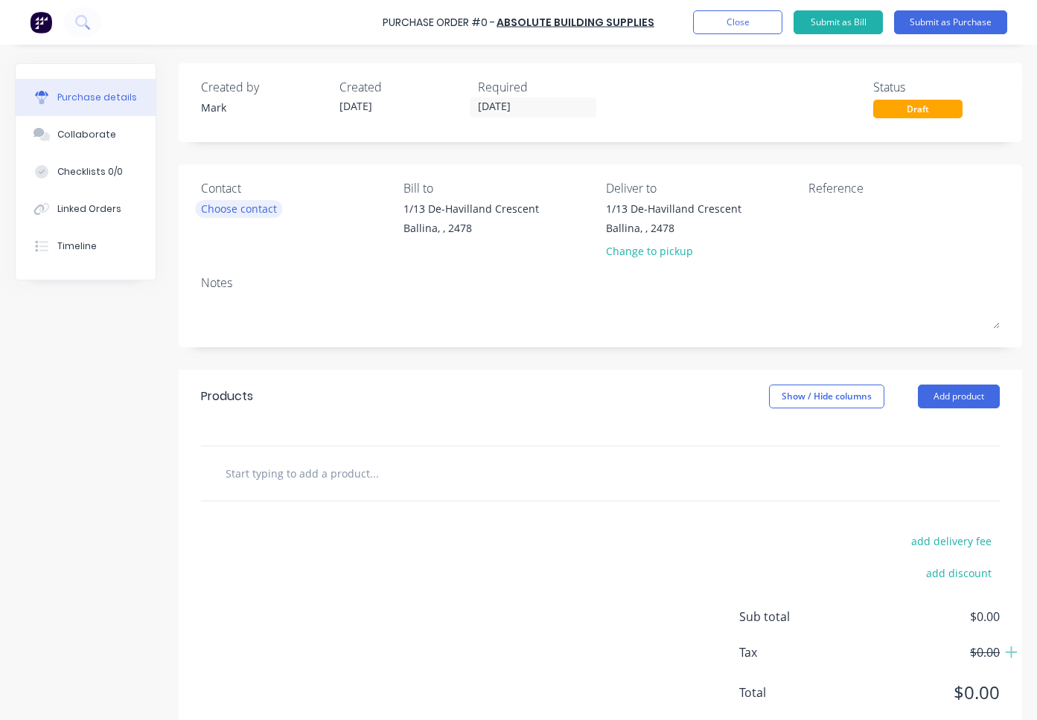
click at [249, 211] on div "Choose contact" at bounding box center [239, 209] width 76 height 16
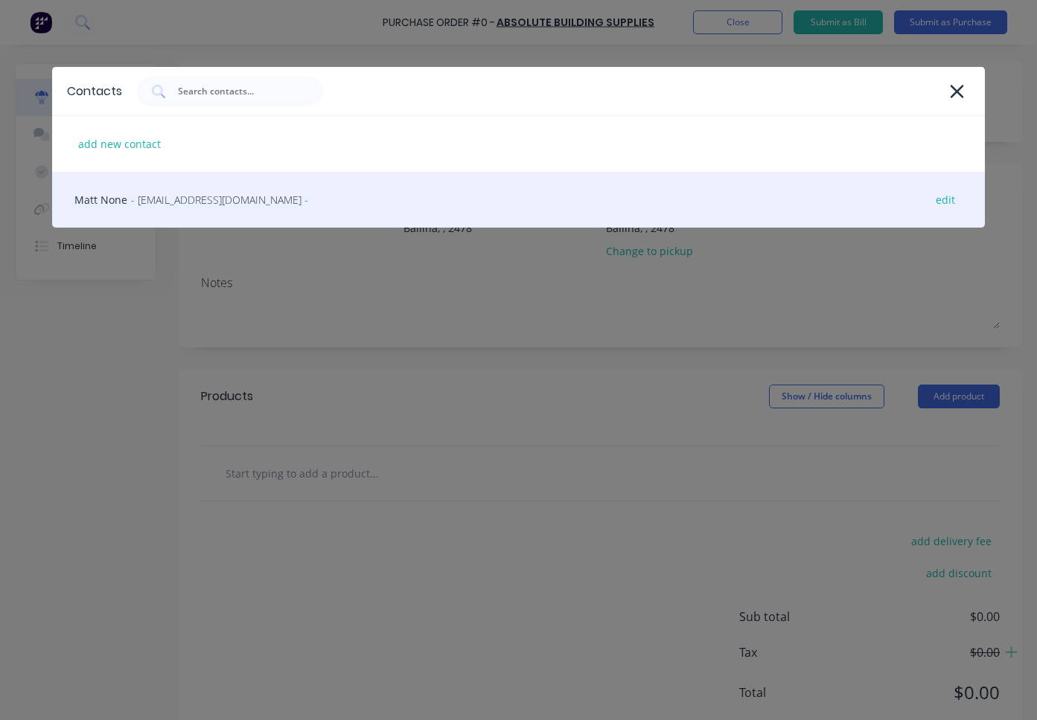
click at [228, 204] on span "- [EMAIL_ADDRESS][DOMAIN_NAME] -" at bounding box center [219, 200] width 177 height 16
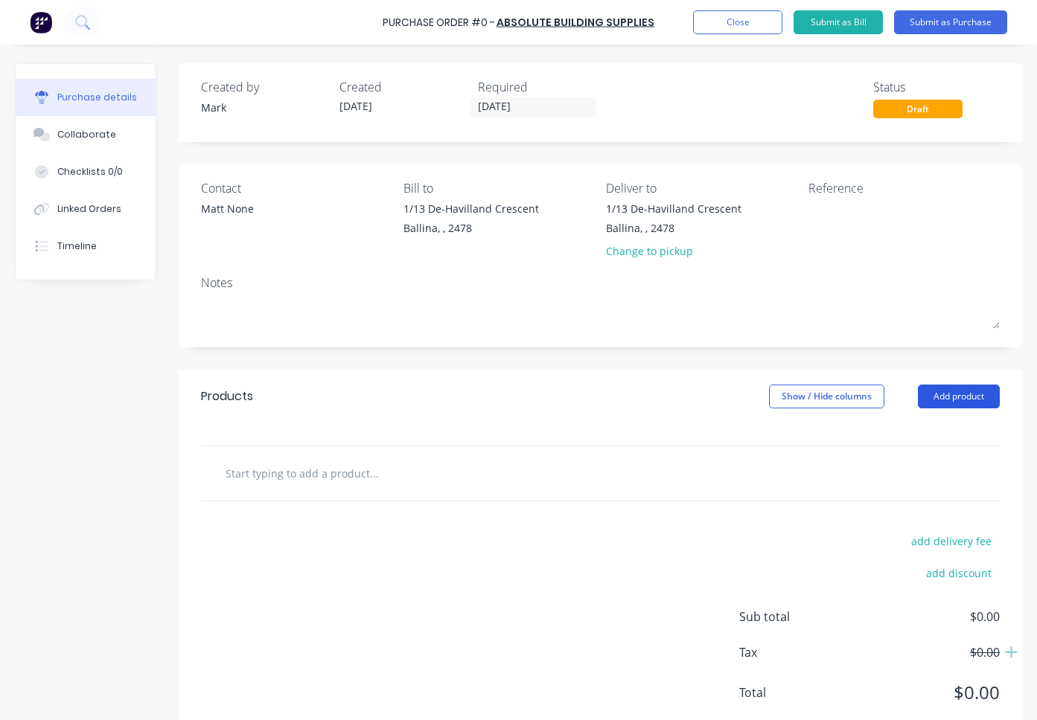
click at [956, 396] on button "Add product" at bounding box center [959, 397] width 82 height 24
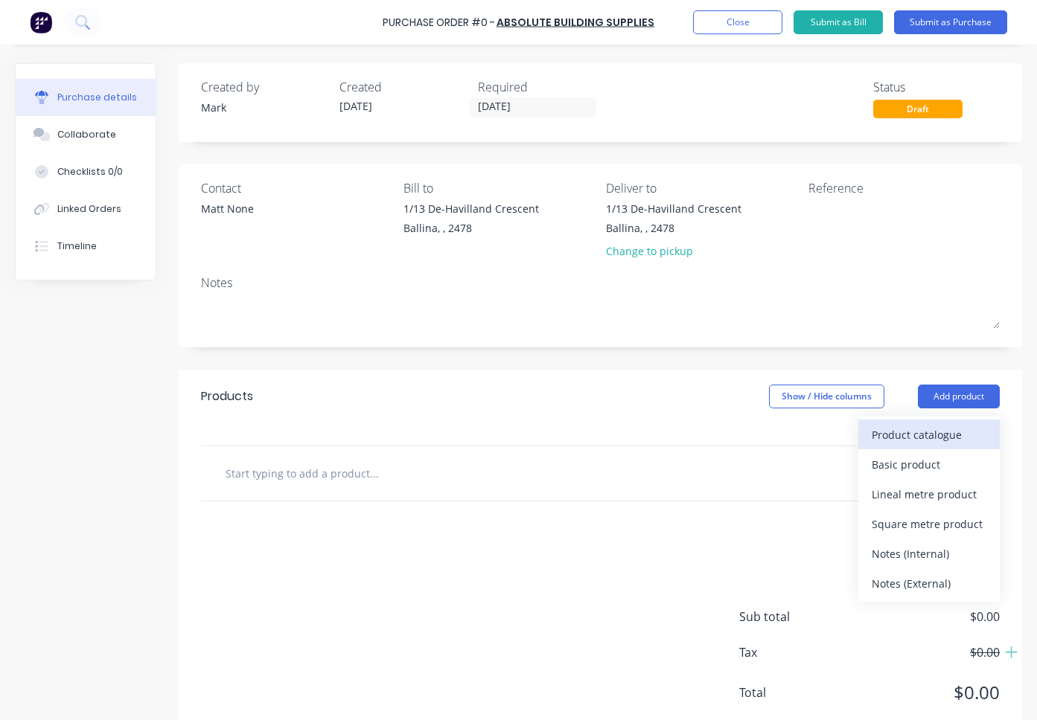
click at [923, 439] on div "Product catalogue" at bounding box center [928, 435] width 115 height 22
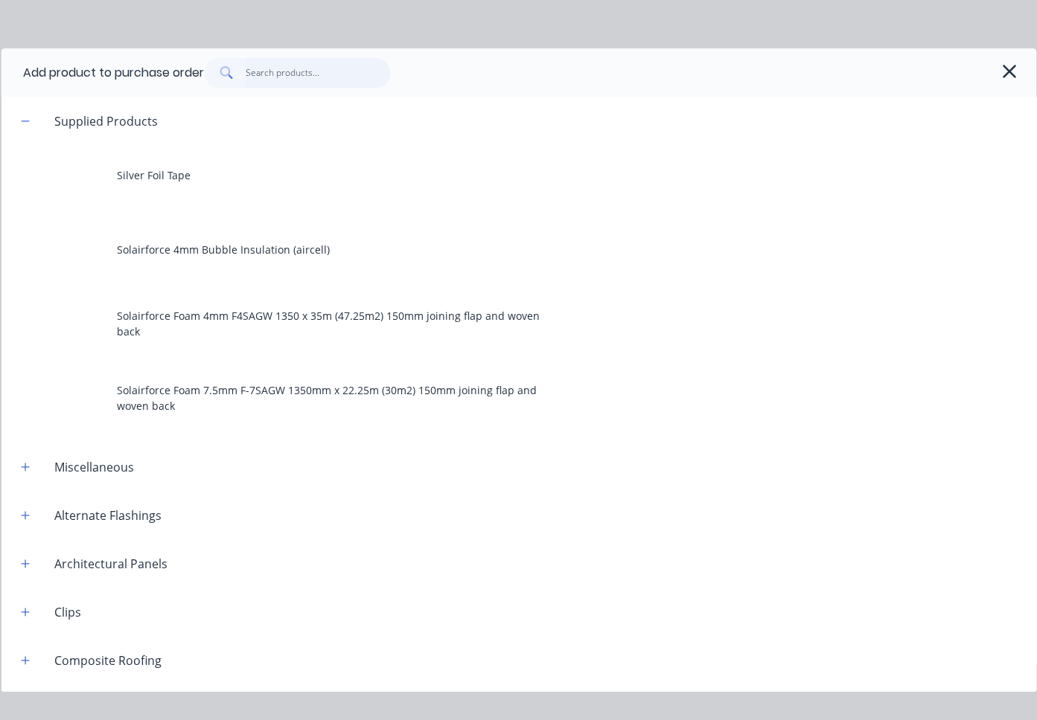
click at [263, 70] on input "text" at bounding box center [318, 73] width 145 height 30
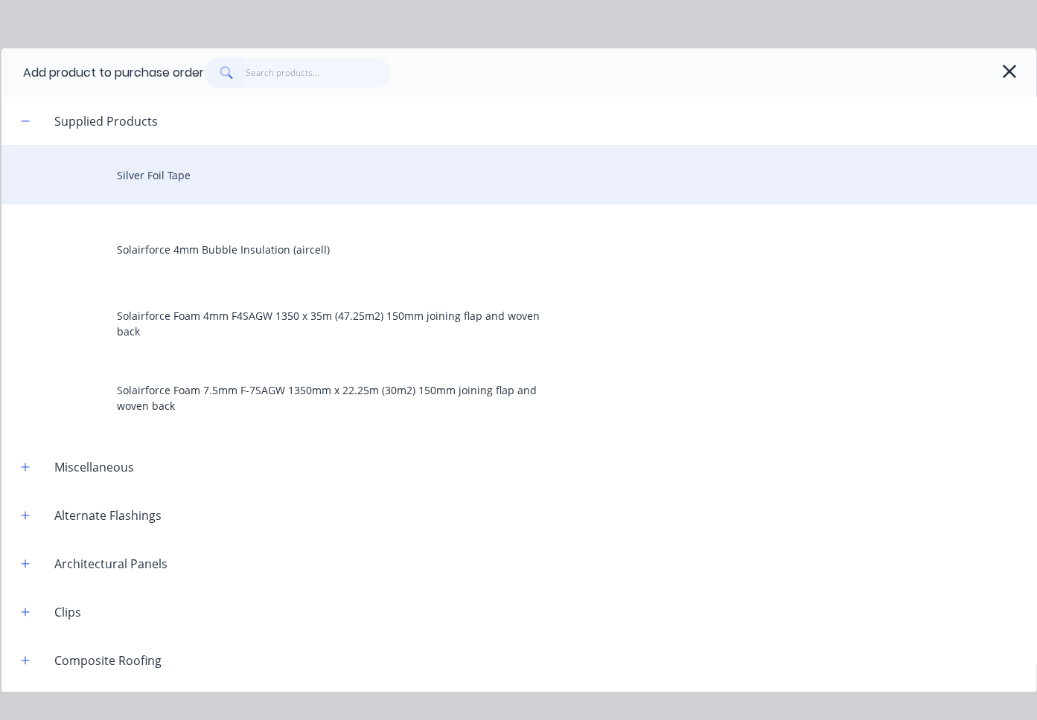
click at [165, 176] on div "Silver Foil Tape" at bounding box center [518, 175] width 1035 height 60
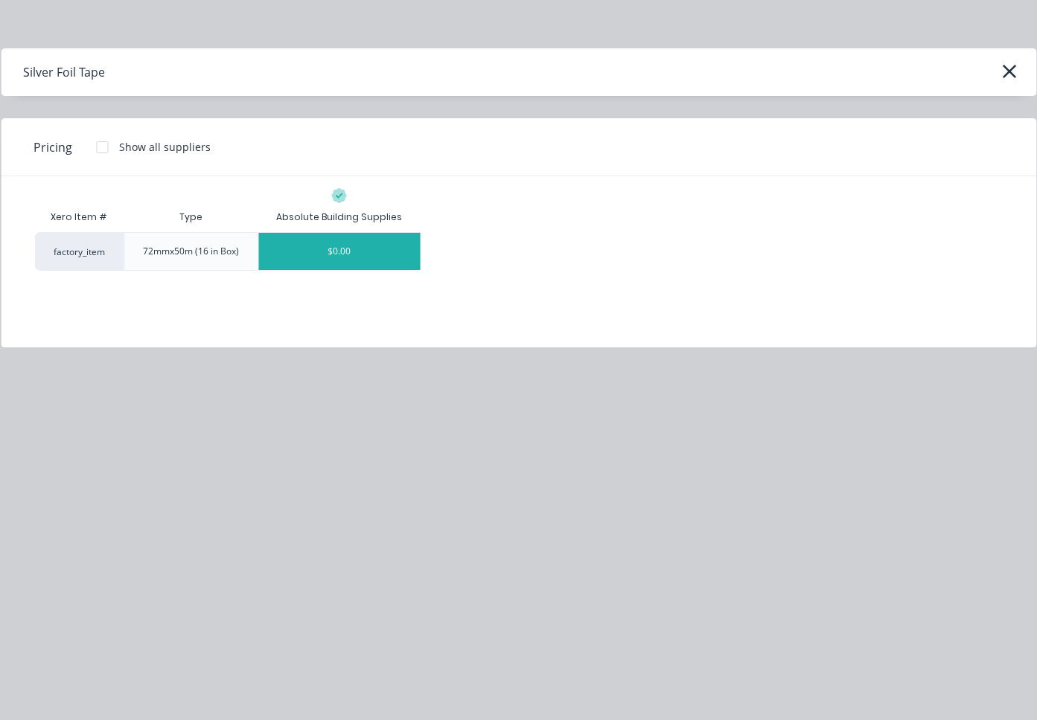
click at [346, 251] on div "$0.00" at bounding box center [338, 251] width 161 height 37
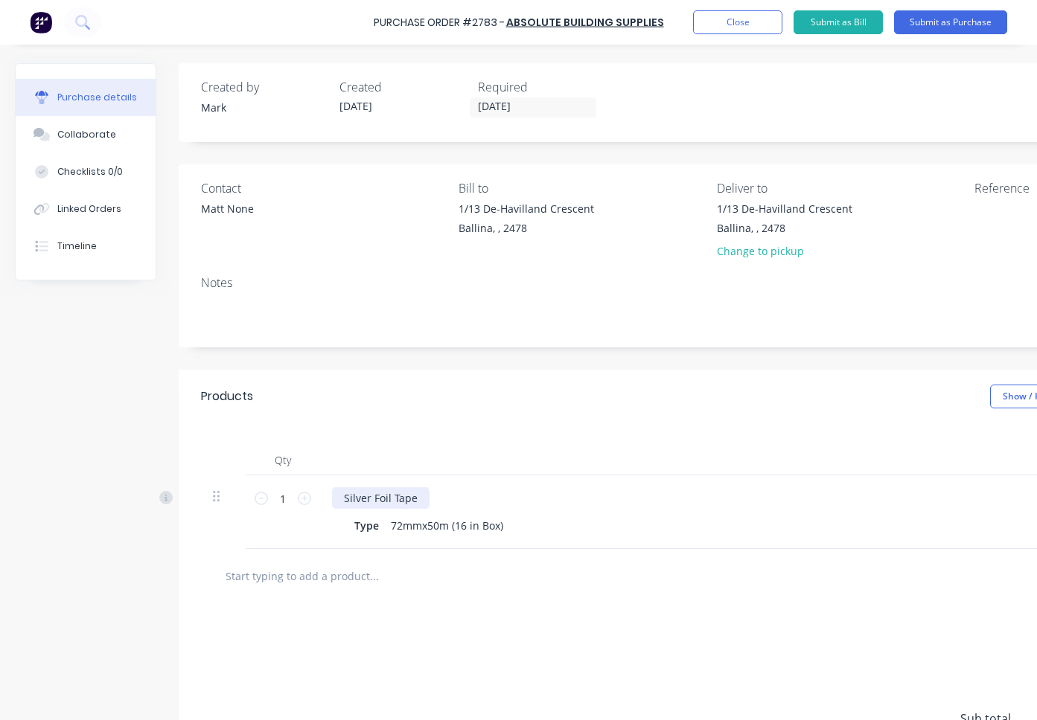
click at [422, 496] on div "Silver Foil Tape" at bounding box center [380, 498] width 97 height 22
drag, startPoint x: 284, startPoint y: 498, endPoint x: 275, endPoint y: 499, distance: 9.7
click at [275, 499] on input "1" at bounding box center [283, 498] width 30 height 22
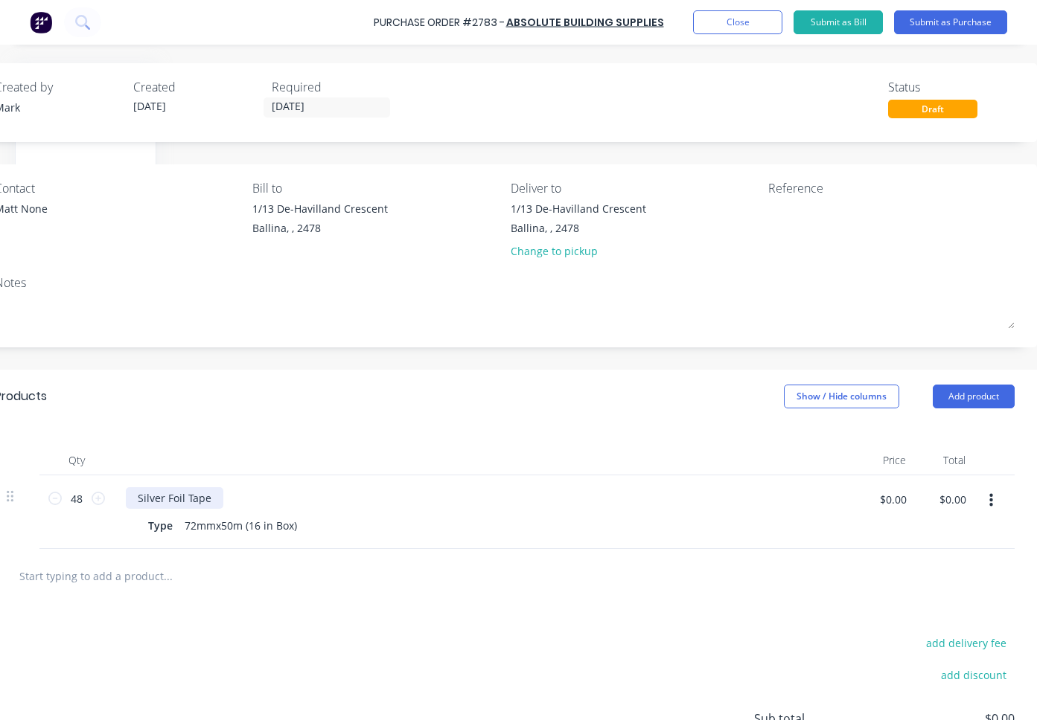
scroll to position [0, 206]
click at [897, 497] on input "$0.00" at bounding box center [892, 499] width 45 height 24
click at [882, 528] on div "$22.00 22" at bounding box center [888, 513] width 57 height 74
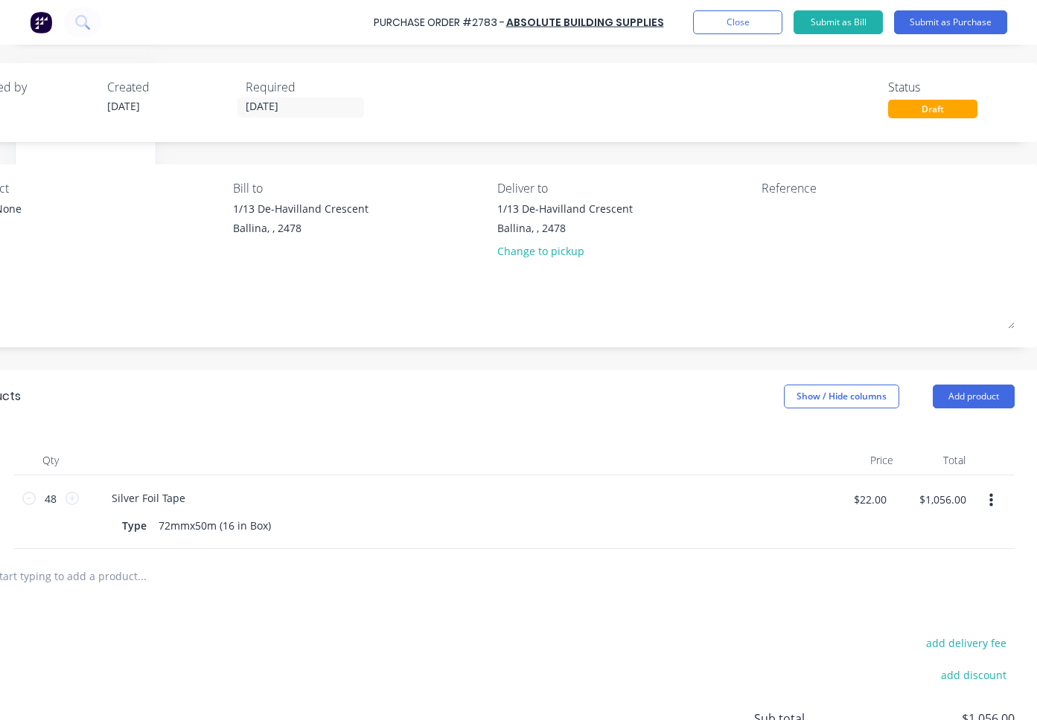
scroll to position [0, 232]
click at [310, 115] on input "[DATE]" at bounding box center [300, 107] width 125 height 19
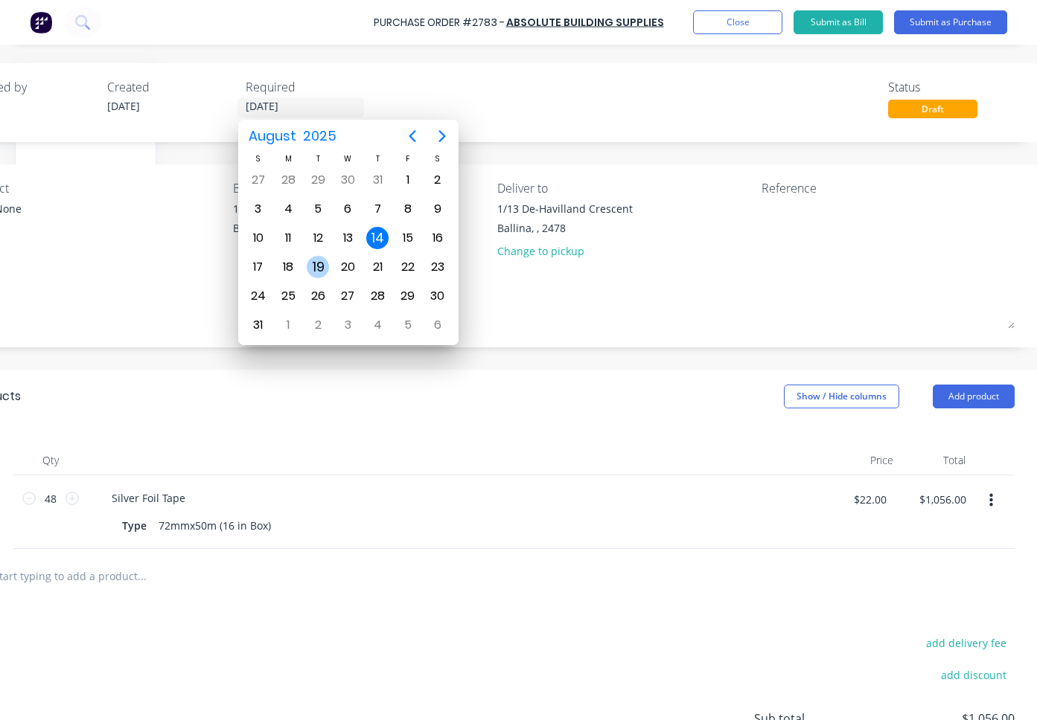
click at [322, 260] on div "19" at bounding box center [318, 267] width 22 height 22
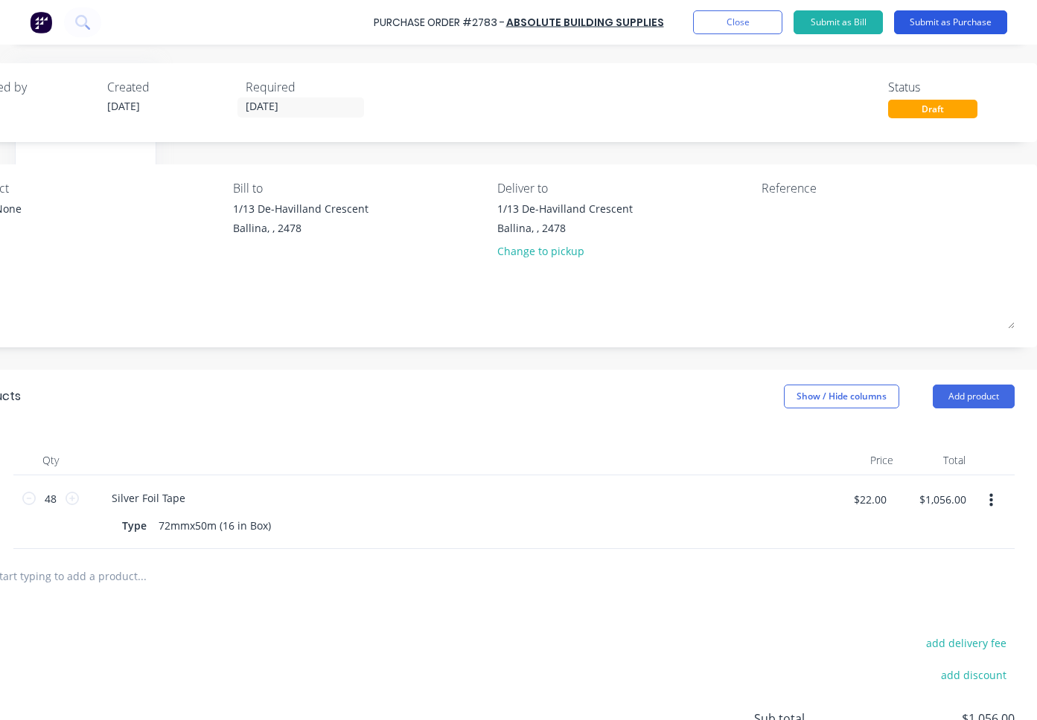
click at [953, 17] on button "Submit as Purchase" at bounding box center [950, 22] width 113 height 24
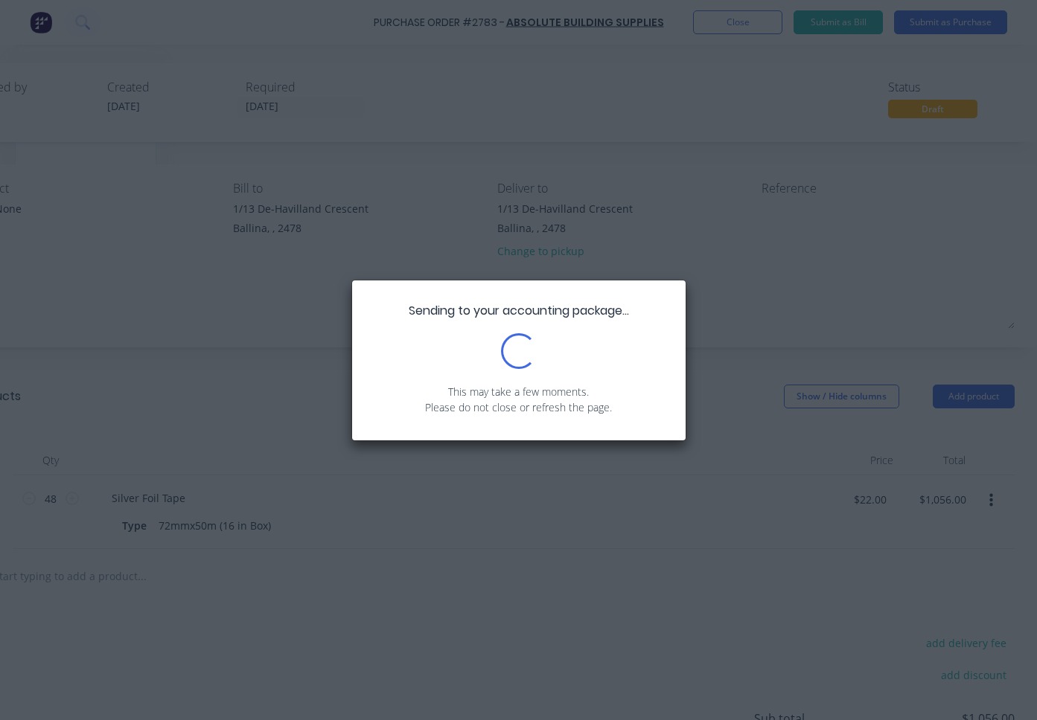
scroll to position [0, 0]
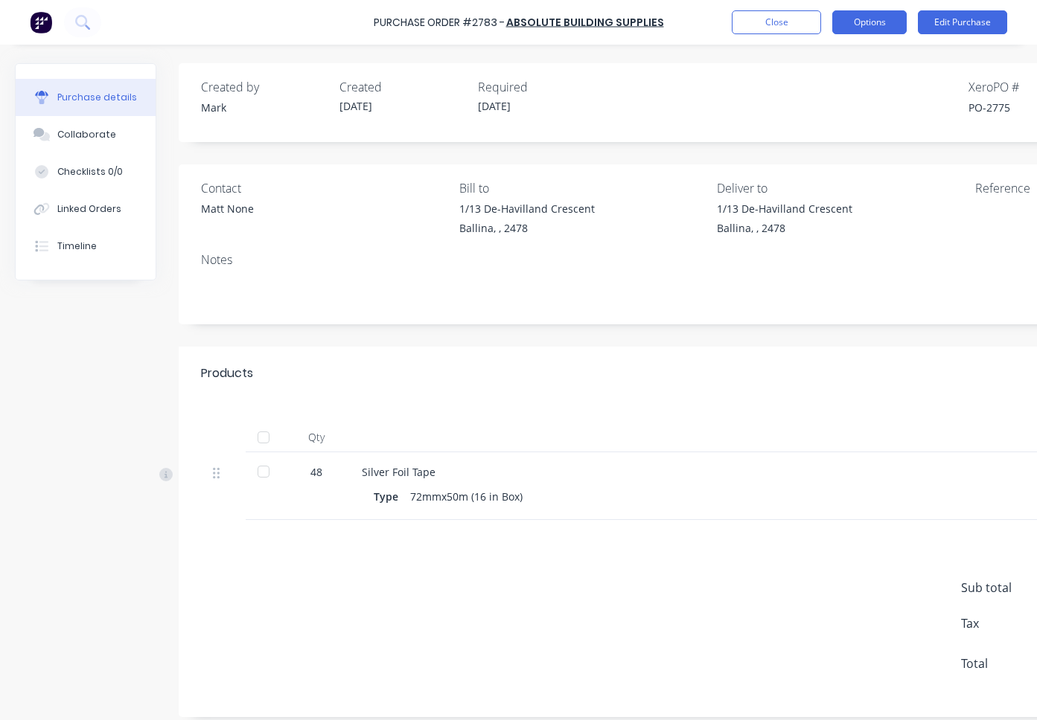
click at [876, 19] on button "Options" at bounding box center [869, 22] width 74 height 24
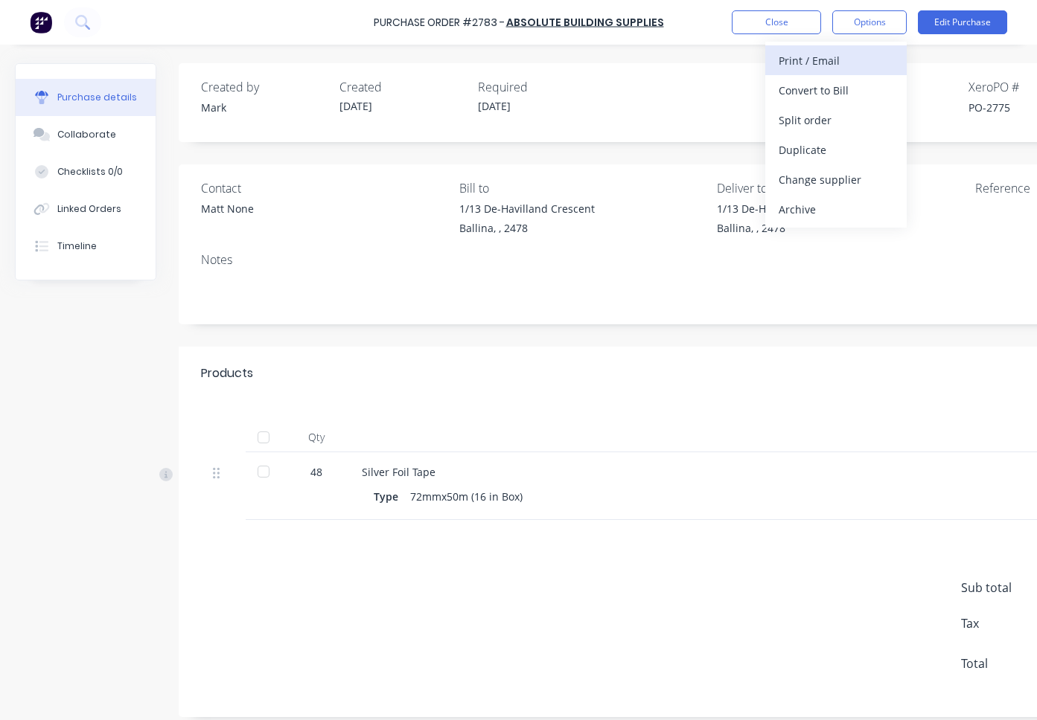
click at [849, 57] on div "Print / Email" at bounding box center [835, 61] width 115 height 22
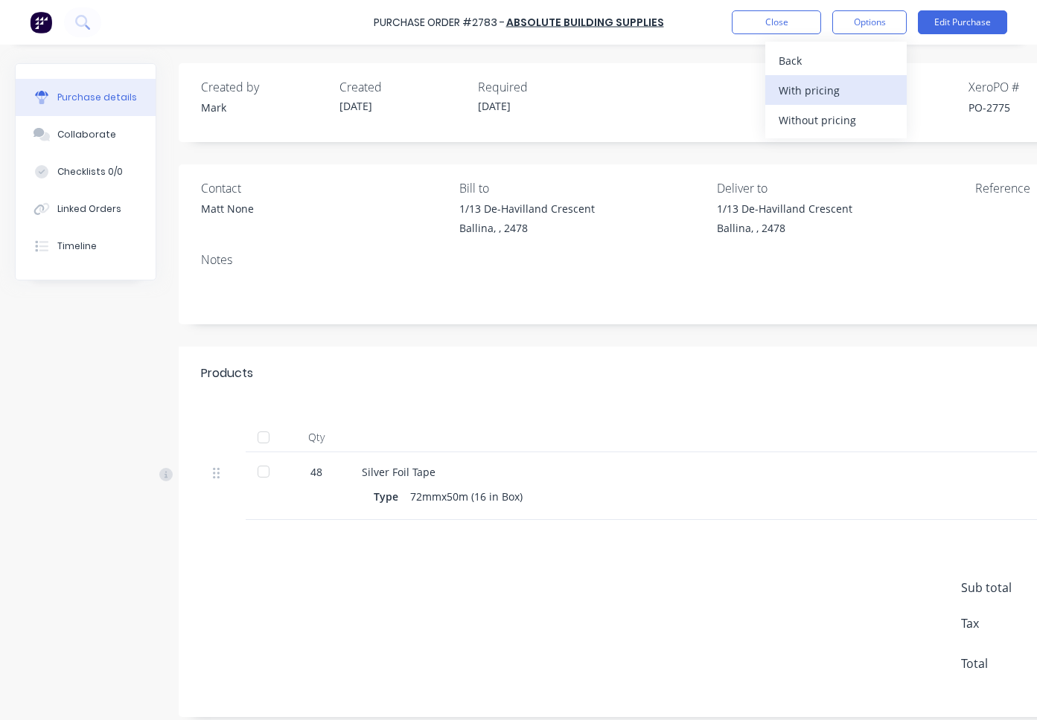
click at [843, 89] on div "With pricing" at bounding box center [835, 91] width 115 height 22
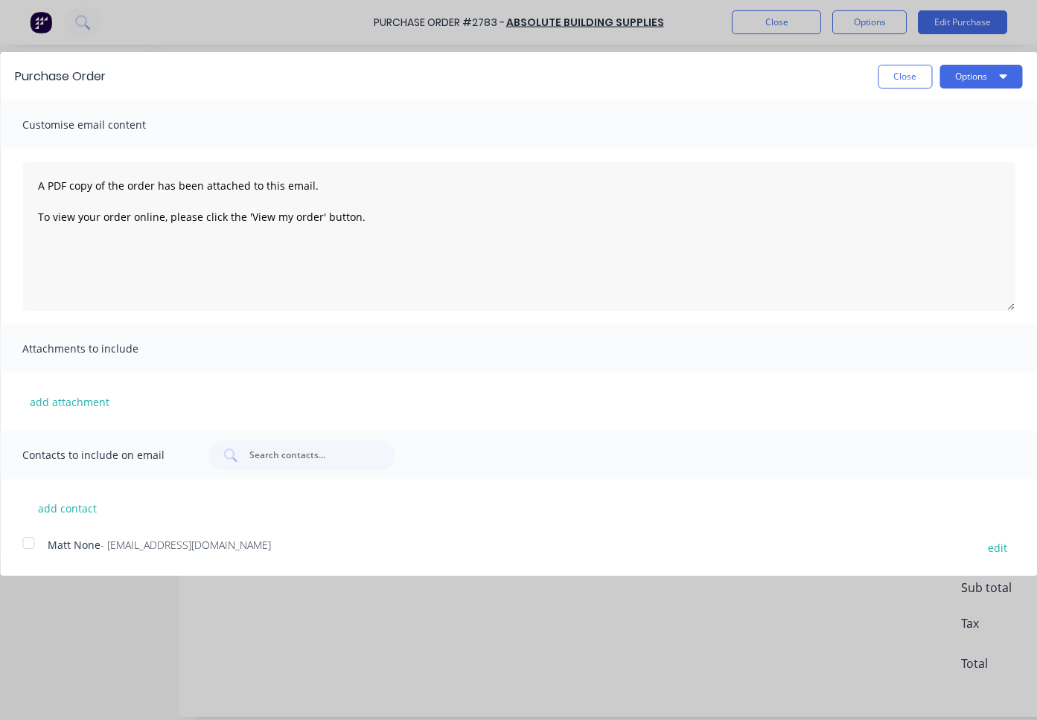
click at [28, 546] on div at bounding box center [28, 543] width 30 height 30
click at [979, 80] on button "Options" at bounding box center [980, 77] width 83 height 24
click at [943, 144] on div "Email" at bounding box center [951, 144] width 115 height 22
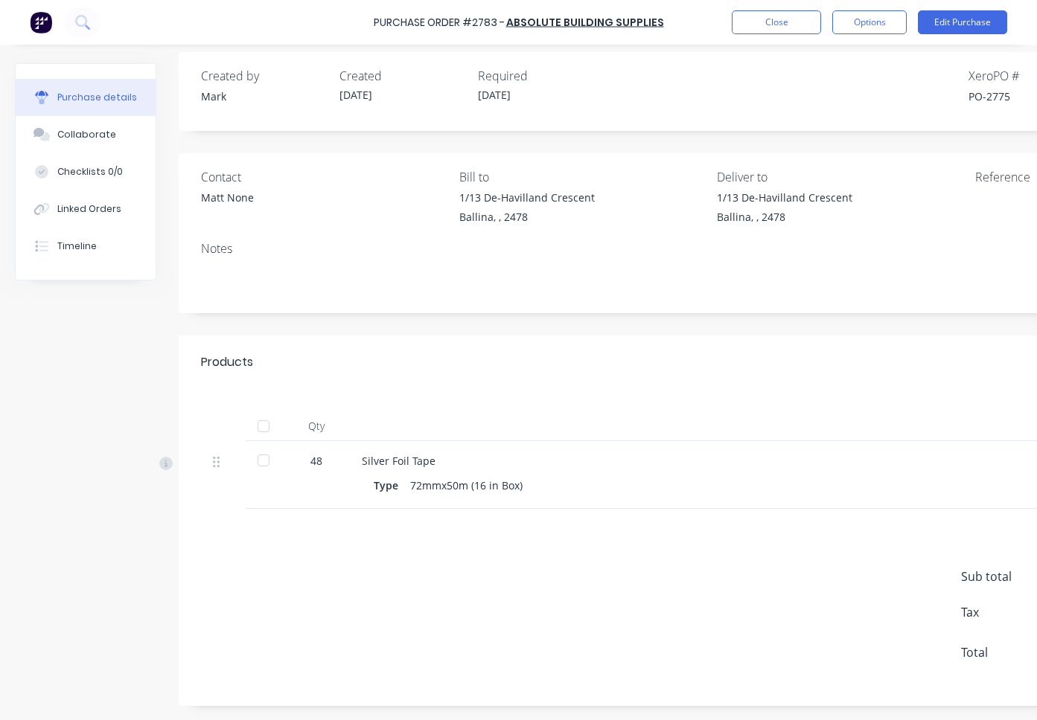
scroll to position [11, 0]
click at [778, 17] on button "Close" at bounding box center [776, 22] width 89 height 24
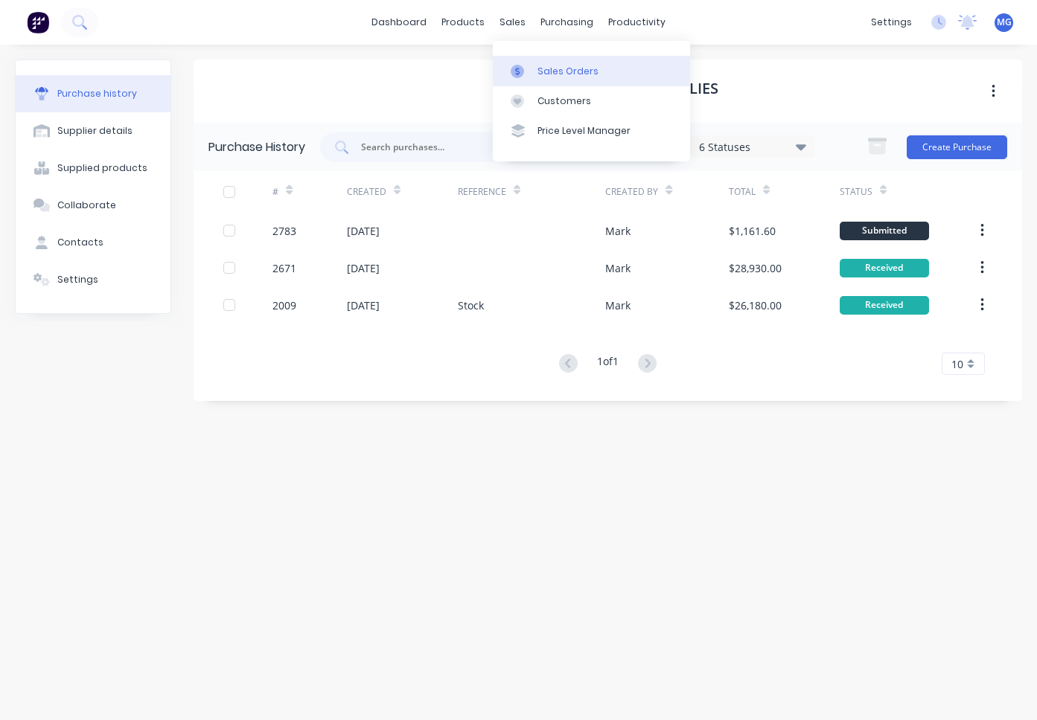
click at [543, 71] on div "Sales Orders" at bounding box center [567, 71] width 61 height 13
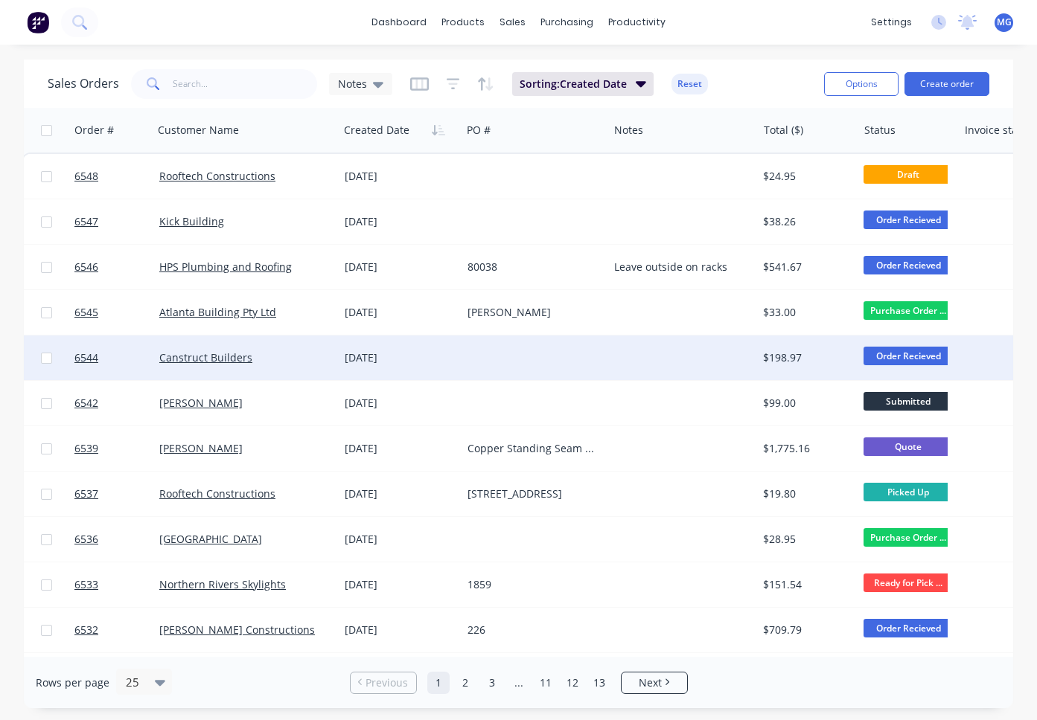
scroll to position [0, 2]
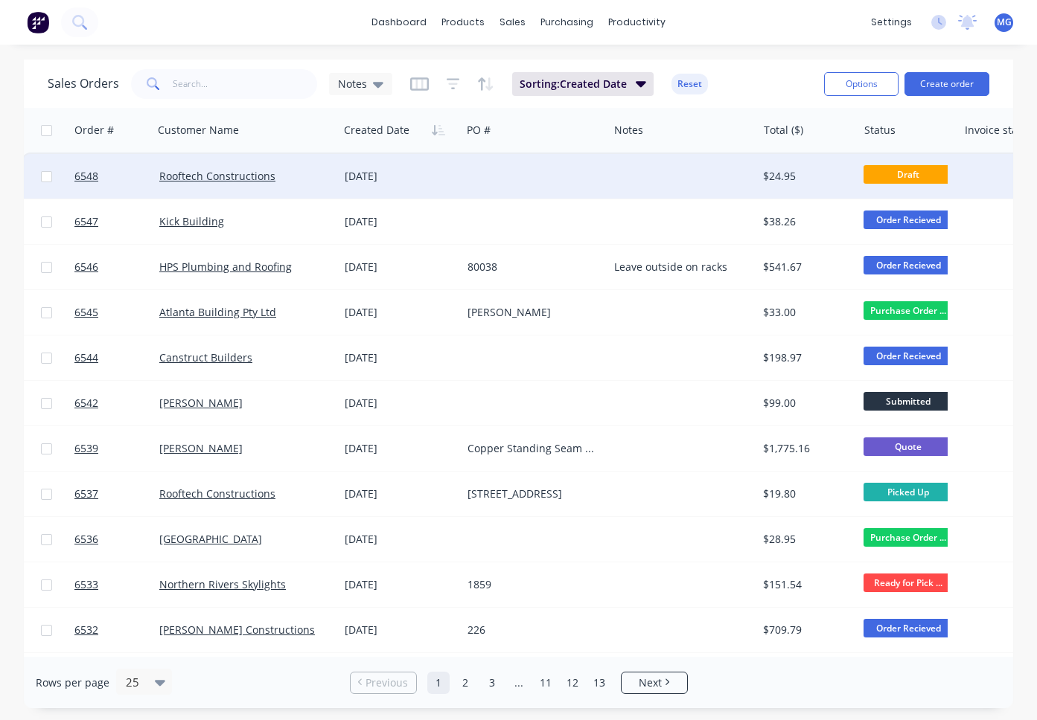
click at [291, 179] on div "Rooftech Constructions" at bounding box center [241, 176] width 164 height 15
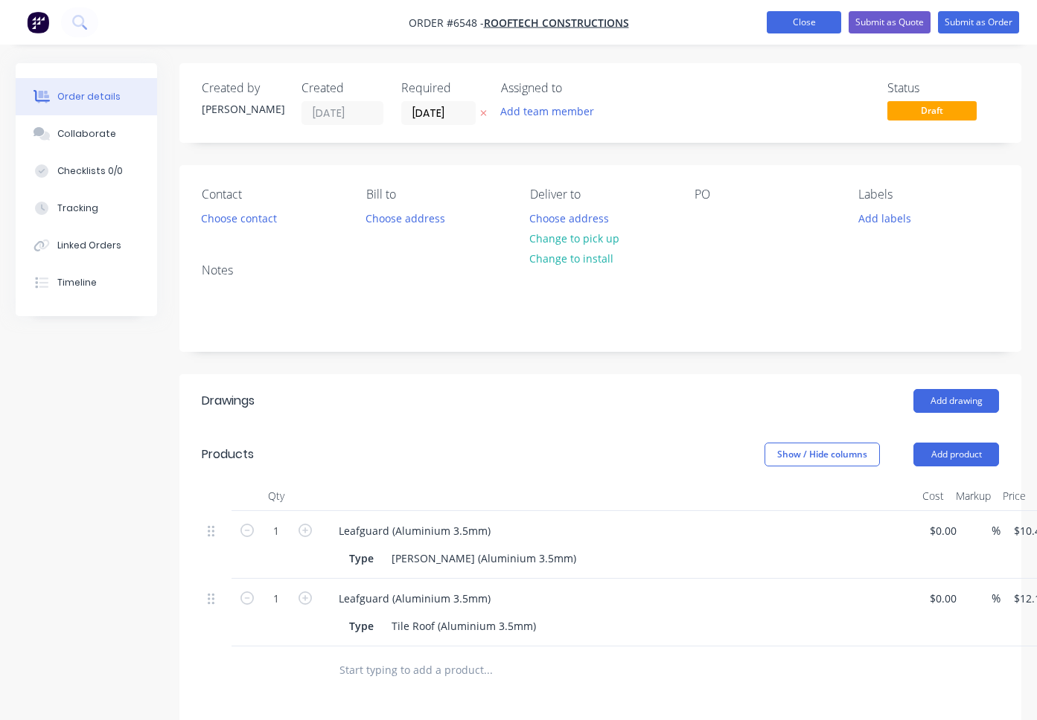
click at [806, 21] on button "Close" at bounding box center [804, 22] width 74 height 22
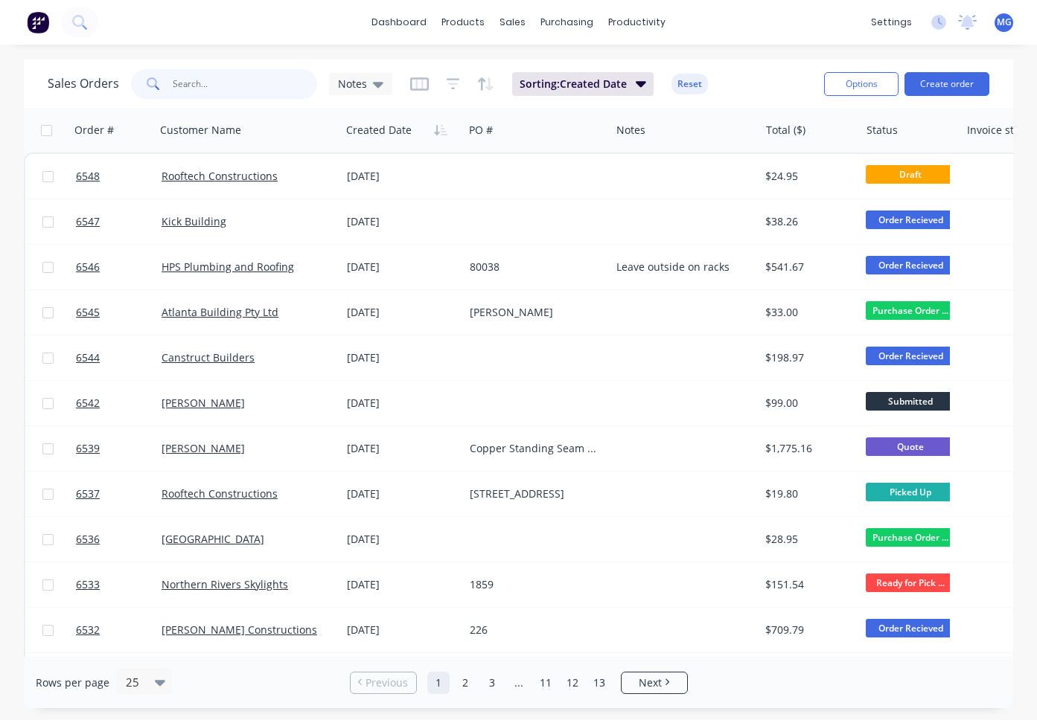
click at [194, 88] on input "text" at bounding box center [245, 84] width 145 height 30
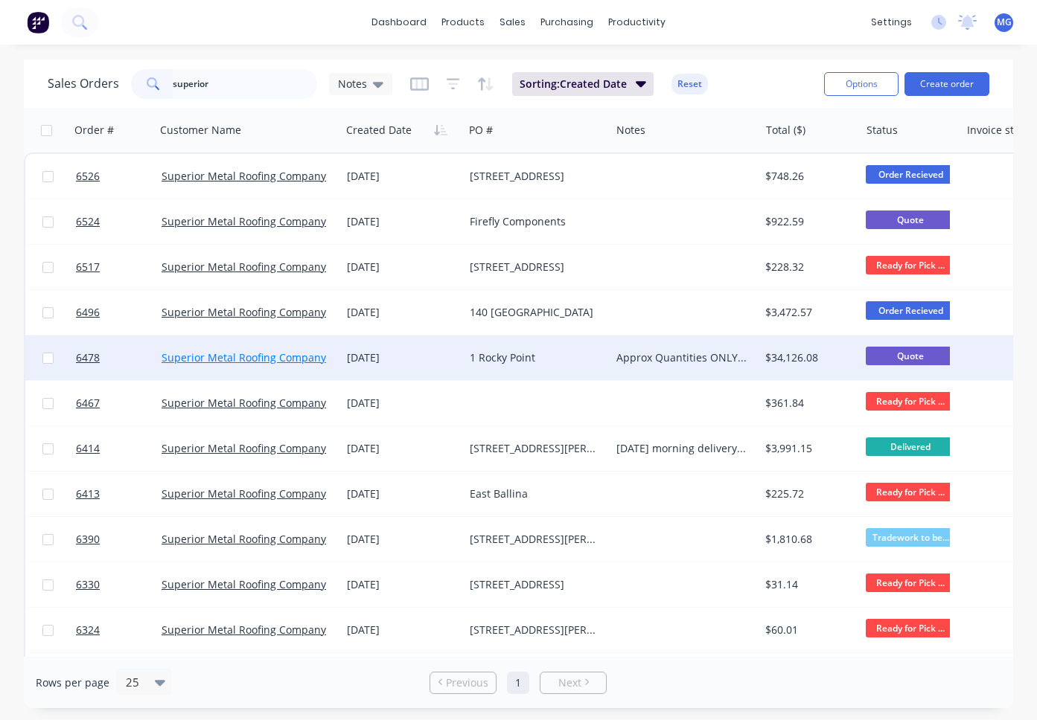
click at [283, 359] on link "Superior Metal Roofing Company Pty Ltd" at bounding box center [261, 358] width 201 height 14
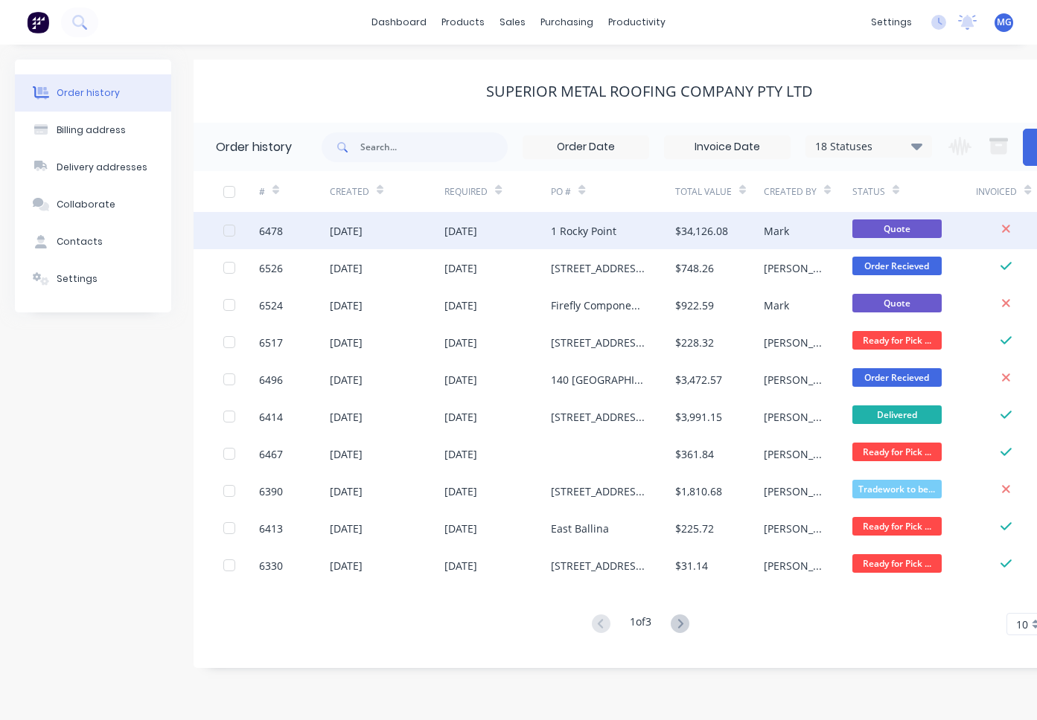
click at [313, 235] on div "6478" at bounding box center [294, 230] width 71 height 37
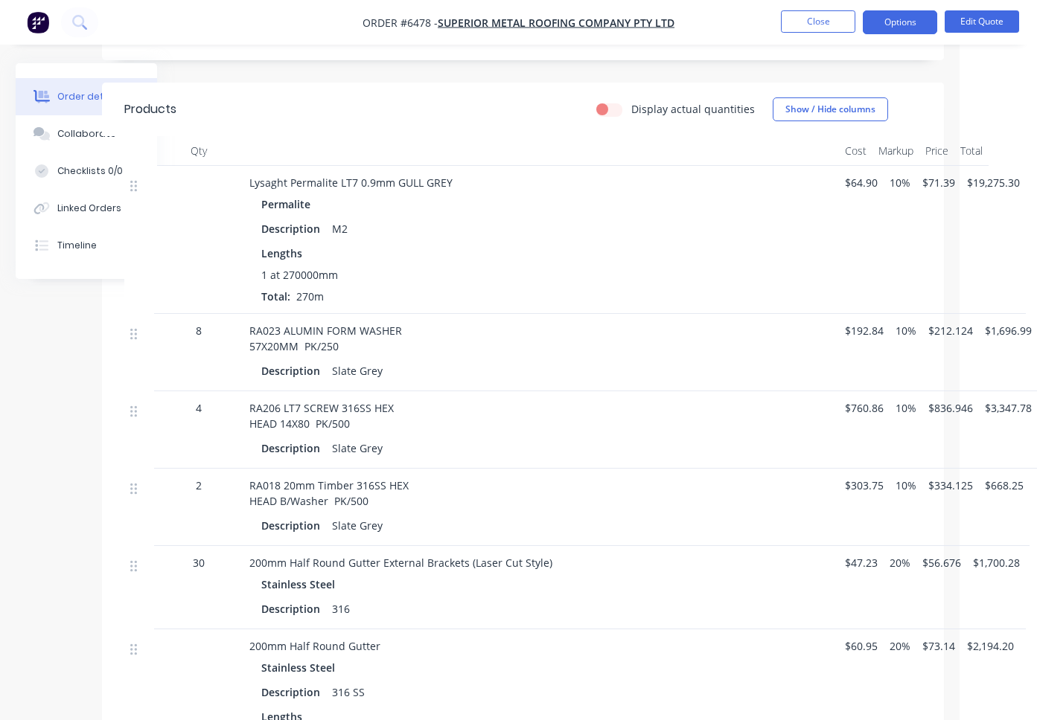
scroll to position [378, 77]
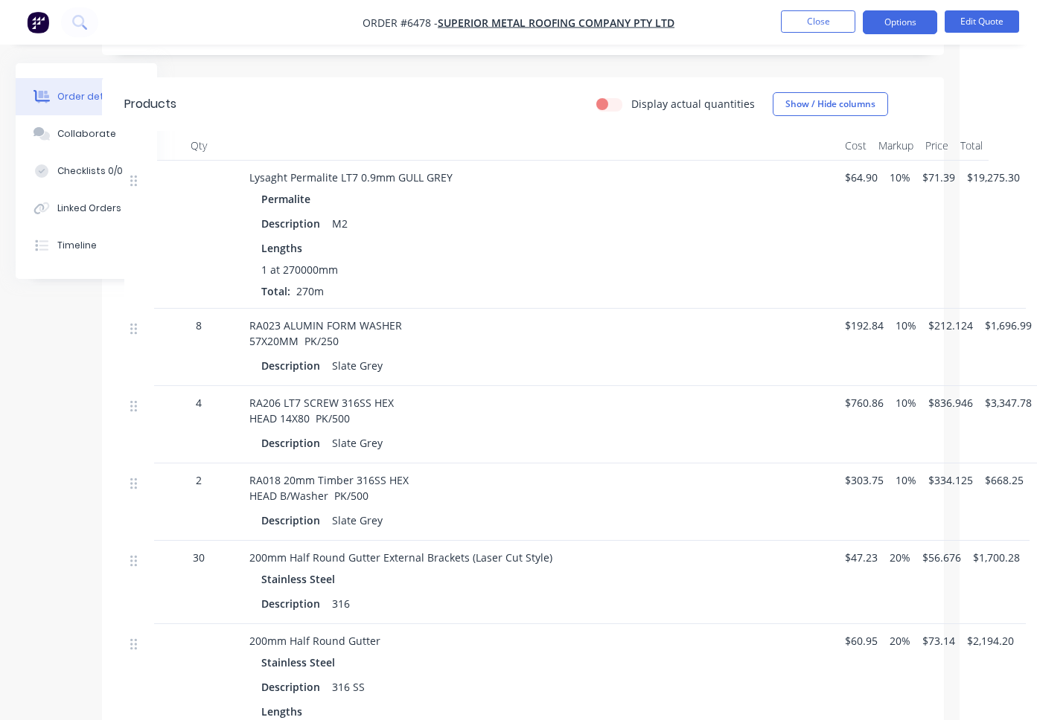
click at [895, 550] on span "20%" at bounding box center [899, 558] width 21 height 16
click at [978, 16] on button "Edit Quote" at bounding box center [981, 21] width 74 height 22
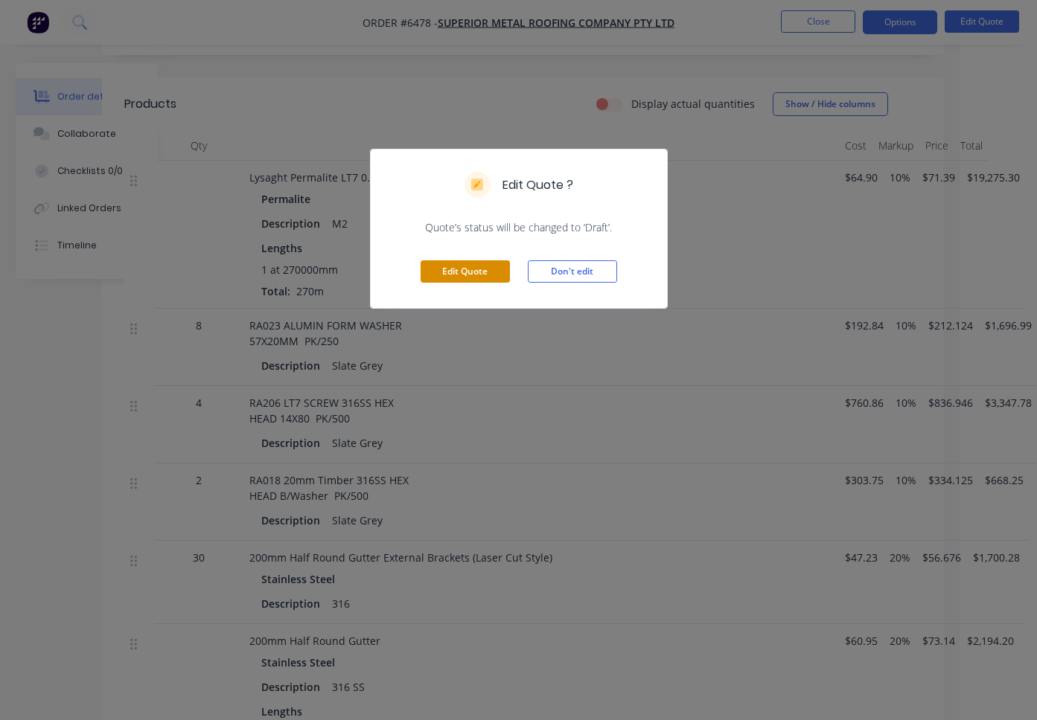
click at [490, 269] on button "Edit Quote" at bounding box center [464, 271] width 89 height 22
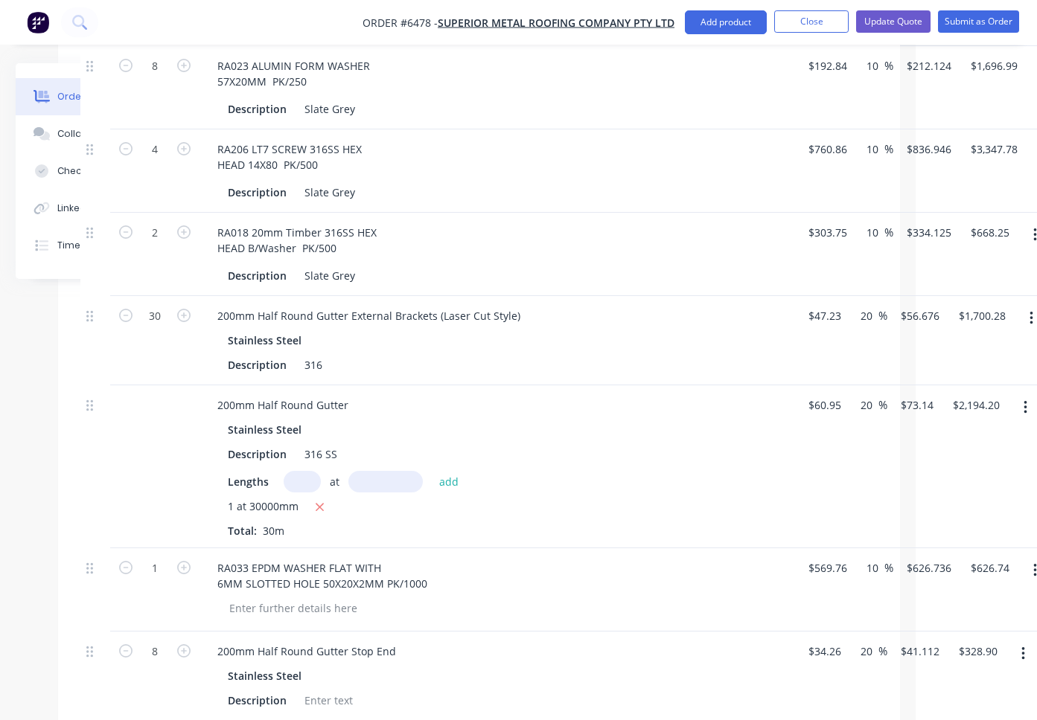
scroll to position [712, 145]
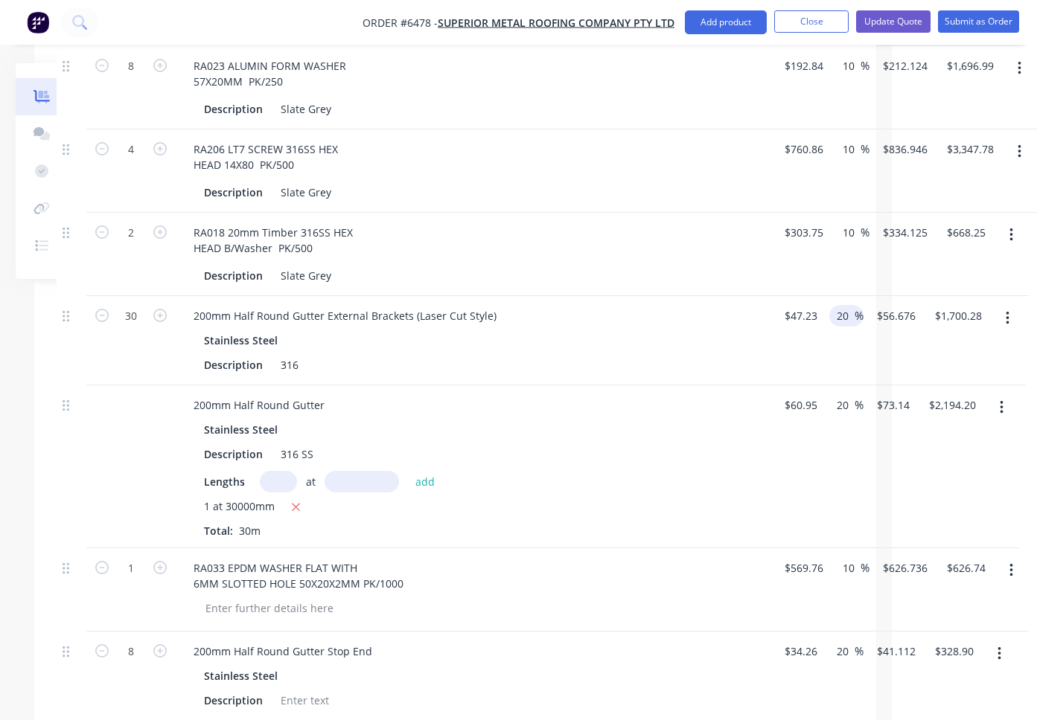
click at [846, 305] on input "20" at bounding box center [844, 316] width 19 height 22
click at [837, 394] on input "20" at bounding box center [844, 405] width 19 height 22
drag, startPoint x: 848, startPoint y: 366, endPoint x: 831, endPoint y: 365, distance: 16.4
click at [831, 394] on div "20 20 %" at bounding box center [846, 405] width 34 height 22
click at [858, 428] on div "10 10 %" at bounding box center [843, 467] width 40 height 163
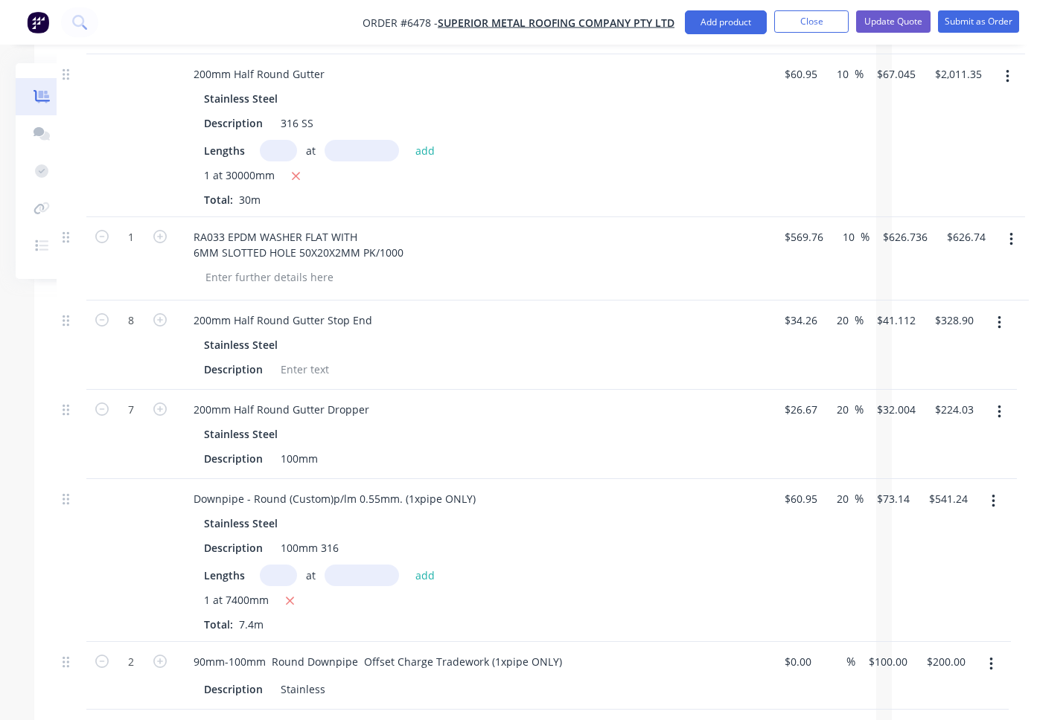
scroll to position [1046, 145]
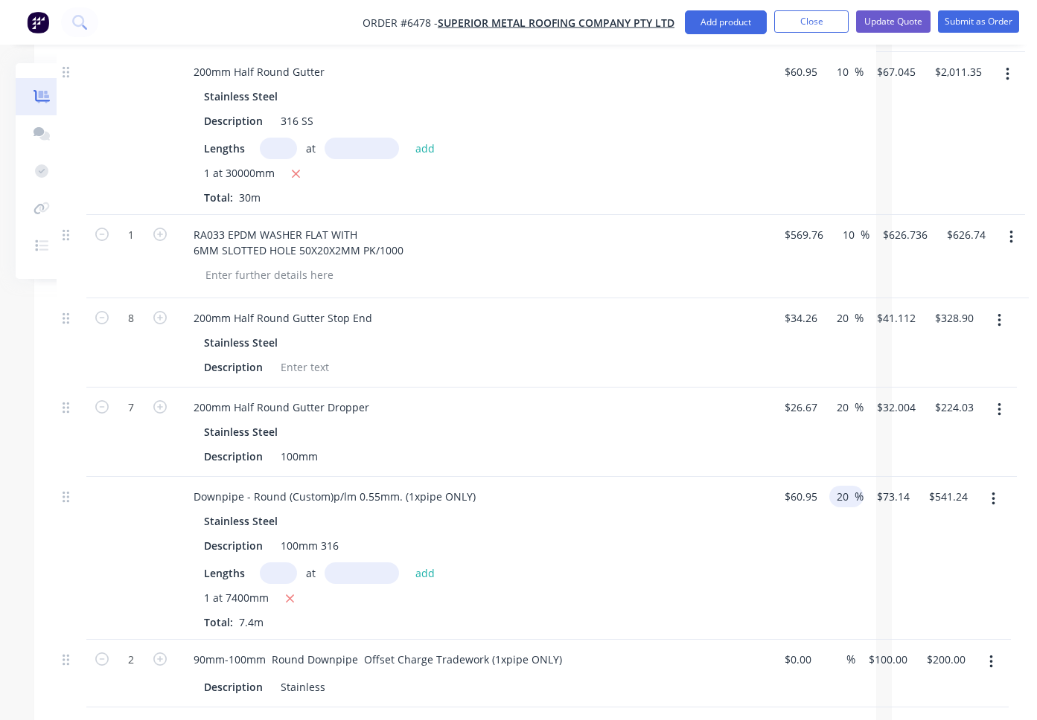
drag, startPoint x: 849, startPoint y: 455, endPoint x: 832, endPoint y: 455, distance: 17.1
click at [832, 486] on div "20 20 %" at bounding box center [846, 497] width 34 height 22
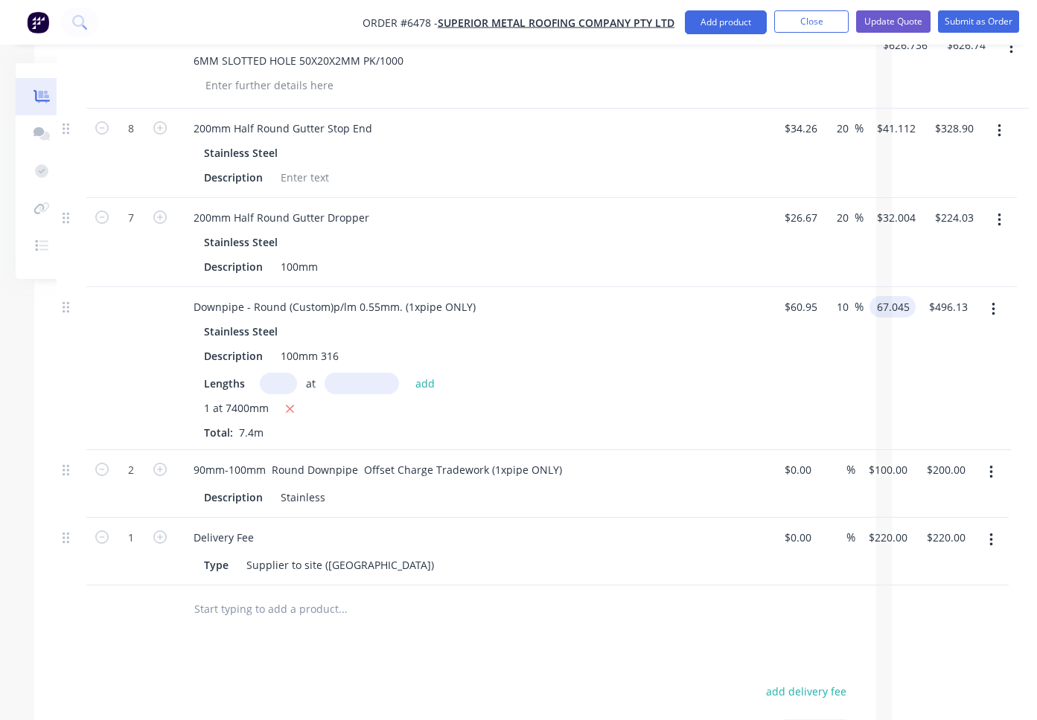
scroll to position [1206, 145]
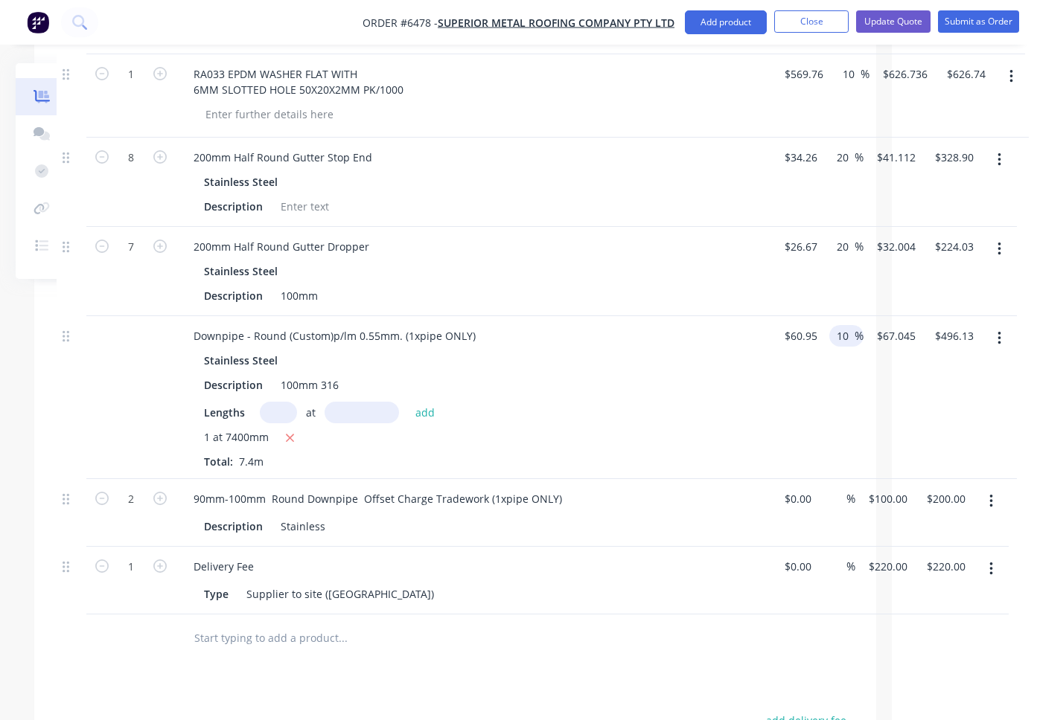
click at [846, 325] on input "10" at bounding box center [844, 336] width 19 height 22
click at [842, 253] on div "20 20 %" at bounding box center [843, 271] width 40 height 89
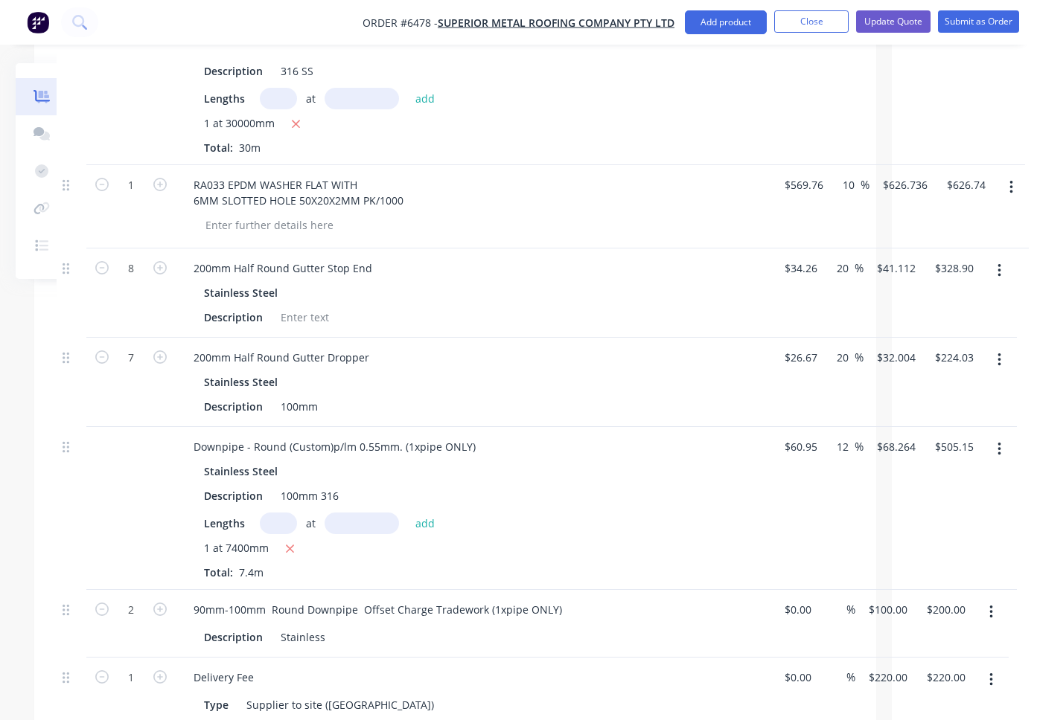
scroll to position [1080, 145]
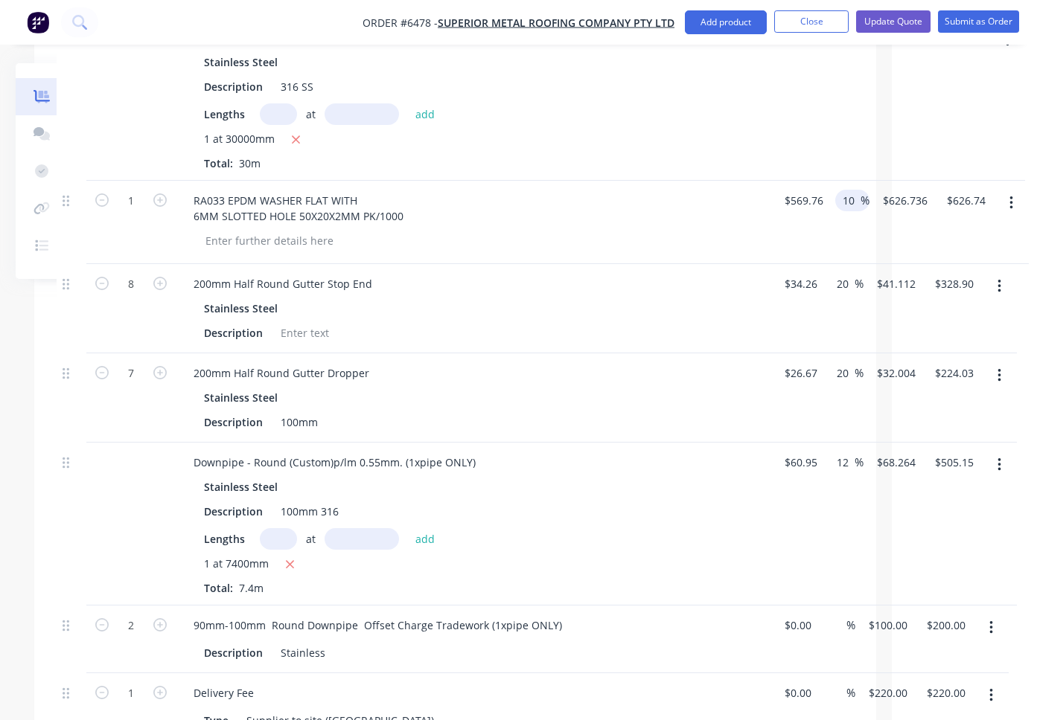
click at [849, 190] on input "10" at bounding box center [850, 201] width 19 height 22
click at [859, 190] on div "12 12 %" at bounding box center [849, 222] width 40 height 83
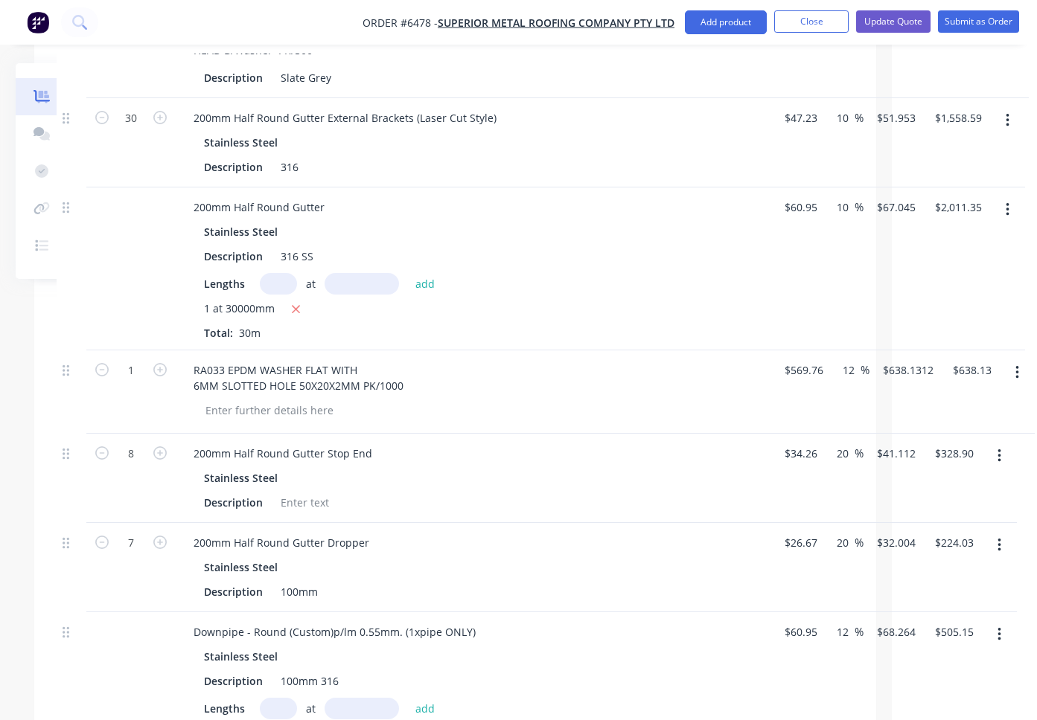
scroll to position [902, 145]
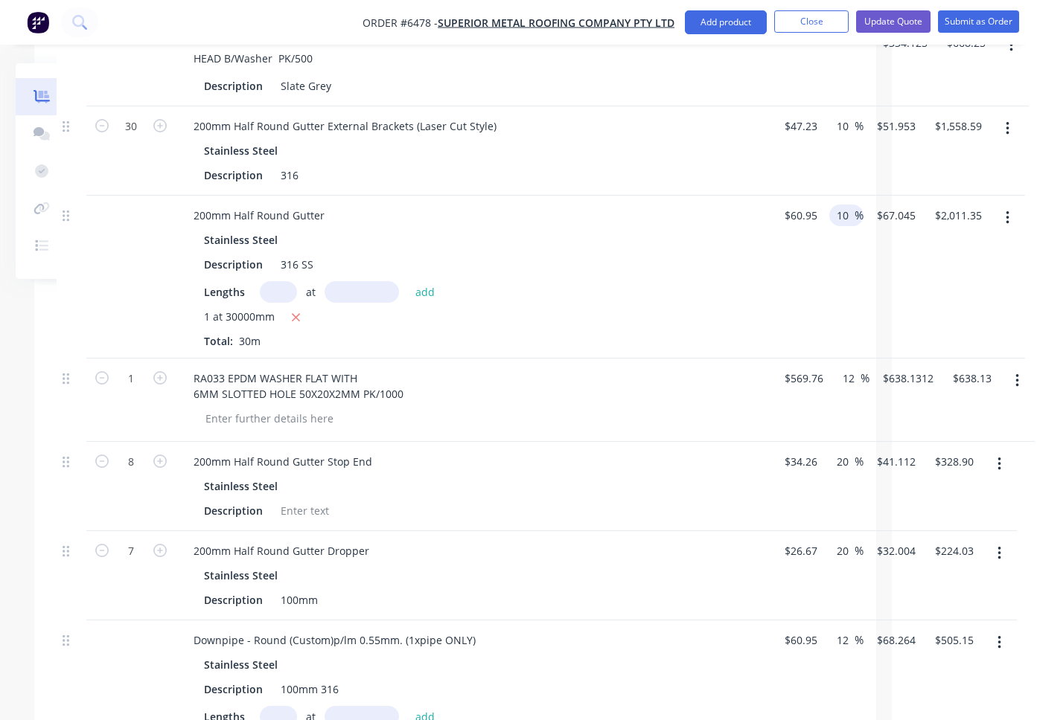
drag, startPoint x: 851, startPoint y: 168, endPoint x: 842, endPoint y: 170, distance: 8.3
click at [842, 205] on input "10" at bounding box center [844, 216] width 19 height 22
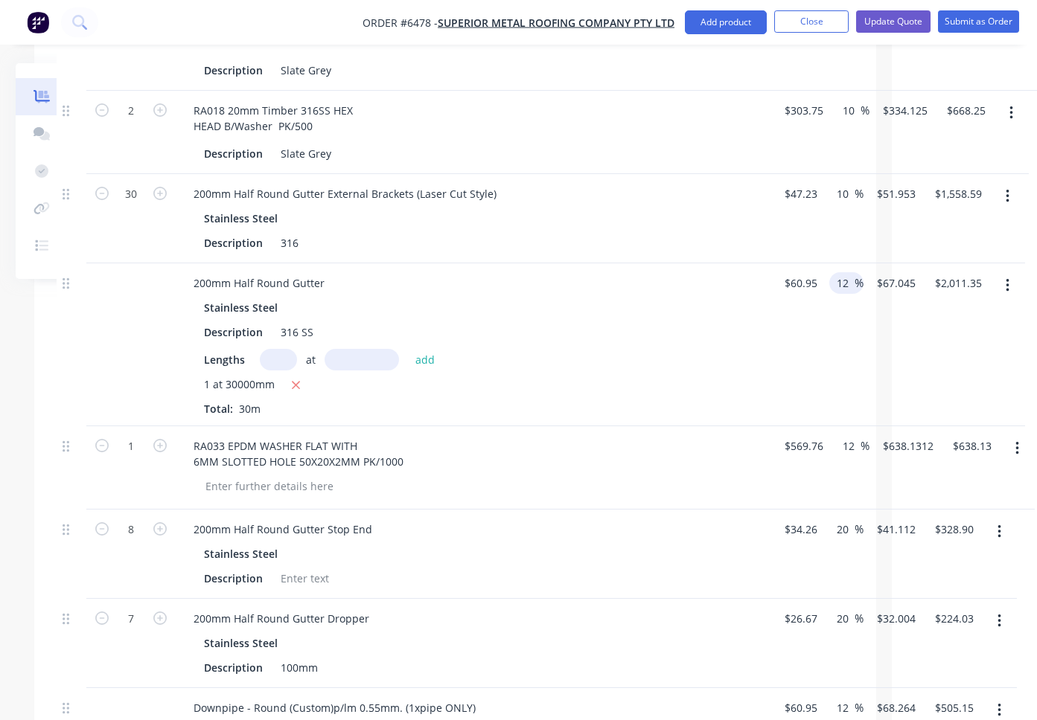
scroll to position [829, 145]
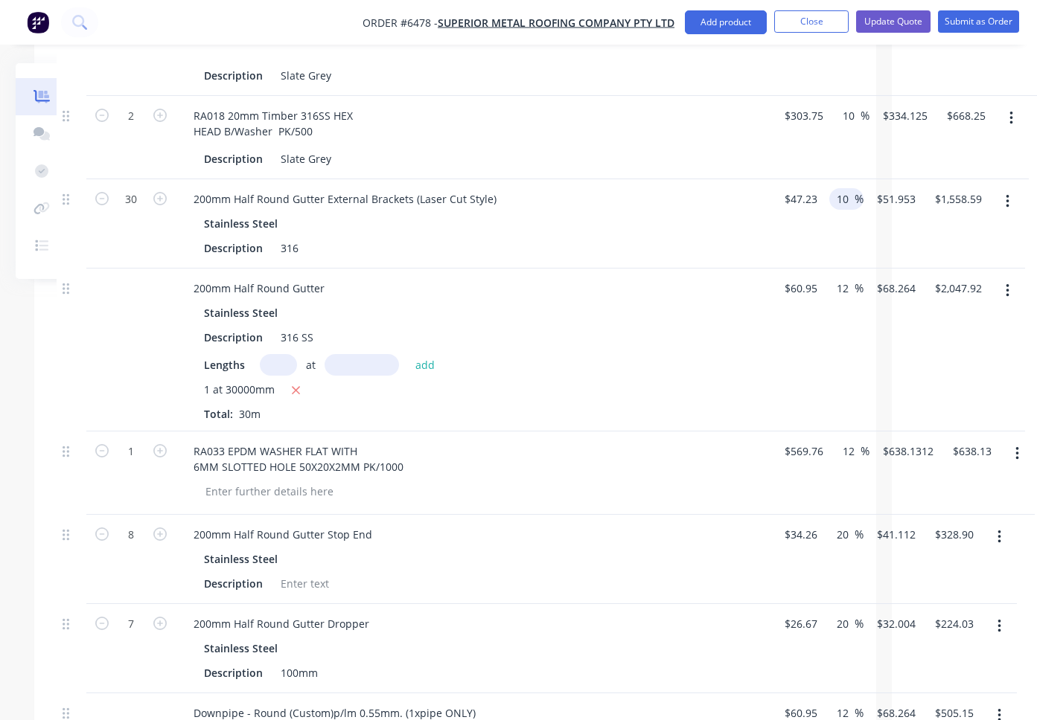
drag, startPoint x: 851, startPoint y: 160, endPoint x: 842, endPoint y: 159, distance: 9.8
click at [842, 188] on input "10" at bounding box center [844, 199] width 19 height 22
click at [848, 205] on div "12 12 %" at bounding box center [843, 223] width 40 height 89
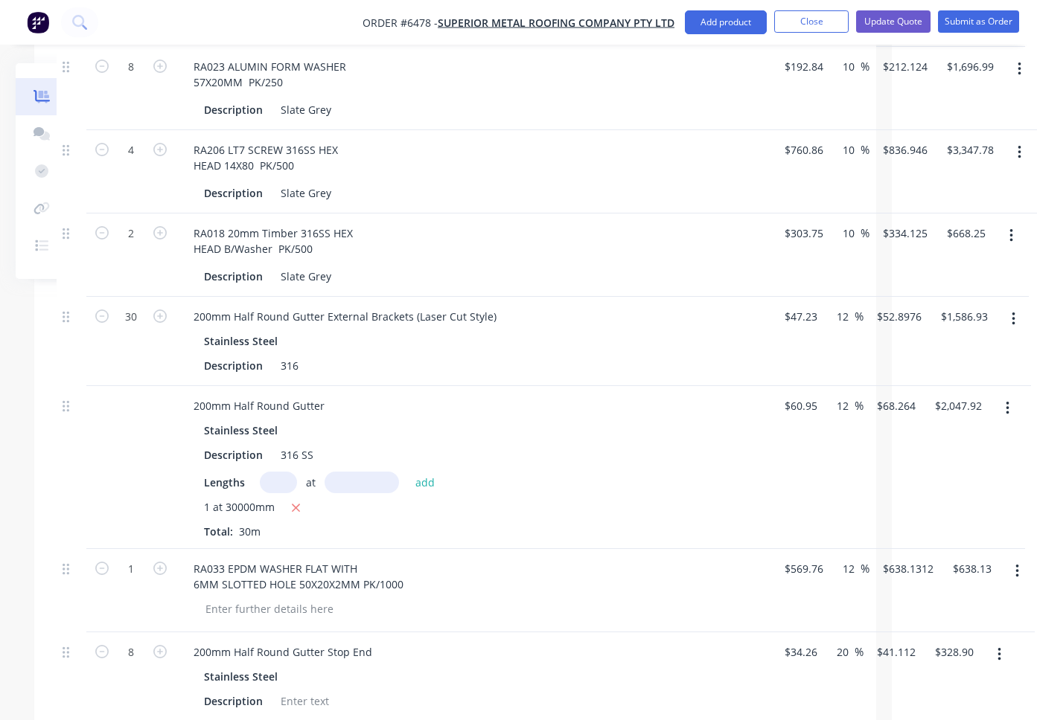
scroll to position [707, 145]
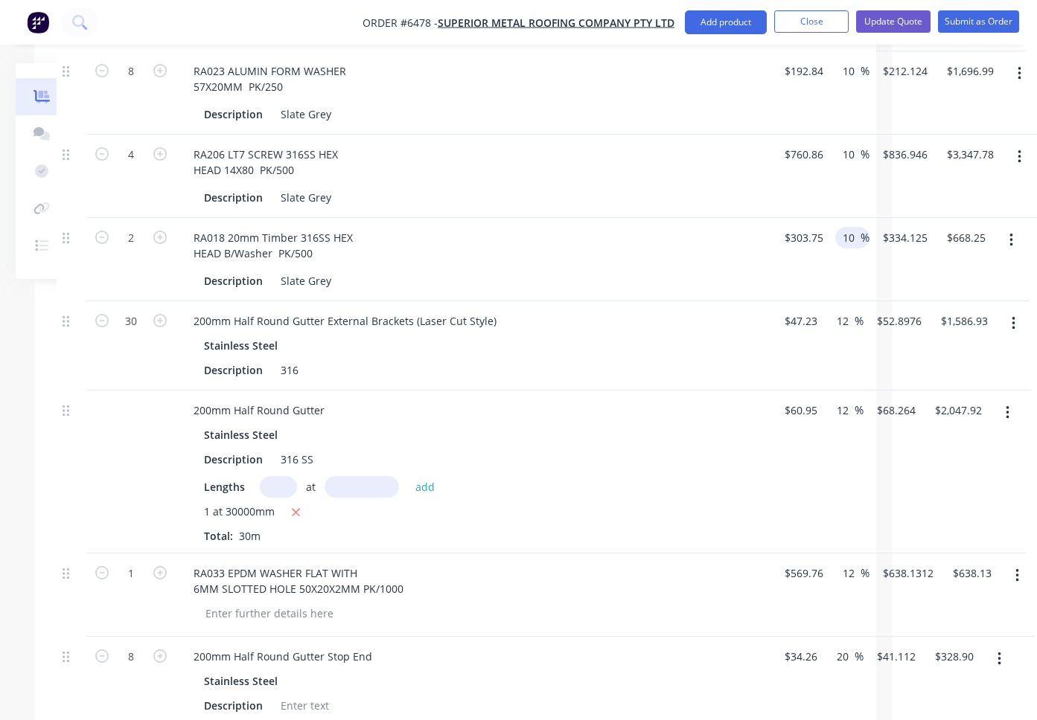
drag, startPoint x: 857, startPoint y: 195, endPoint x: 848, endPoint y: 195, distance: 8.2
click at [848, 227] on input "10" at bounding box center [850, 238] width 19 height 22
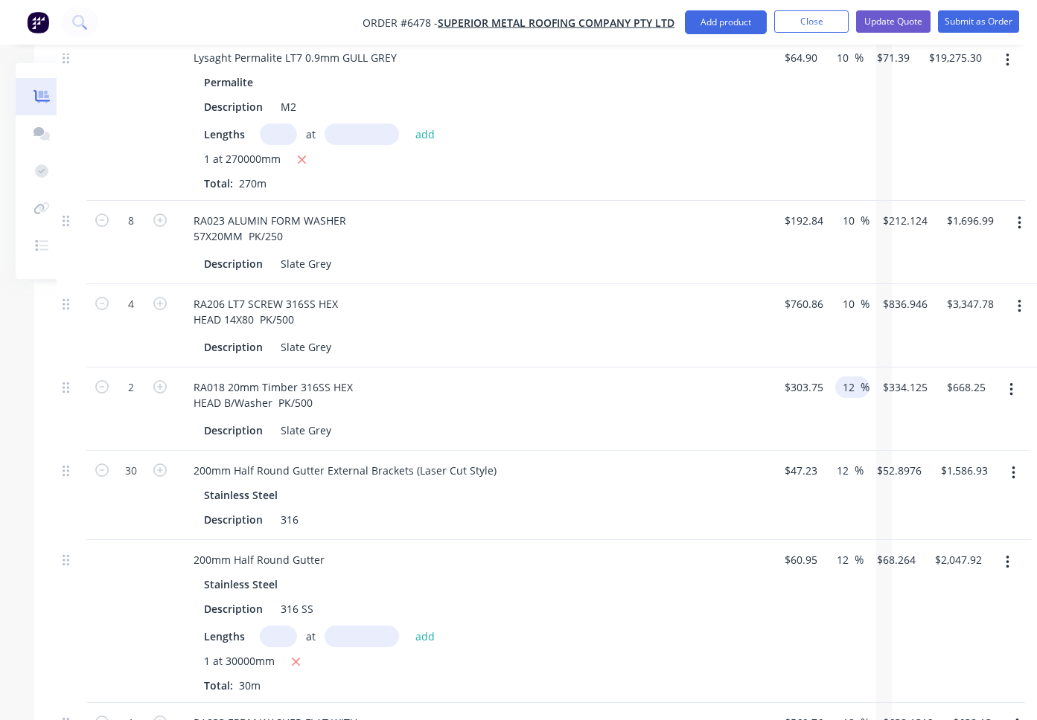
scroll to position [550, 145]
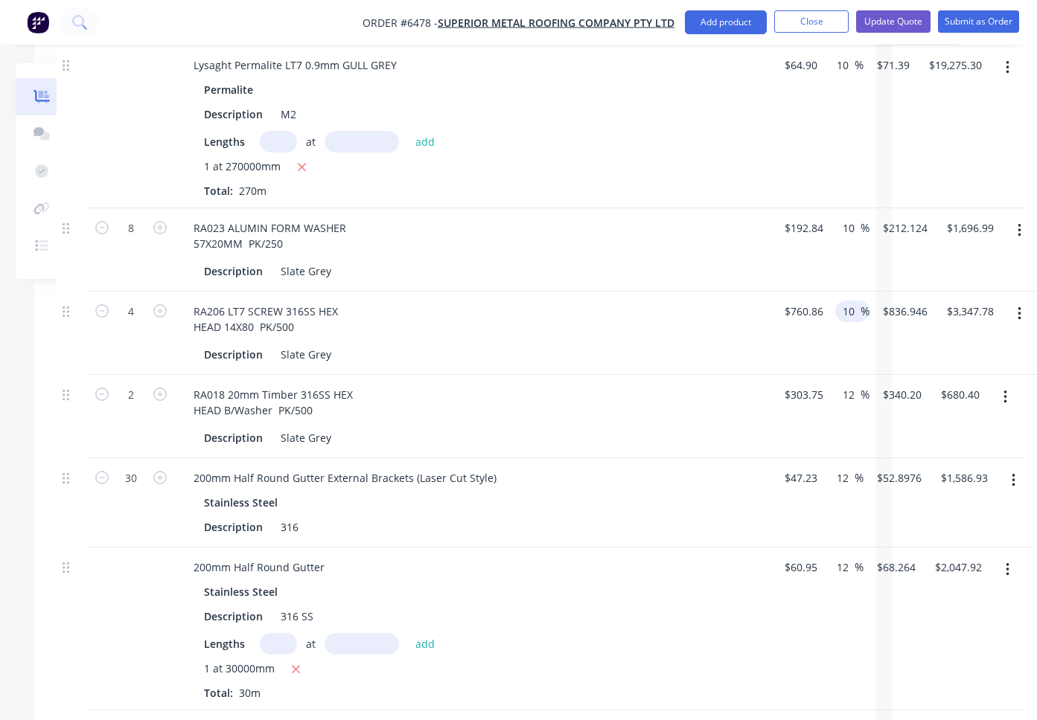
drag, startPoint x: 856, startPoint y: 269, endPoint x: 847, endPoint y: 269, distance: 8.9
click at [847, 301] on input "10" at bounding box center [850, 312] width 19 height 22
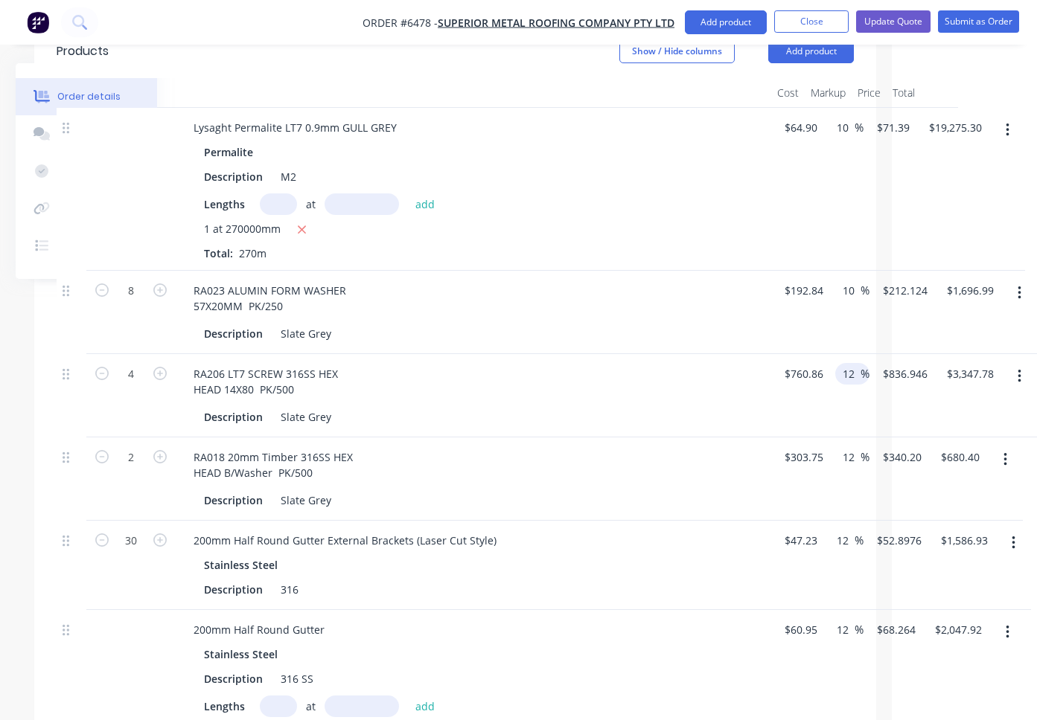
scroll to position [484, 145]
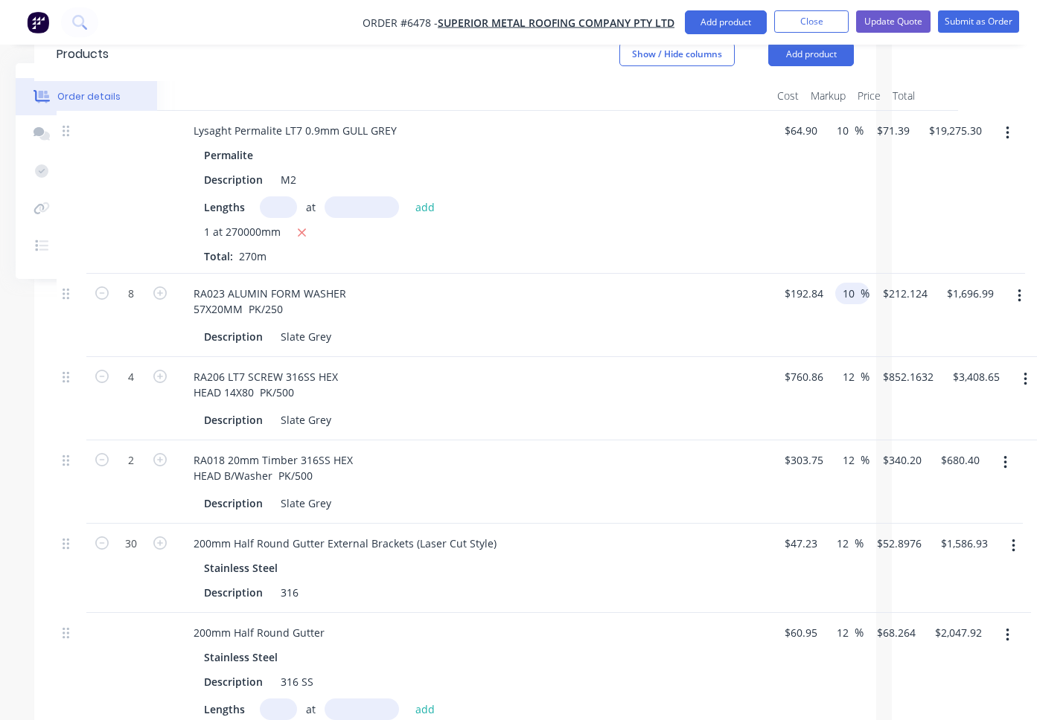
click at [848, 283] on input "10" at bounding box center [850, 294] width 19 height 22
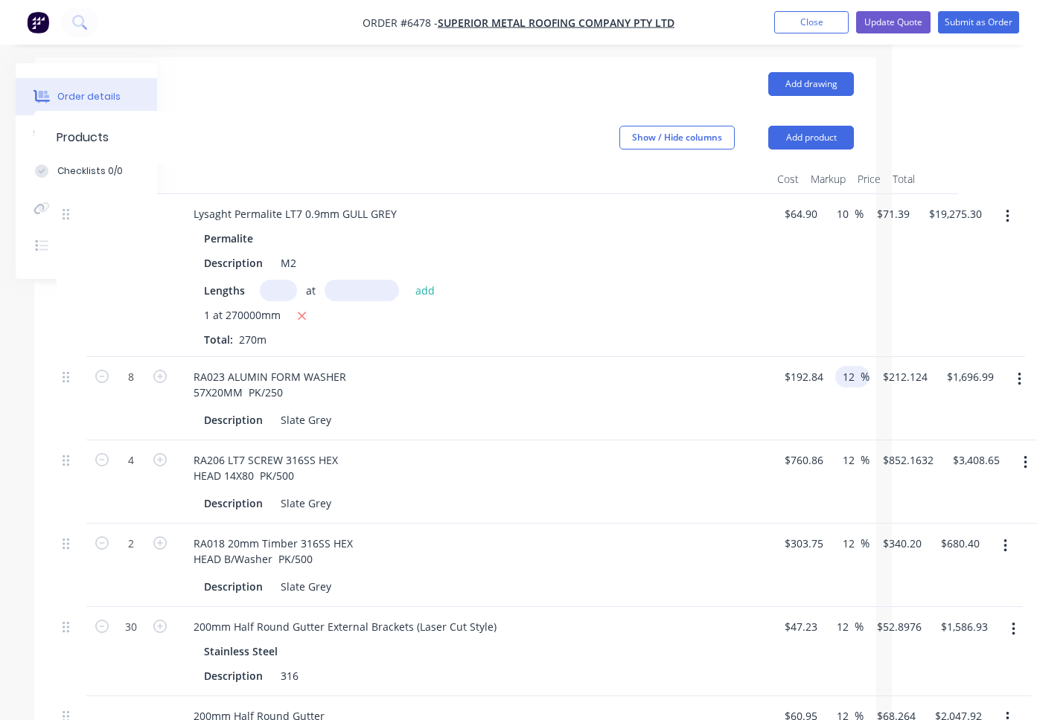
scroll to position [386, 145]
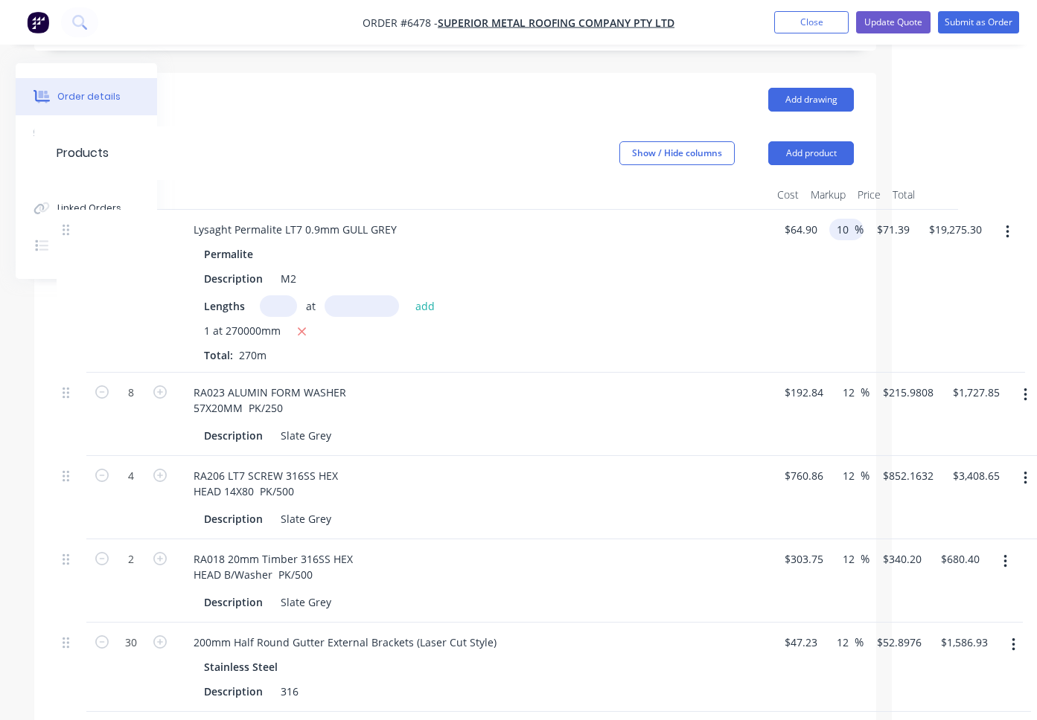
click at [843, 219] on input "10" at bounding box center [844, 230] width 19 height 22
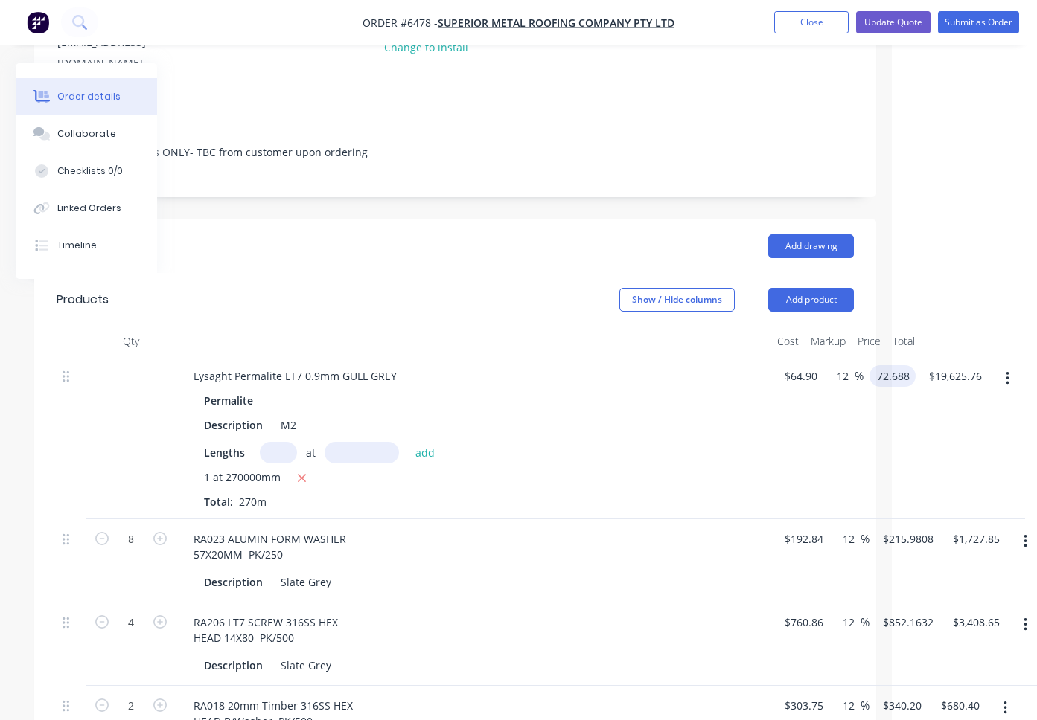
scroll to position [236, 145]
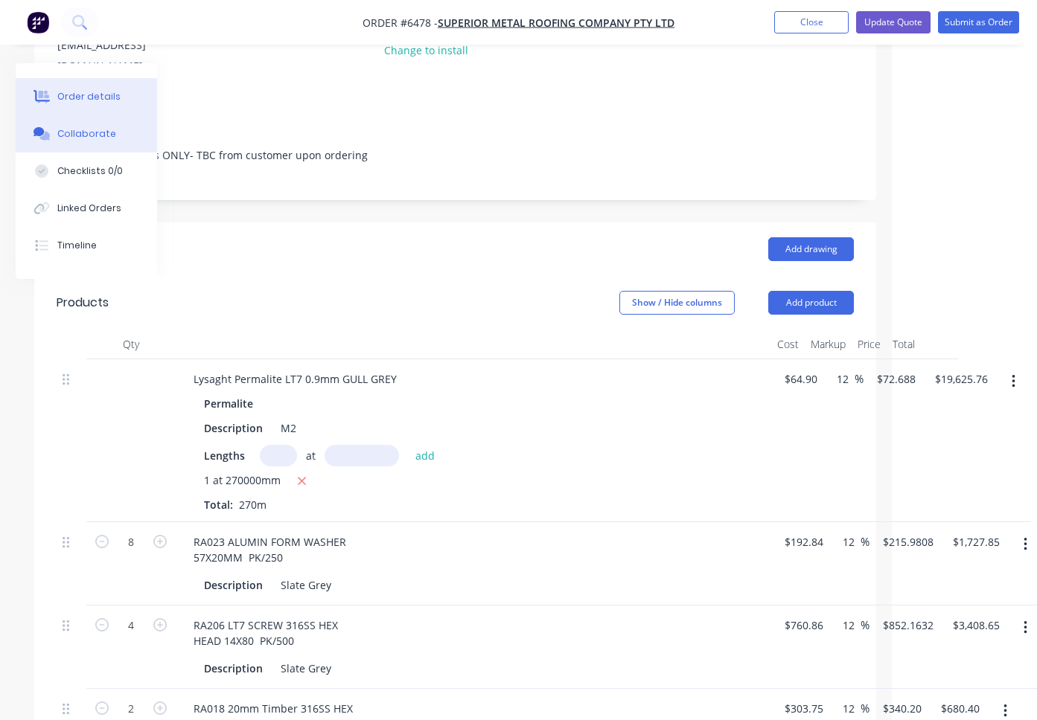
click at [89, 127] on div "Collaborate" at bounding box center [86, 133] width 59 height 13
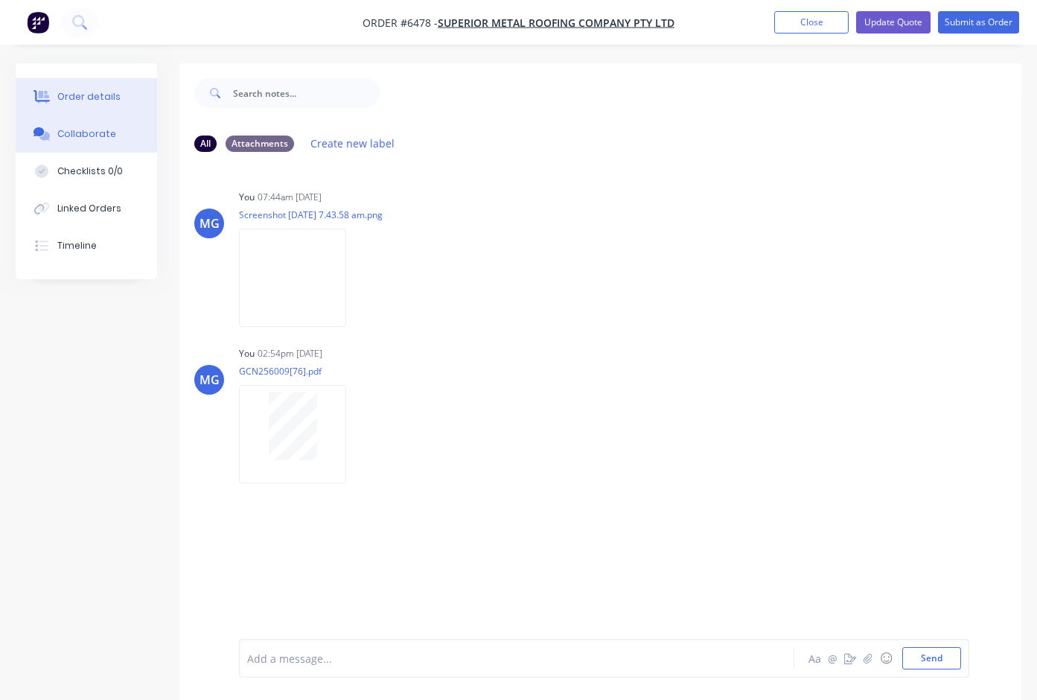
click at [100, 89] on button "Order details" at bounding box center [86, 96] width 141 height 37
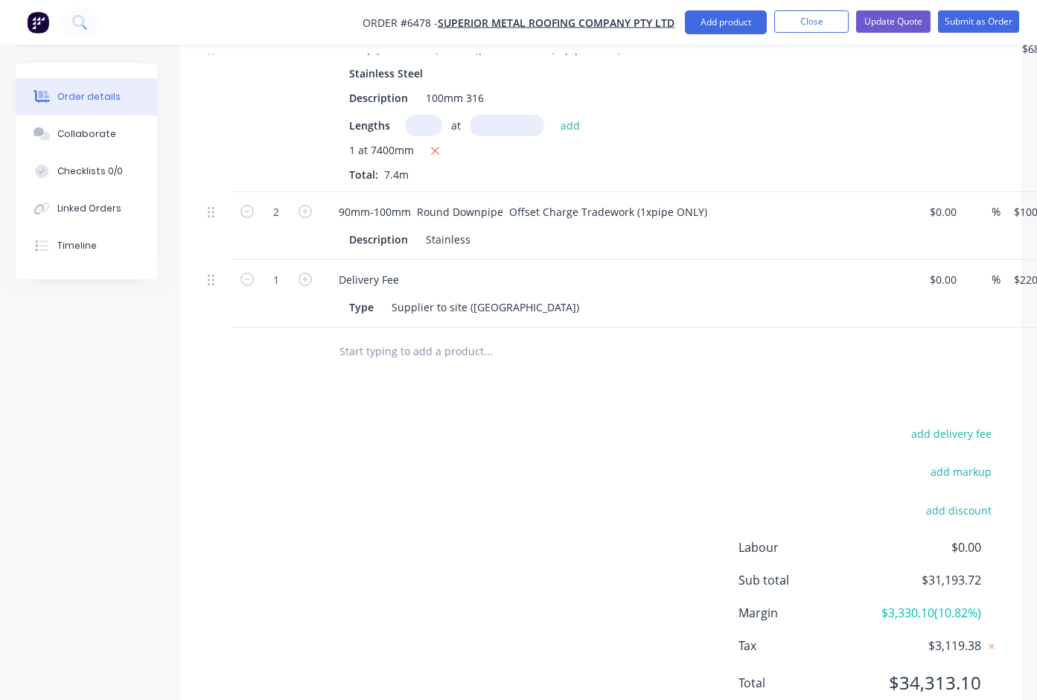
scroll to position [1495, 0]
click at [723, 20] on button "Add product" at bounding box center [726, 22] width 82 height 24
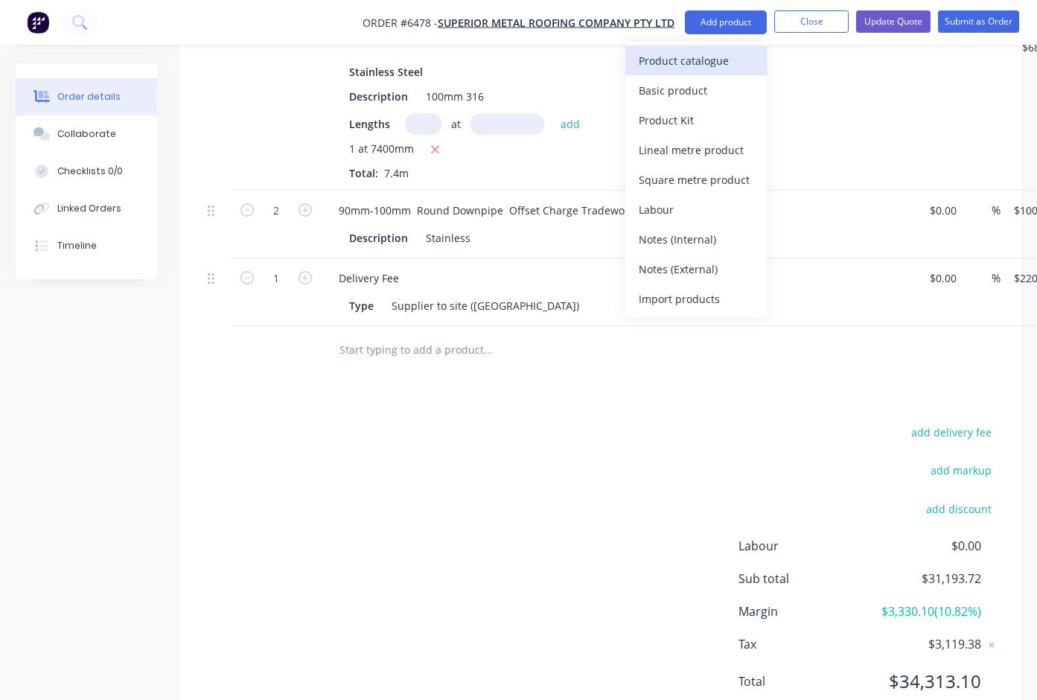
click at [698, 62] on div "Product catalogue" at bounding box center [696, 61] width 115 height 22
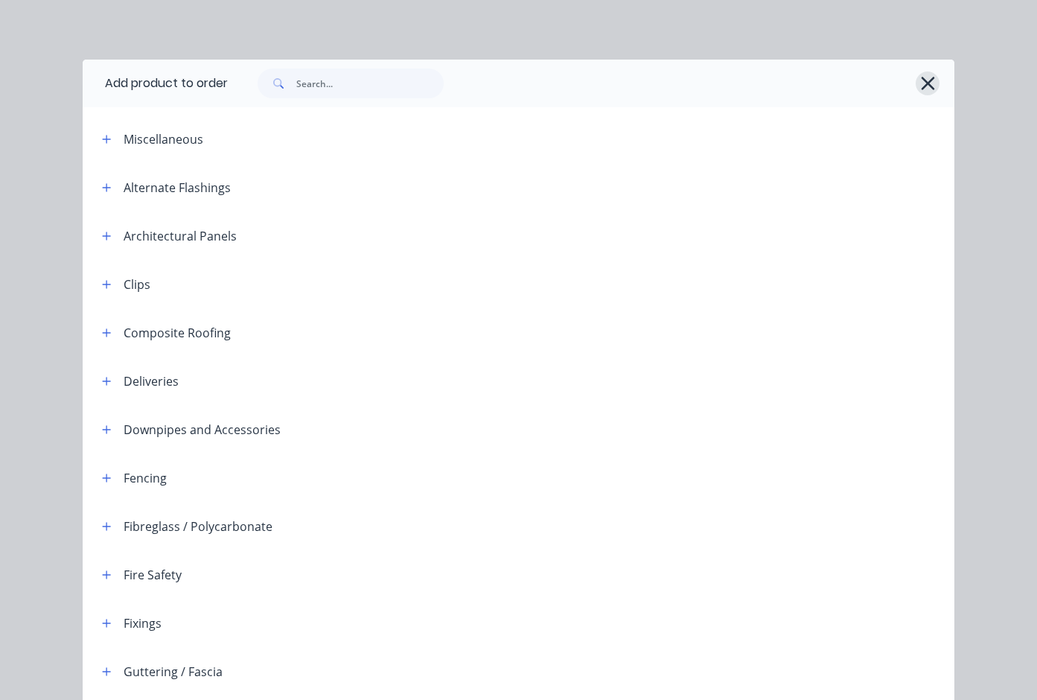
click at [924, 83] on icon "button" at bounding box center [928, 83] width 16 height 21
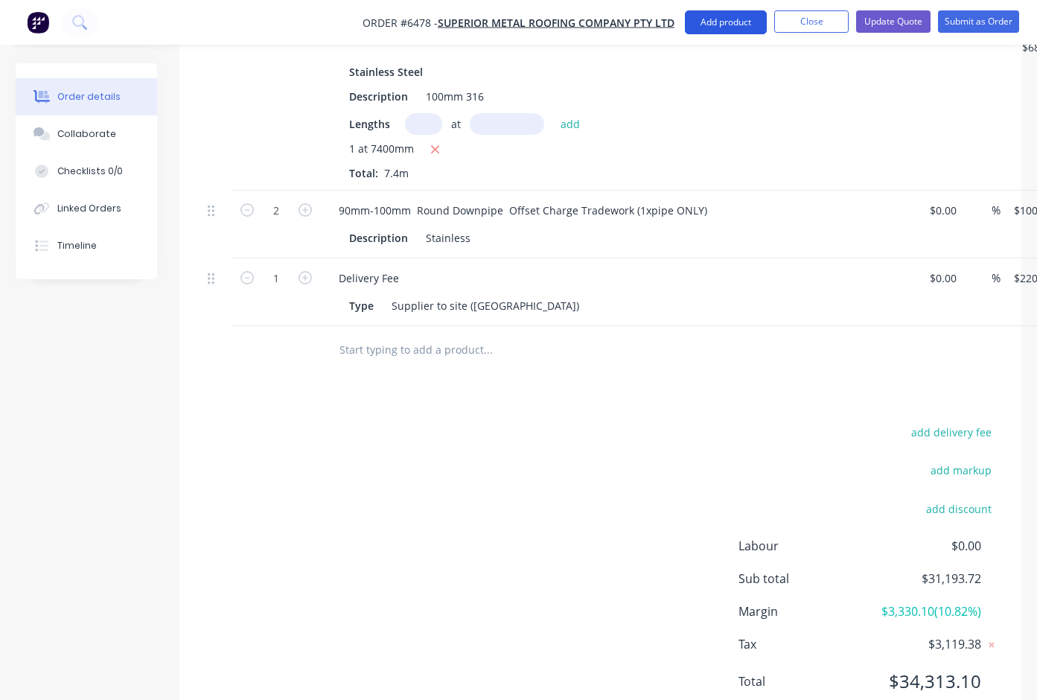
click at [729, 24] on button "Add product" at bounding box center [726, 22] width 82 height 24
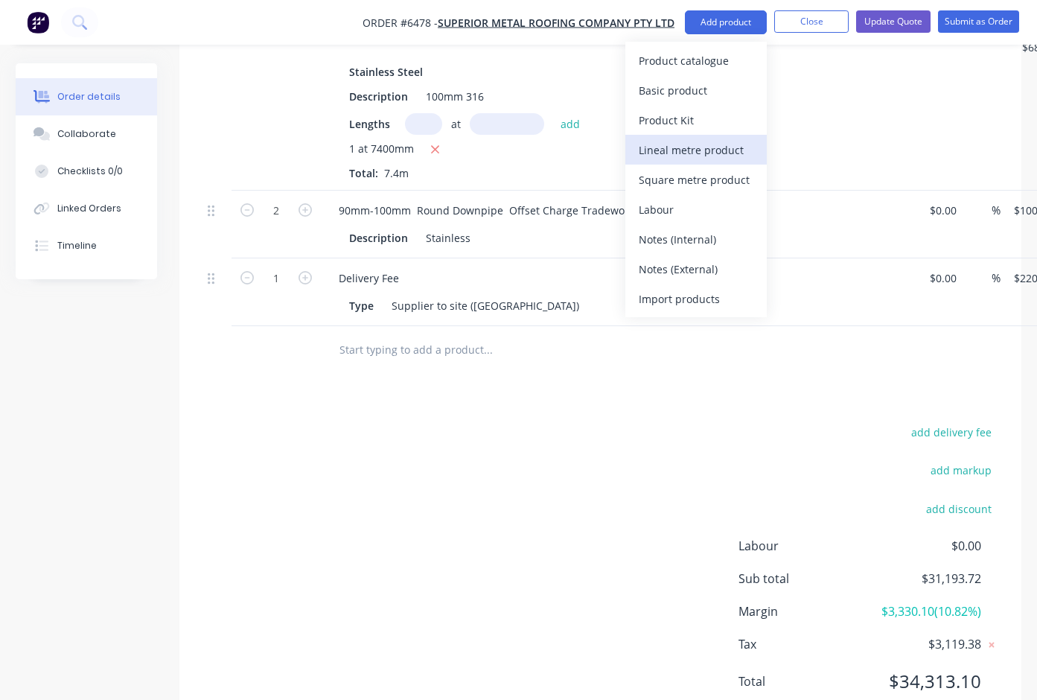
click at [691, 147] on div "Lineal metre product" at bounding box center [696, 150] width 115 height 22
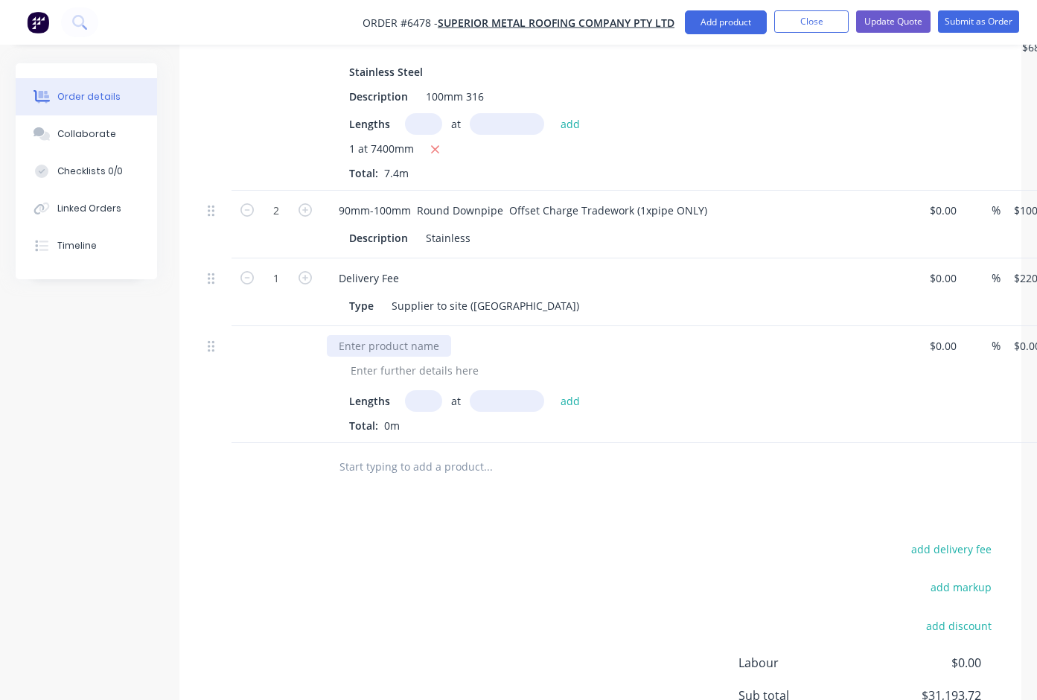
click at [370, 335] on div at bounding box center [389, 346] width 124 height 22
paste div
click at [660, 390] on div "Lengths at add" at bounding box center [618, 401] width 539 height 22
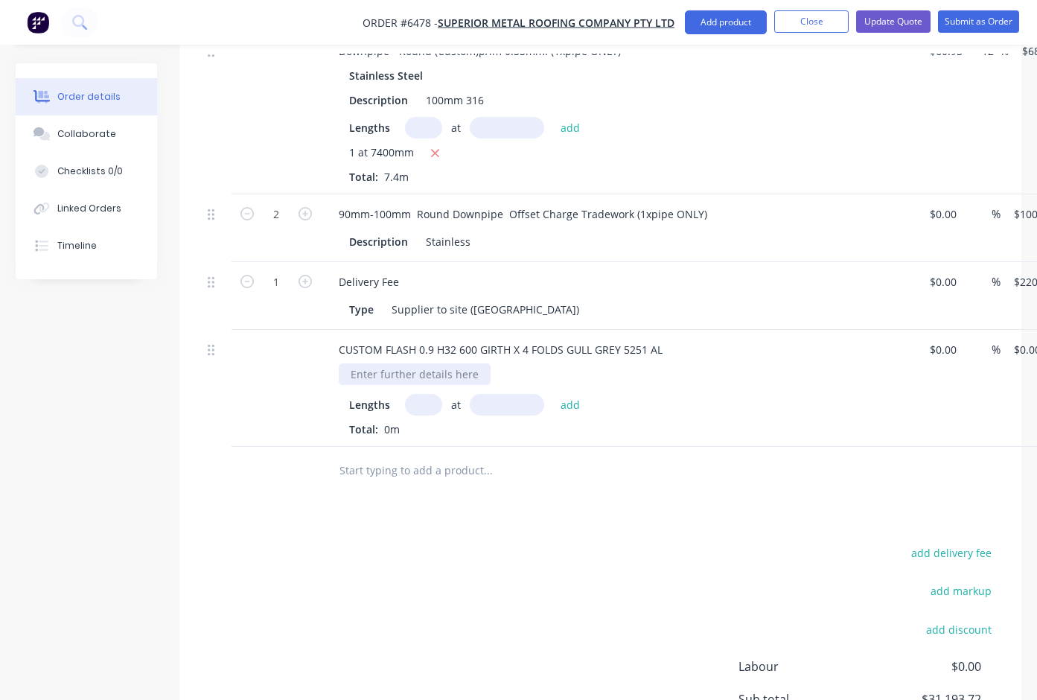
click at [362, 363] on div at bounding box center [415, 374] width 152 height 22
click at [510, 363] on div "Permalite" at bounding box center [625, 374] width 572 height 22
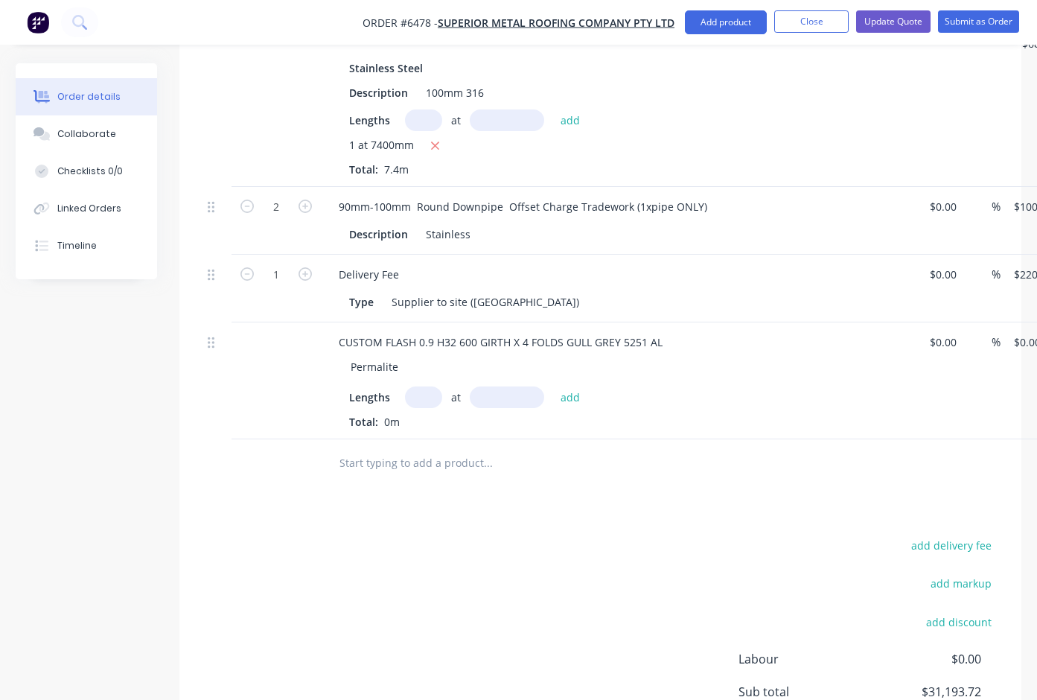
scroll to position [1494, 0]
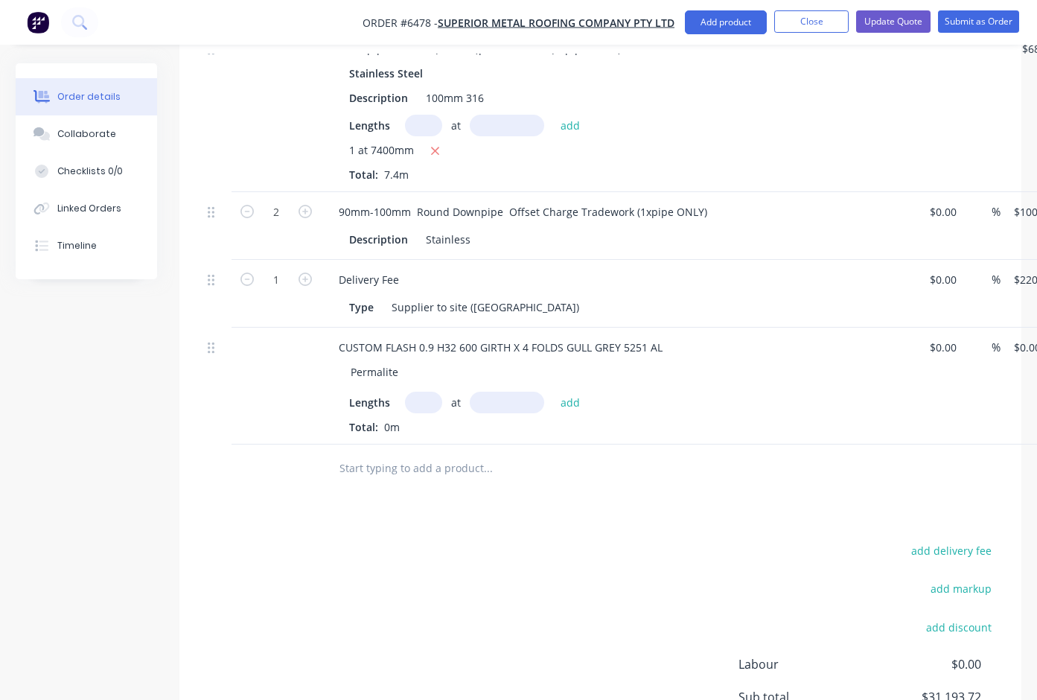
click at [421, 391] on input "text" at bounding box center [423, 402] width 37 height 22
click at [569, 391] on button "add" at bounding box center [570, 401] width 35 height 20
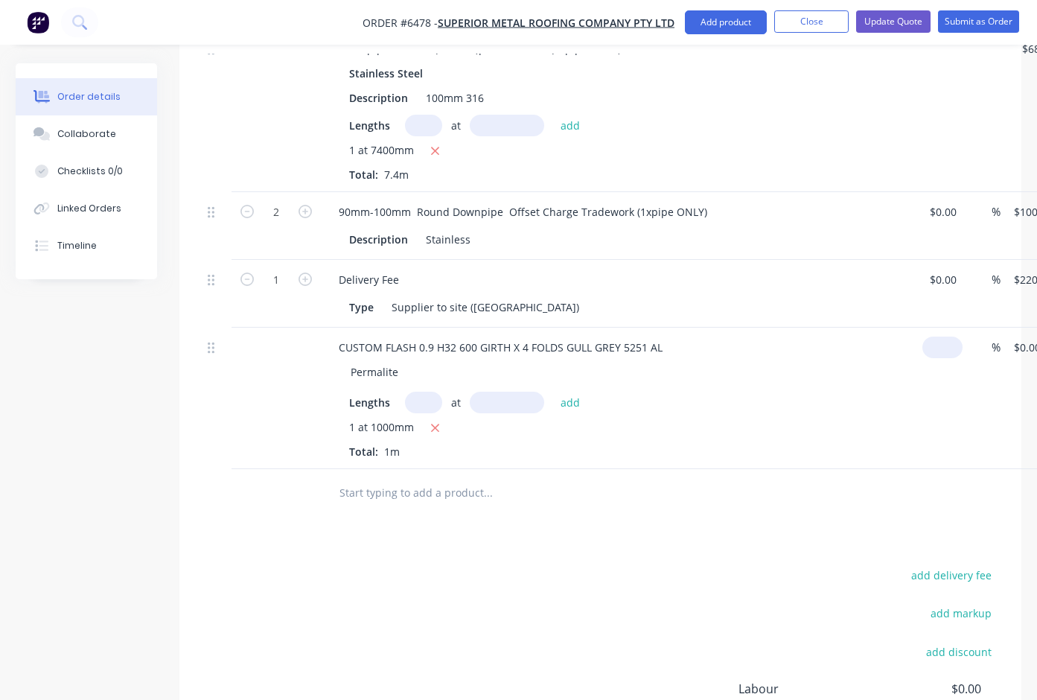
click at [943, 336] on input at bounding box center [945, 347] width 34 height 22
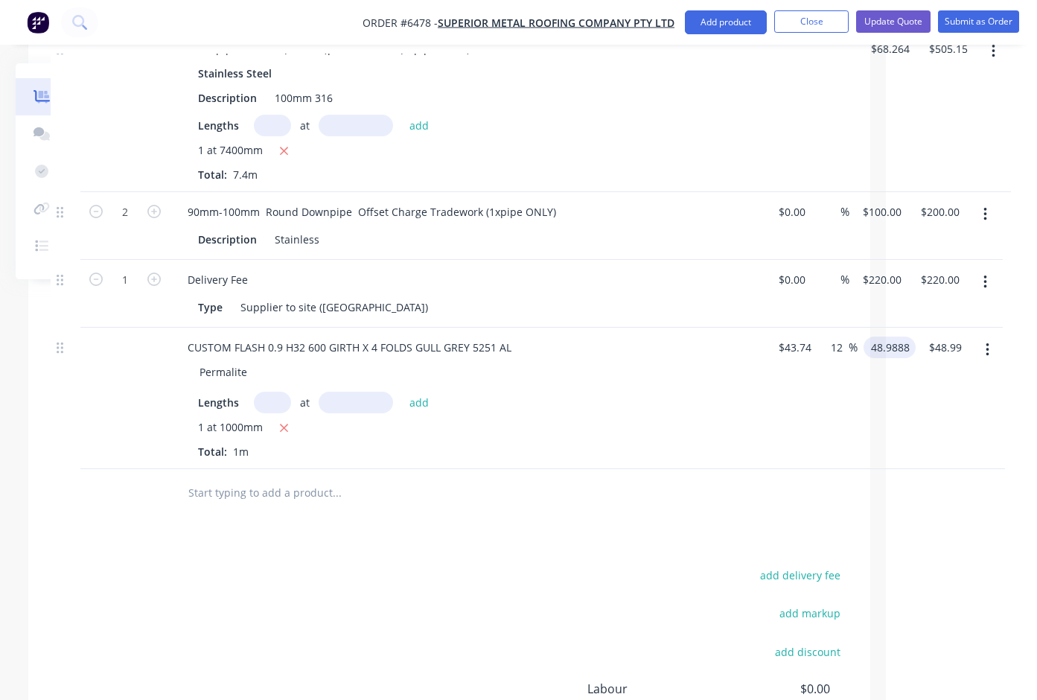
scroll to position [1494, 150]
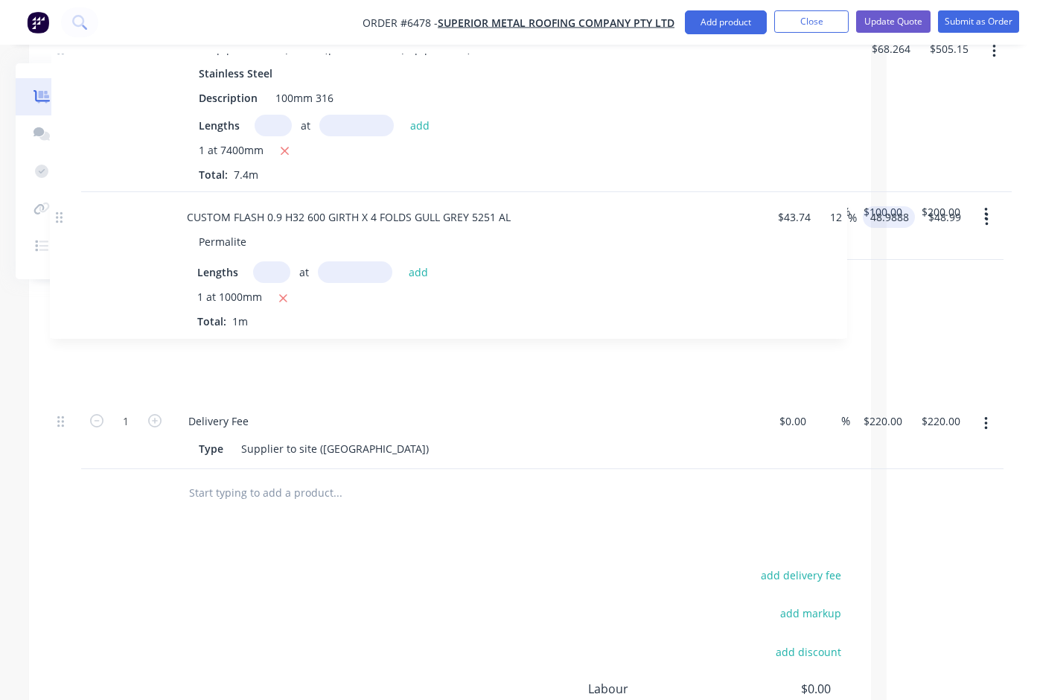
drag, startPoint x: 60, startPoint y: 321, endPoint x: 59, endPoint y: 211, distance: 110.1
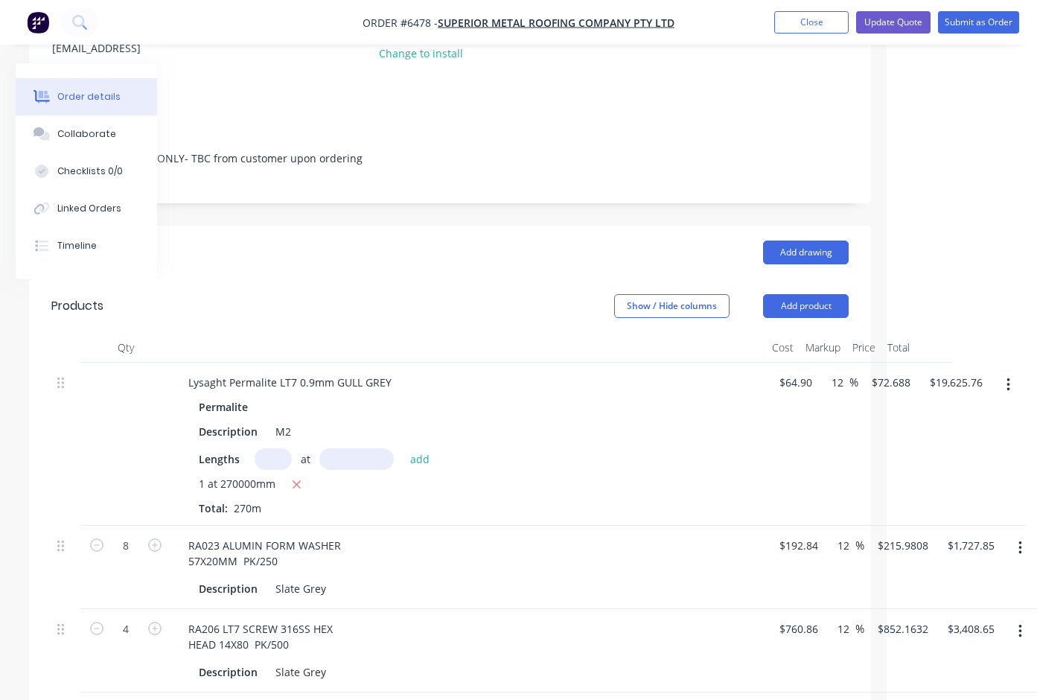
scroll to position [231, 150]
click at [794, 295] on button "Add product" at bounding box center [806, 307] width 86 height 24
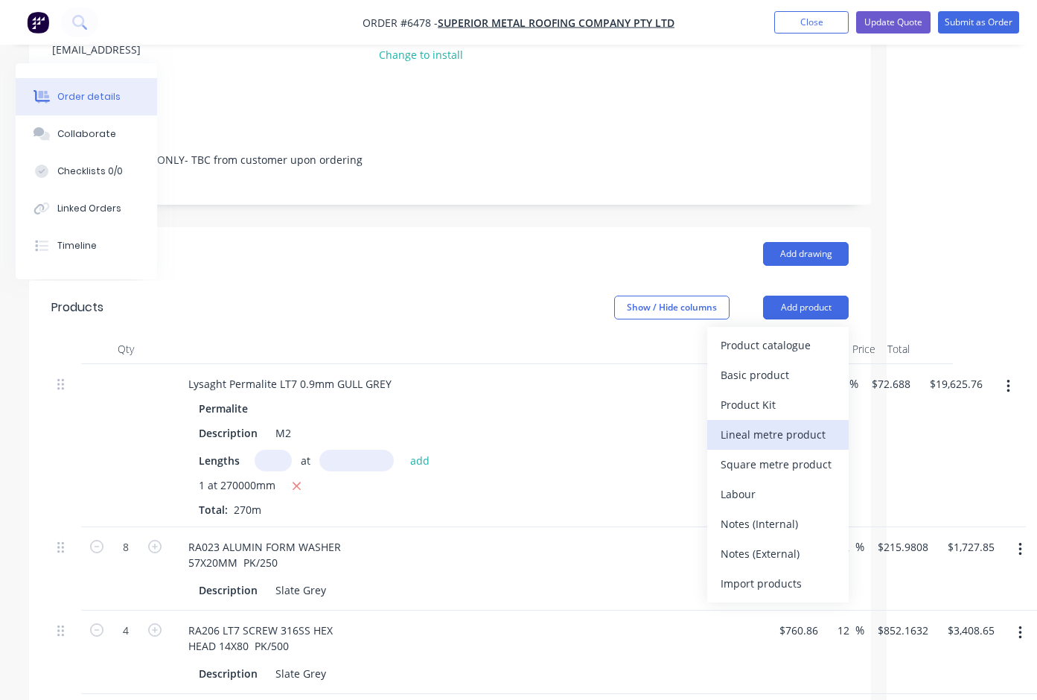
click at [759, 423] on div "Lineal metre product" at bounding box center [777, 434] width 115 height 22
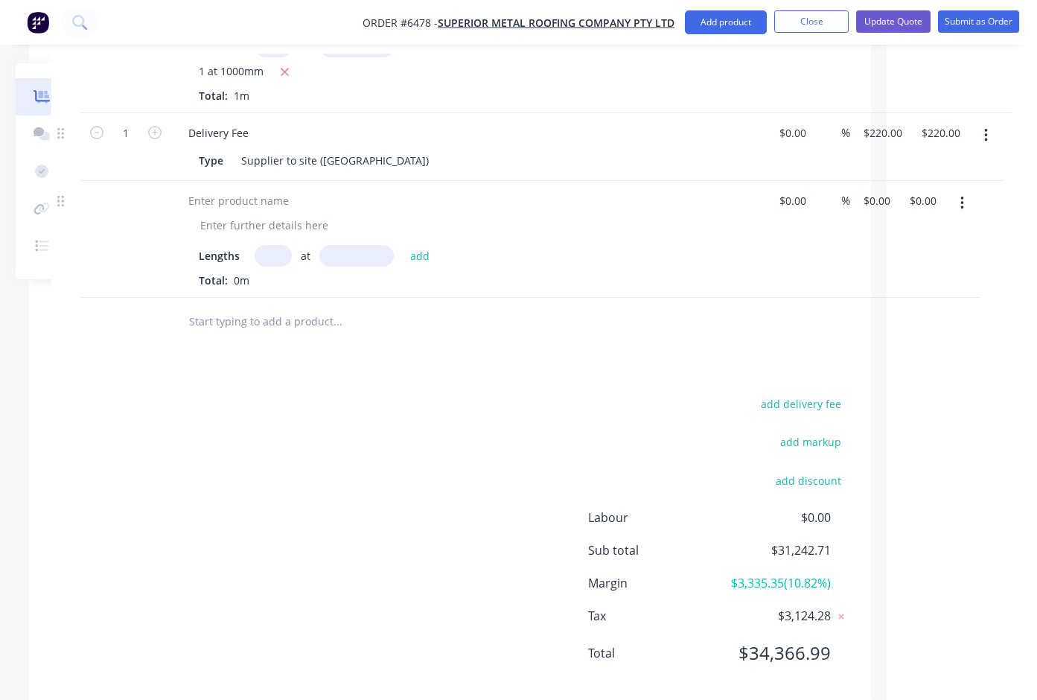
scroll to position [1781, 150]
click at [208, 191] on div at bounding box center [238, 202] width 124 height 22
paste div
click at [188, 191] on div "COVER SHEETS CHARGE - SINGLE PER LINEAR METRE" at bounding box center [318, 202] width 284 height 22
click at [802, 182] on div "Permalite COVER SHEETS CHARGE - SINGLE PER LINEAR METRE Lengths at add Total: 0…" at bounding box center [449, 240] width 797 height 117
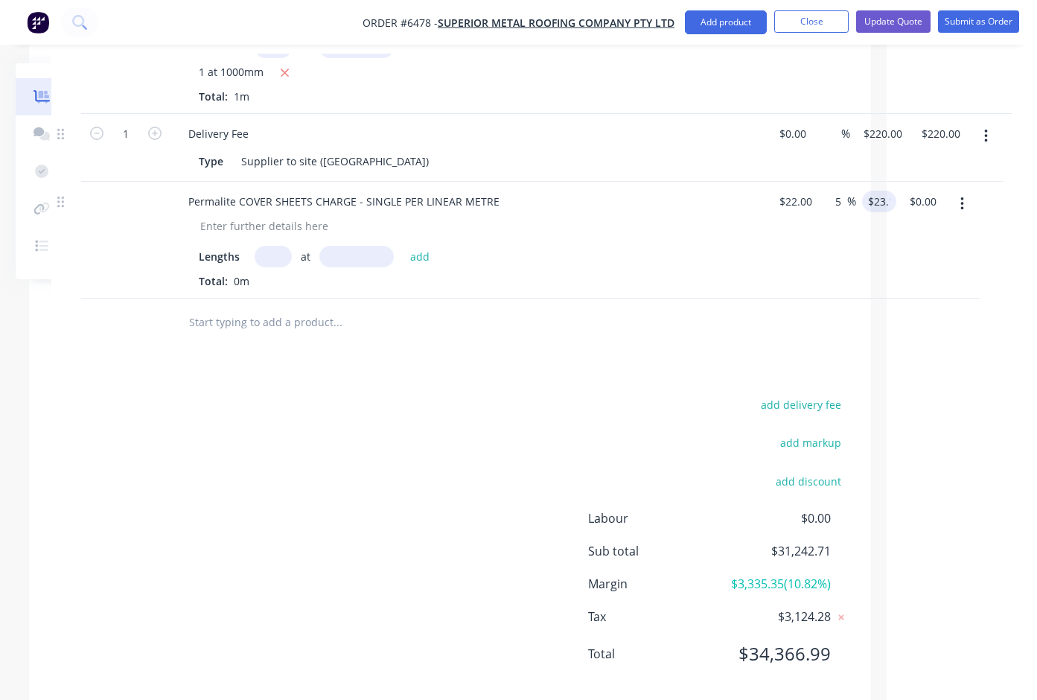
click at [269, 246] on input "text" at bounding box center [273, 257] width 37 height 22
click at [418, 246] on button "add" at bounding box center [420, 256] width 35 height 20
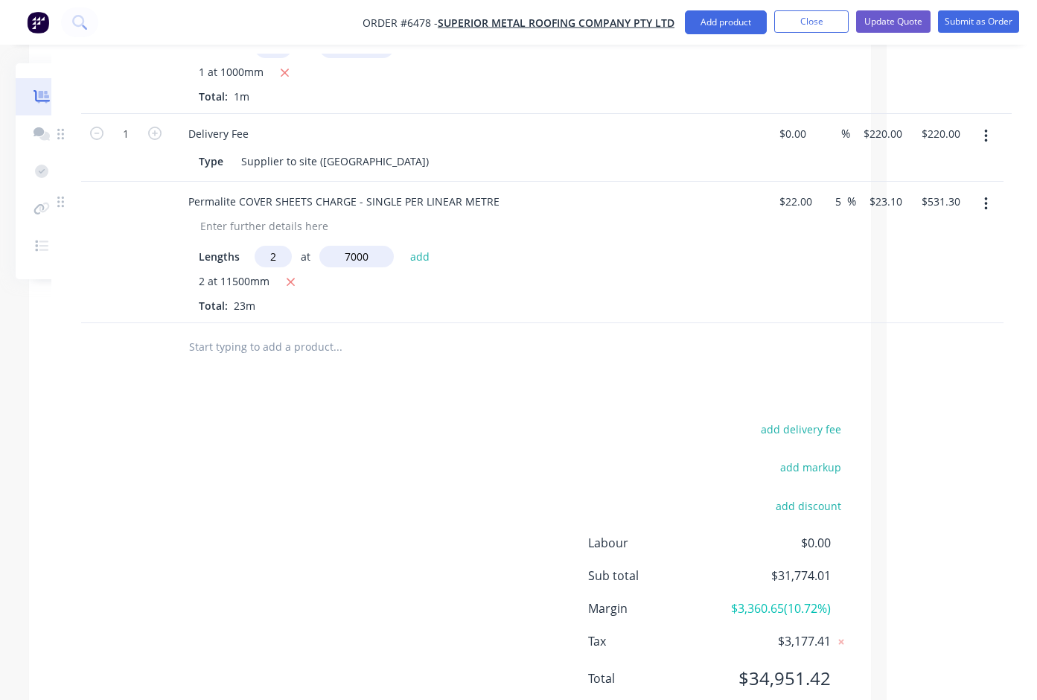
click at [418, 246] on button "add" at bounding box center [420, 256] width 35 height 20
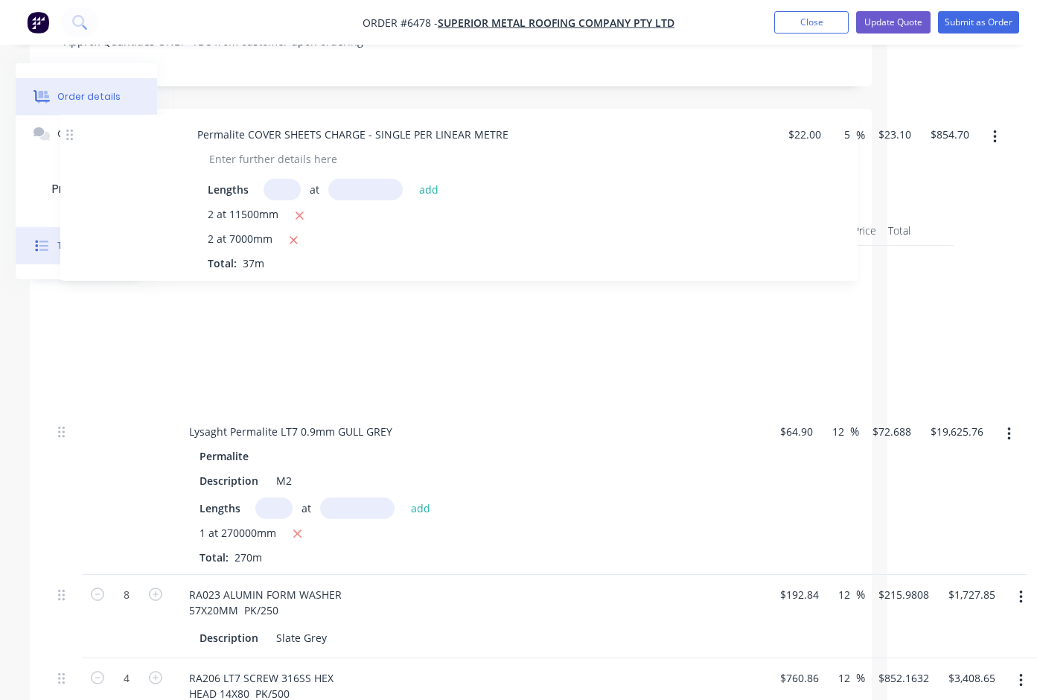
scroll to position [349, 150]
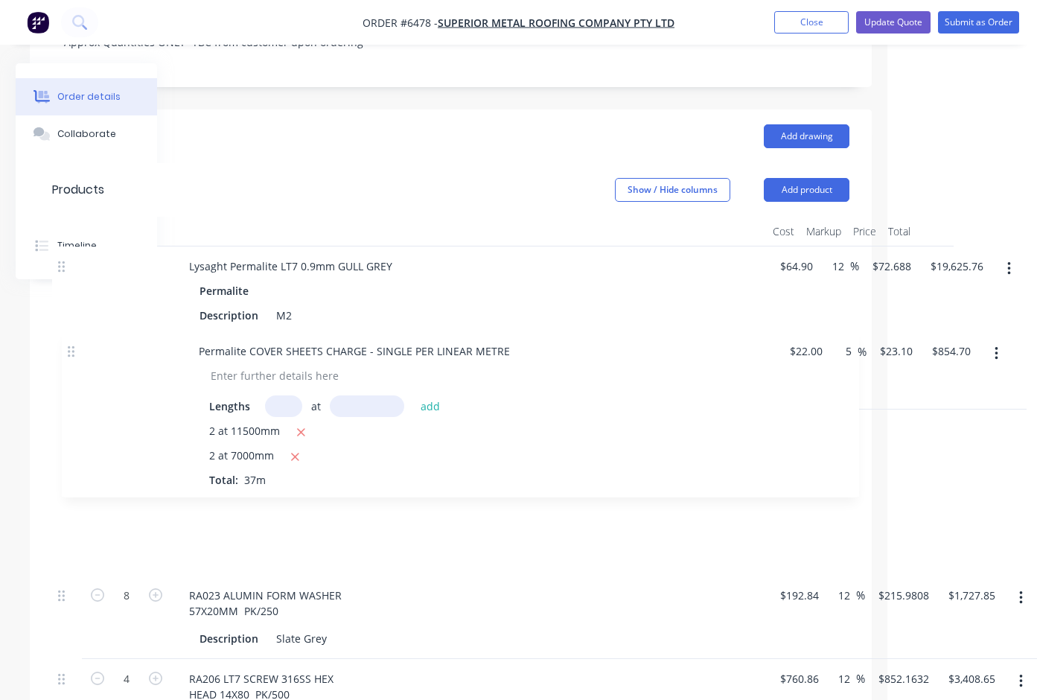
drag, startPoint x: 62, startPoint y: 381, endPoint x: 72, endPoint y: 339, distance: 43.0
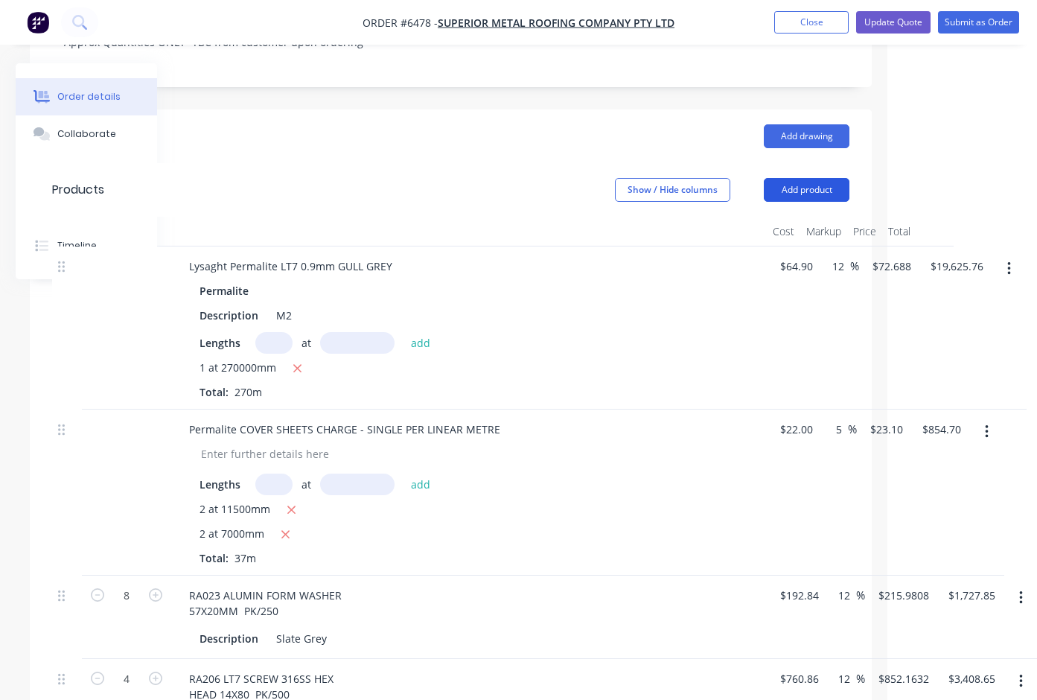
click at [819, 178] on button "Add product" at bounding box center [807, 190] width 86 height 24
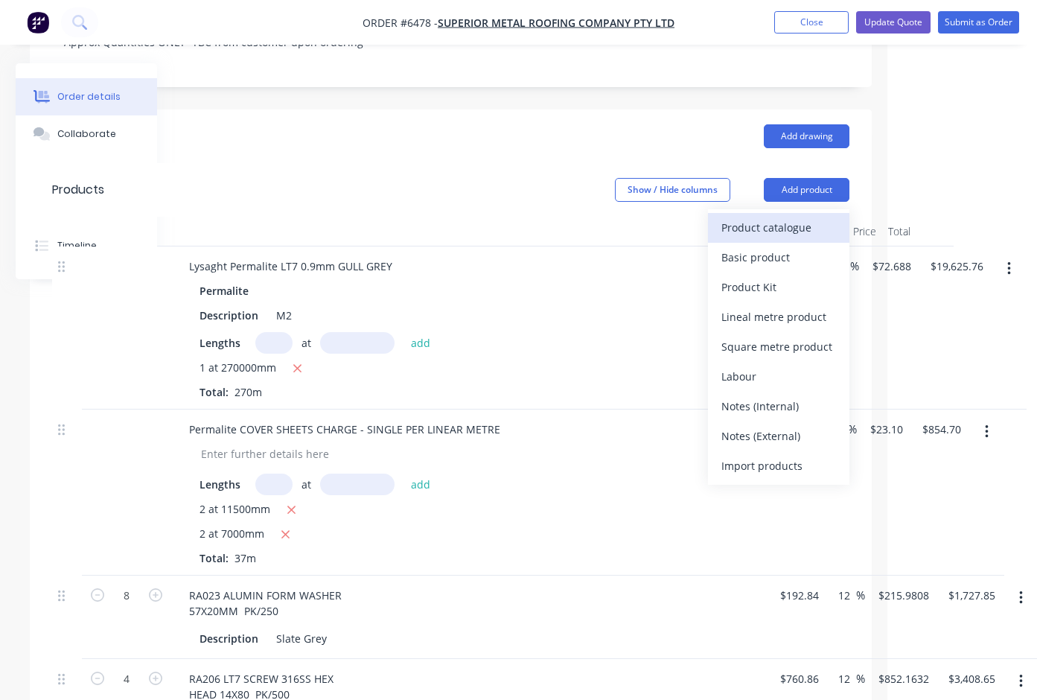
click at [762, 217] on div "Product catalogue" at bounding box center [778, 228] width 115 height 22
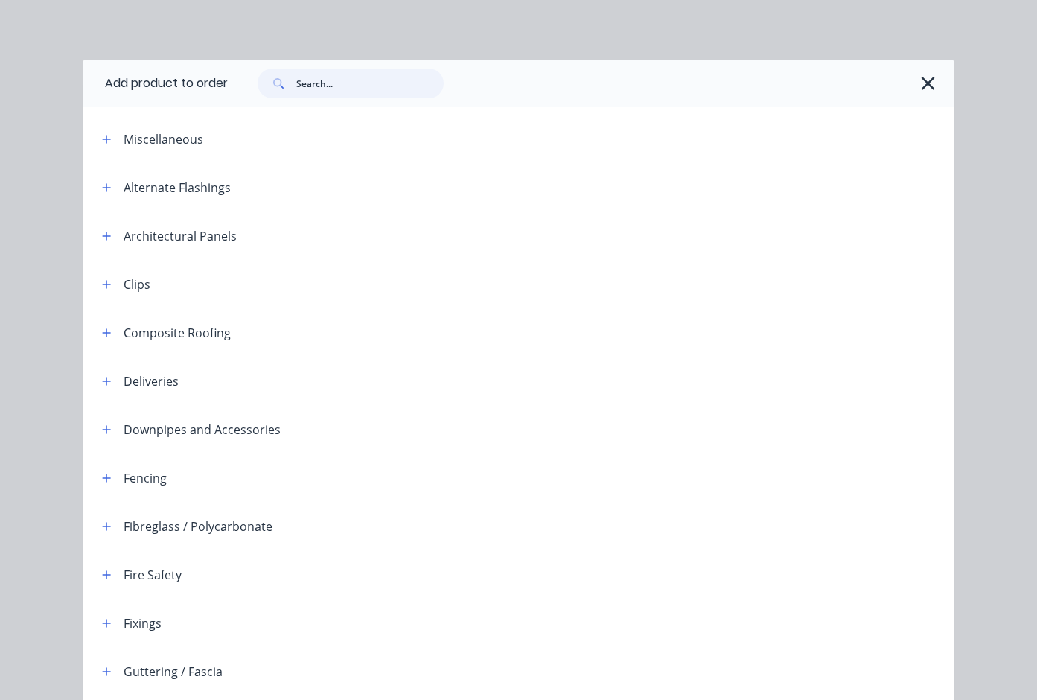
click at [337, 83] on input "text" at bounding box center [369, 83] width 147 height 30
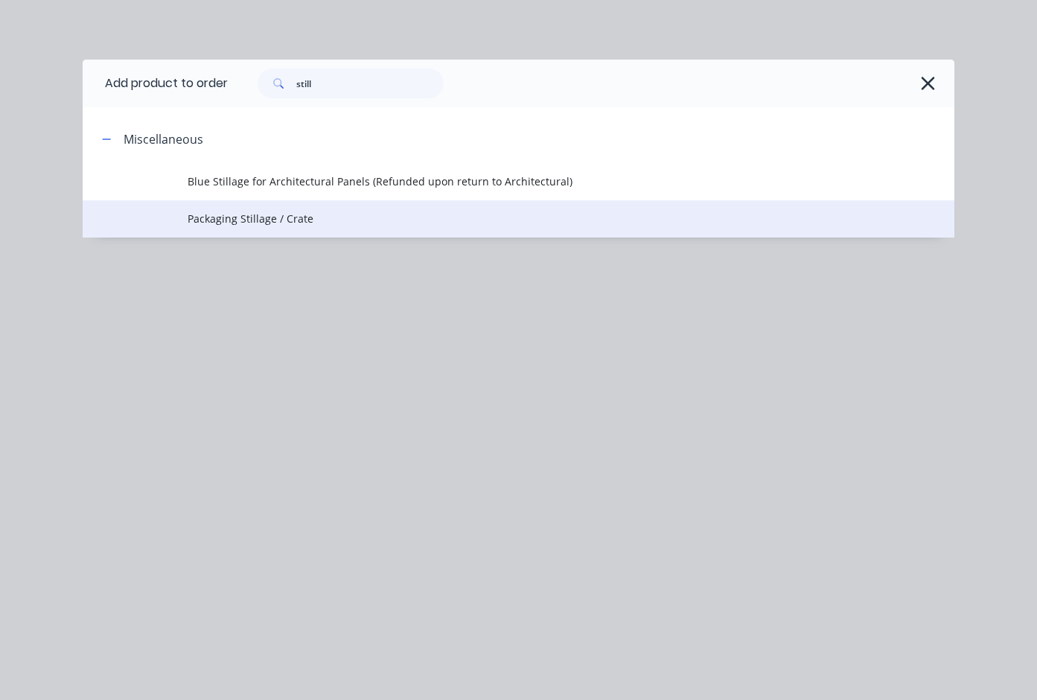
click at [290, 214] on span "Packaging Stillage / Crate" at bounding box center [494, 219] width 613 height 16
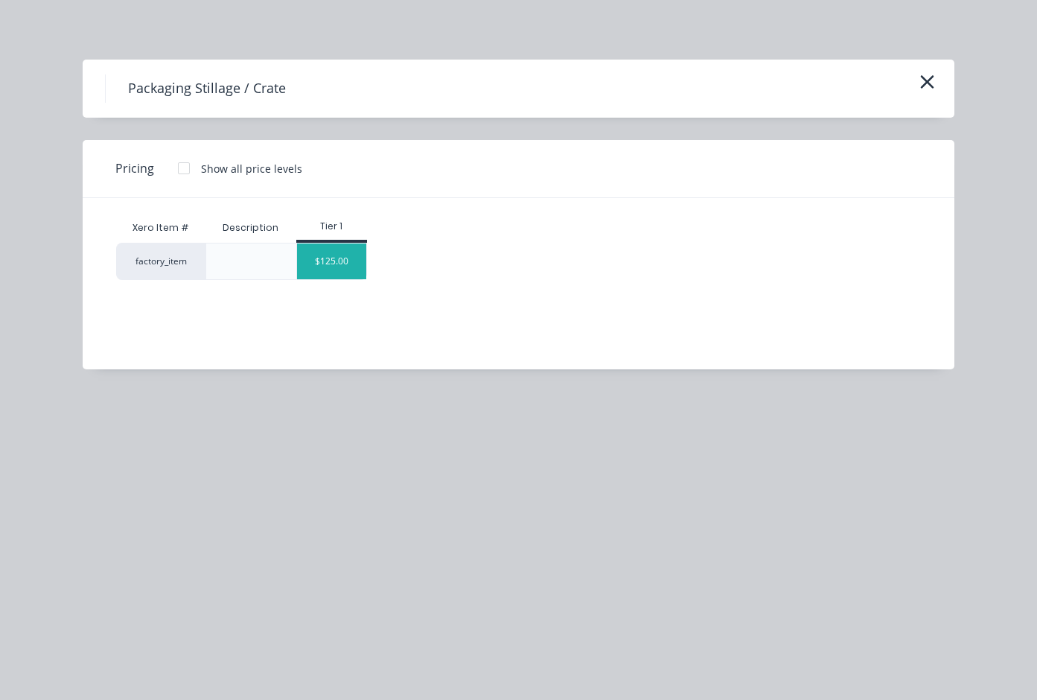
click at [333, 266] on div "$125.00" at bounding box center [332, 261] width 70 height 36
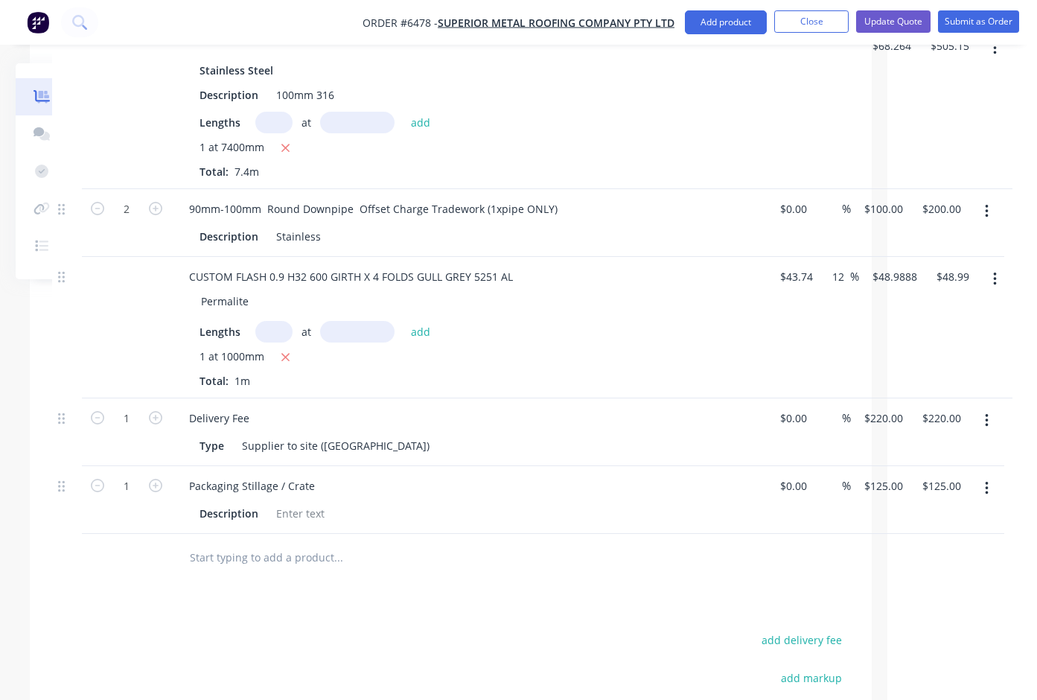
scroll to position [1664, 150]
click at [255, 289] on div "Permalite" at bounding box center [224, 300] width 71 height 22
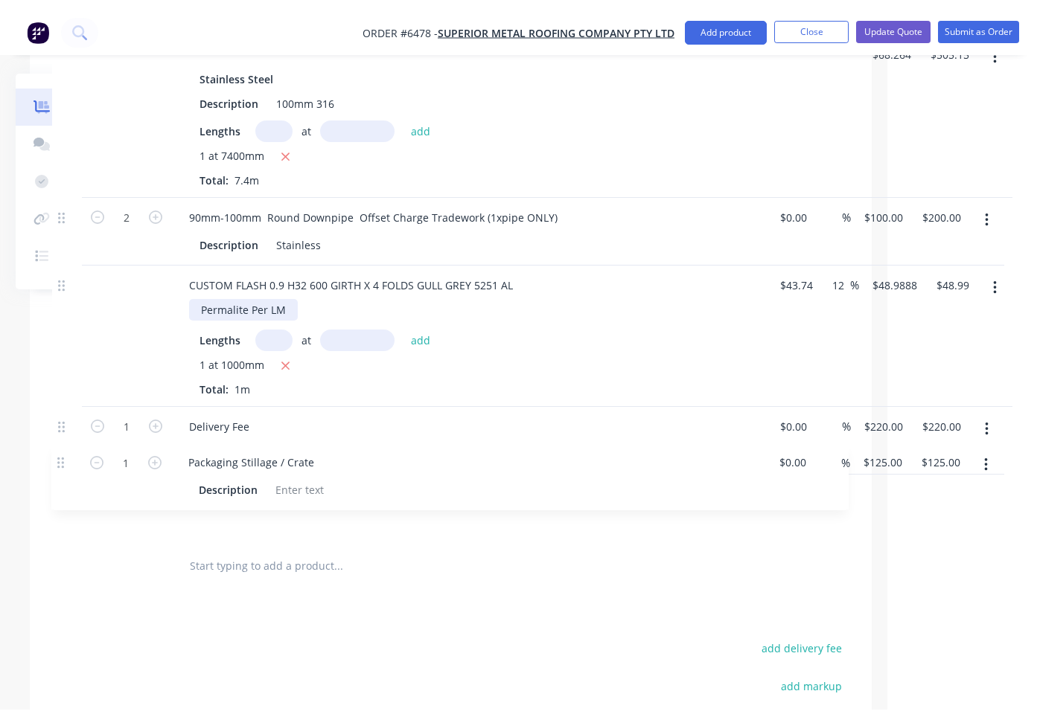
scroll to position [1664, 149]
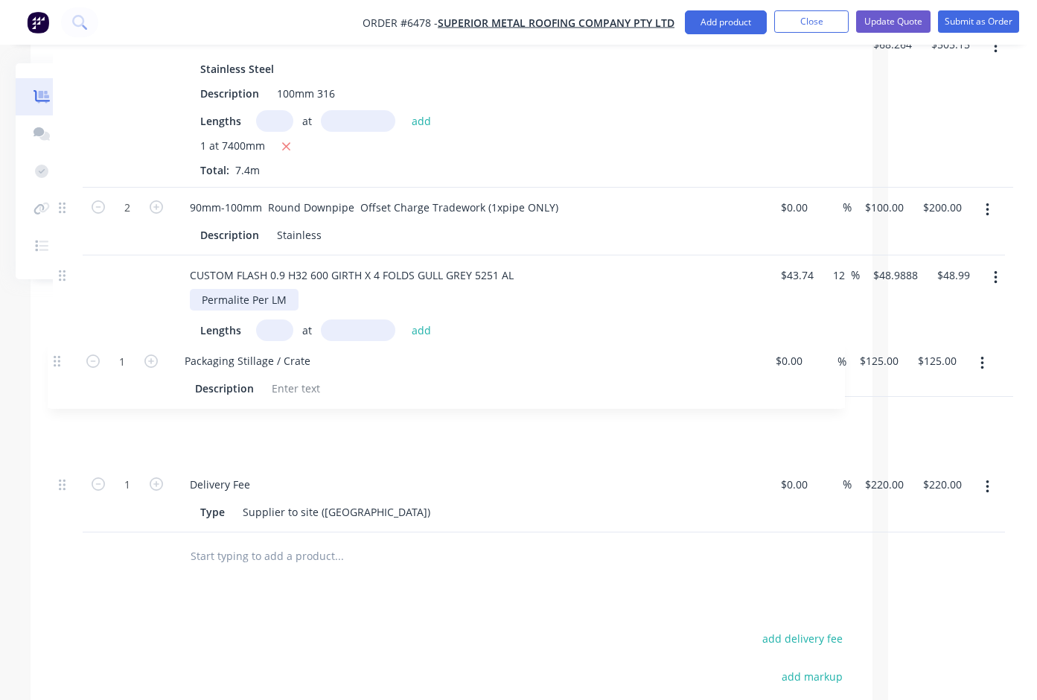
drag, startPoint x: 60, startPoint y: 455, endPoint x: 57, endPoint y: 348, distance: 108.0
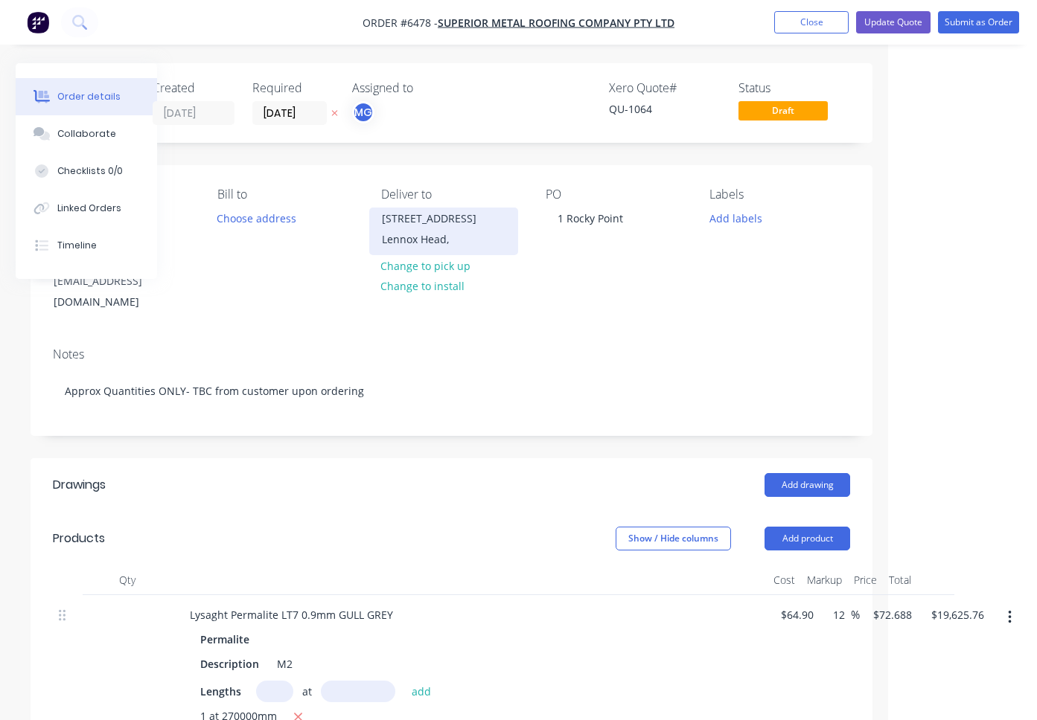
scroll to position [0, 149]
click at [895, 20] on button "Update Quote" at bounding box center [893, 22] width 74 height 22
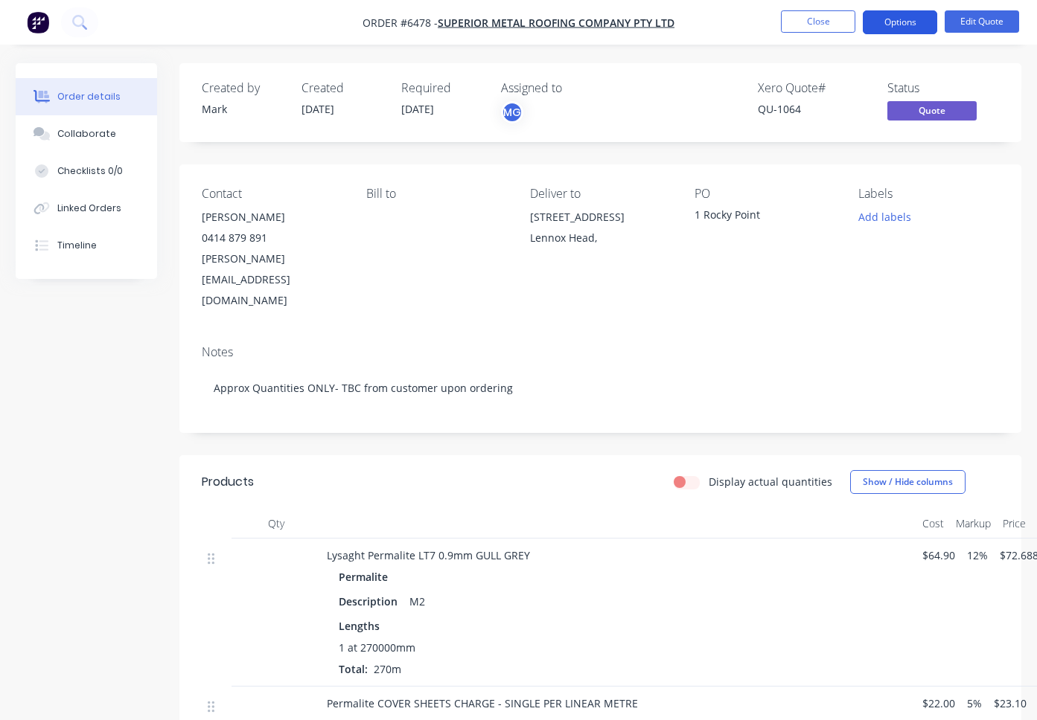
click at [905, 21] on button "Options" at bounding box center [900, 22] width 74 height 24
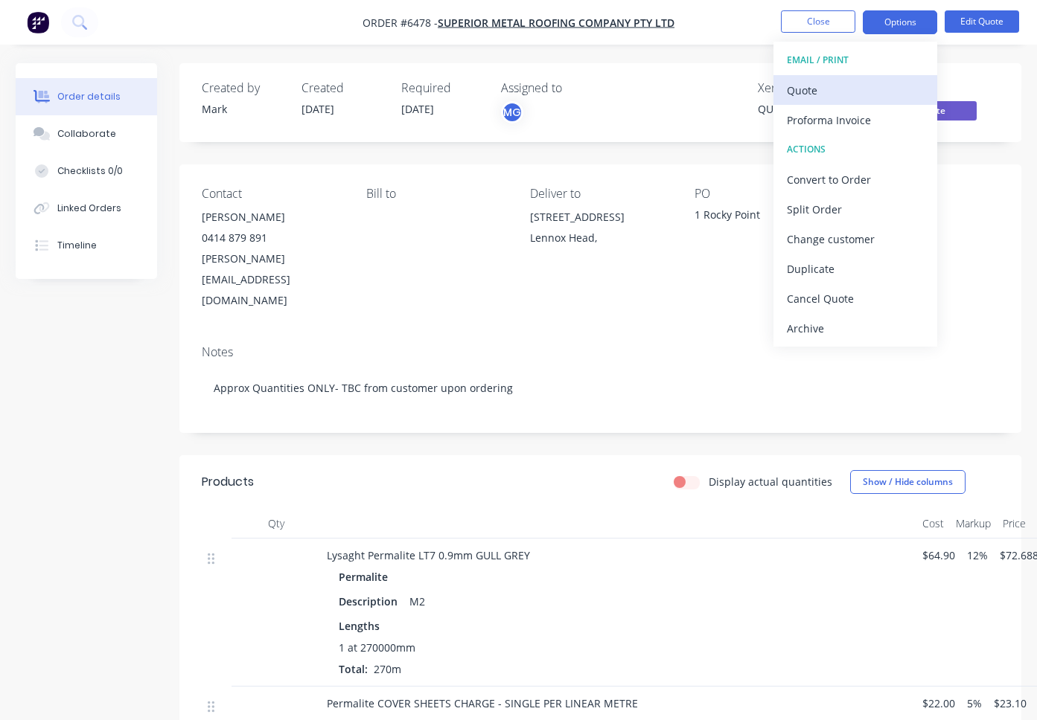
click at [816, 89] on div "Quote" at bounding box center [855, 91] width 137 height 22
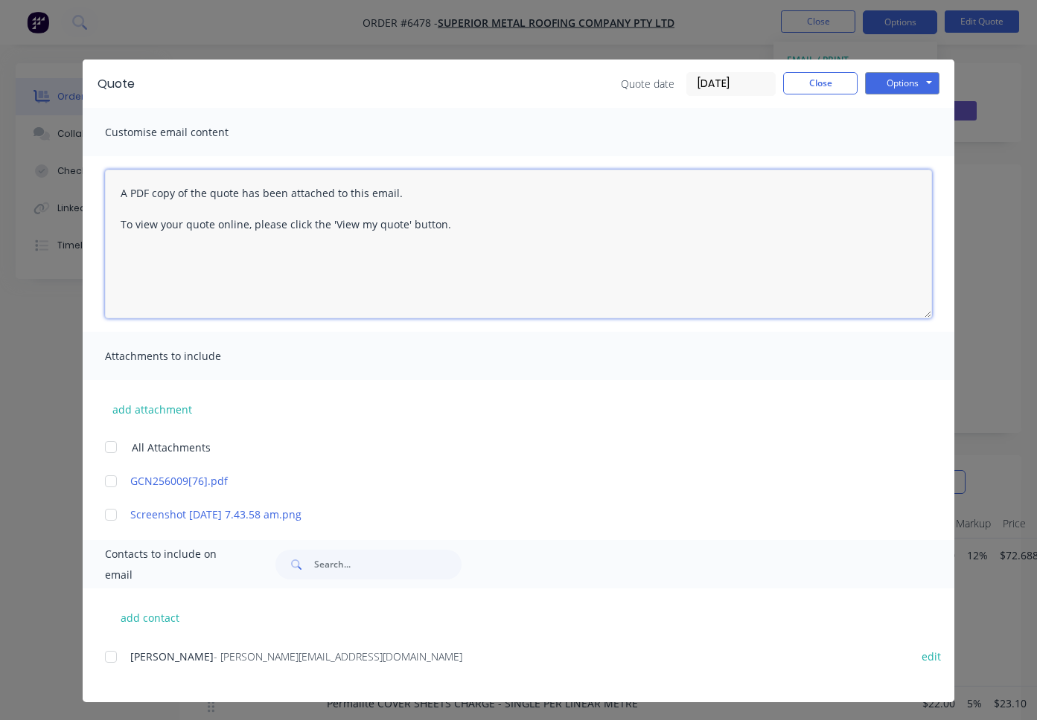
click at [114, 193] on textarea "A PDF copy of the quote has been attached to this email. To view your quote onl…" at bounding box center [518, 244] width 827 height 149
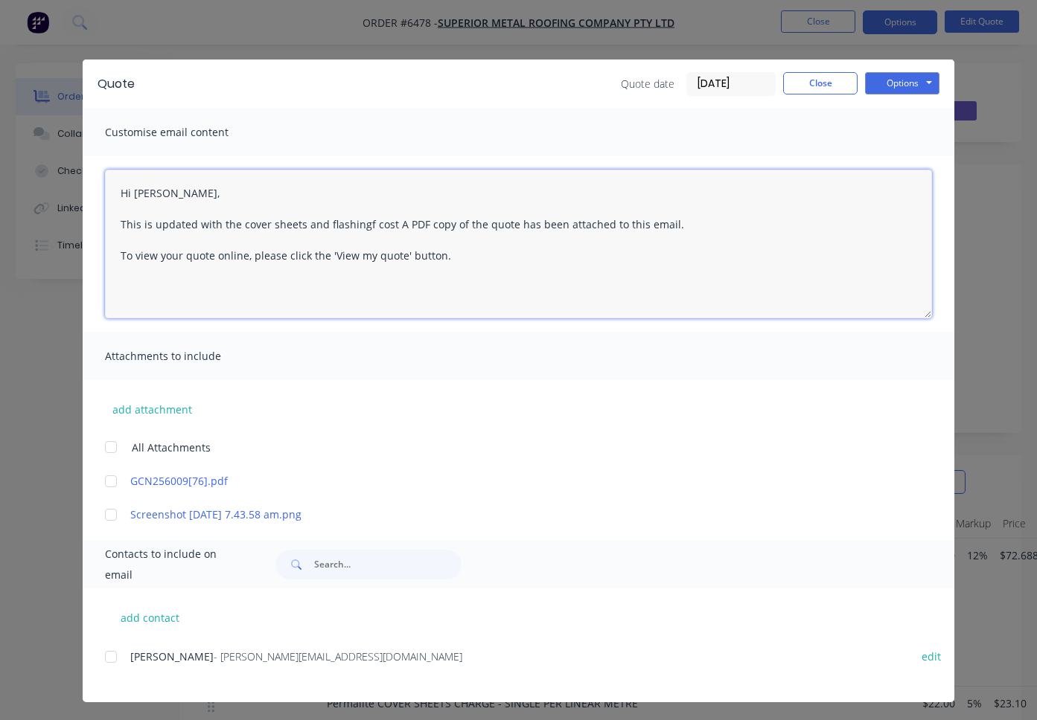
click at [365, 222] on textarea "Hi [PERSON_NAME], This is updated with the cover sheets and flashingf cost A PD…" at bounding box center [518, 244] width 827 height 149
click at [386, 223] on textarea "Hi [PERSON_NAME], This is updated with the cover sheets and [MEDICAL_DATA] cost…" at bounding box center [518, 244] width 827 height 149
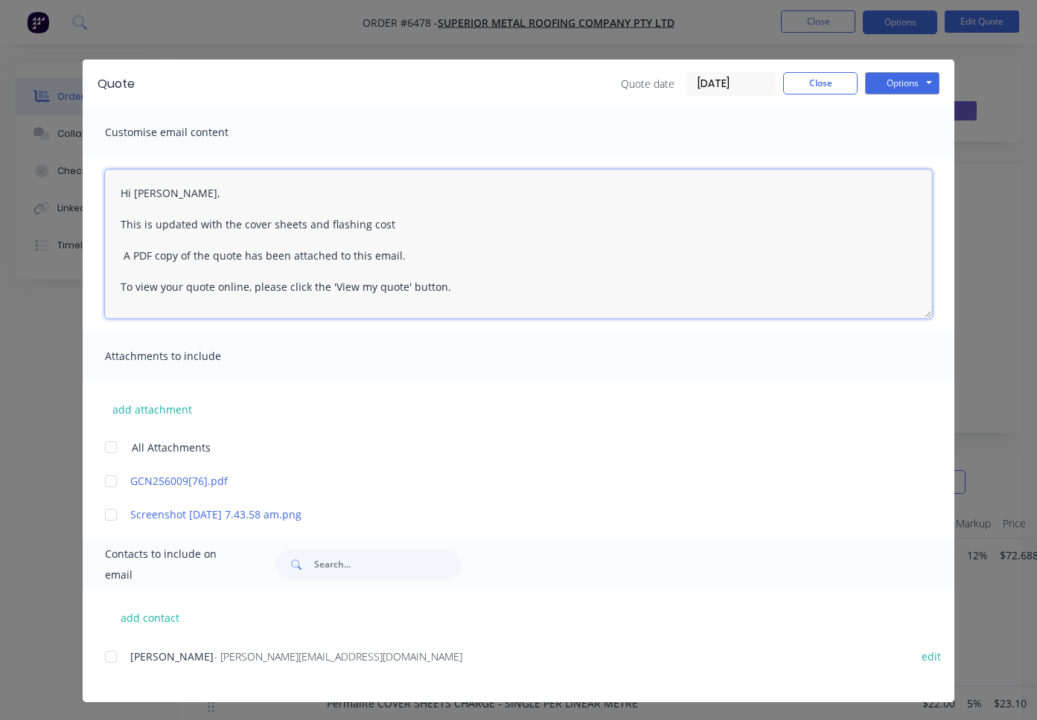
click at [398, 222] on textarea "Hi [PERSON_NAME], This is updated with the cover sheets and flashing cost A PDF…" at bounding box center [518, 244] width 827 height 149
click at [300, 227] on textarea "Hi [PERSON_NAME], This is updated with the cover sheets and [MEDICAL_DATA] cost…" at bounding box center [518, 244] width 827 height 149
click at [484, 229] on textarea "Hi [PERSON_NAME], This is updated with the cover sheets, packing charge and [ME…" at bounding box center [518, 244] width 827 height 149
click at [112, 659] on div at bounding box center [111, 657] width 30 height 30
click at [111, 516] on div at bounding box center [111, 515] width 30 height 30
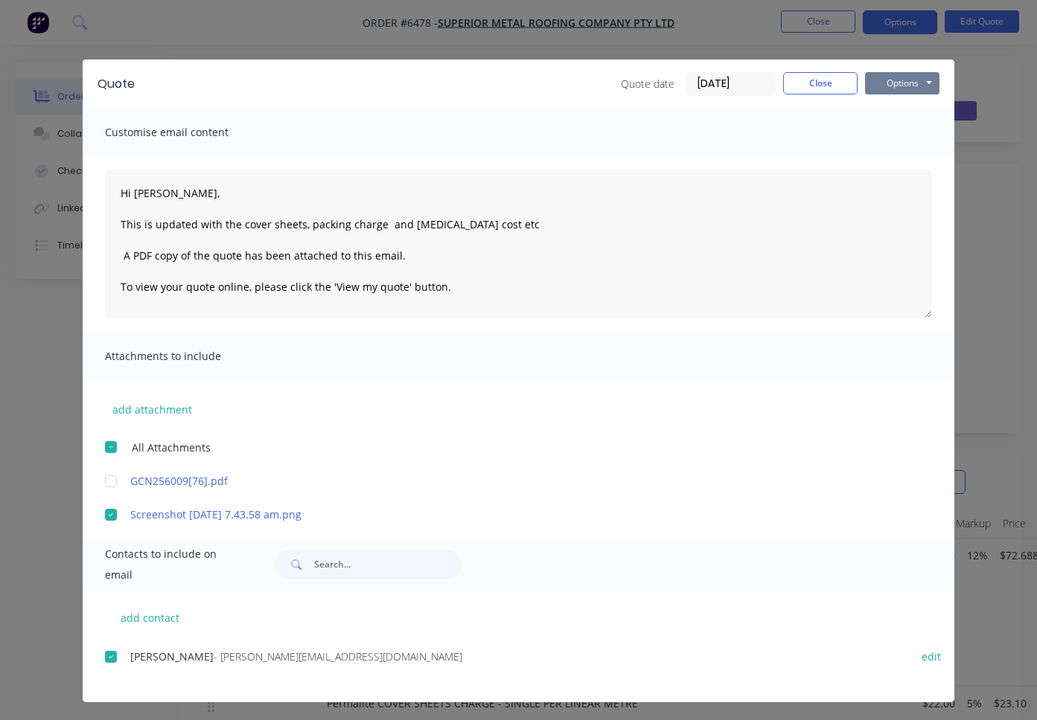
click at [898, 79] on button "Options" at bounding box center [902, 83] width 74 height 22
click at [895, 159] on button "Email" at bounding box center [912, 159] width 95 height 25
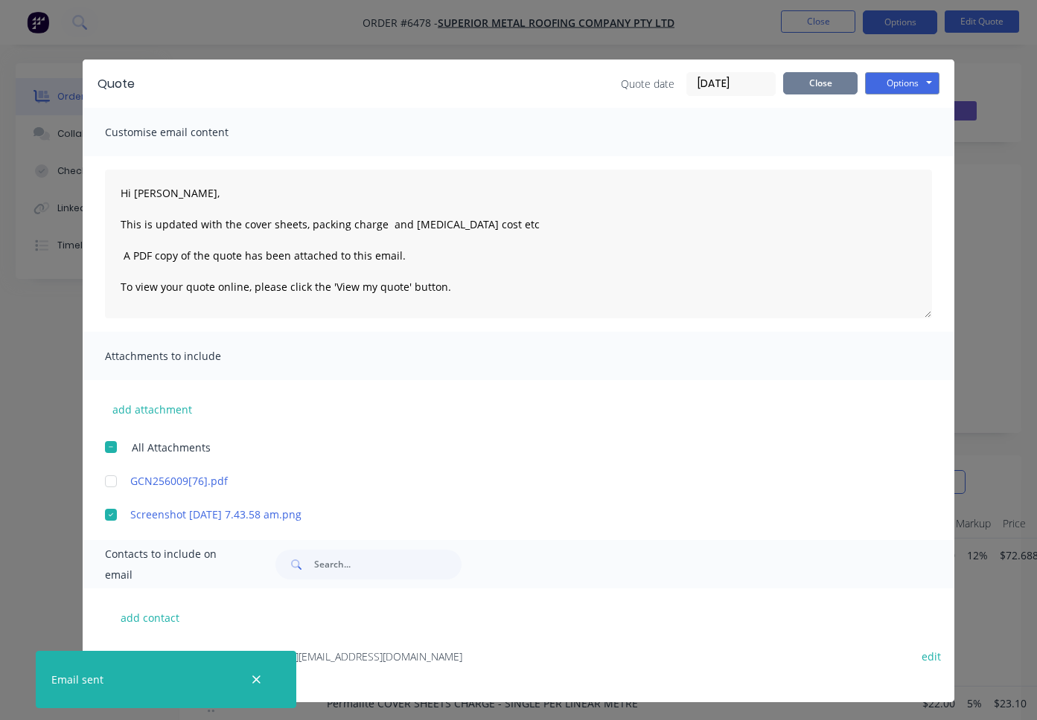
click at [811, 80] on button "Close" at bounding box center [820, 83] width 74 height 22
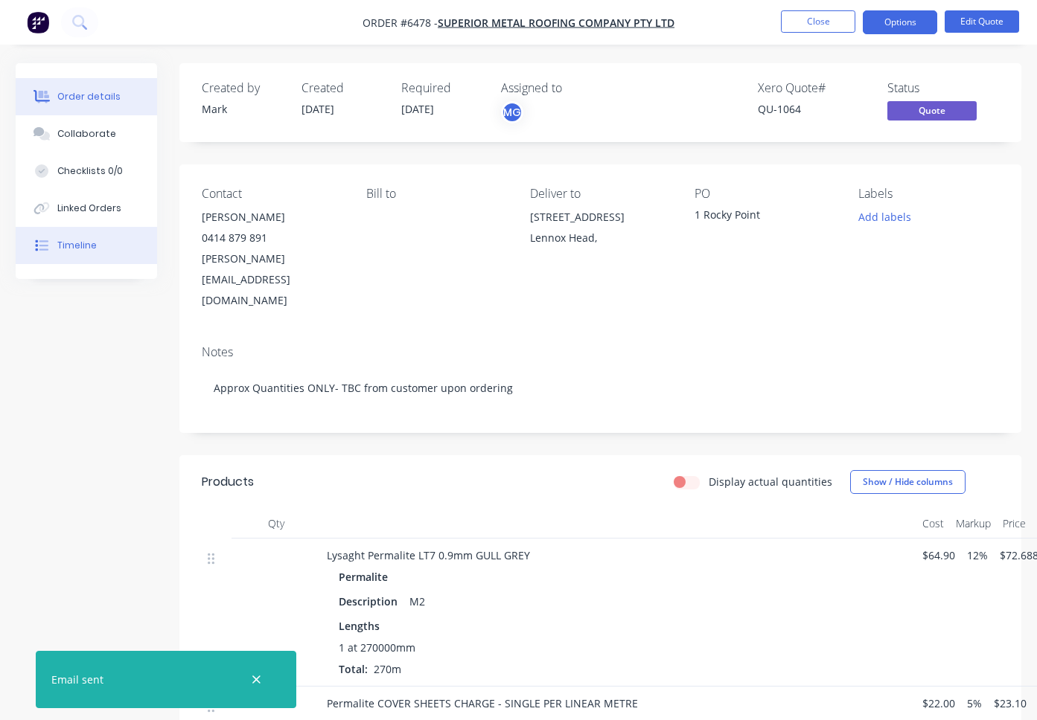
click at [84, 246] on div "Timeline" at bounding box center [76, 245] width 39 height 13
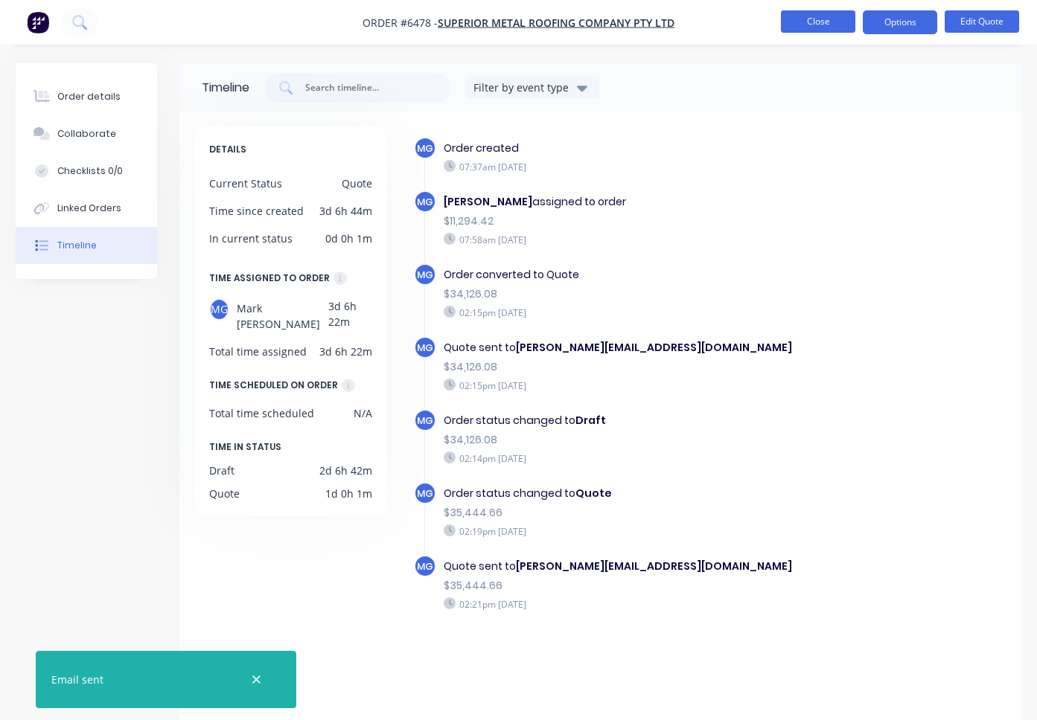
click at [806, 25] on button "Close" at bounding box center [818, 21] width 74 height 22
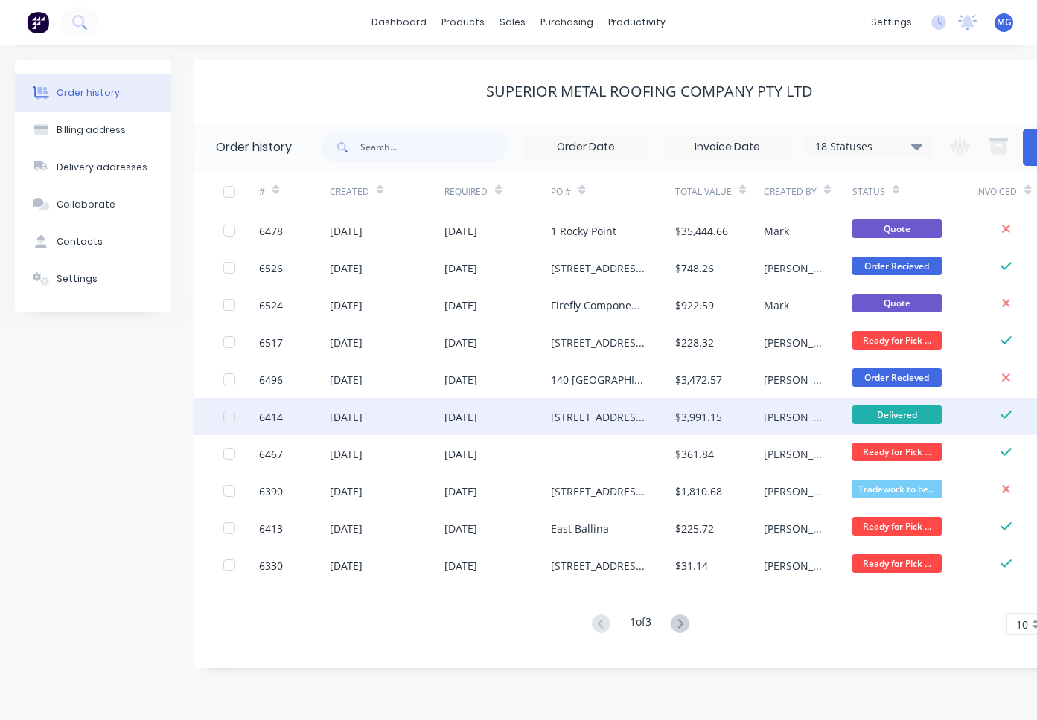
click at [506, 412] on div "[DATE]" at bounding box center [497, 416] width 106 height 37
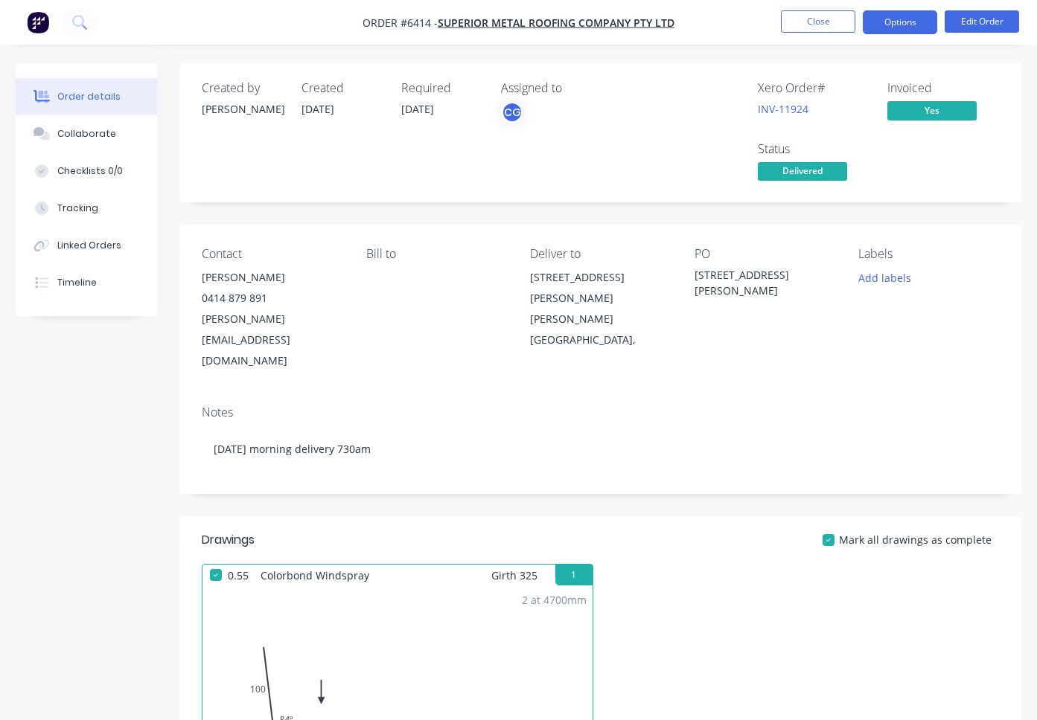
click at [898, 28] on button "Options" at bounding box center [900, 22] width 74 height 24
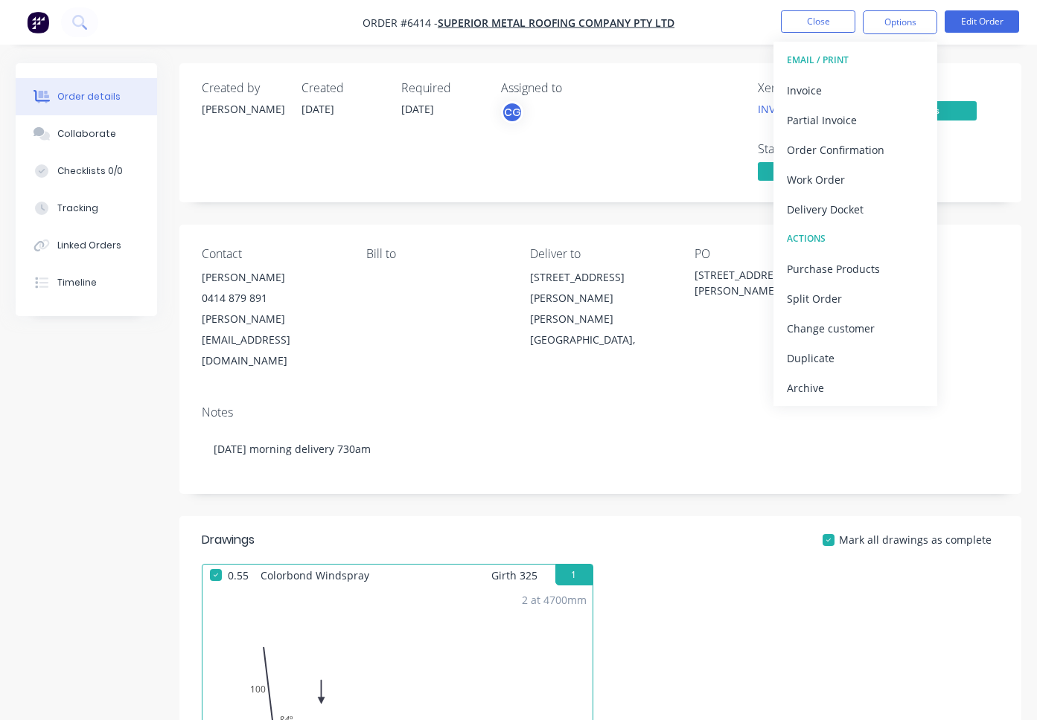
click at [982, 78] on div "Created by [PERSON_NAME] Created [DATE] Required [DATE] Assigned to CG Xero Ord…" at bounding box center [600, 132] width 842 height 139
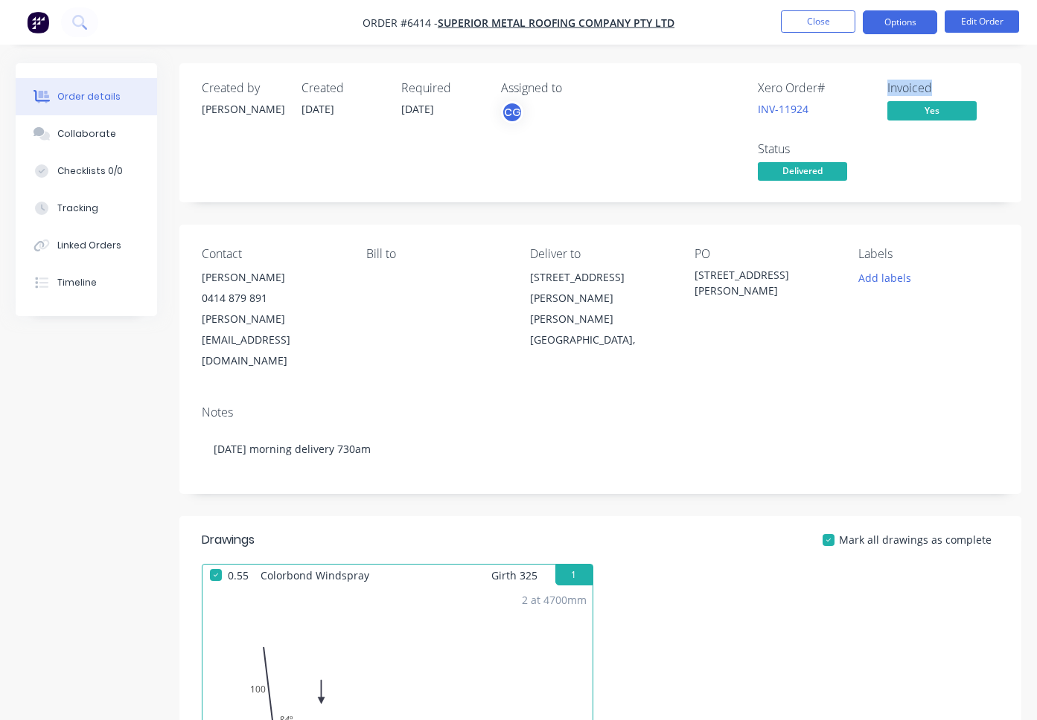
click at [892, 16] on button "Options" at bounding box center [900, 22] width 74 height 24
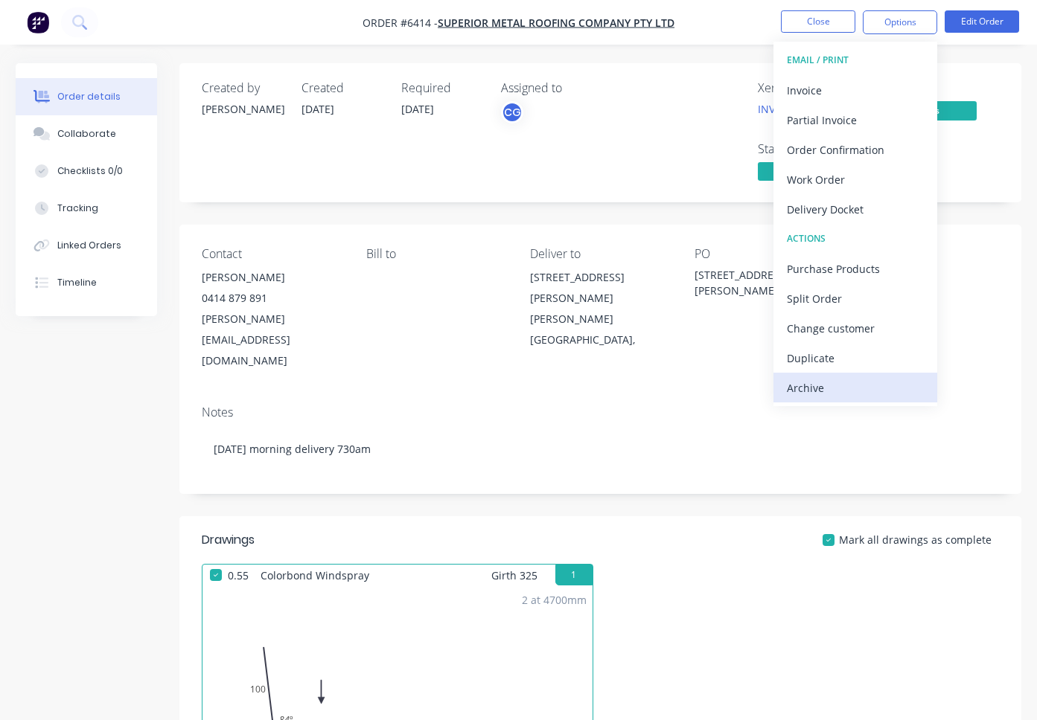
click at [799, 388] on div "Archive" at bounding box center [855, 388] width 137 height 22
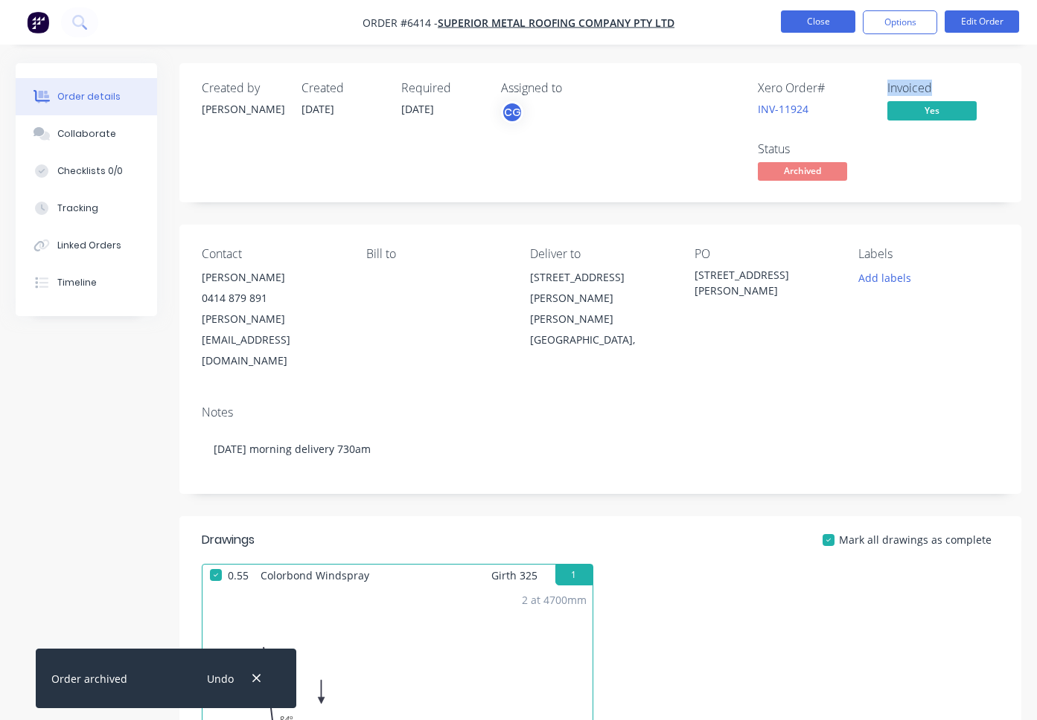
click at [819, 20] on button "Close" at bounding box center [818, 21] width 74 height 22
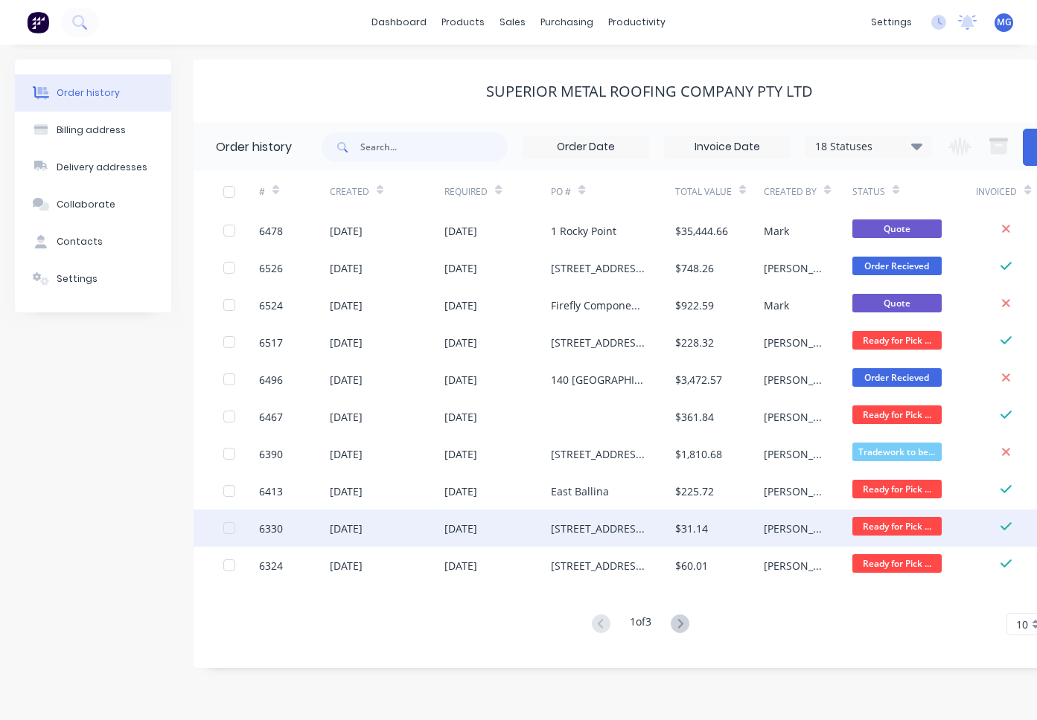
click at [597, 523] on div "[STREET_ADDRESS]" at bounding box center [598, 529] width 95 height 16
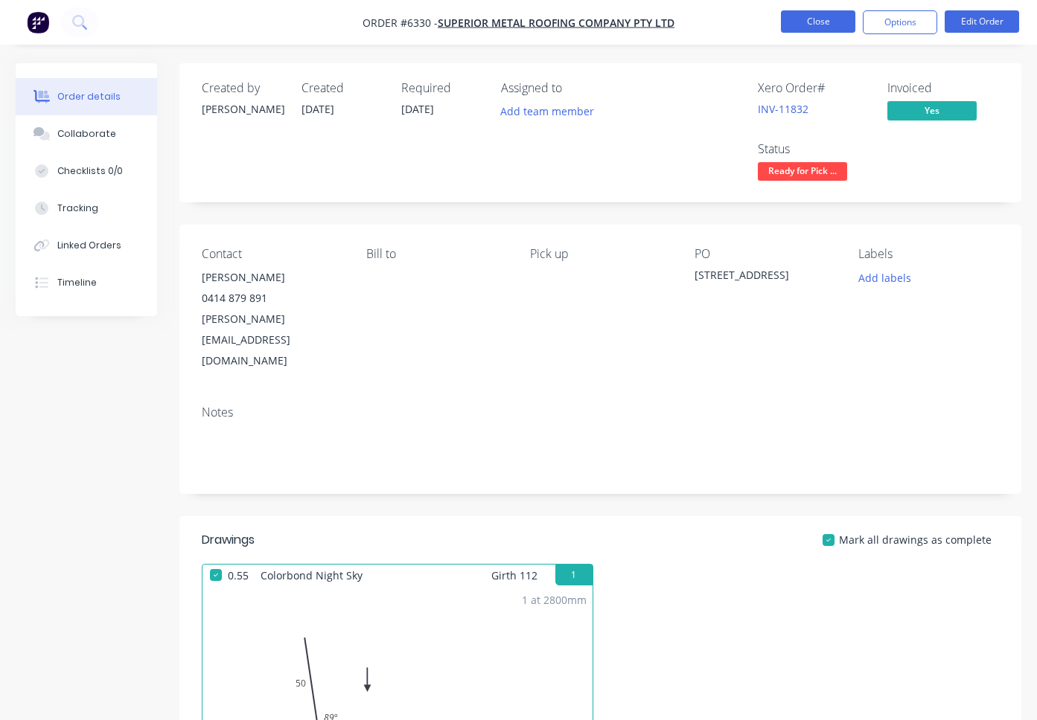
click at [817, 24] on button "Close" at bounding box center [818, 21] width 74 height 22
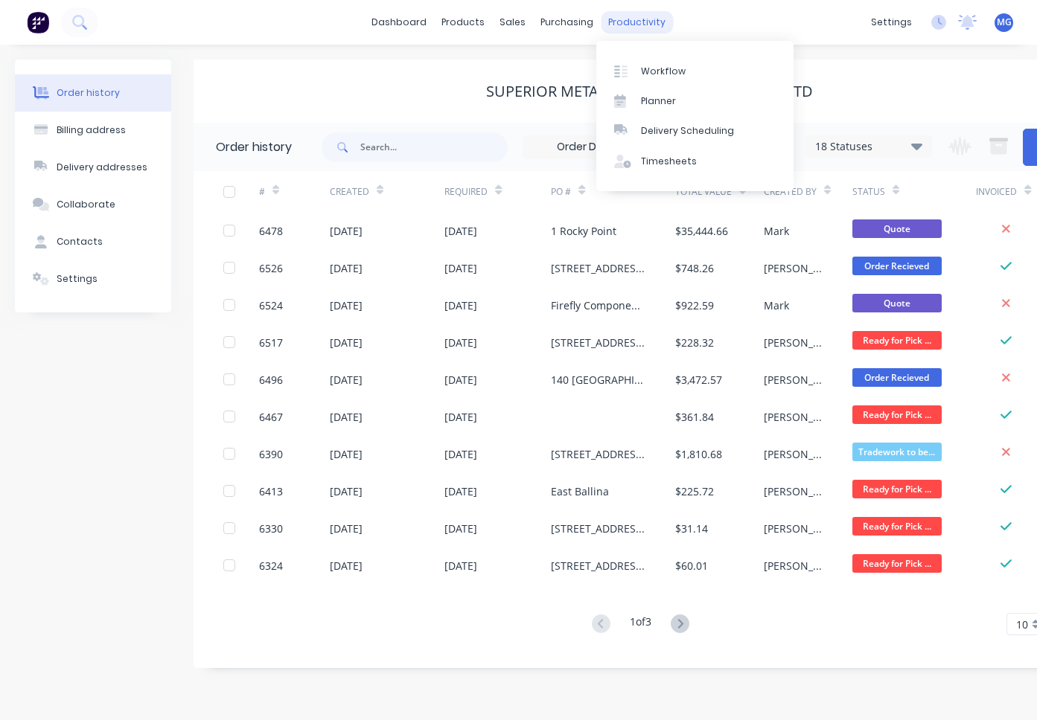
click at [630, 16] on div "productivity" at bounding box center [637, 22] width 72 height 22
click at [646, 63] on link "Workflow" at bounding box center [694, 71] width 197 height 30
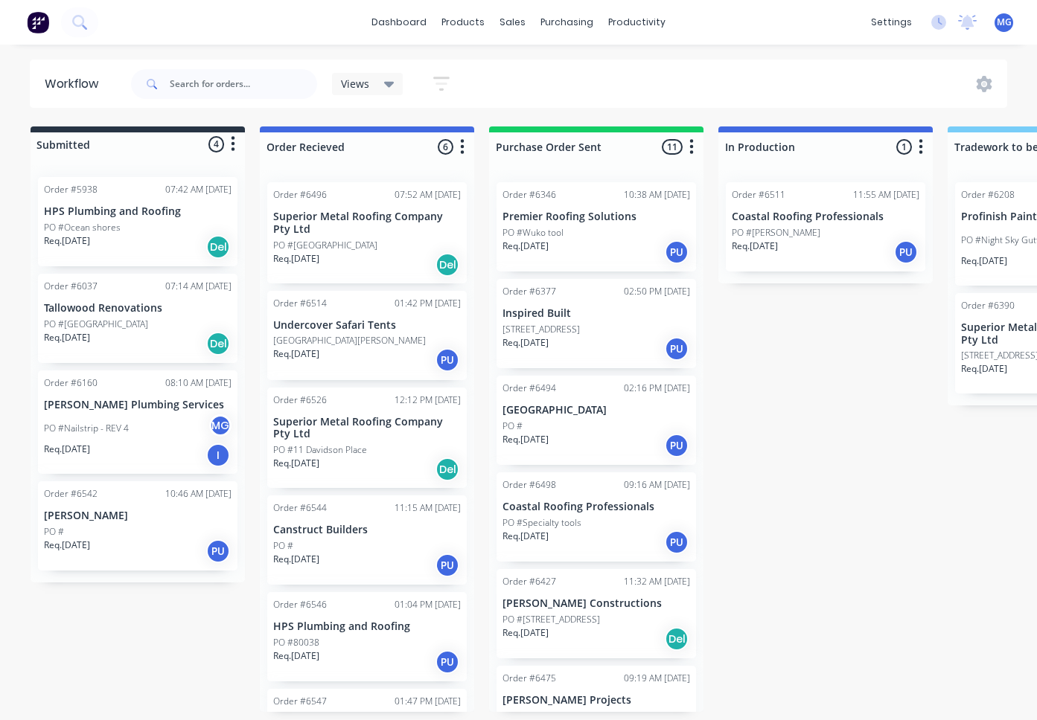
scroll to position [0, 1]
click at [164, 528] on div "PO #" at bounding box center [138, 531] width 188 height 13
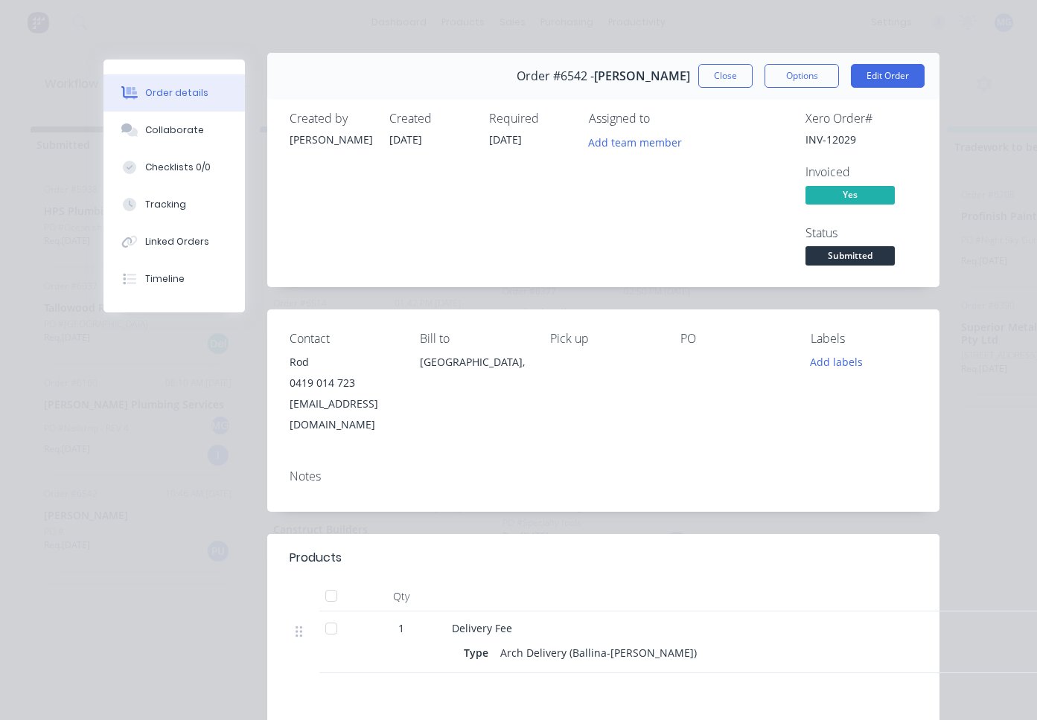
scroll to position [0, 0]
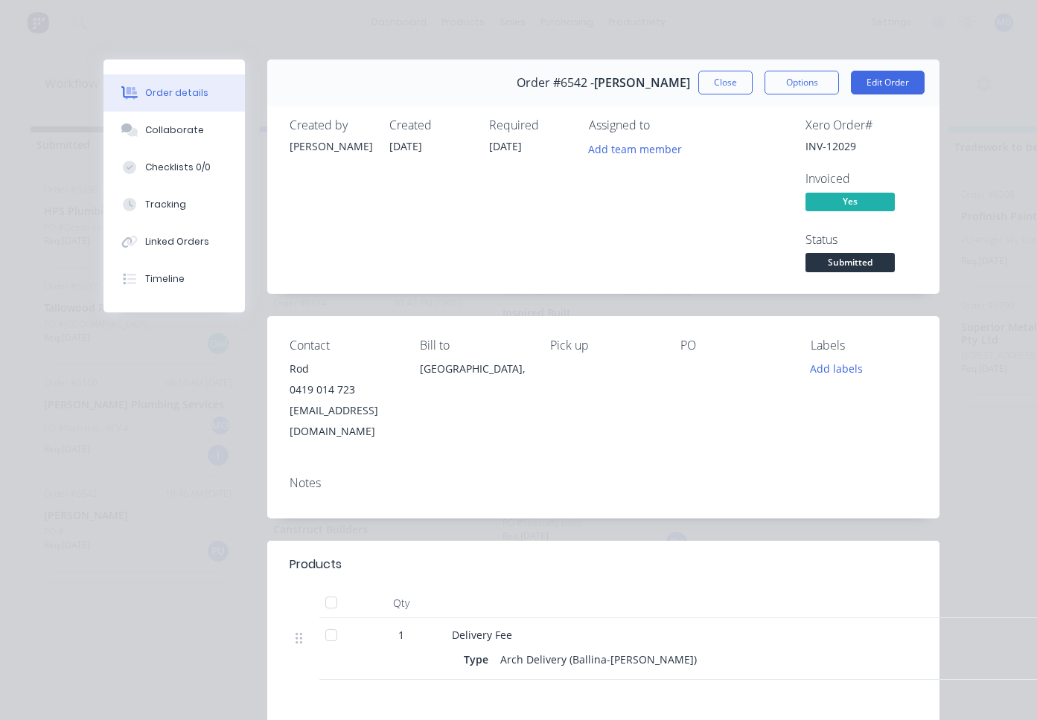
click at [332, 588] on div at bounding box center [331, 603] width 30 height 30
click at [727, 80] on button "Close" at bounding box center [725, 83] width 54 height 24
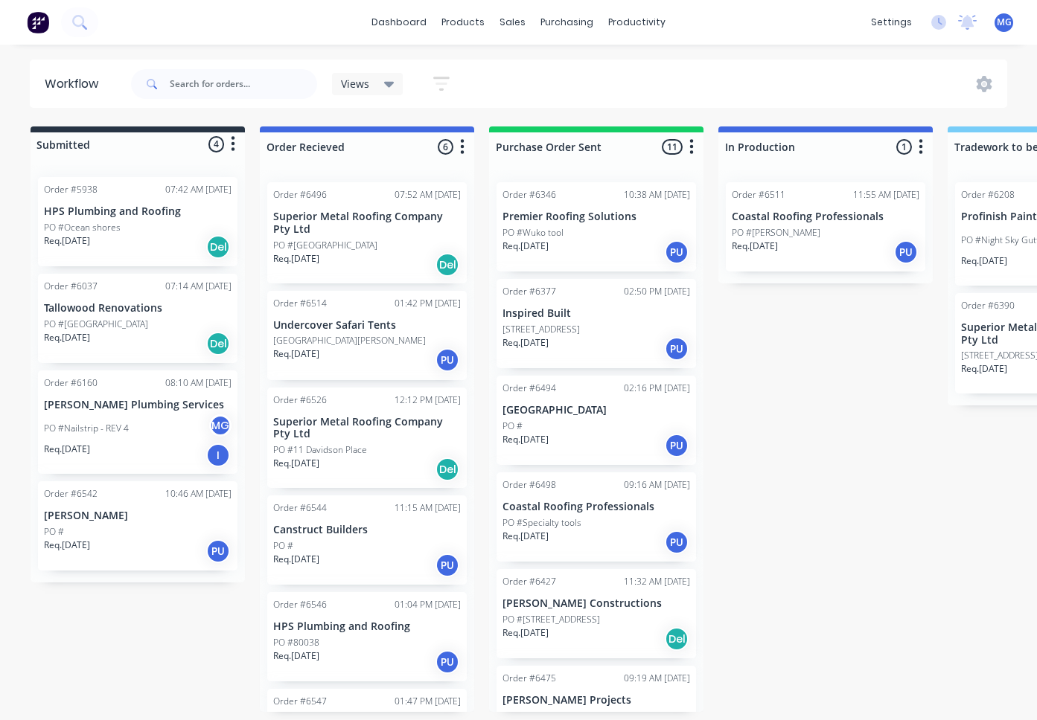
click at [201, 523] on div "Order #6542 10:46 AM [DATE] [PERSON_NAME] PO # Req. [DATE] PU" at bounding box center [137, 526] width 199 height 89
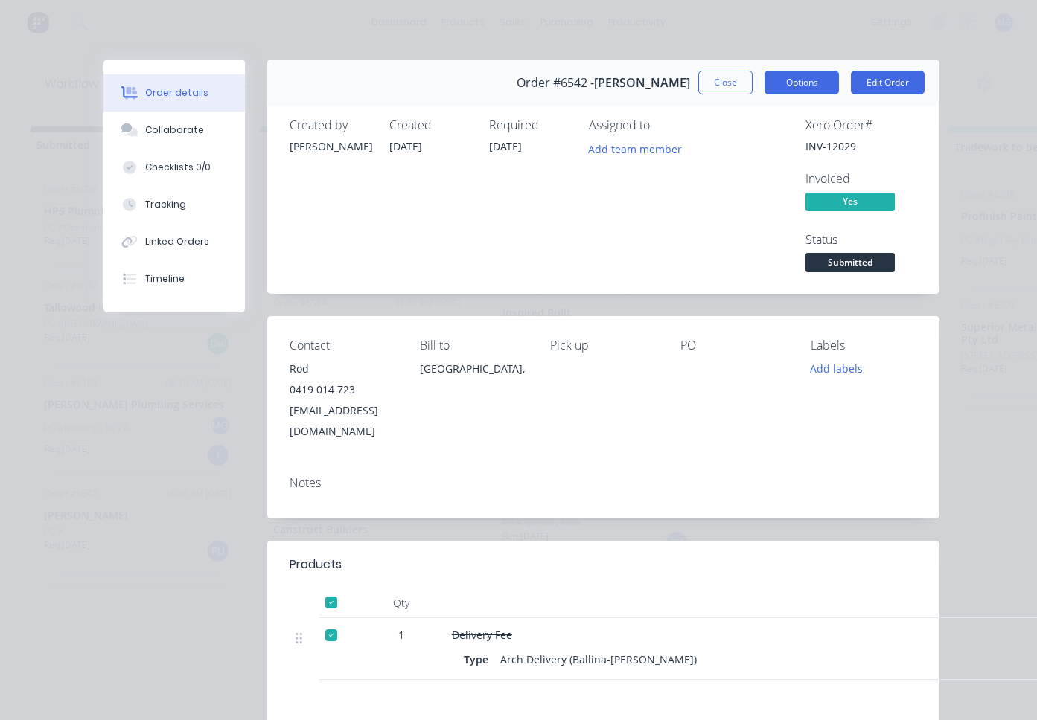
click at [804, 84] on button "Options" at bounding box center [801, 83] width 74 height 24
click at [875, 77] on button "Edit Order" at bounding box center [888, 83] width 74 height 24
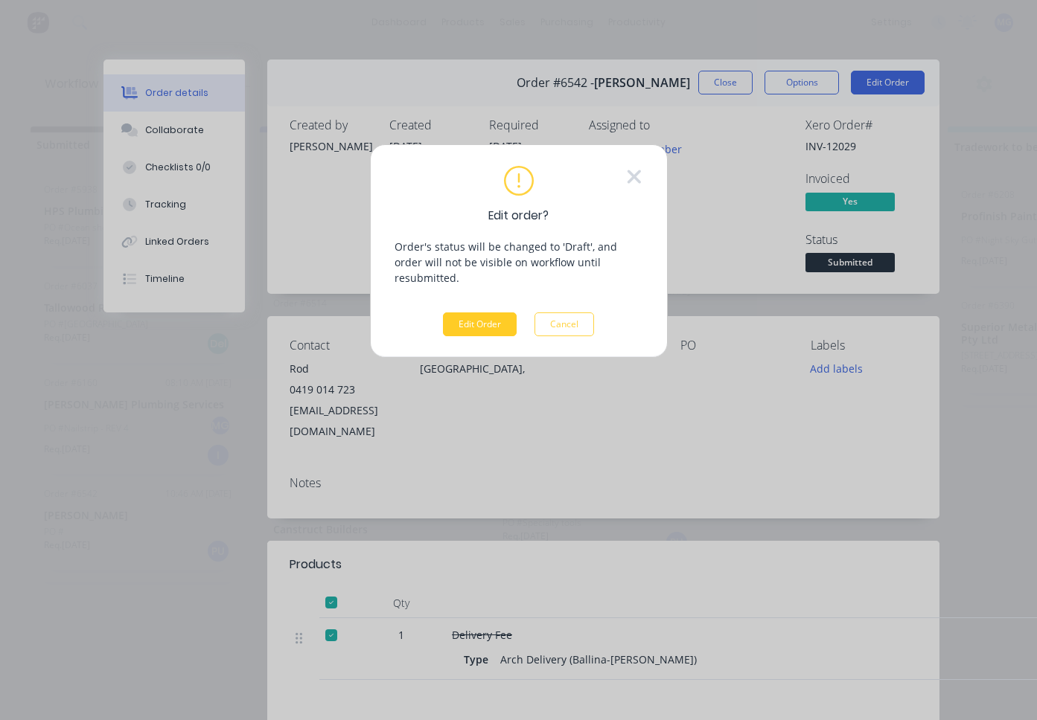
click at [493, 313] on button "Edit Order" at bounding box center [480, 325] width 74 height 24
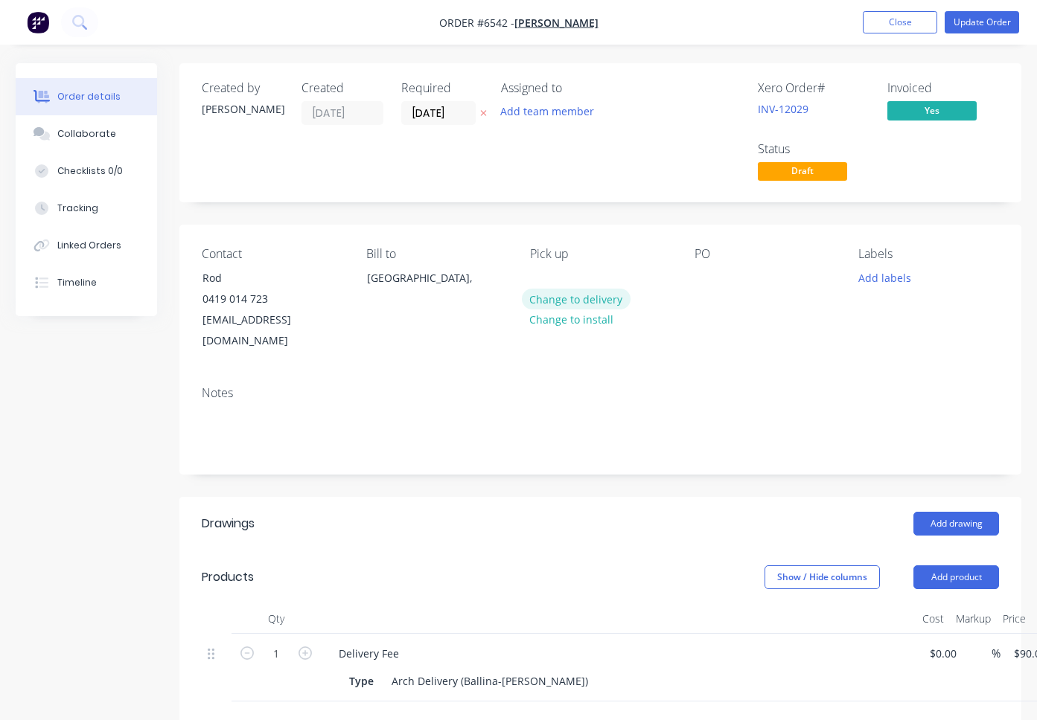
click at [578, 300] on button "Change to delivery" at bounding box center [576, 299] width 109 height 20
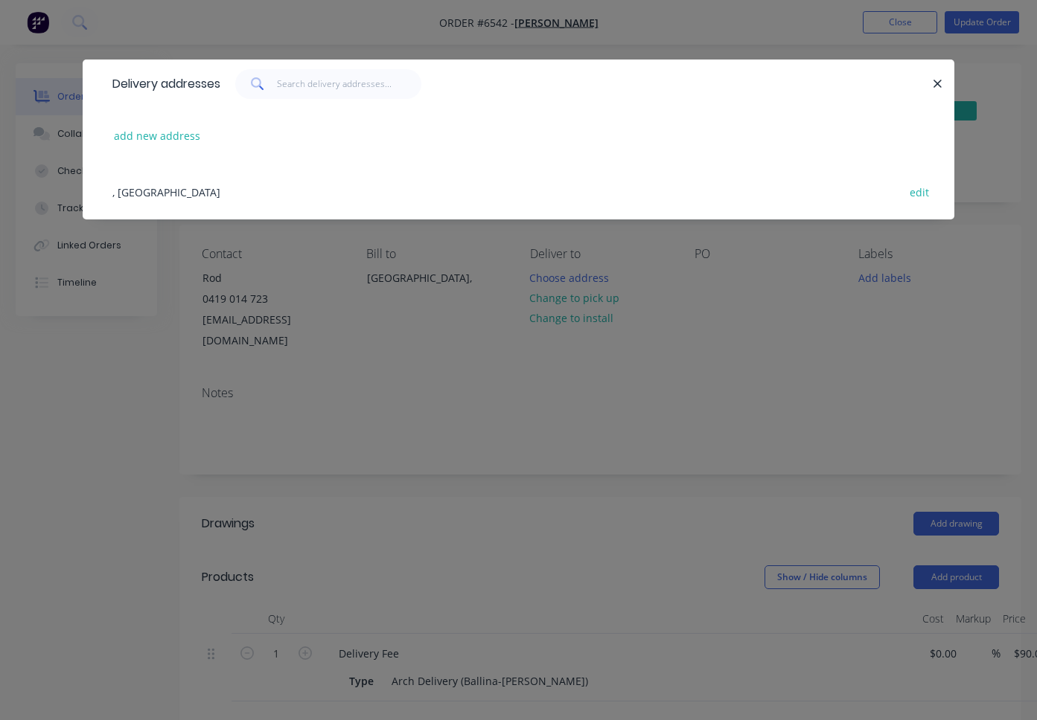
click at [142, 193] on div ", [GEOGRAPHIC_DATA] edit" at bounding box center [518, 192] width 827 height 56
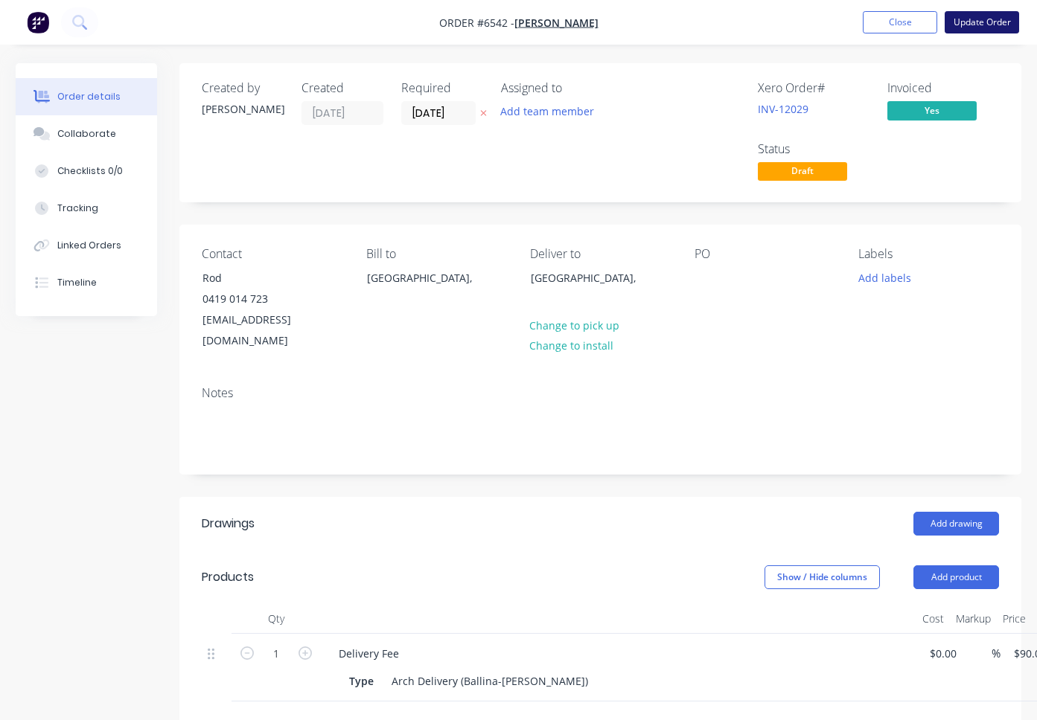
click at [988, 14] on button "Update Order" at bounding box center [981, 22] width 74 height 22
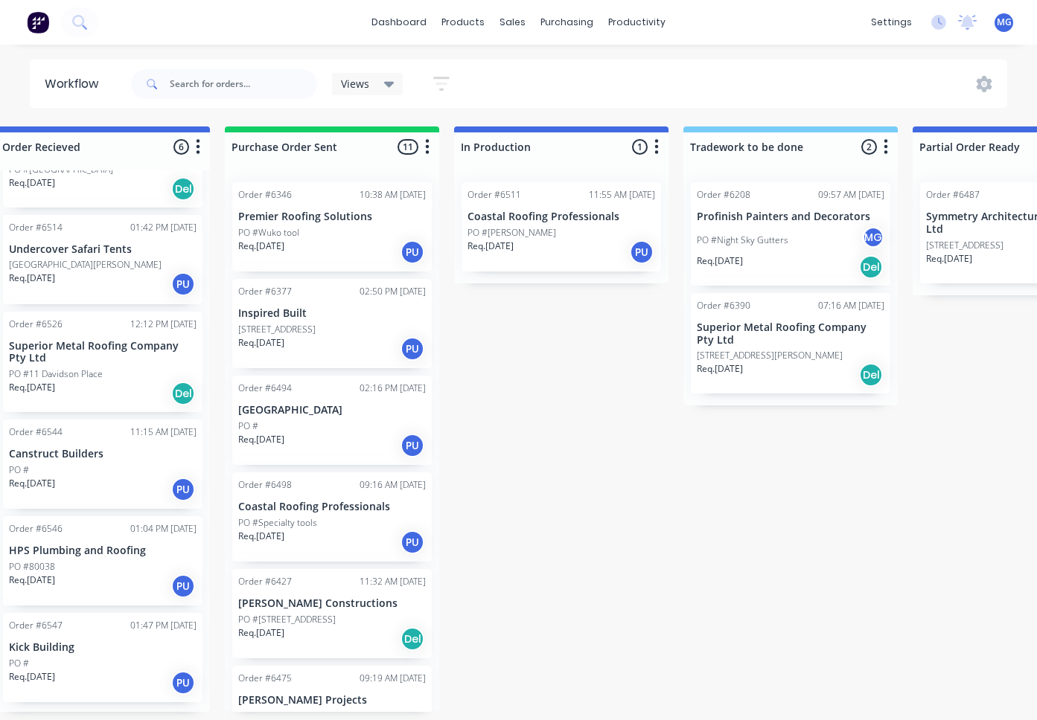
scroll to position [0, 267]
click at [551, 241] on div "Req. [DATE] PU" at bounding box center [560, 252] width 188 height 25
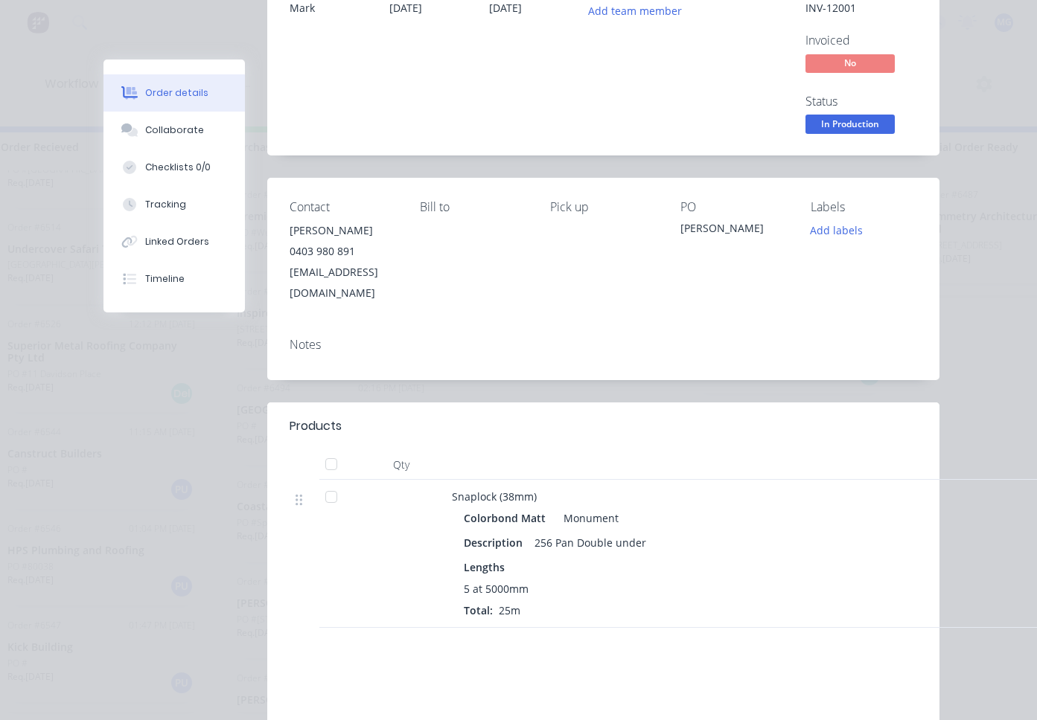
scroll to position [147, 0]
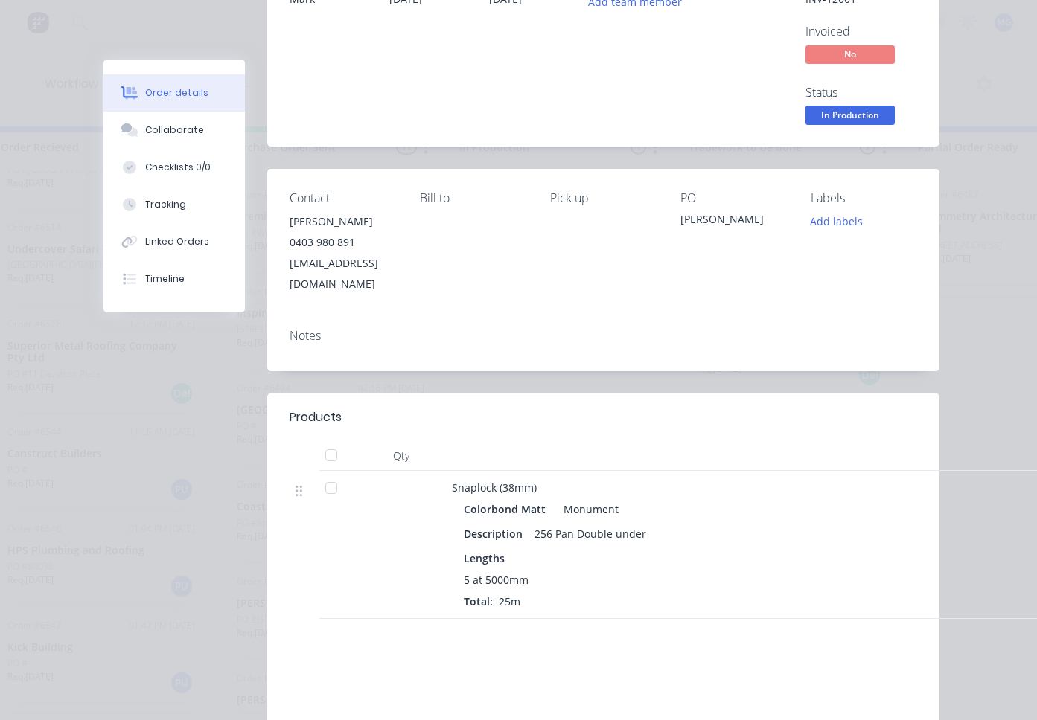
click at [334, 441] on div at bounding box center [331, 456] width 30 height 30
click at [842, 113] on span "In Production" at bounding box center [849, 115] width 89 height 19
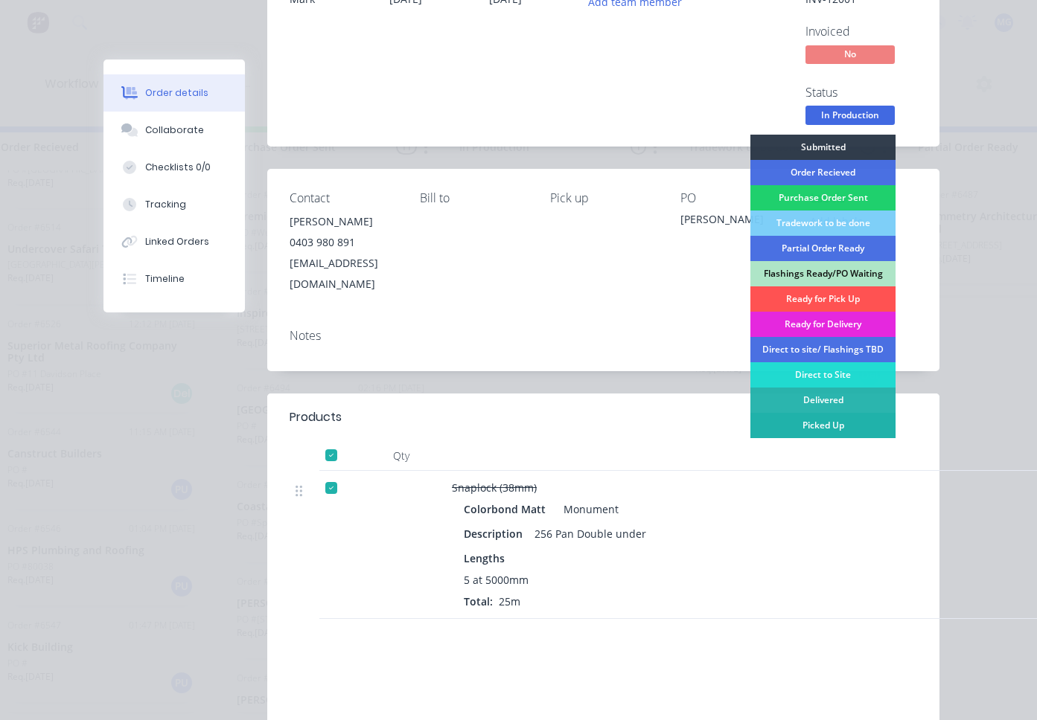
click at [821, 427] on div "Picked Up" at bounding box center [822, 425] width 145 height 25
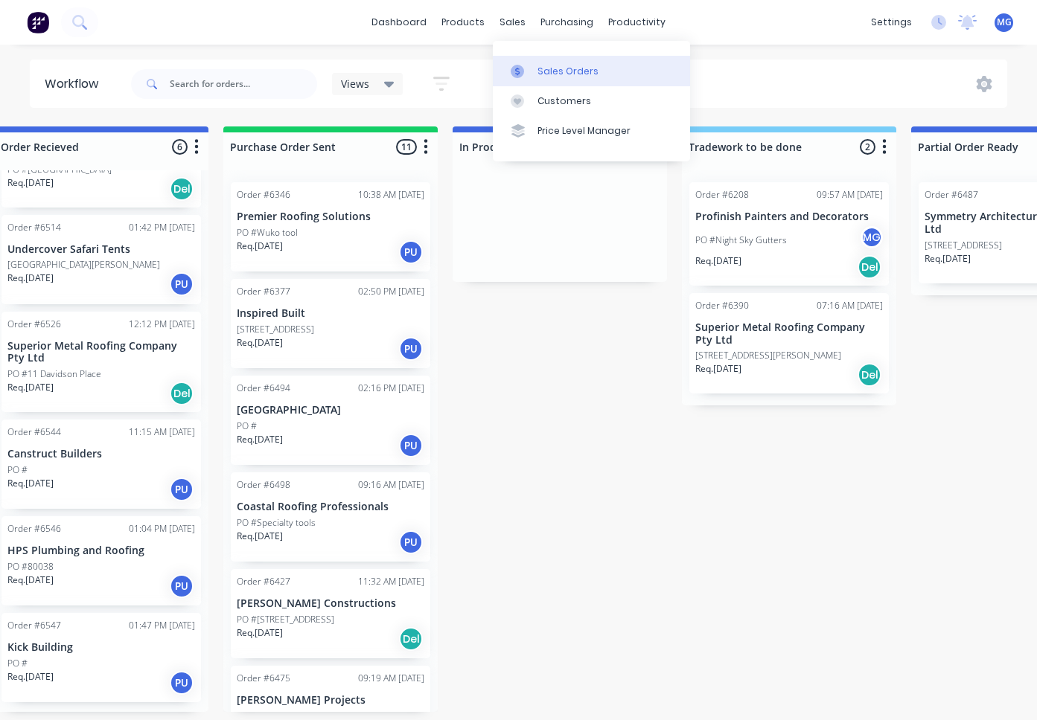
click at [540, 66] on div "Sales Orders" at bounding box center [567, 71] width 61 height 13
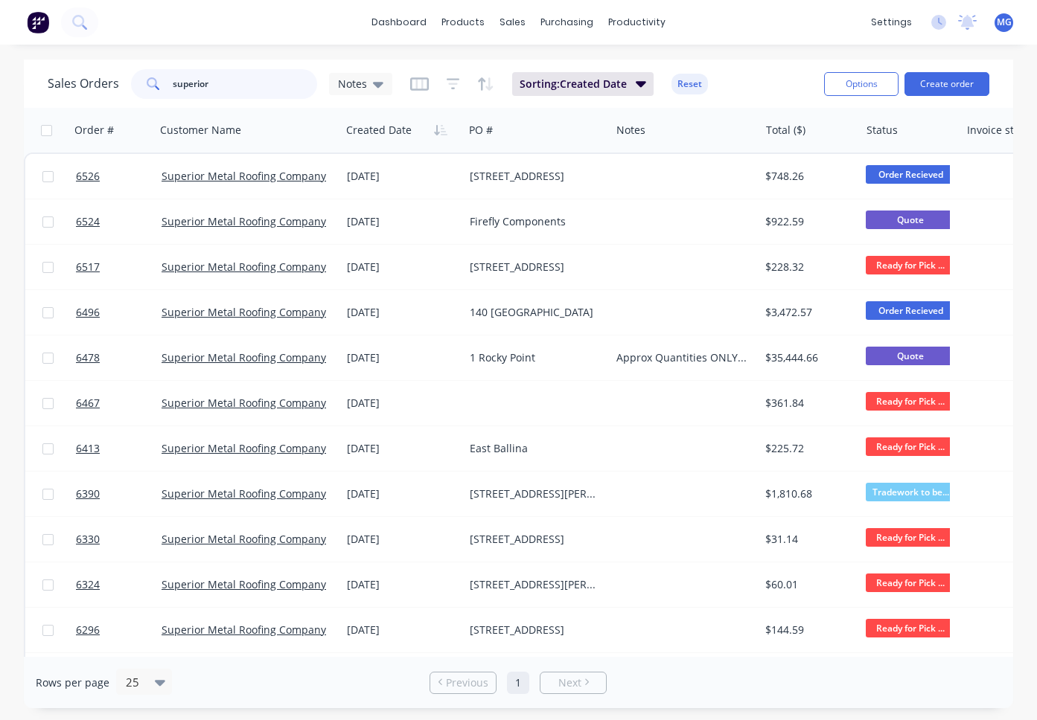
click at [208, 86] on input "superior" at bounding box center [245, 84] width 145 height 30
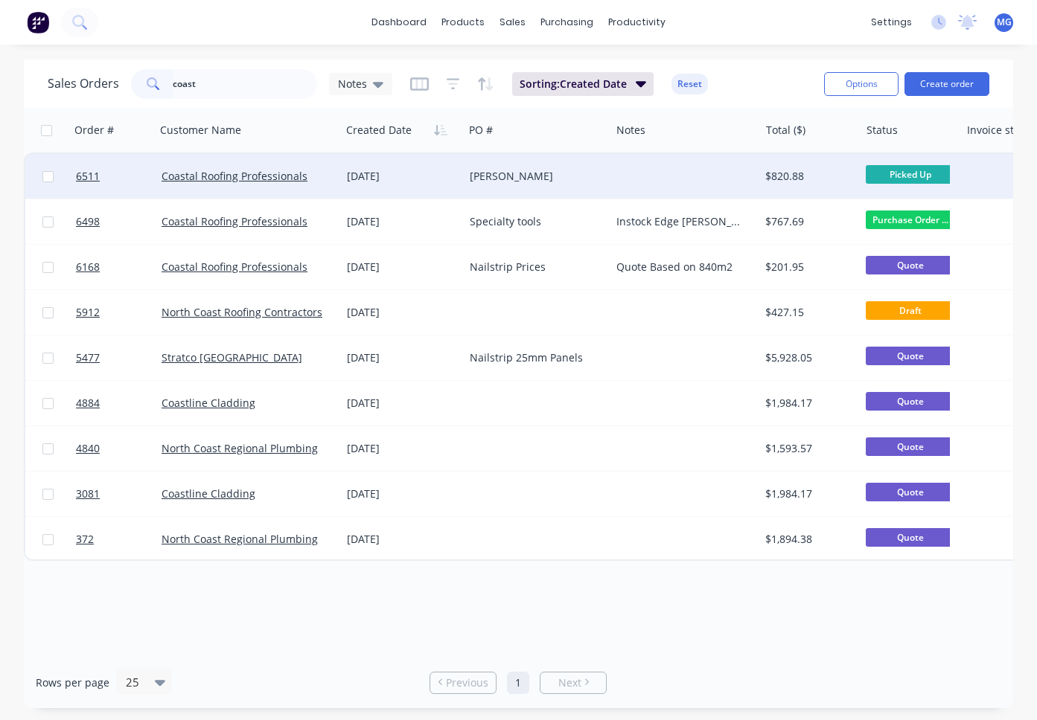
click at [440, 178] on div "[DATE]" at bounding box center [402, 176] width 111 height 15
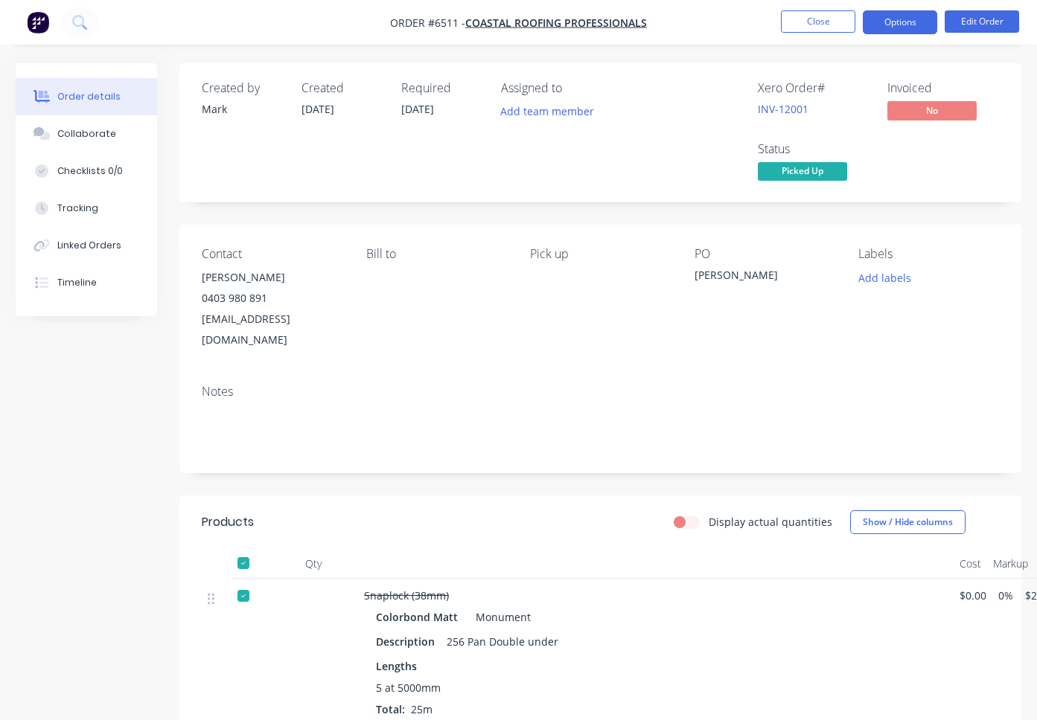
click at [884, 31] on button "Options" at bounding box center [900, 22] width 74 height 24
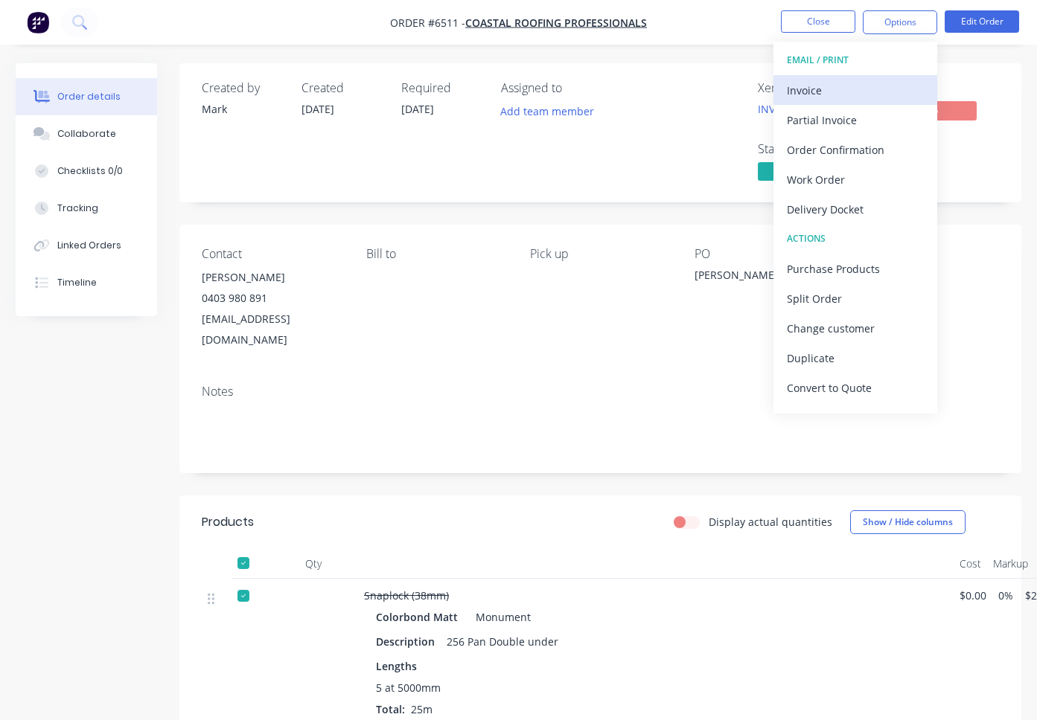
click at [824, 91] on div "Invoice" at bounding box center [855, 91] width 137 height 22
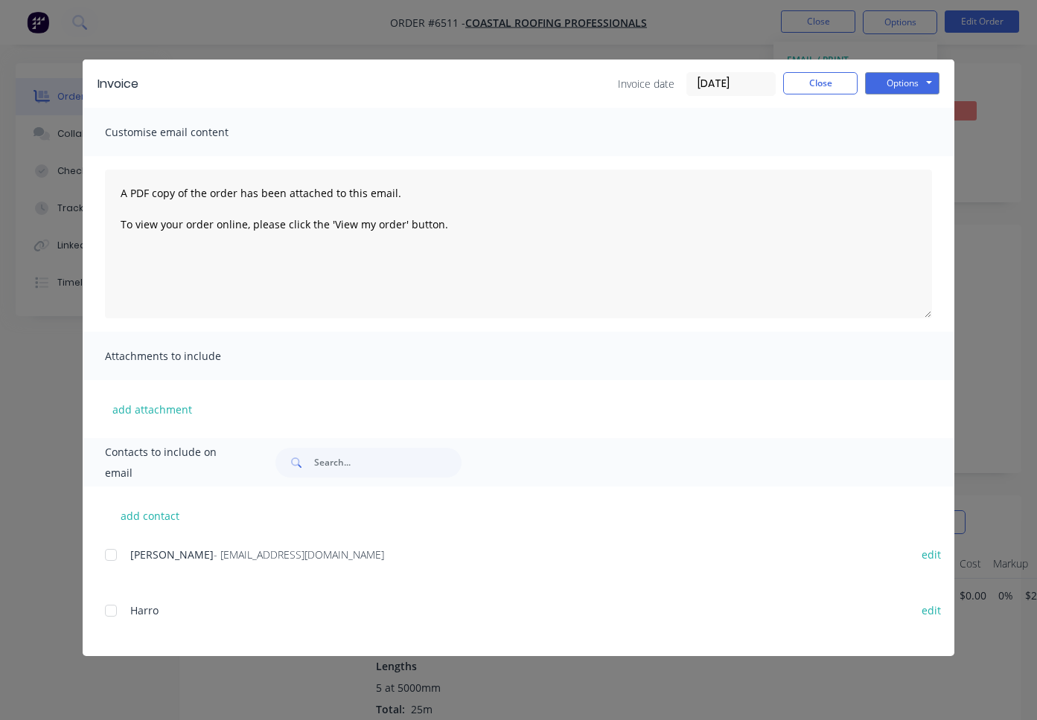
click at [109, 551] on div at bounding box center [111, 555] width 30 height 30
click at [885, 77] on button "Options" at bounding box center [902, 83] width 74 height 22
click at [900, 163] on button "Email" at bounding box center [912, 159] width 95 height 25
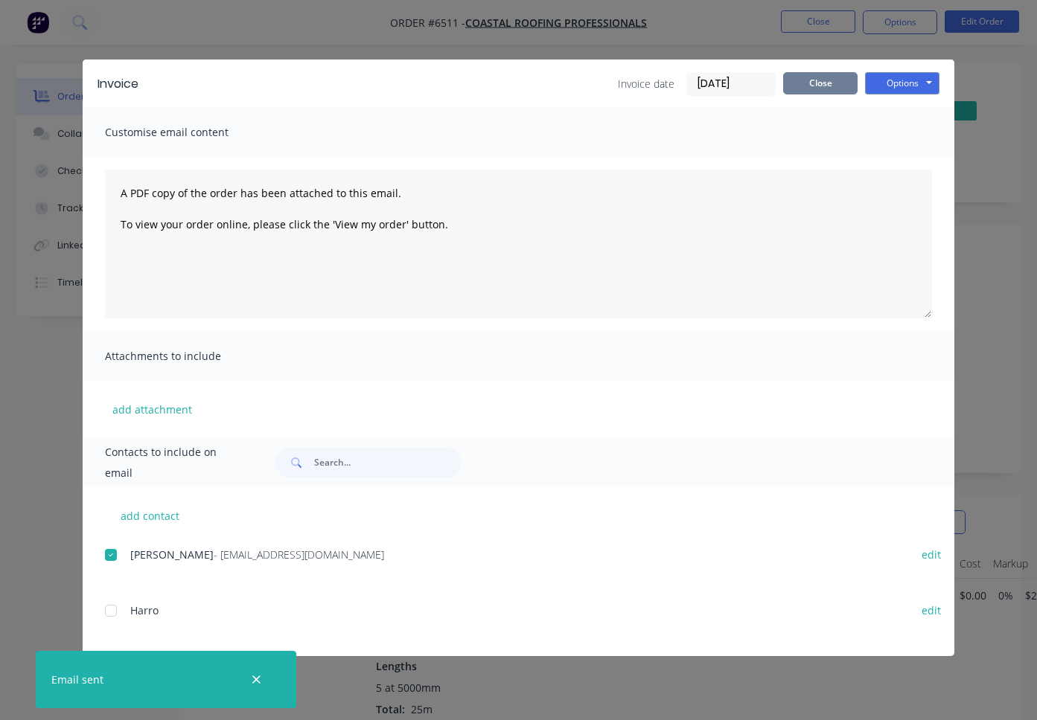
click at [825, 85] on button "Close" at bounding box center [820, 83] width 74 height 22
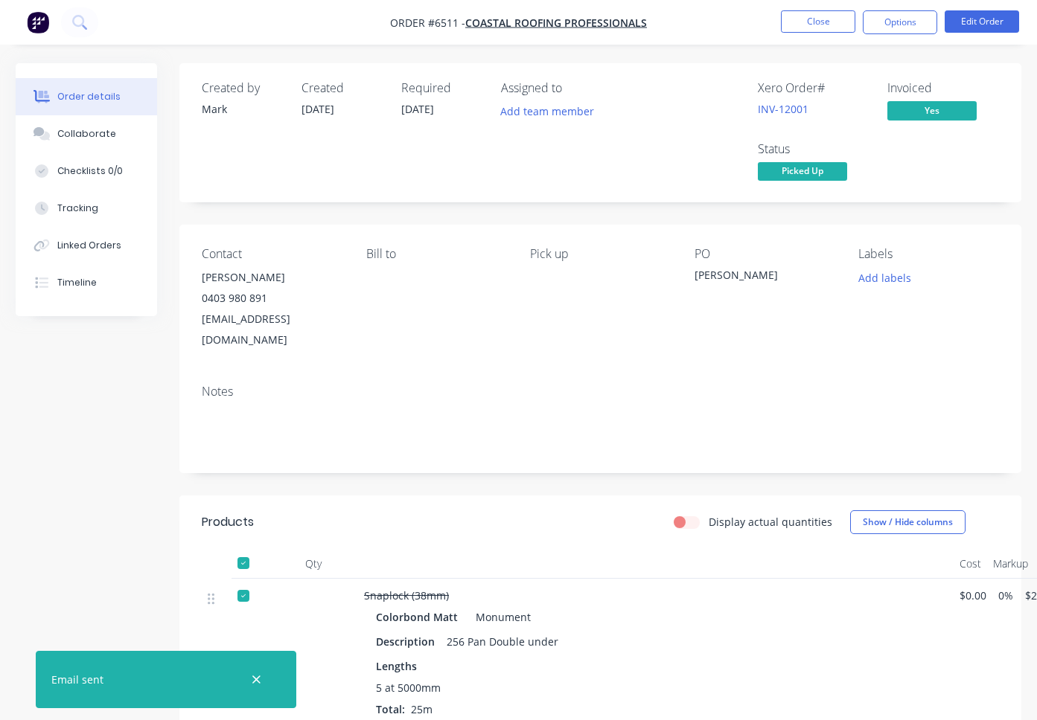
click at [886, 7] on nav "Order #6511 - Coastal Roofing Professionals Close Options Edit Order" at bounding box center [518, 22] width 1037 height 45
click at [883, 11] on button "Options" at bounding box center [900, 22] width 74 height 24
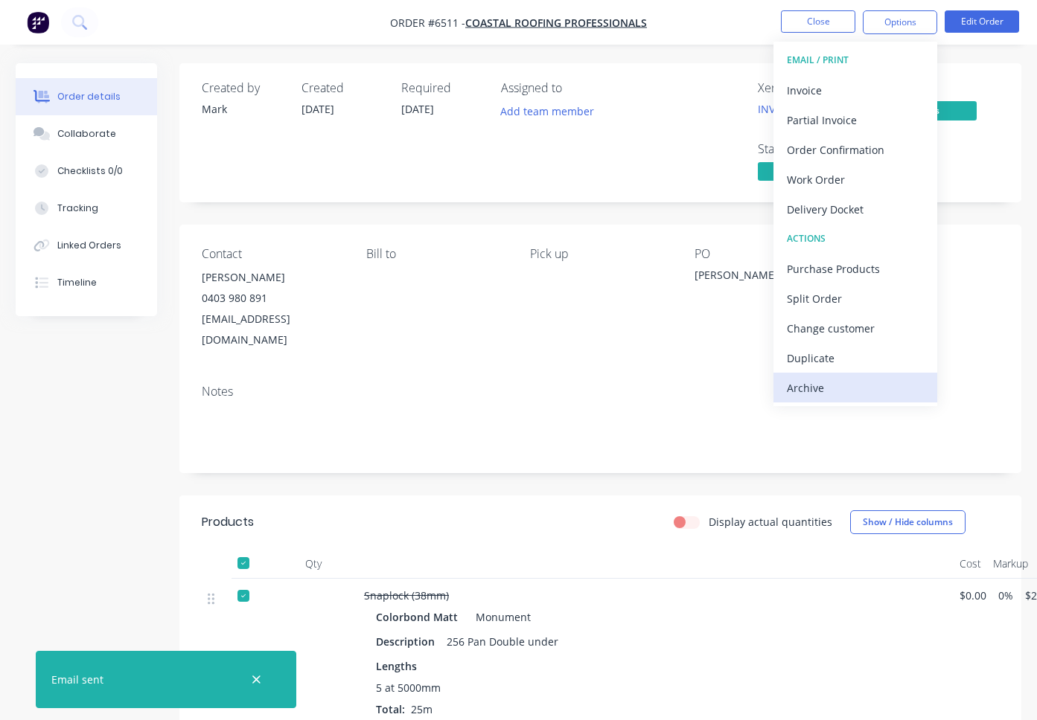
click at [822, 386] on div "Archive" at bounding box center [855, 388] width 137 height 22
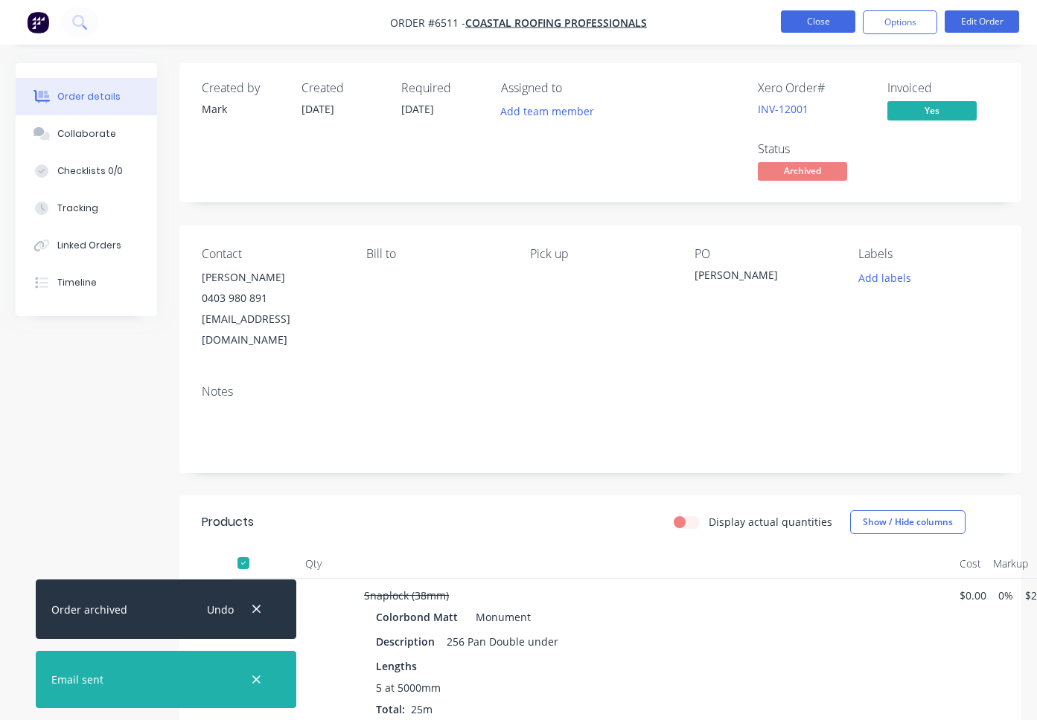
click at [804, 25] on button "Close" at bounding box center [818, 21] width 74 height 22
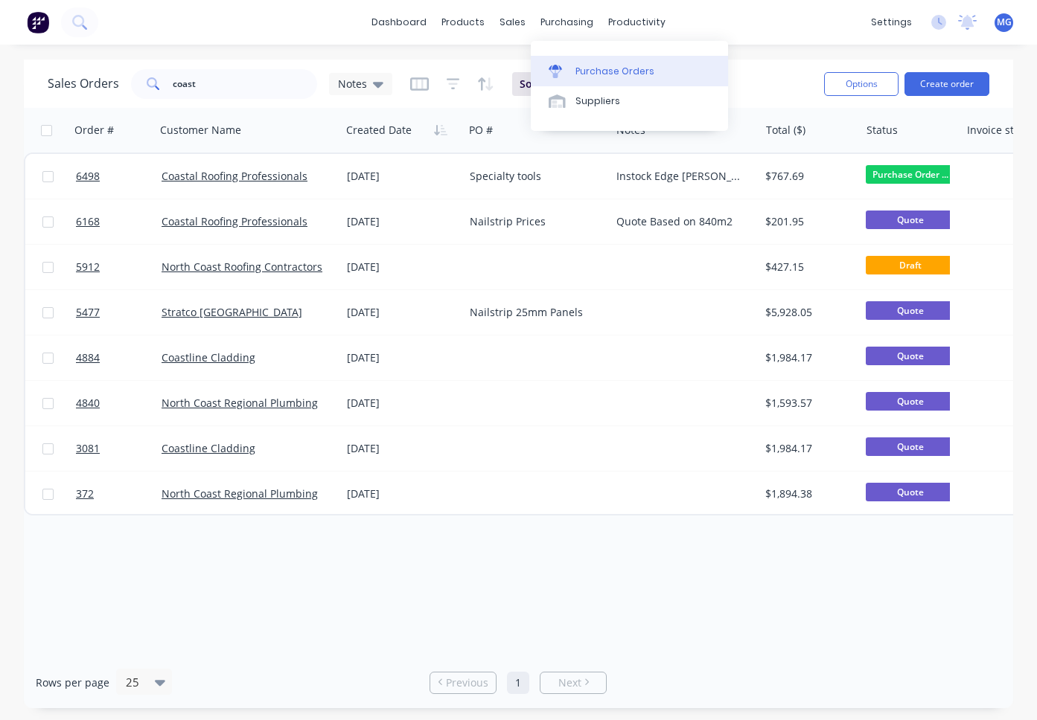
click at [576, 63] on link "Purchase Orders" at bounding box center [629, 71] width 197 height 30
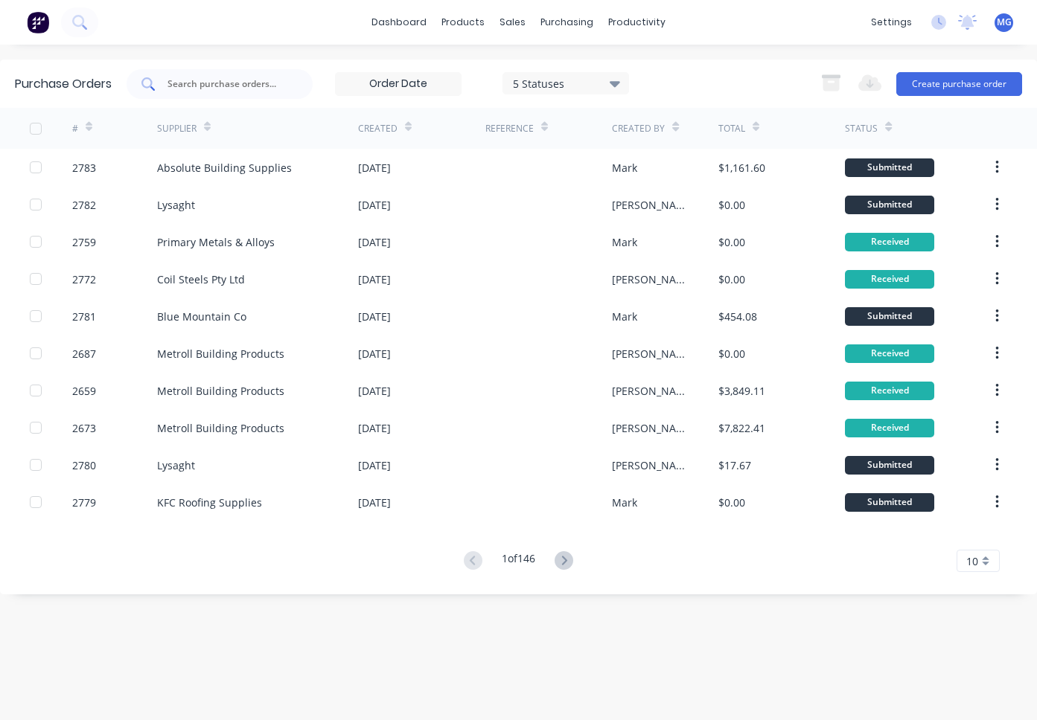
click at [193, 80] on input "text" at bounding box center [228, 84] width 124 height 15
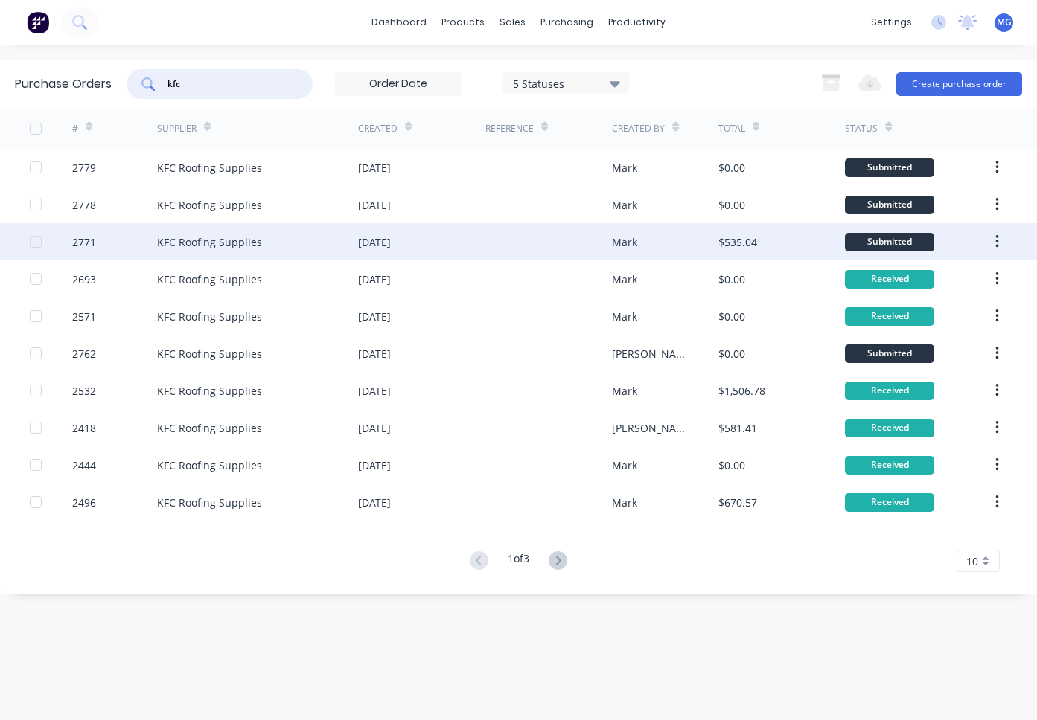
click at [289, 240] on div "KFC Roofing Supplies" at bounding box center [257, 241] width 201 height 37
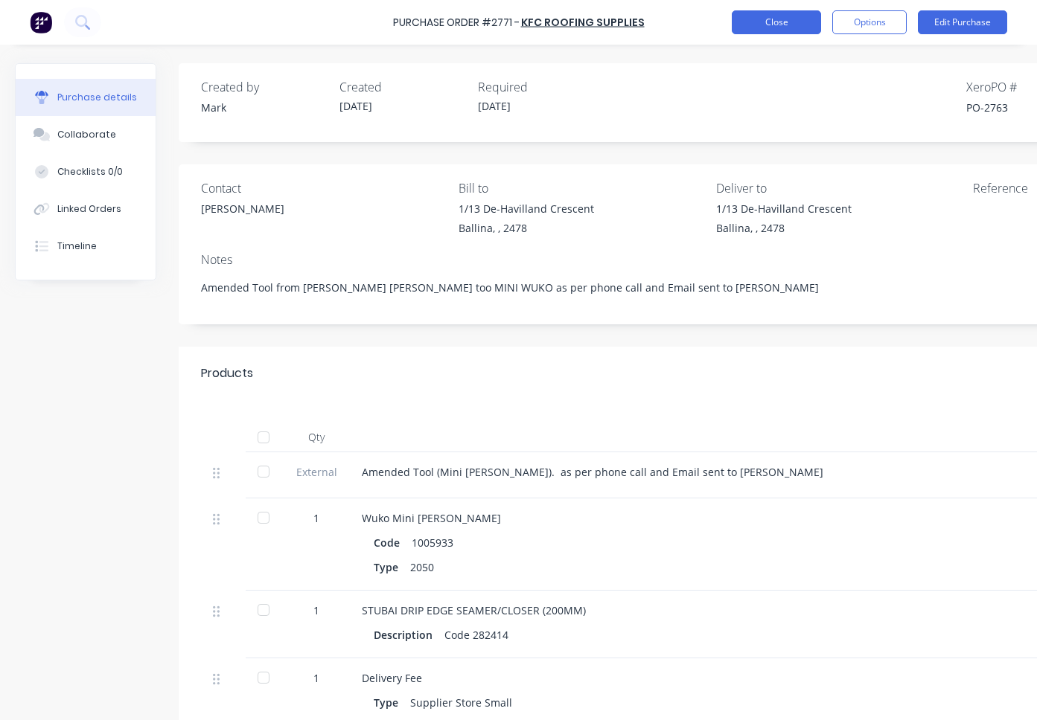
click at [760, 20] on button "Close" at bounding box center [776, 22] width 89 height 24
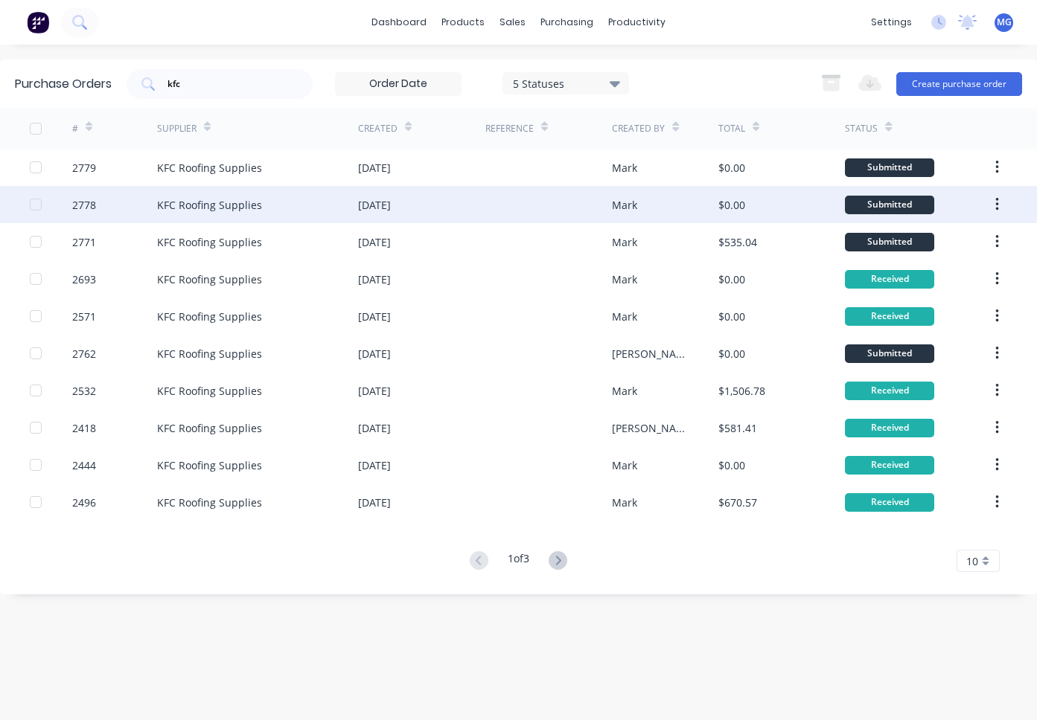
click at [115, 209] on div "2778" at bounding box center [114, 204] width 85 height 37
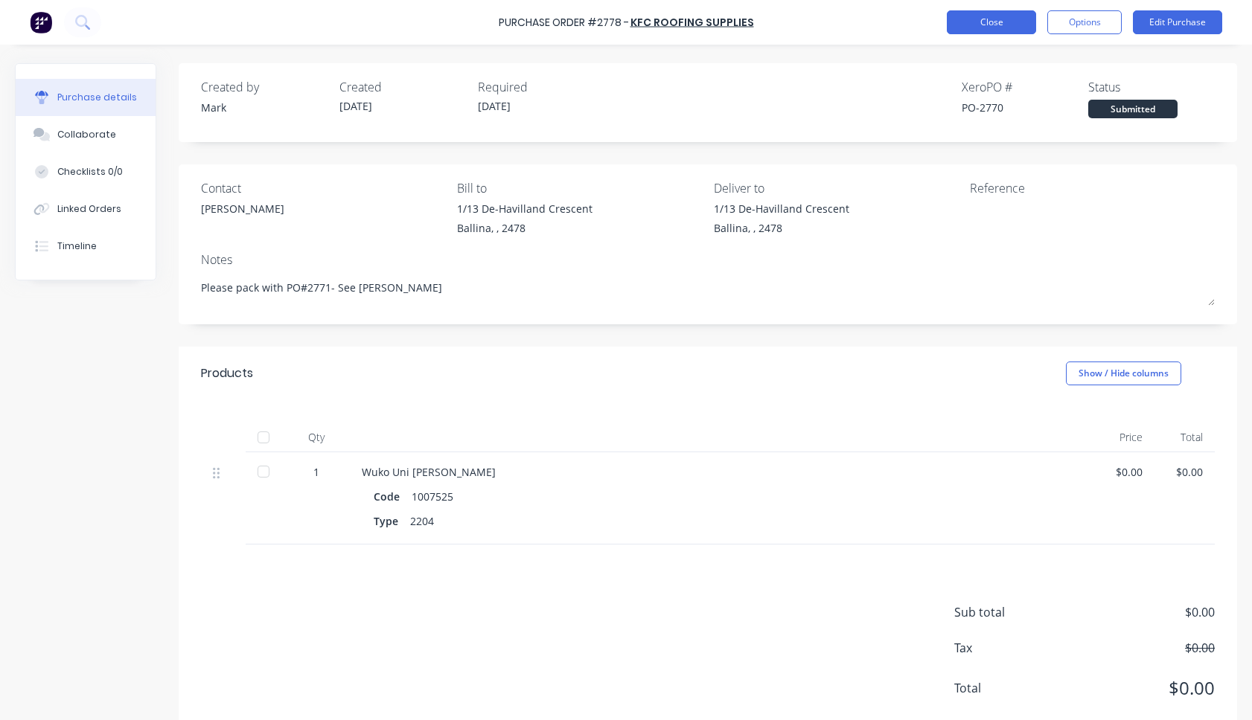
click at [988, 25] on button "Close" at bounding box center [991, 22] width 89 height 24
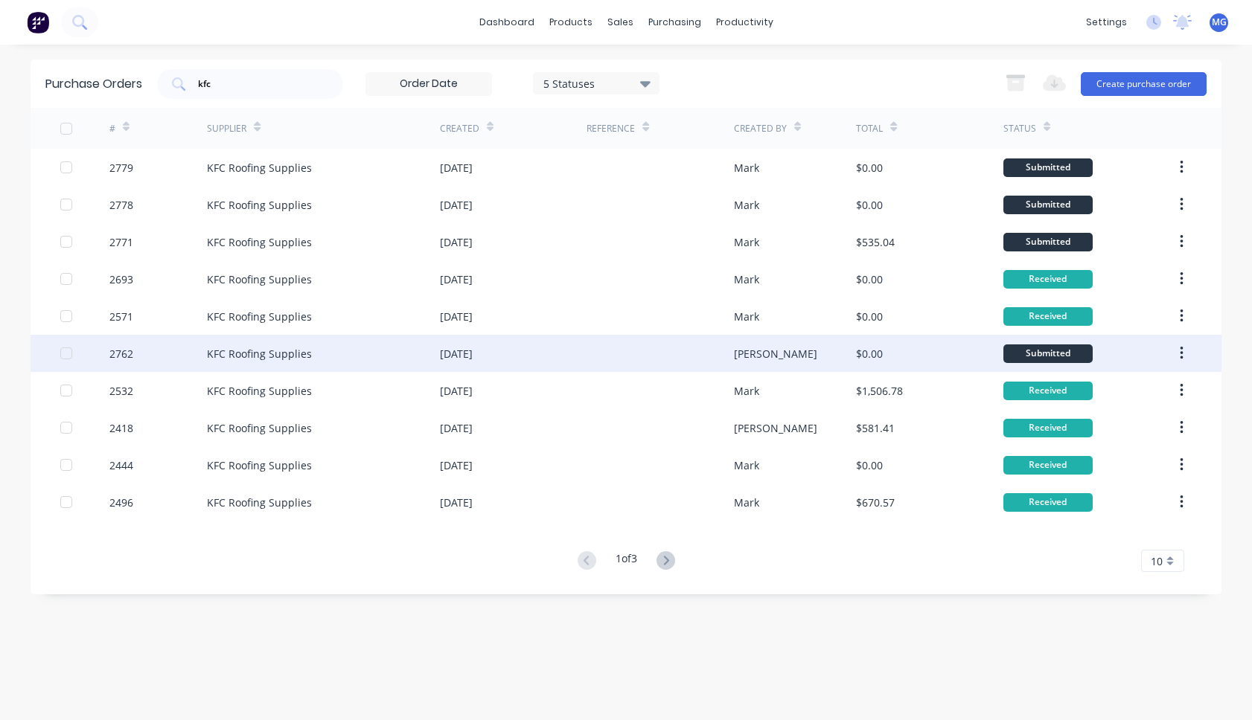
click at [147, 350] on div "2762" at bounding box center [158, 353] width 98 height 37
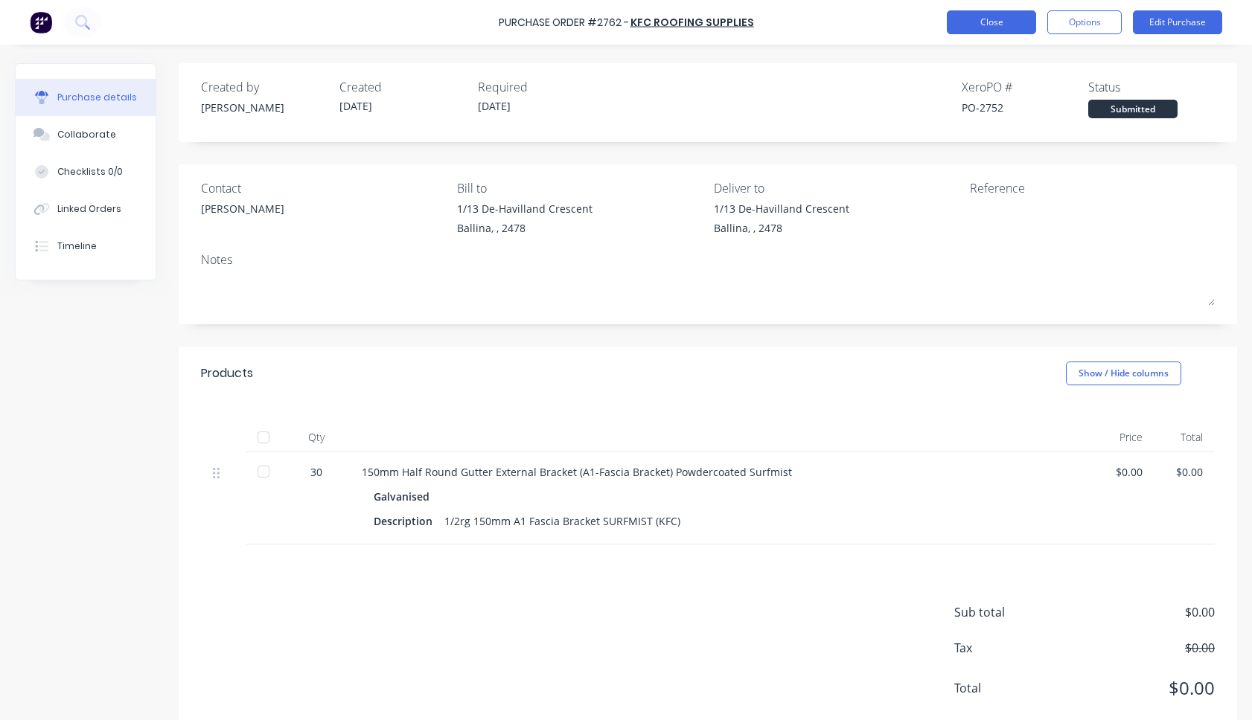
click at [985, 26] on button "Close" at bounding box center [991, 22] width 89 height 24
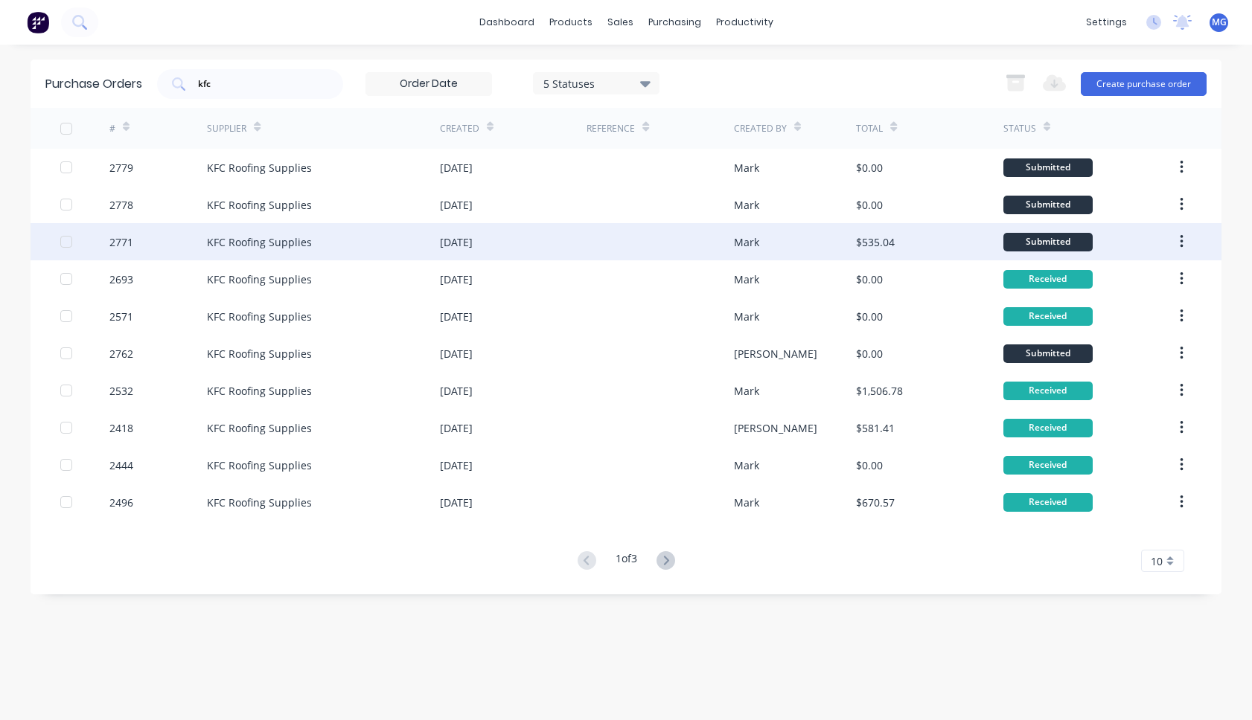
click at [207, 238] on div "KFC Roofing Supplies" at bounding box center [259, 242] width 105 height 16
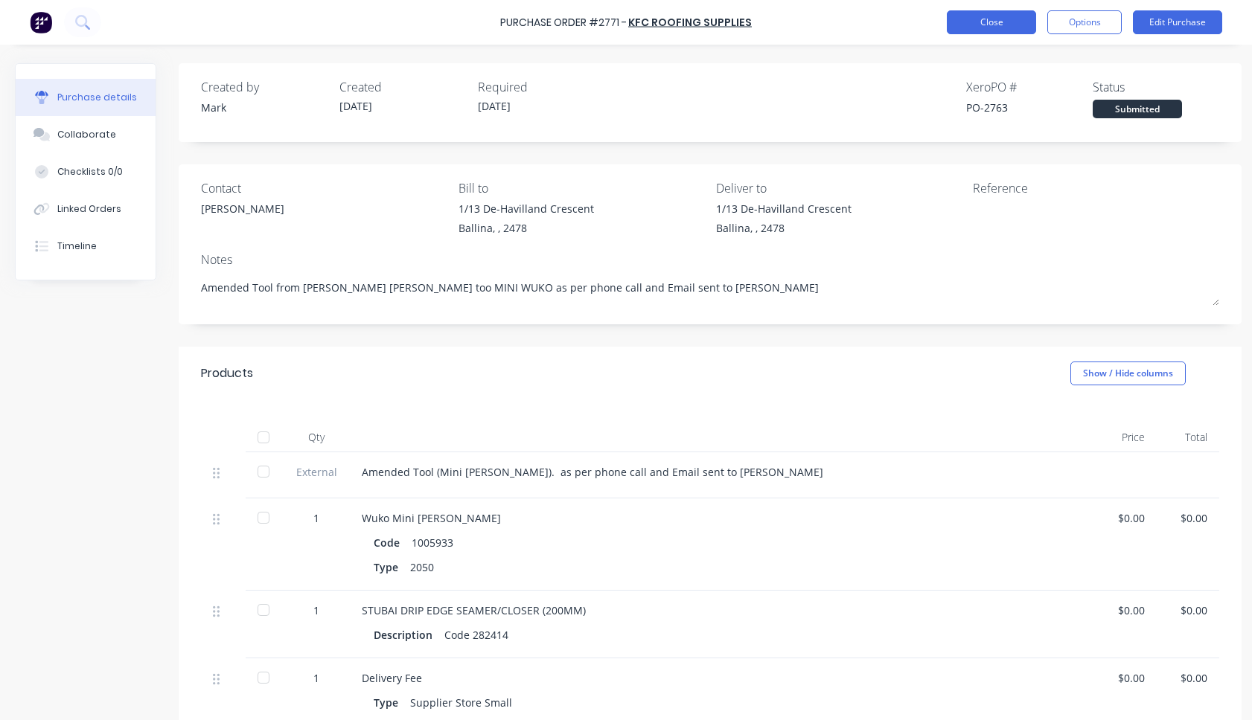
click at [986, 24] on button "Close" at bounding box center [991, 22] width 89 height 24
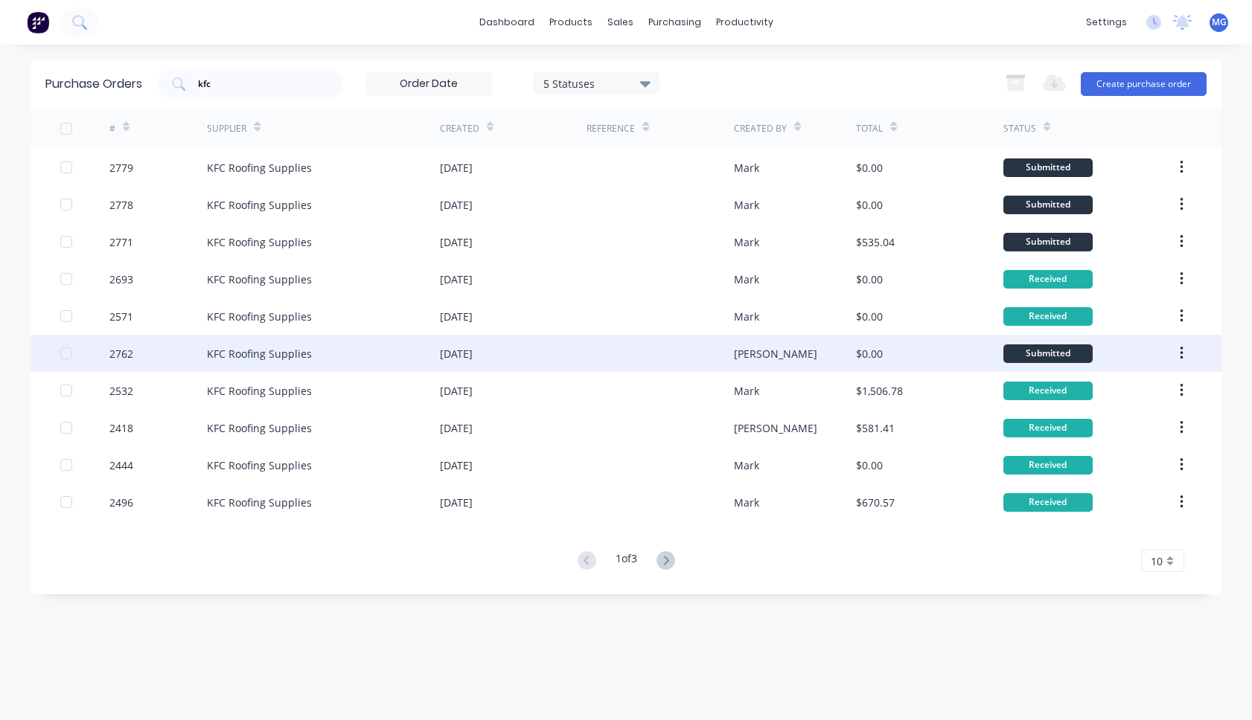
click at [279, 350] on div "KFC Roofing Supplies" at bounding box center [259, 354] width 105 height 16
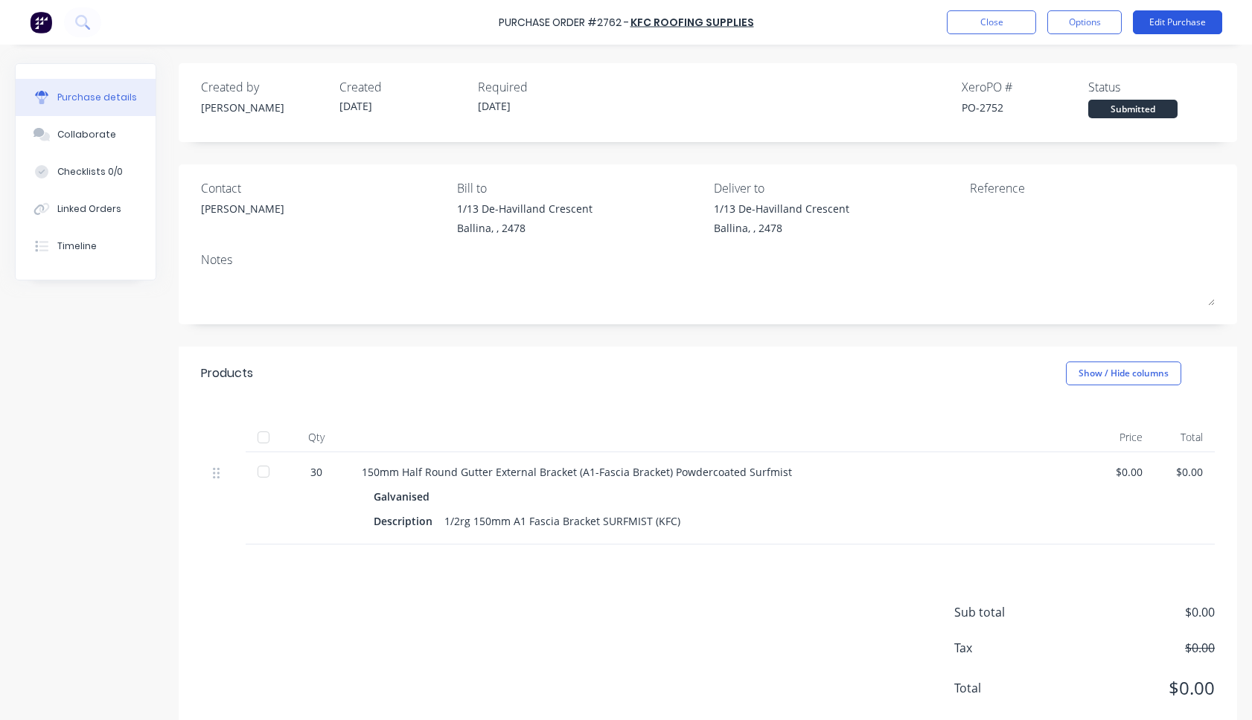
click at [1036, 13] on button "Edit Purchase" at bounding box center [1177, 22] width 89 height 24
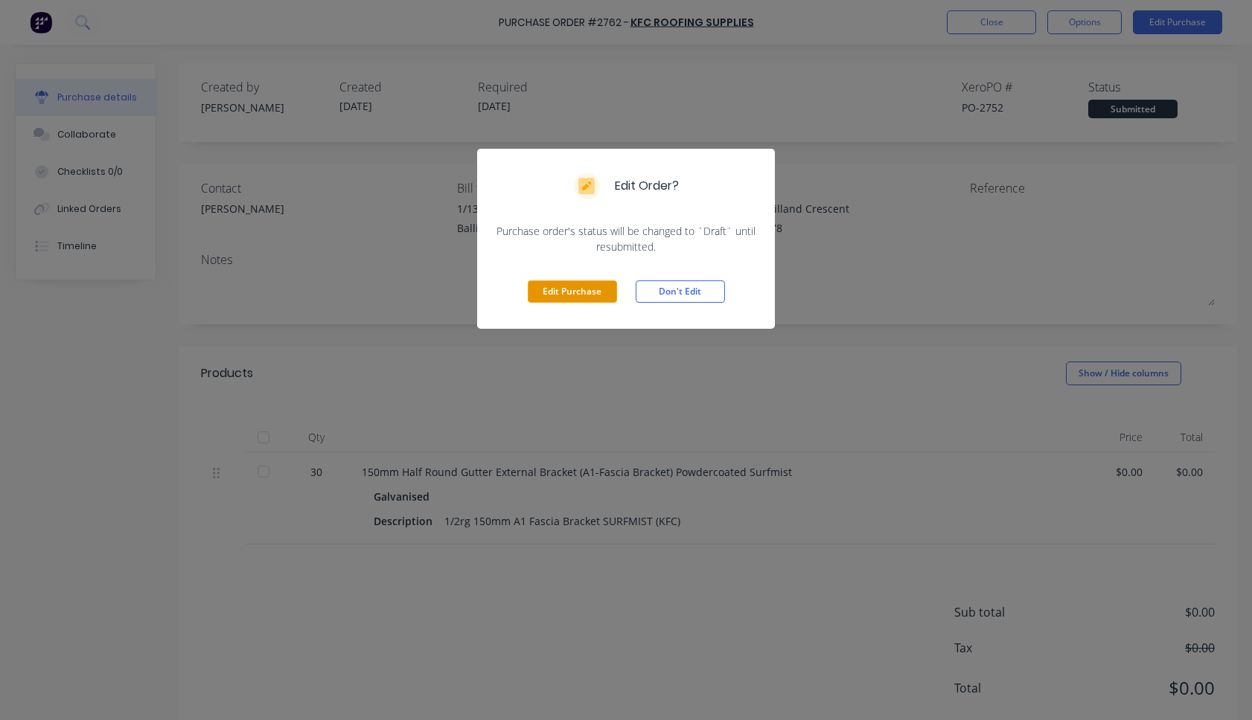
click at [579, 299] on button "Edit Purchase" at bounding box center [572, 292] width 89 height 22
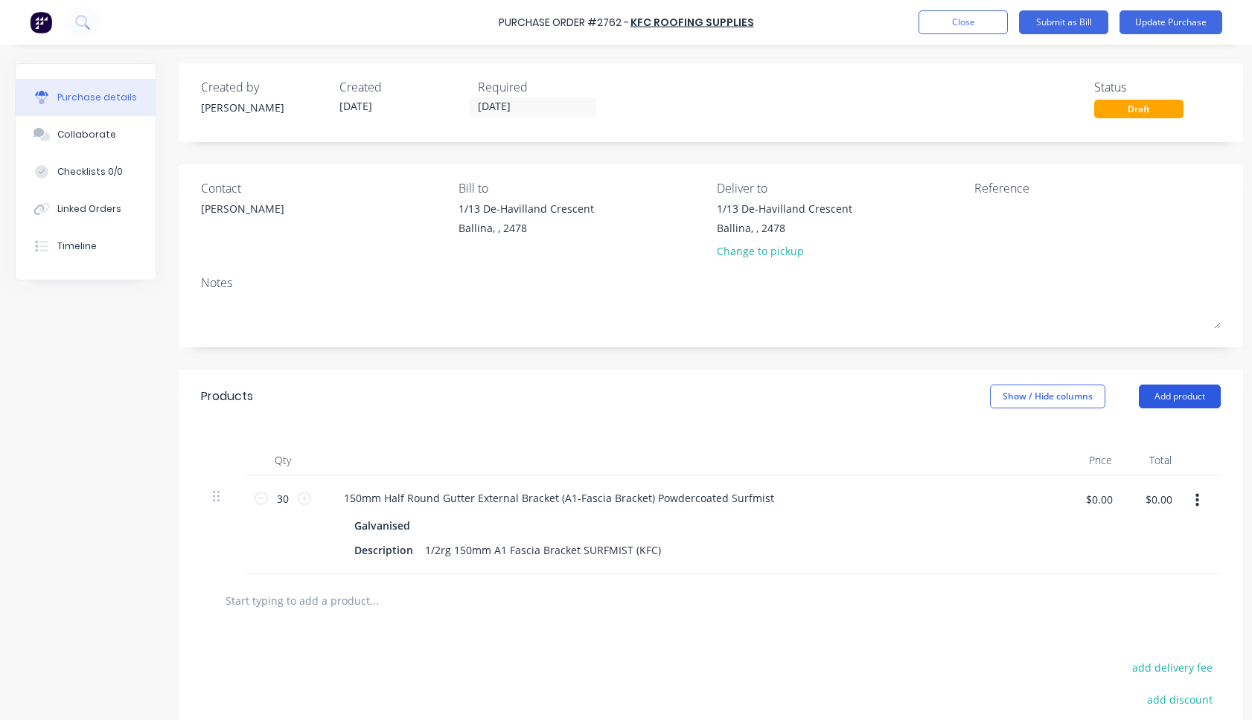
click at [1036, 403] on button "Add product" at bounding box center [1180, 397] width 82 height 24
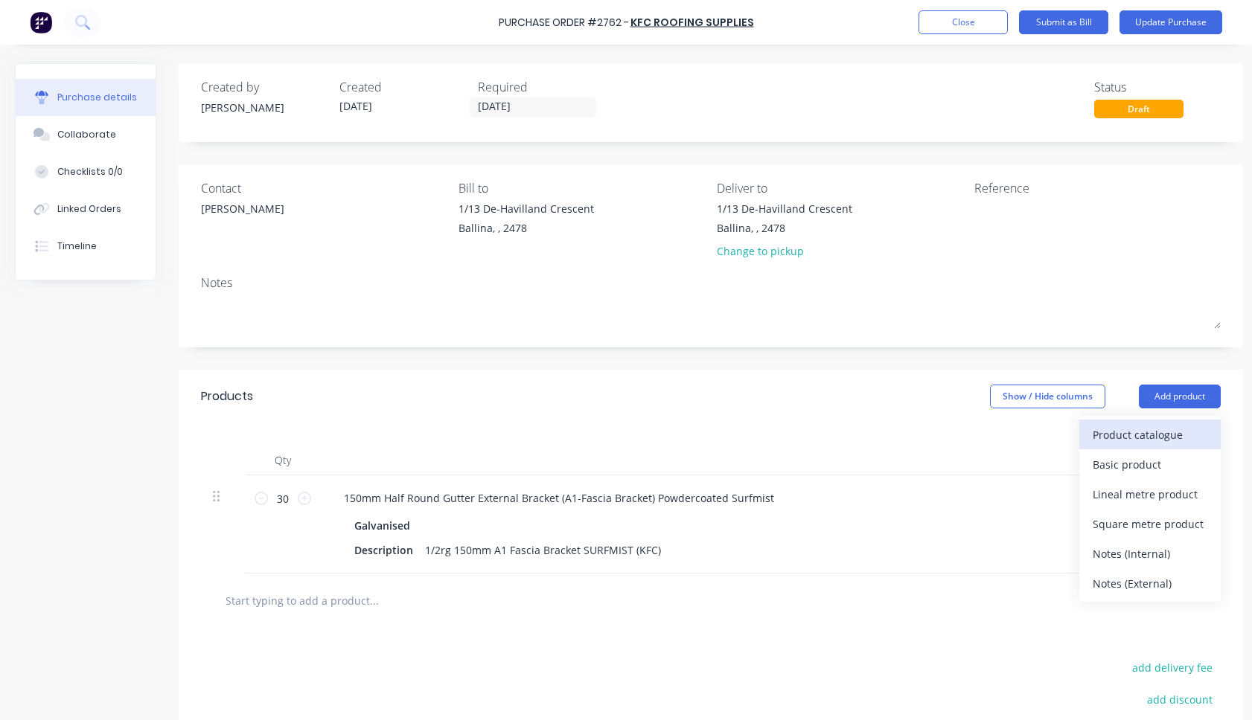
click at [1036, 438] on div "Product catalogue" at bounding box center [1150, 435] width 115 height 22
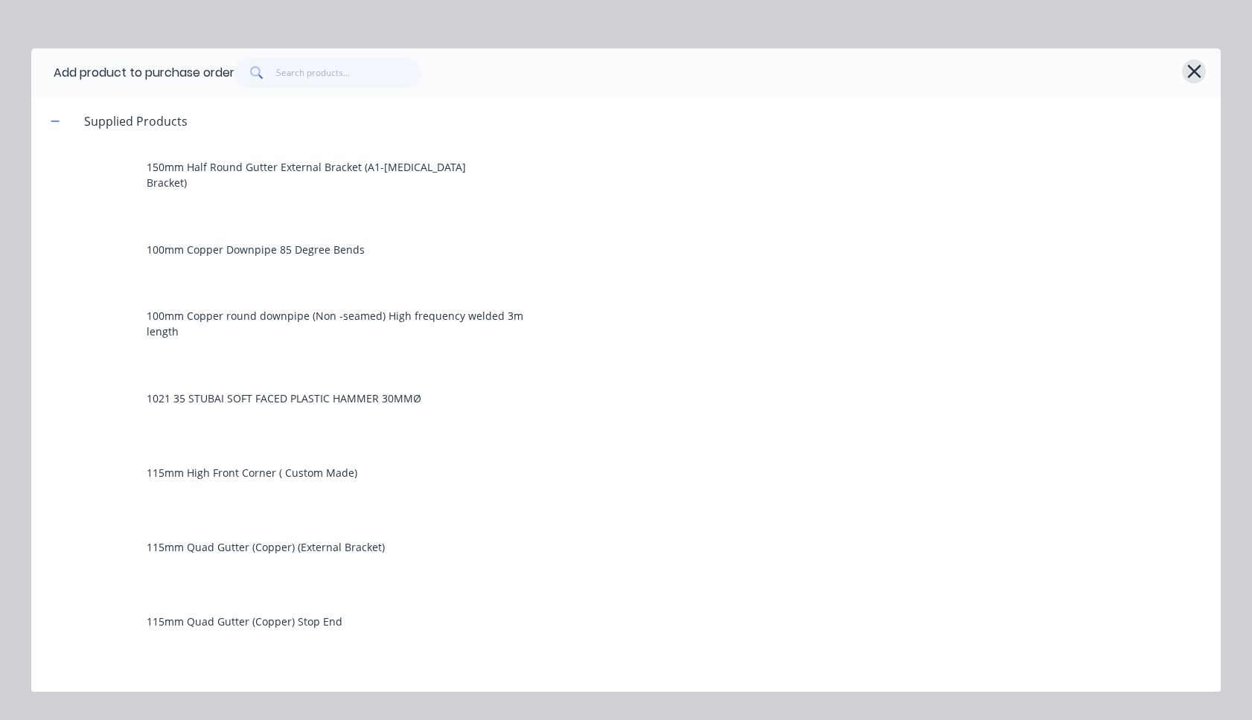
click at [1036, 67] on icon "button" at bounding box center [1194, 71] width 16 height 21
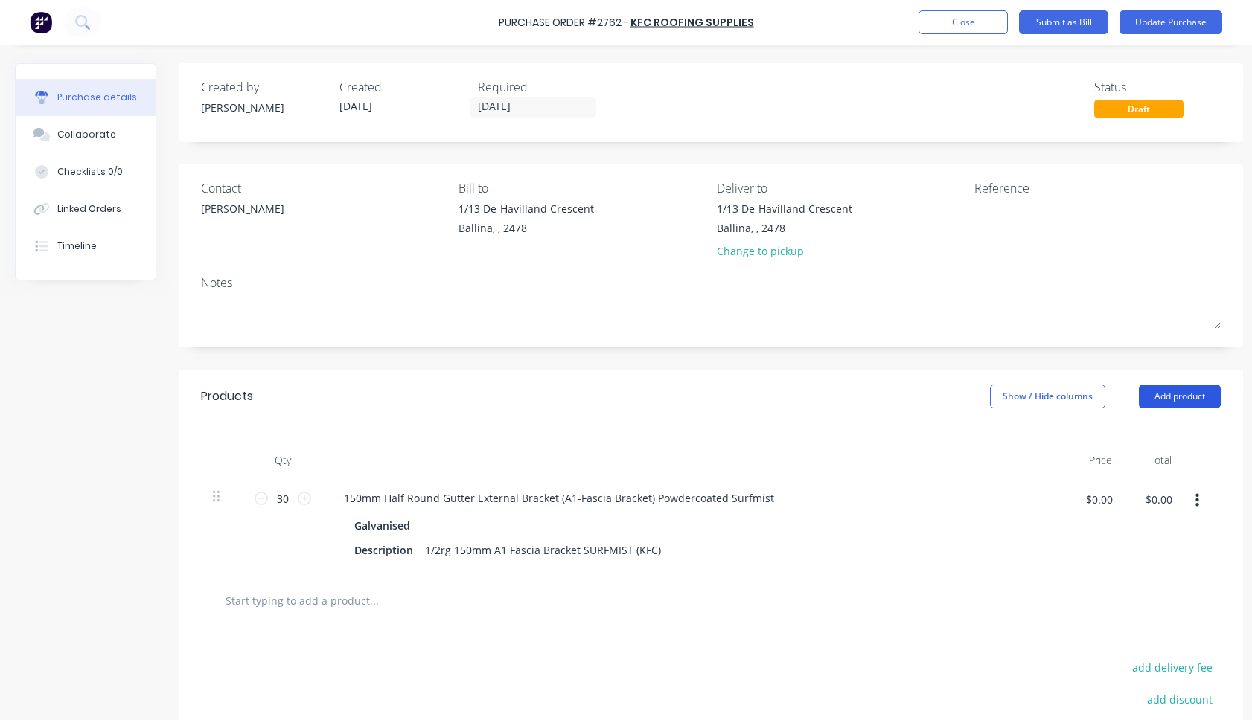
click at [1036, 394] on button "Add product" at bounding box center [1180, 397] width 82 height 24
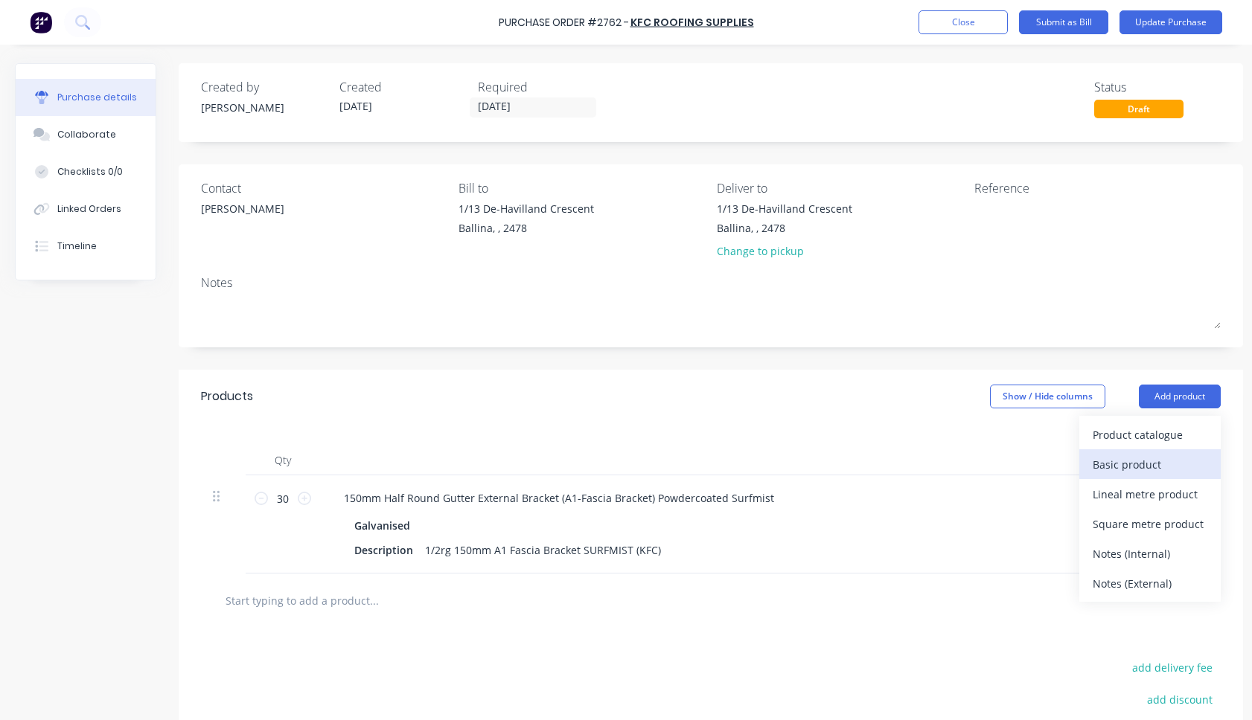
click at [1036, 462] on div "Basic product" at bounding box center [1150, 465] width 115 height 22
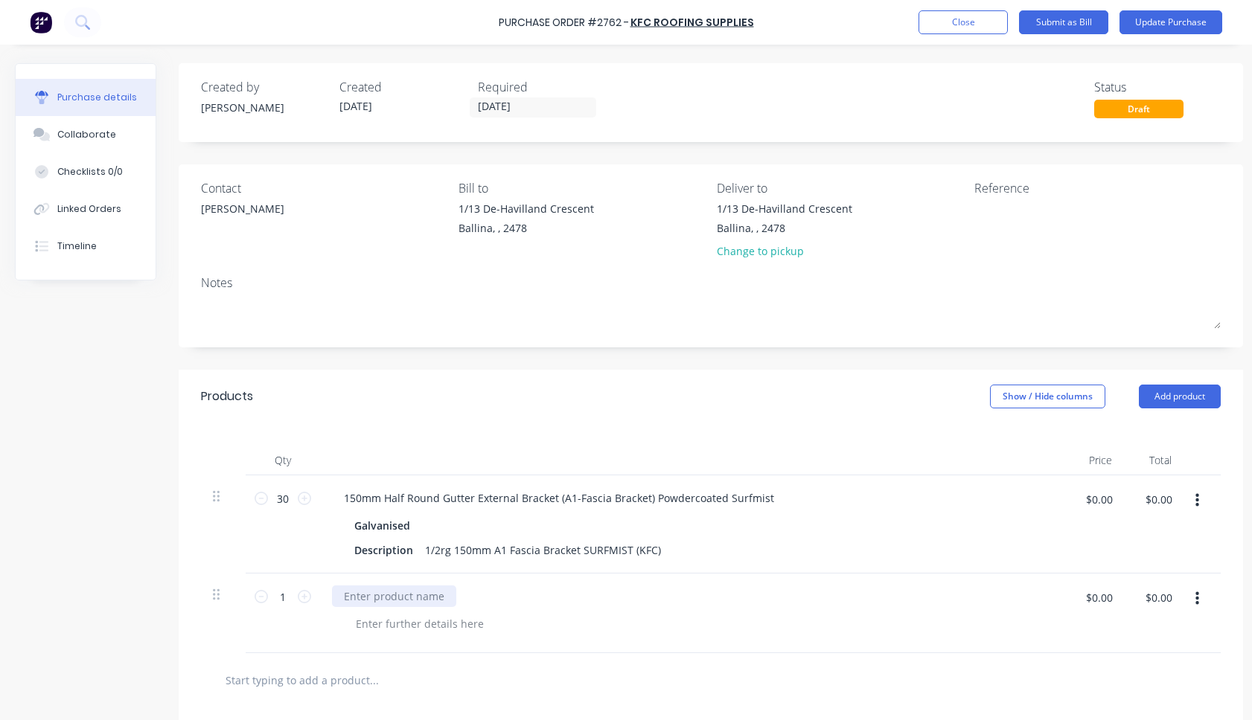
click at [367, 589] on div at bounding box center [394, 597] width 124 height 22
click at [284, 602] on input "1" at bounding box center [283, 597] width 30 height 22
click at [582, 618] on div at bounding box center [698, 624] width 708 height 22
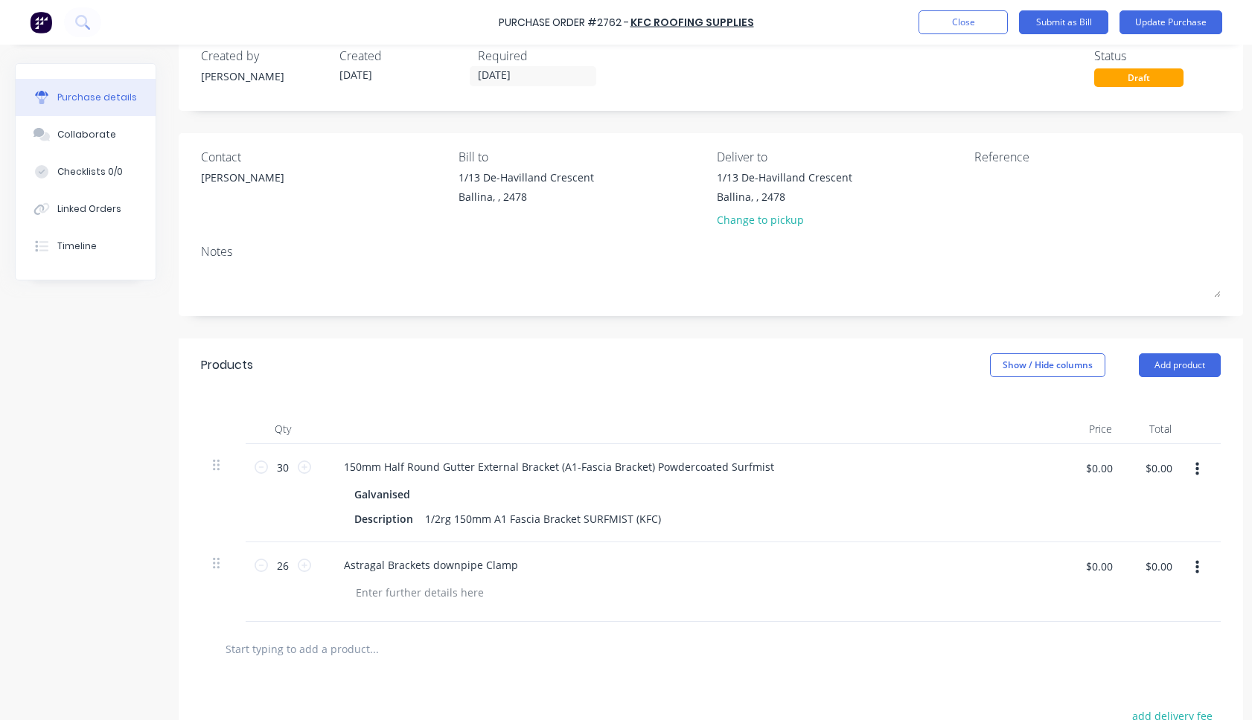
scroll to position [42, 0]
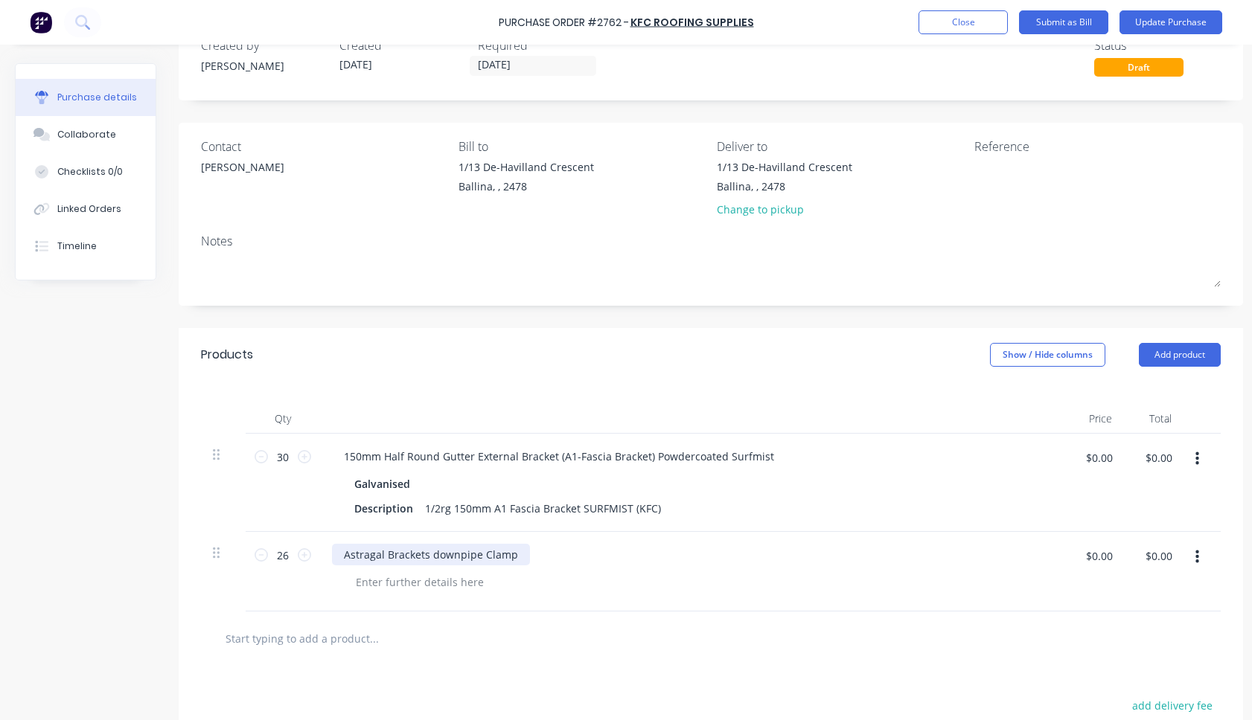
click at [514, 554] on div "Astragal Brackets downpipe Clamp" at bounding box center [431, 555] width 198 height 22
click at [1036, 20] on button "Update Purchase" at bounding box center [1170, 22] width 103 height 24
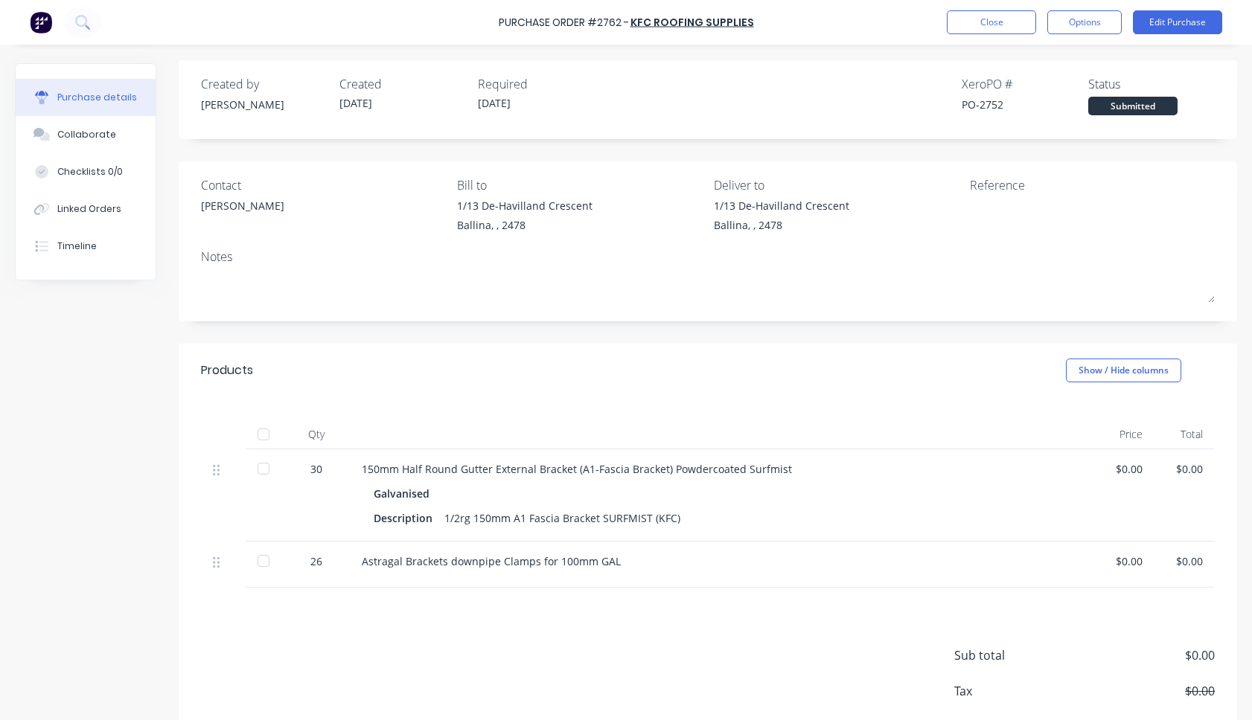
scroll to position [0, 0]
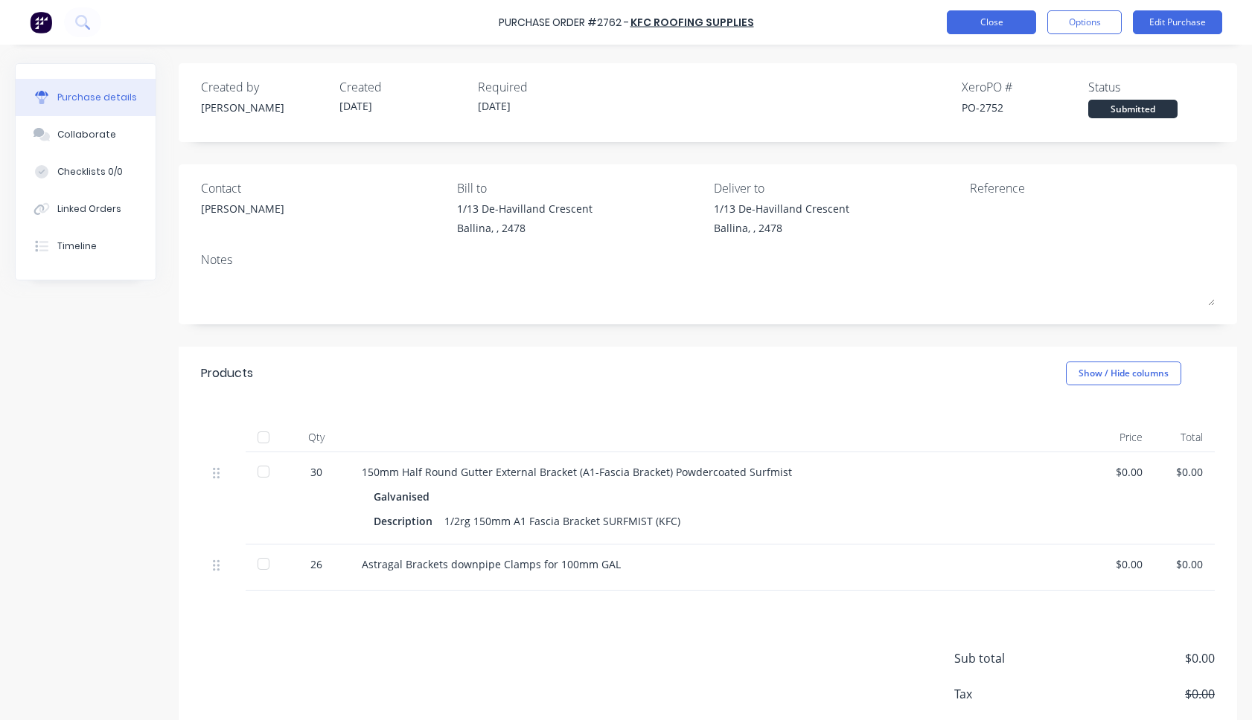
click at [983, 25] on button "Close" at bounding box center [991, 22] width 89 height 24
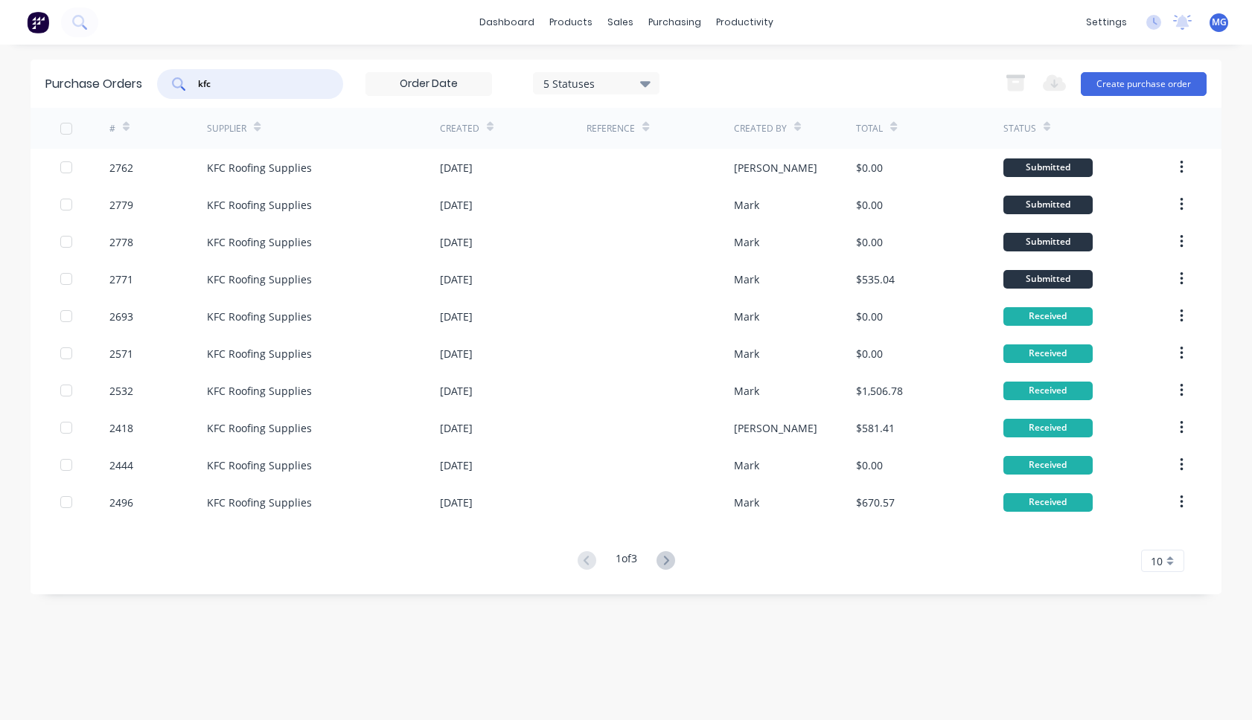
click at [225, 87] on input "kfc" at bounding box center [258, 84] width 124 height 15
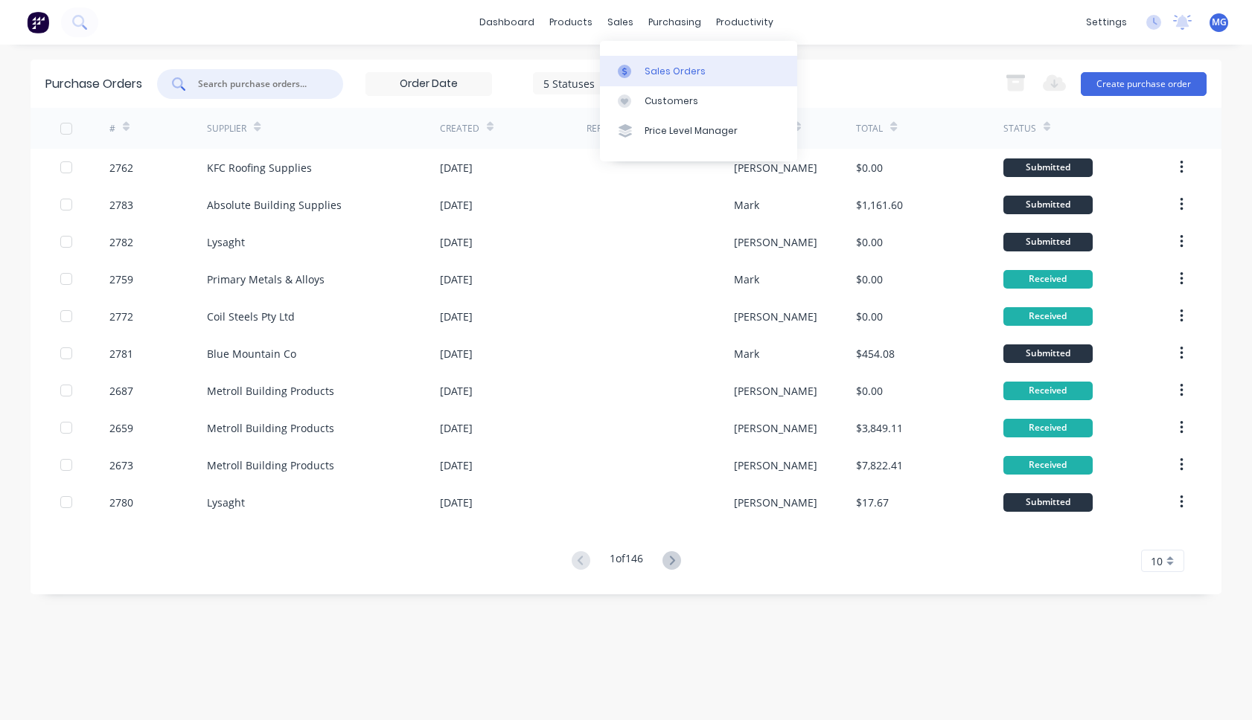
click at [650, 71] on div "Sales Orders" at bounding box center [674, 71] width 61 height 13
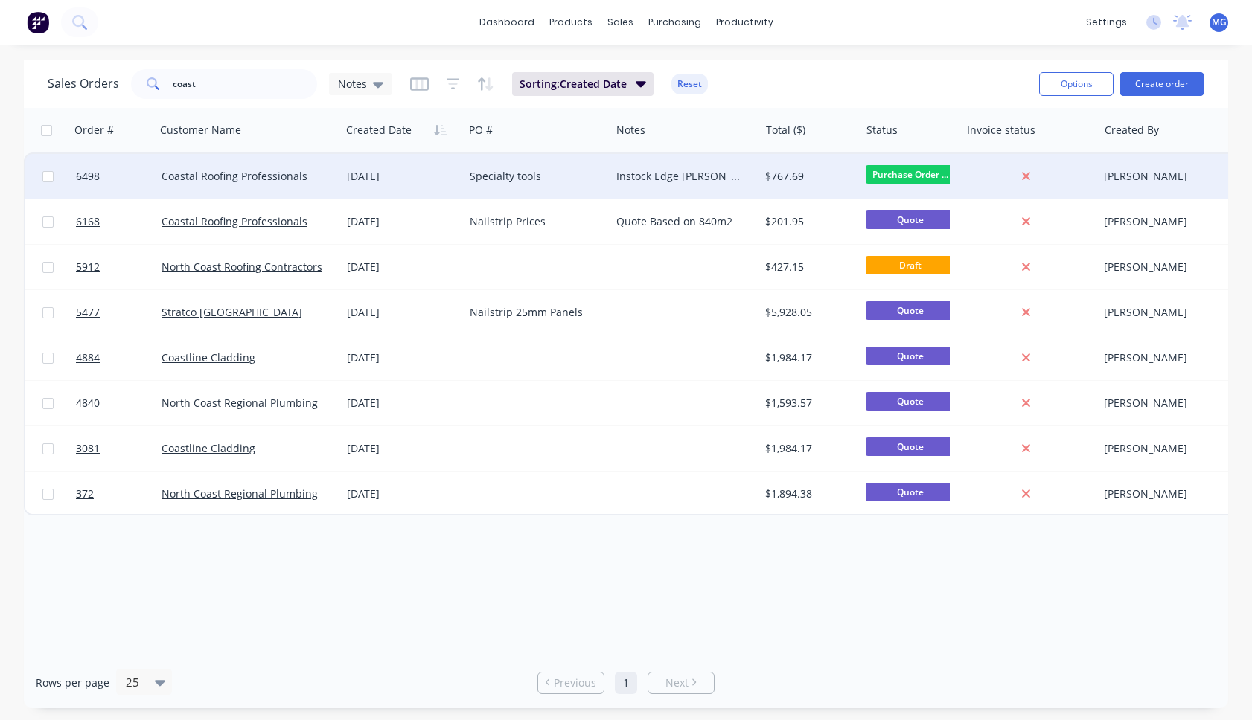
click at [418, 174] on div "[DATE]" at bounding box center [402, 176] width 111 height 15
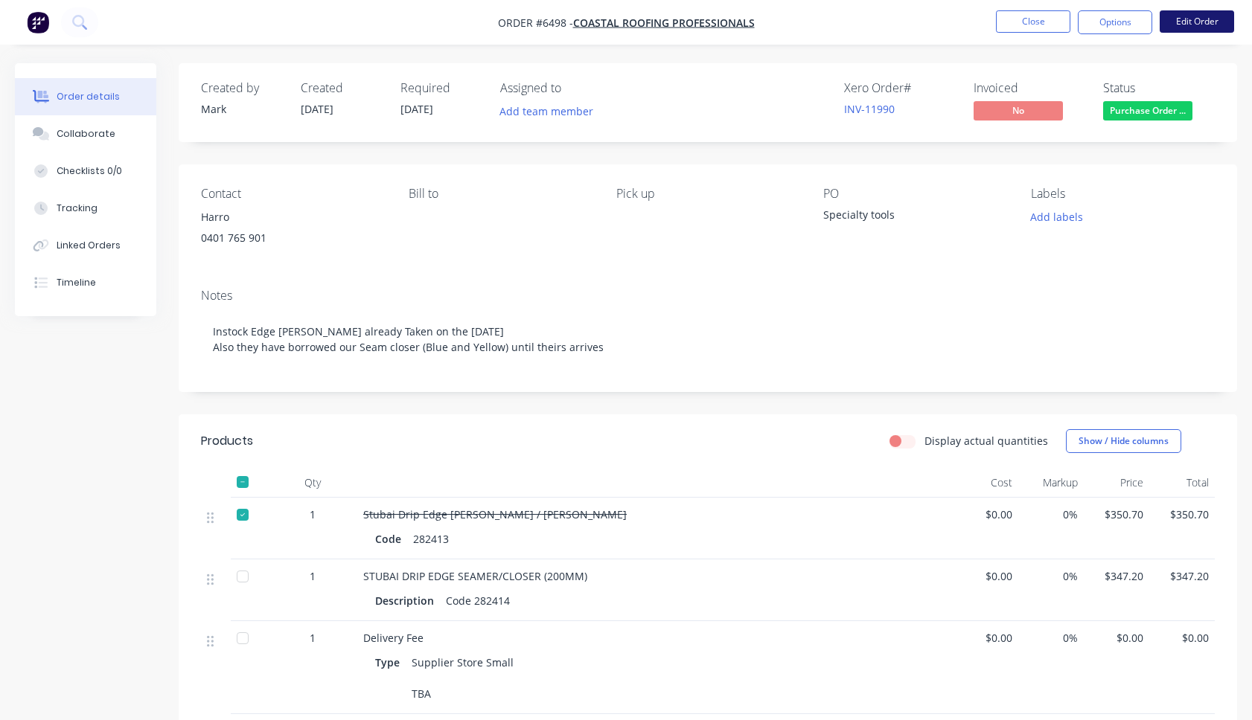
click at [1036, 23] on button "Edit Order" at bounding box center [1196, 21] width 74 height 22
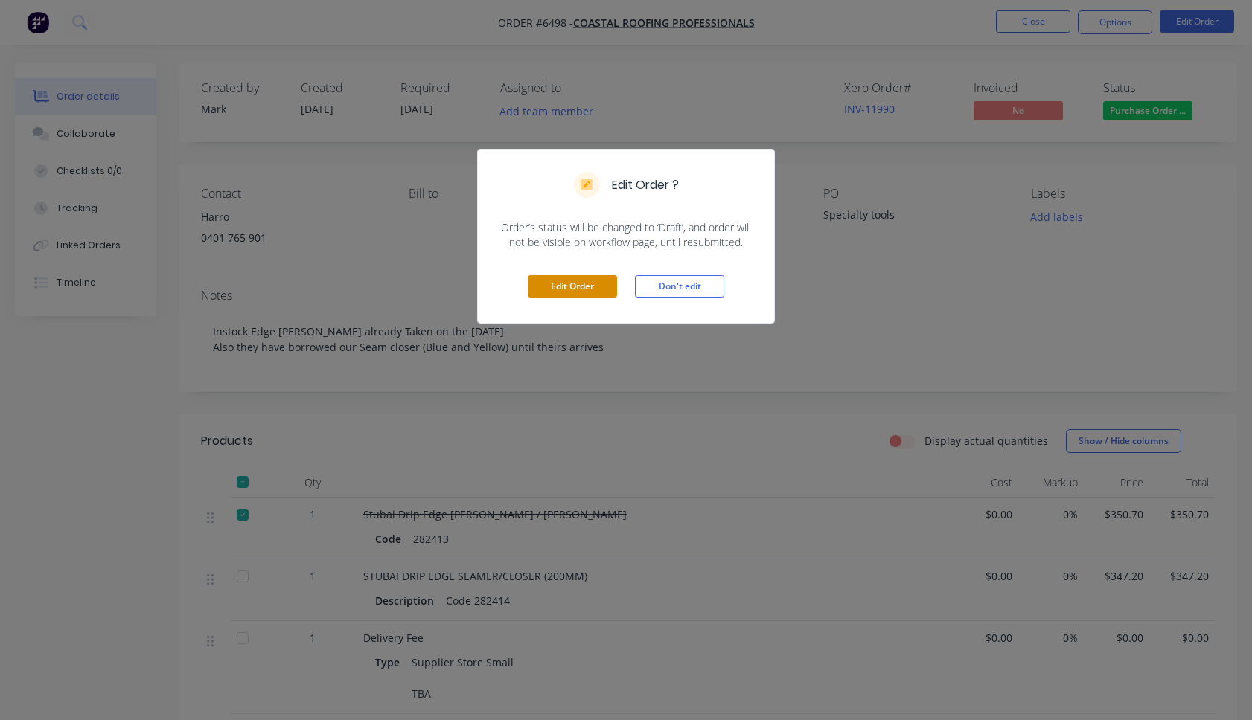
click at [581, 285] on button "Edit Order" at bounding box center [572, 286] width 89 height 22
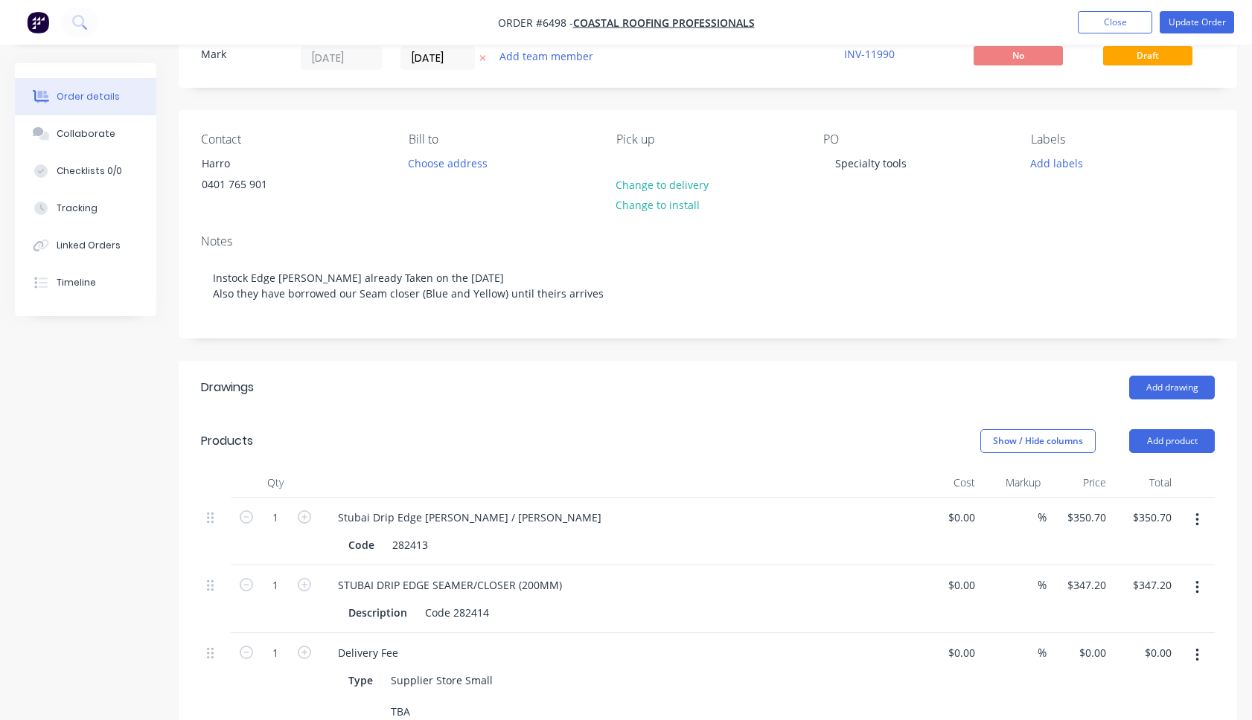
scroll to position [57, 0]
click at [1036, 509] on button "button" at bounding box center [1197, 518] width 35 height 27
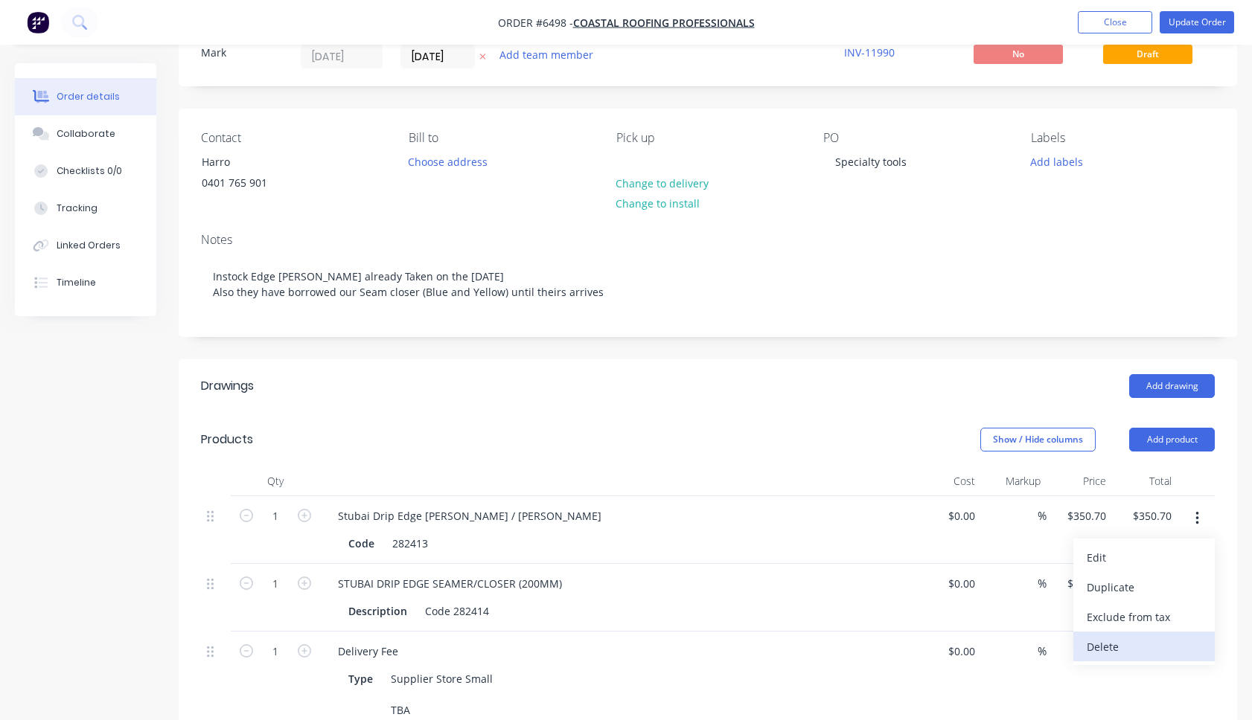
click at [1036, 639] on div "Delete" at bounding box center [1144, 647] width 115 height 22
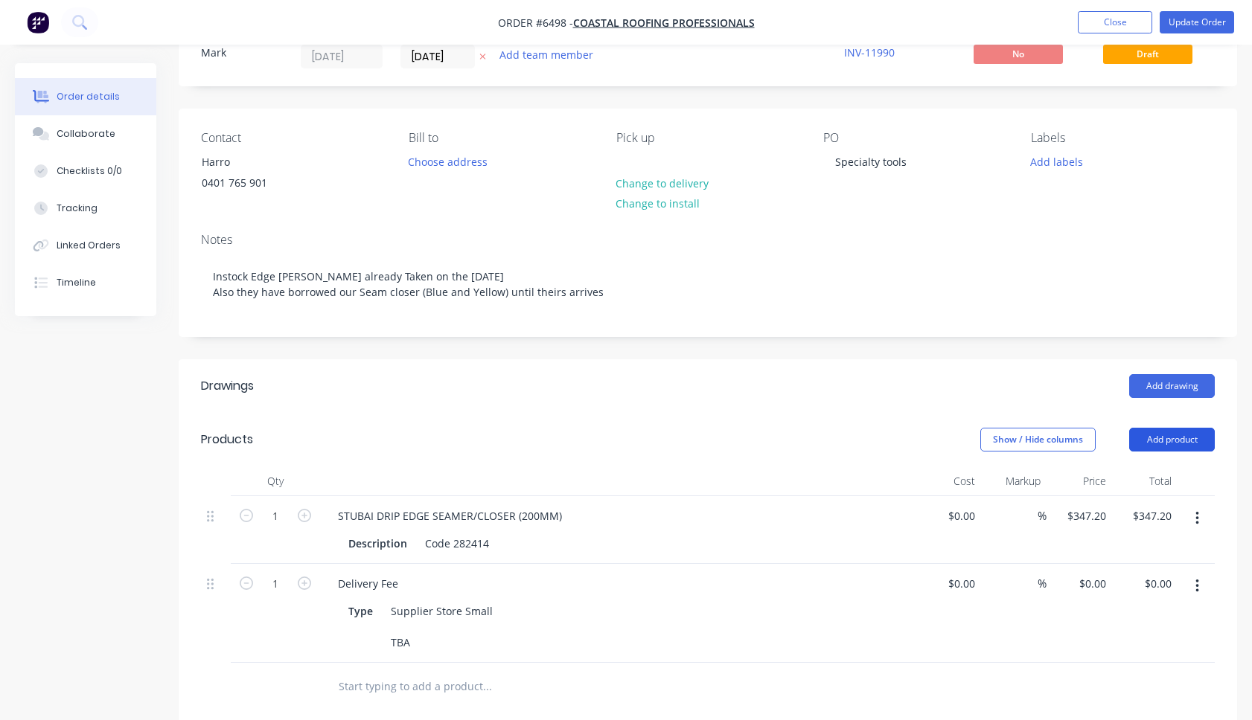
click at [1036, 434] on button "Add product" at bounding box center [1172, 440] width 86 height 24
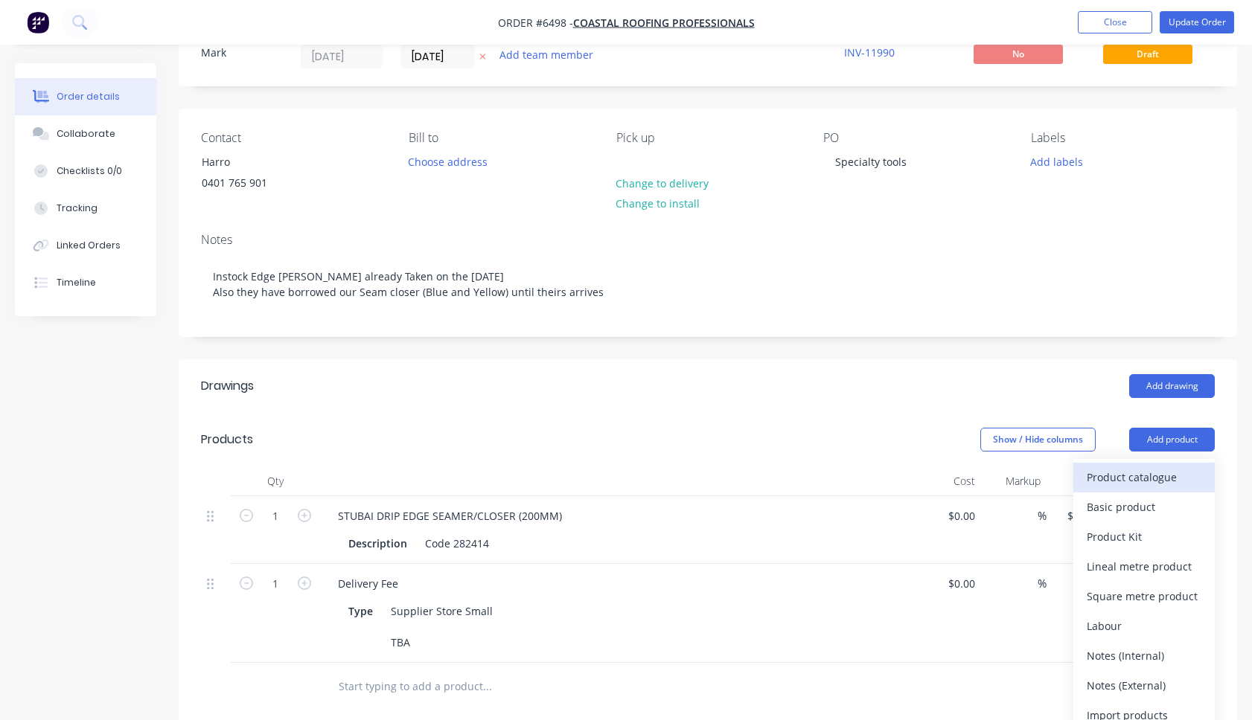
click at [1036, 479] on div "Product catalogue" at bounding box center [1144, 478] width 115 height 22
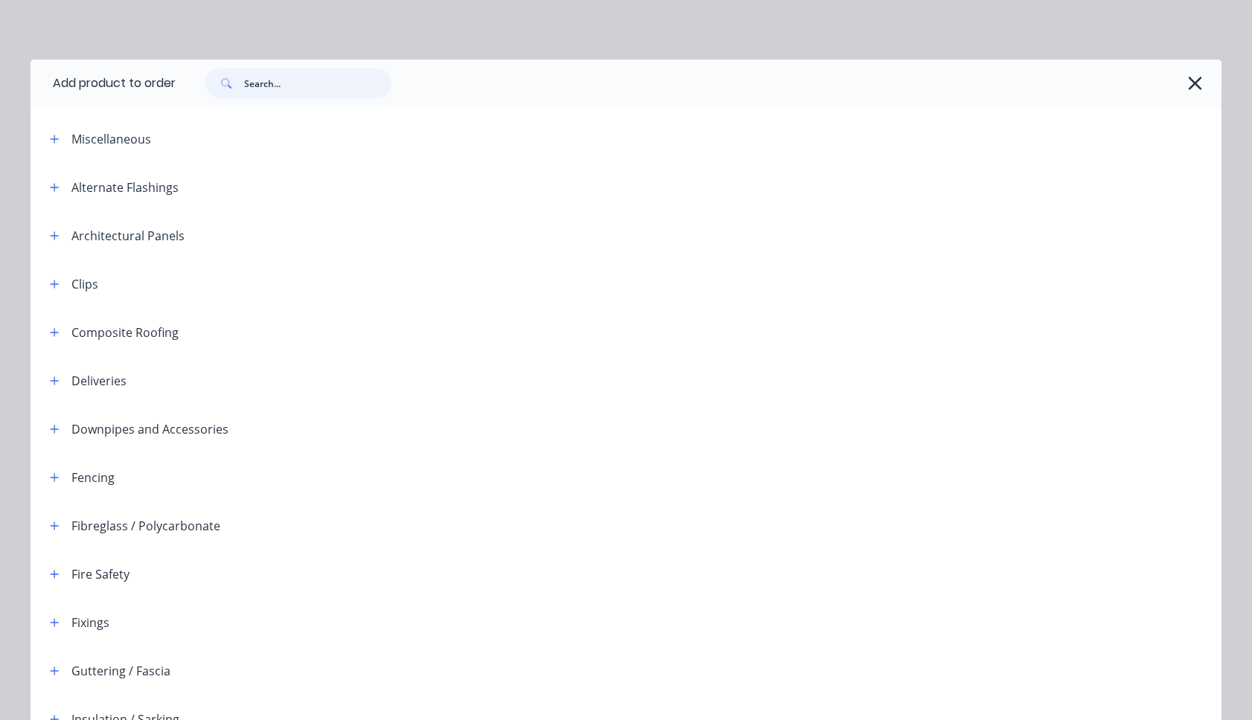
click at [278, 86] on input "text" at bounding box center [317, 83] width 147 height 30
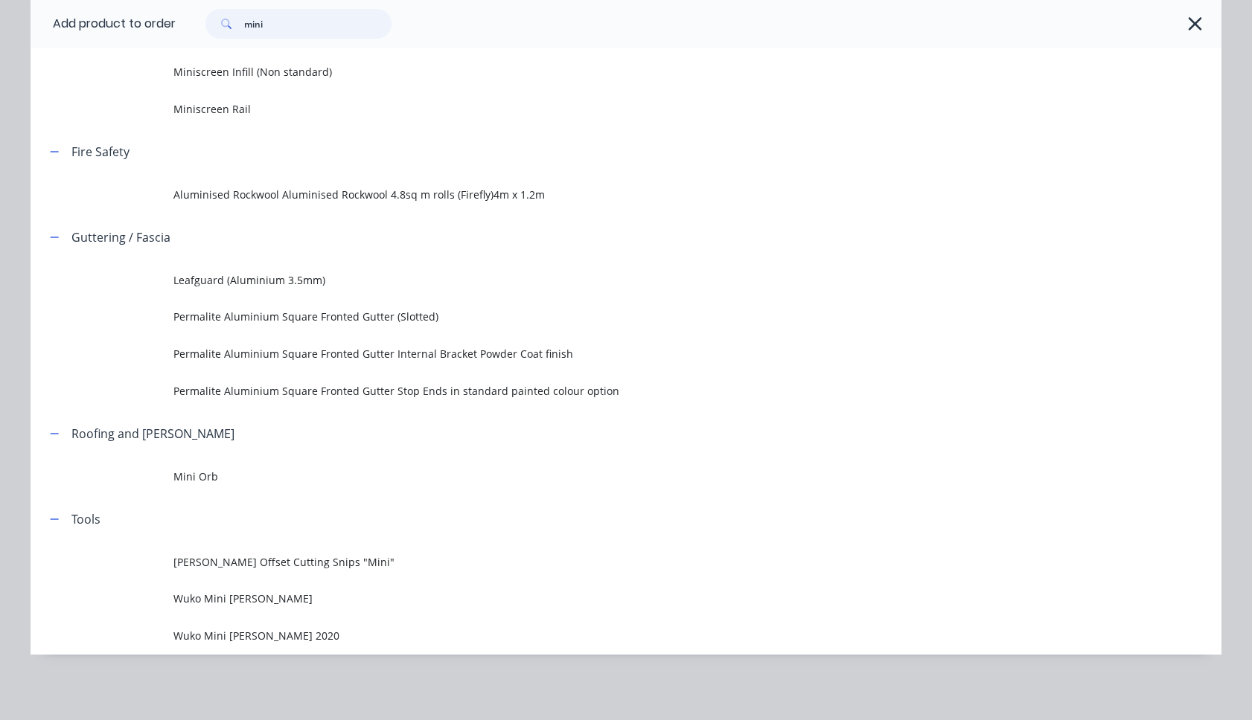
scroll to position [83, 0]
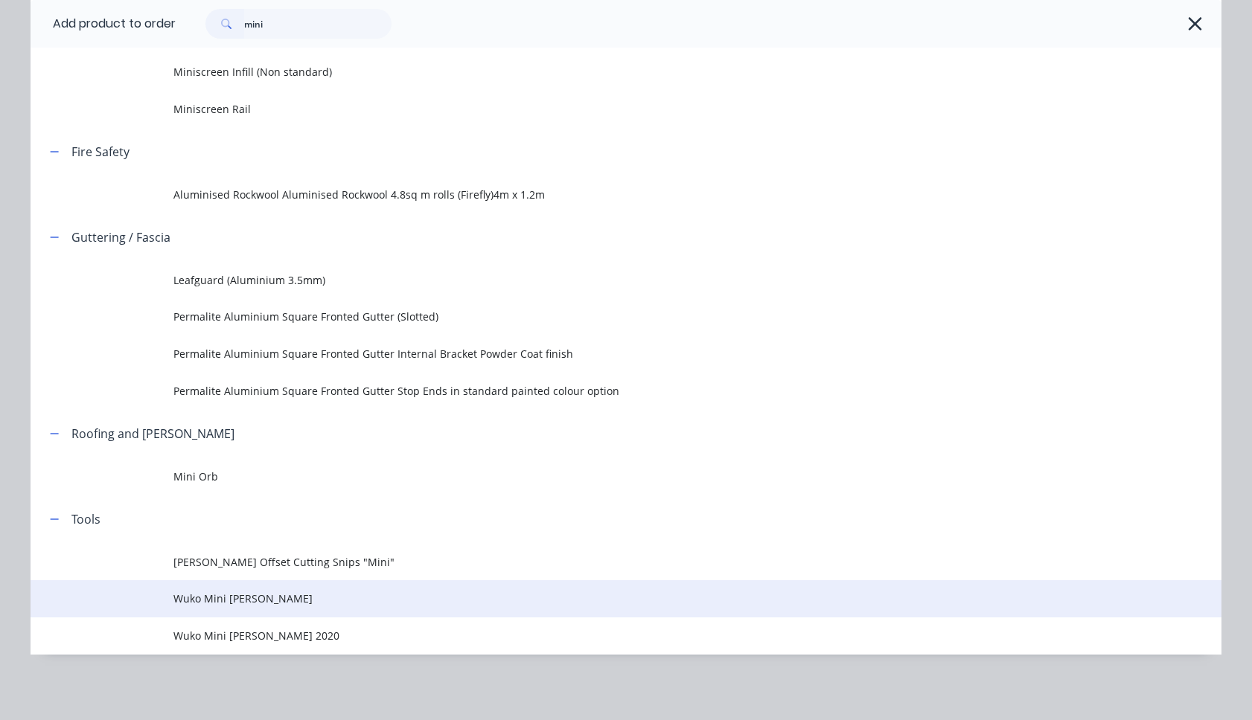
click at [232, 602] on span "Wuko Mini [PERSON_NAME]" at bounding box center [592, 599] width 838 height 16
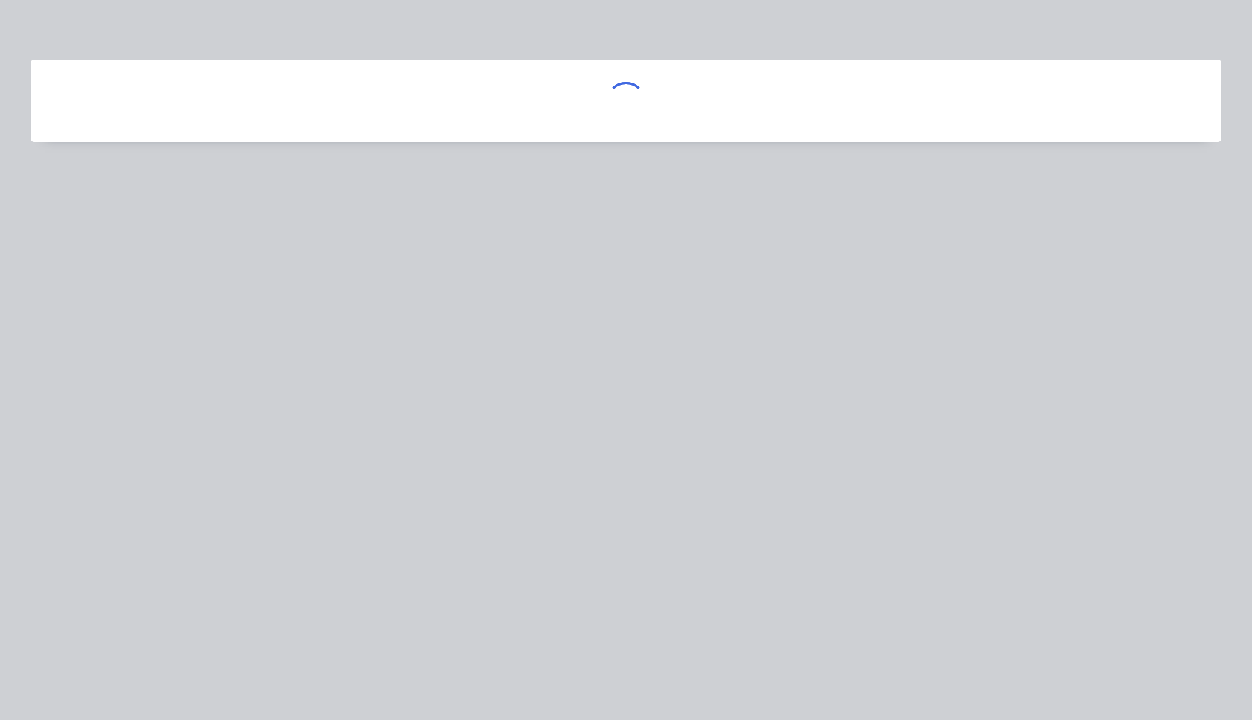
scroll to position [0, 0]
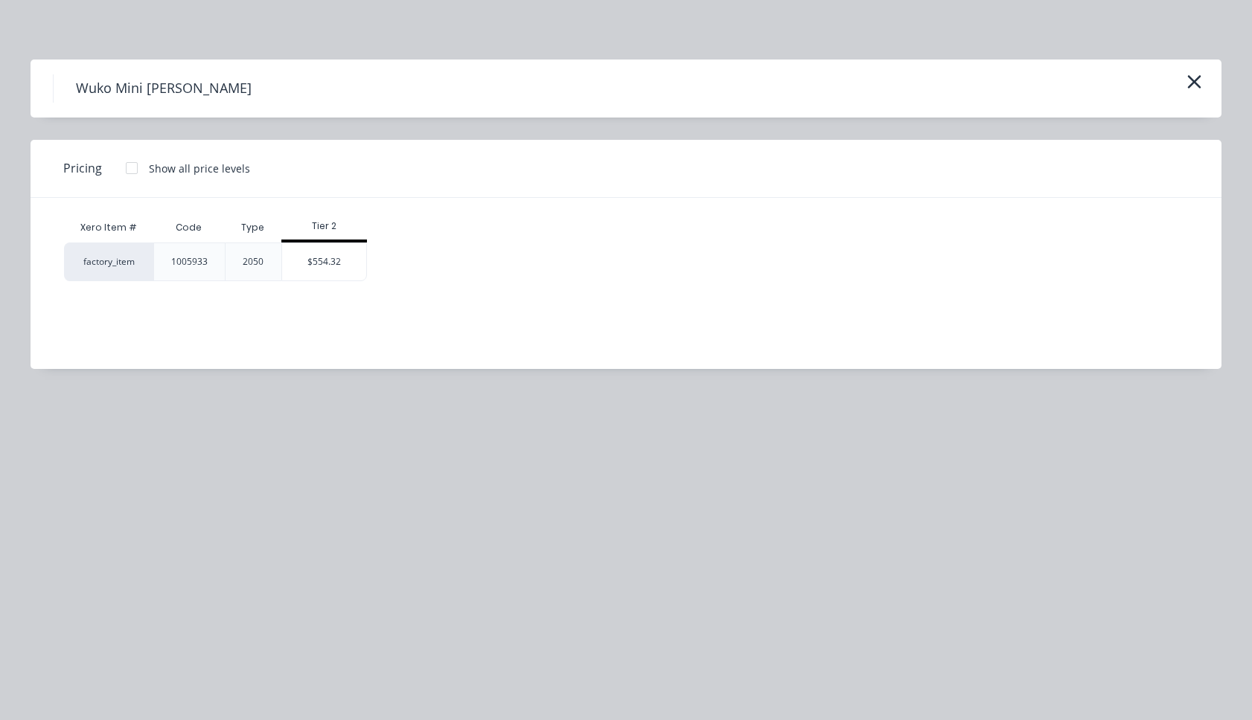
click at [132, 166] on div at bounding box center [132, 168] width 30 height 30
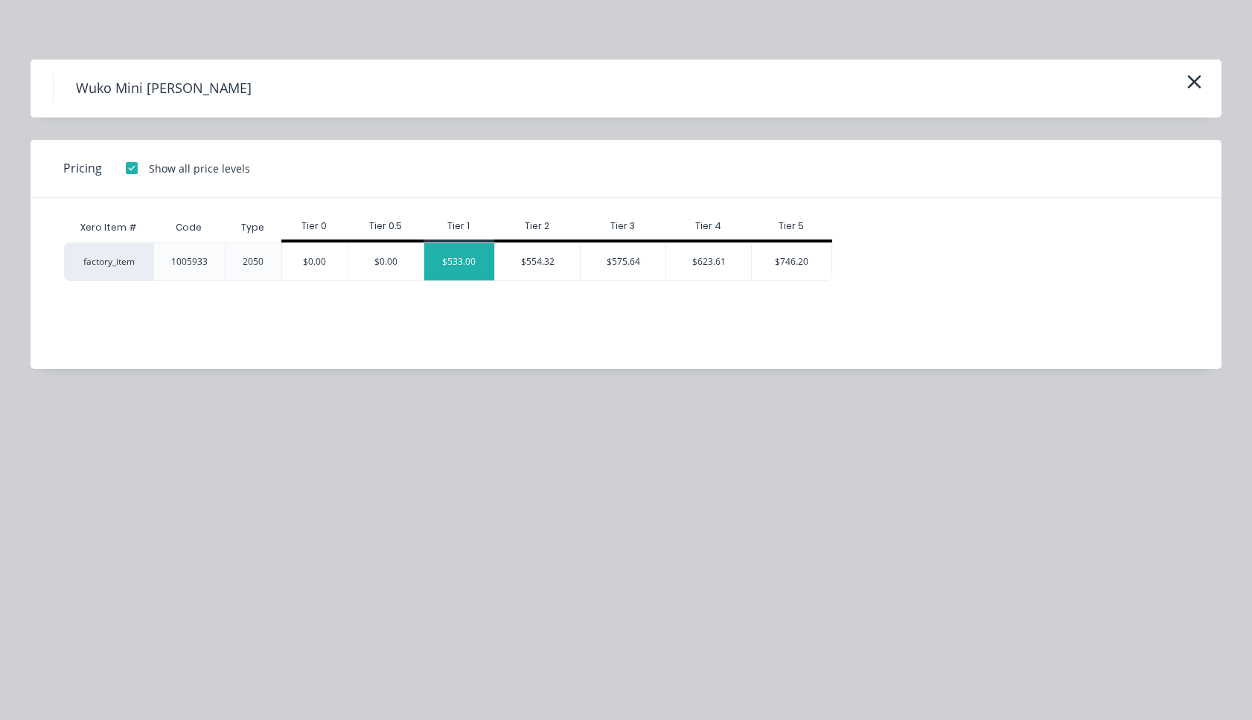
click at [465, 261] on div "$533.00" at bounding box center [459, 261] width 71 height 37
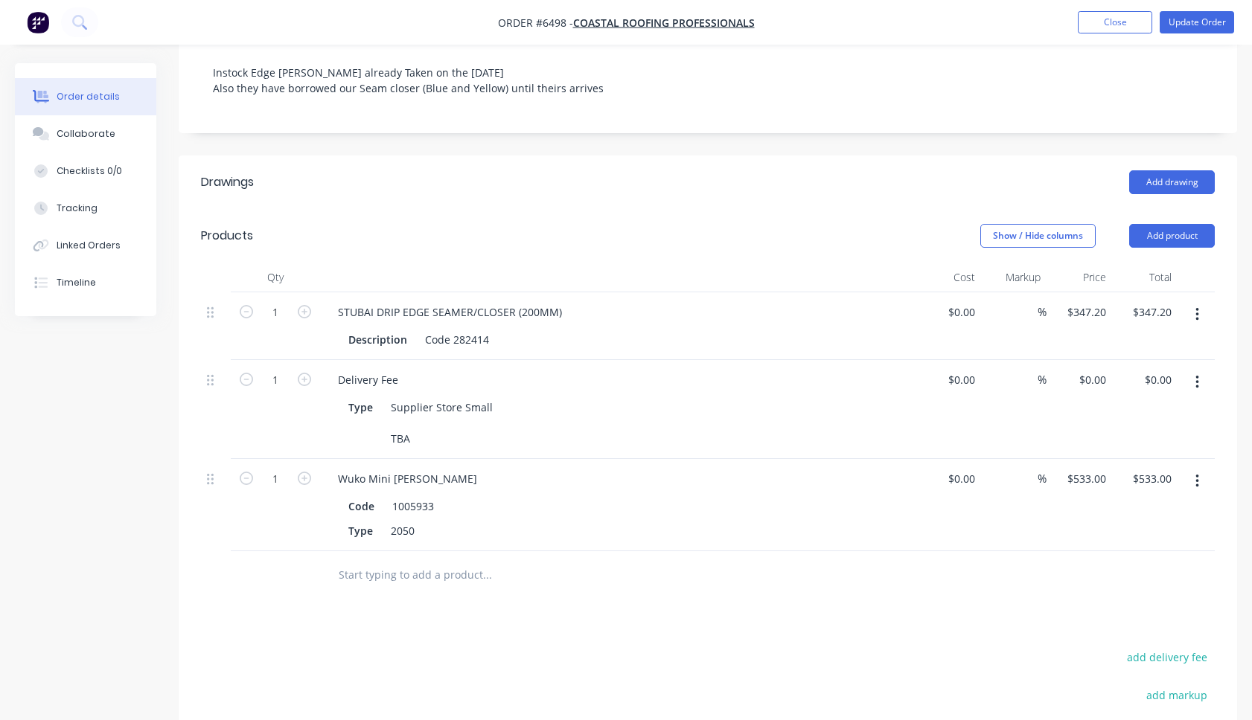
scroll to position [261, 0]
click at [415, 527] on div "2050" at bounding box center [403, 530] width 36 height 22
click at [563, 551] on div "Type 2050 Price to be updated" at bounding box center [614, 545] width 545 height 53
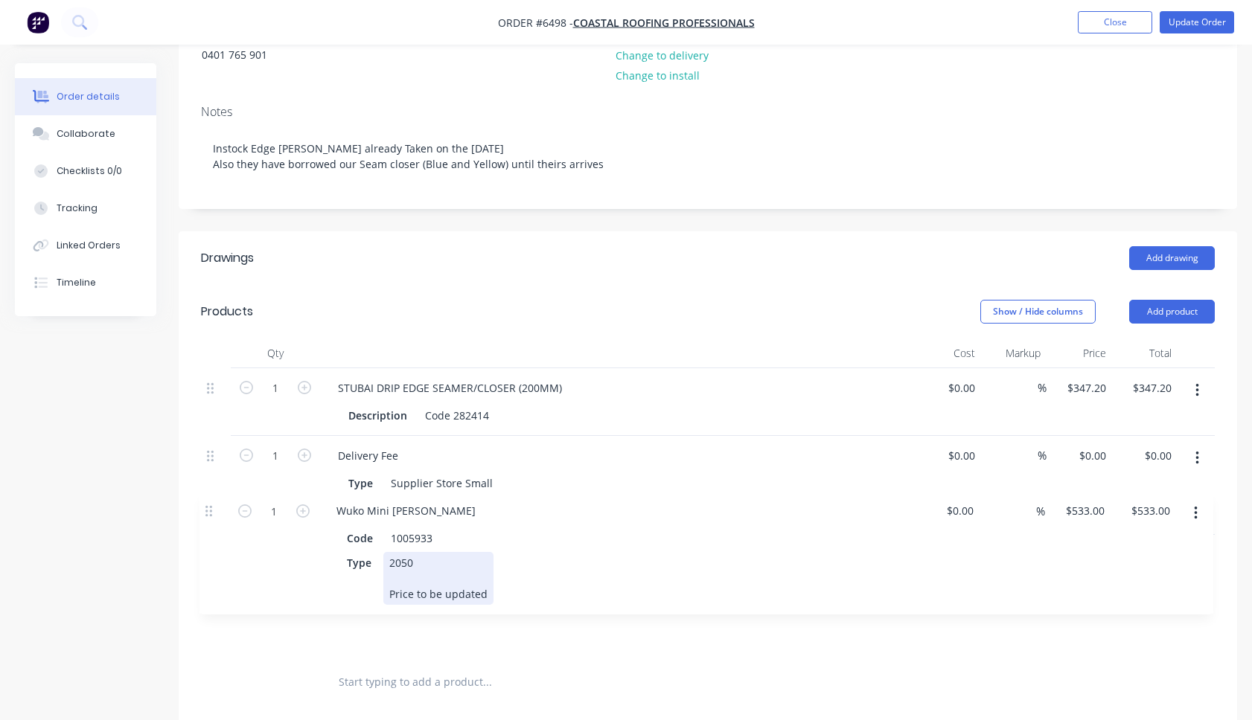
scroll to position [185, 0]
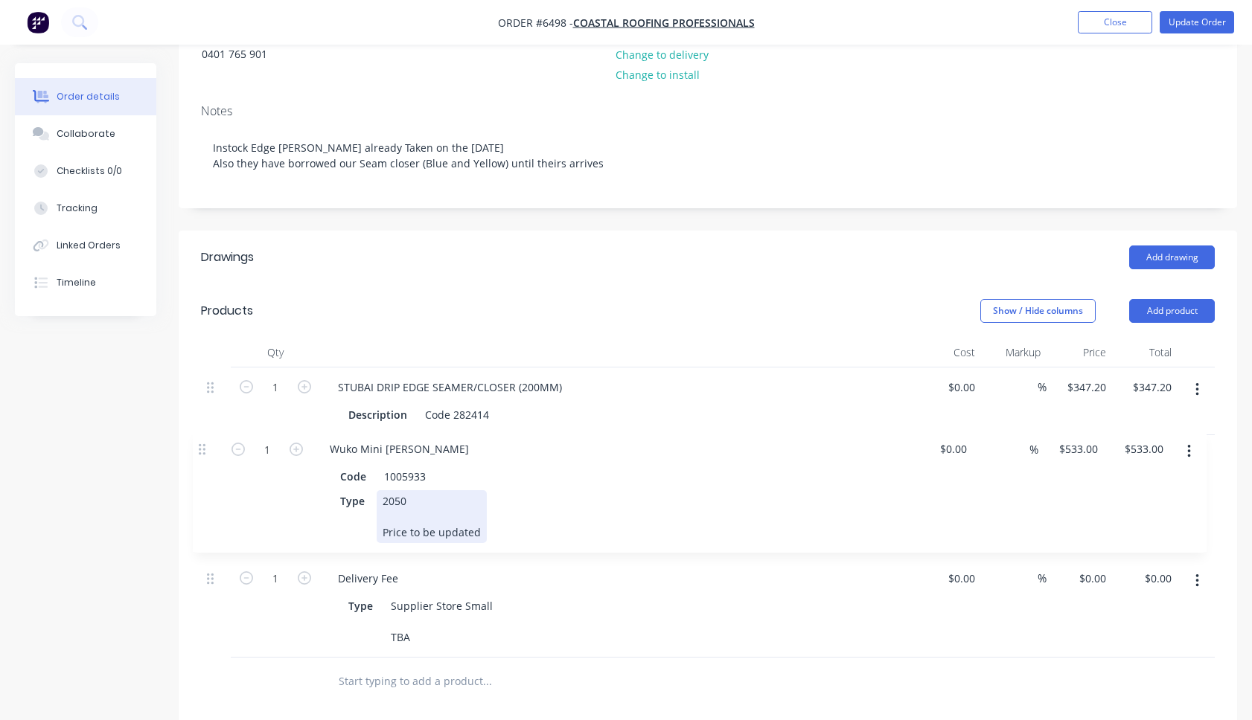
drag, startPoint x: 212, startPoint y: 566, endPoint x: 204, endPoint y: 441, distance: 126.0
click at [204, 441] on div "1 STUBAI DRIP EDGE SEAMER/CLOSER (200MM) Description Code 282414 $0.00 $0.00 % …" at bounding box center [708, 513] width 1014 height 290
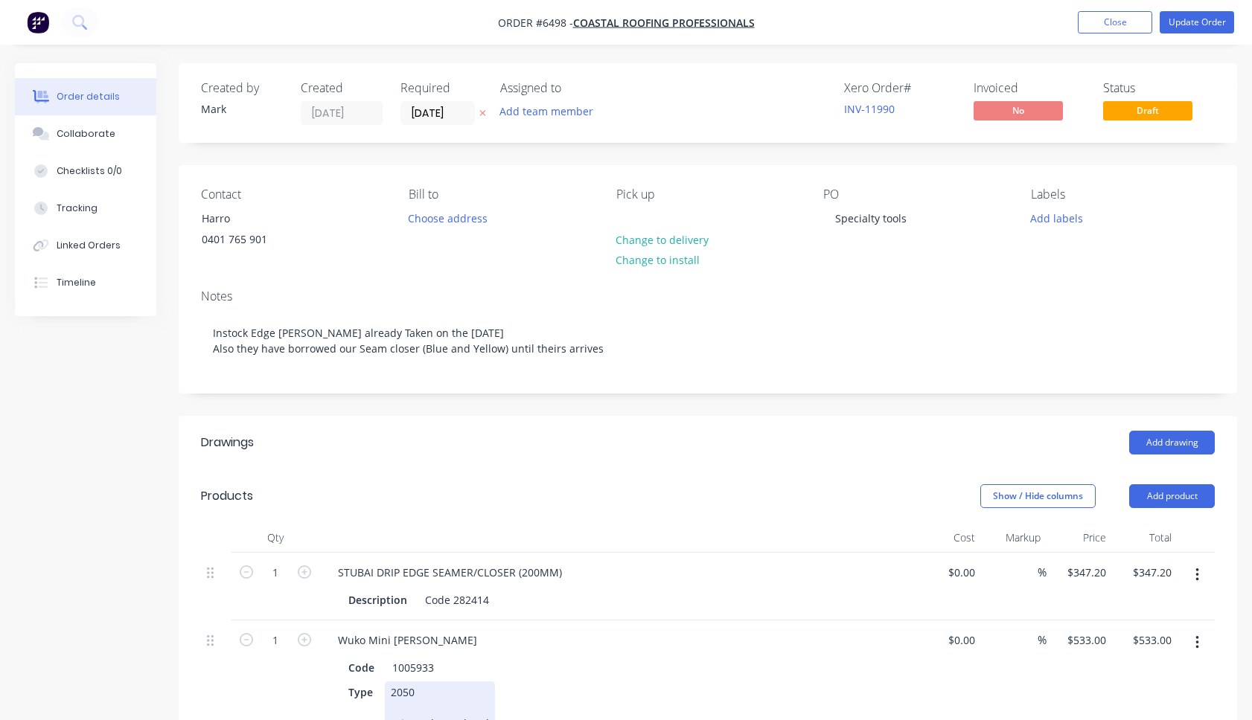
scroll to position [0, 0]
click at [1036, 23] on button "Update Order" at bounding box center [1196, 22] width 74 height 22
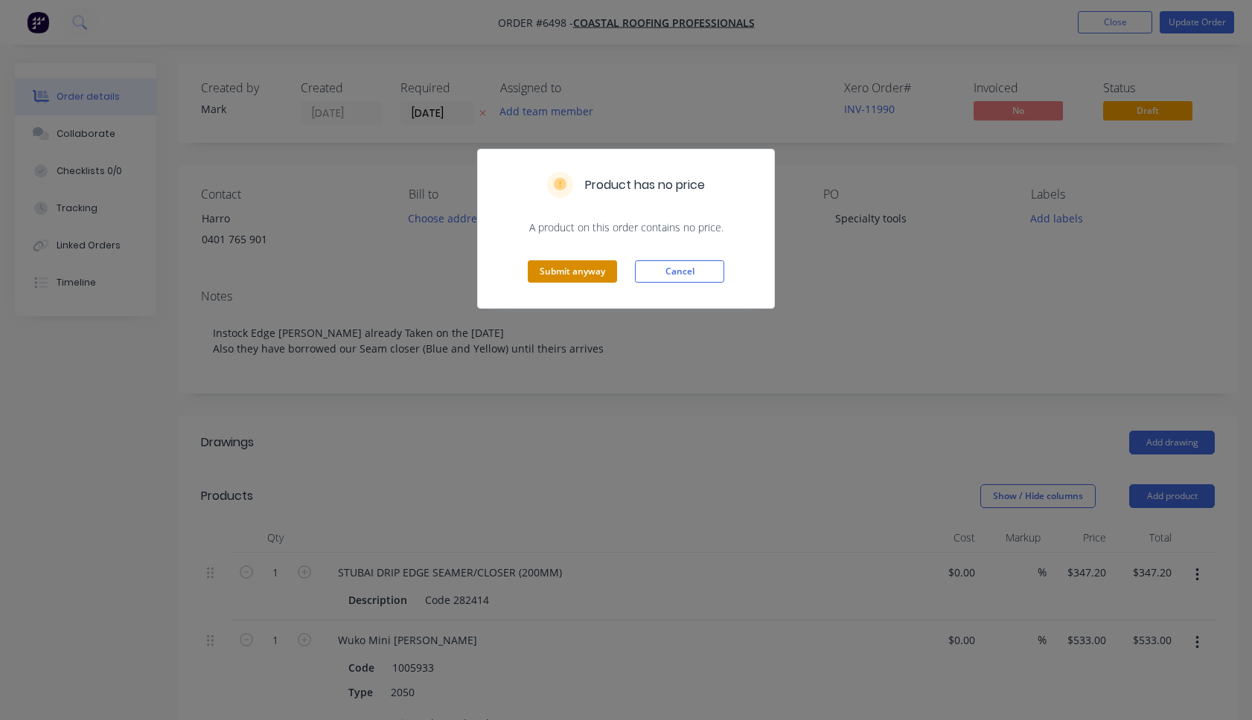
click at [582, 272] on button "Submit anyway" at bounding box center [572, 271] width 89 height 22
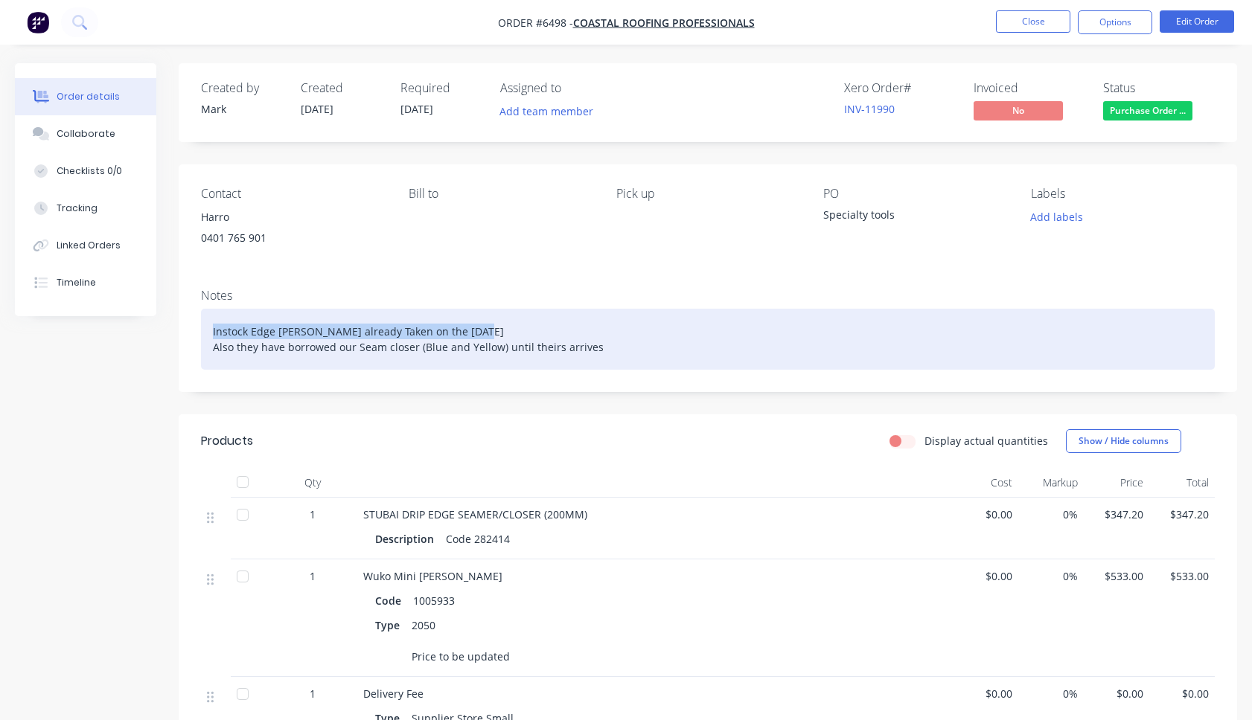
drag, startPoint x: 487, startPoint y: 326, endPoint x: 208, endPoint y: 328, distance: 279.1
click at [208, 328] on div "Instock Edge [PERSON_NAME] already Taken on the [DATE] Also they have borrowed …" at bounding box center [708, 339] width 1014 height 61
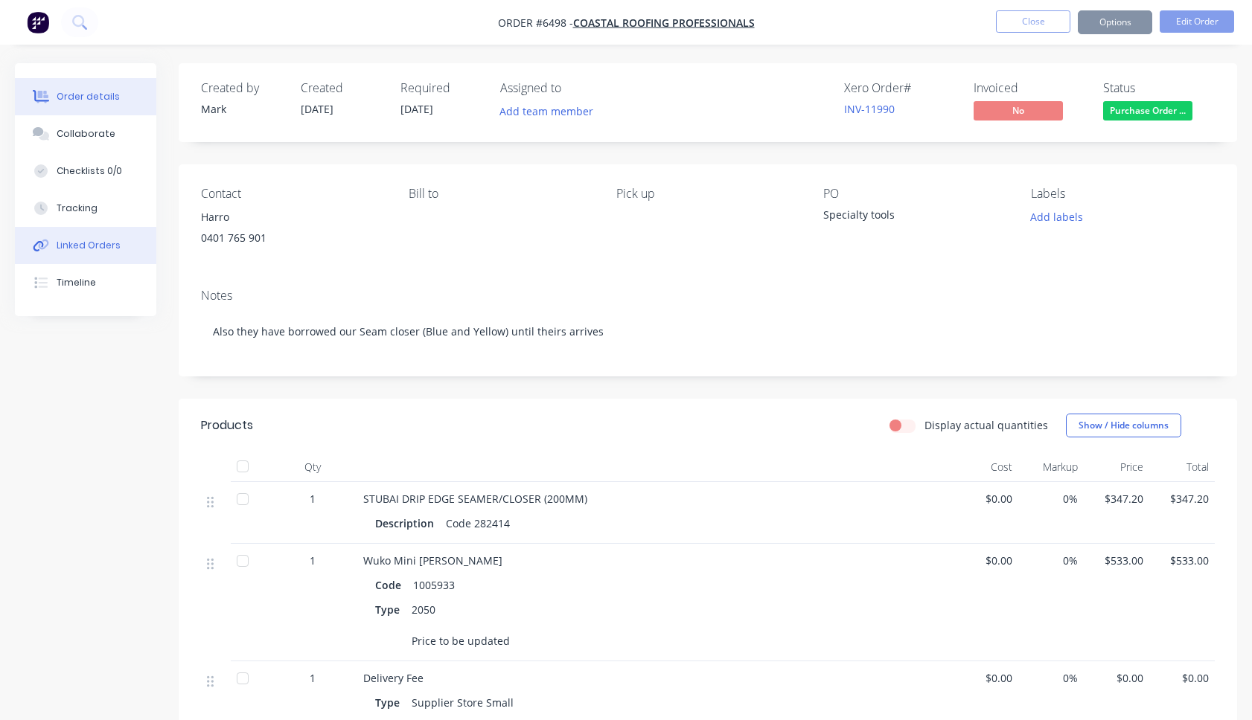
click at [95, 250] on div "Linked Orders" at bounding box center [89, 245] width 64 height 13
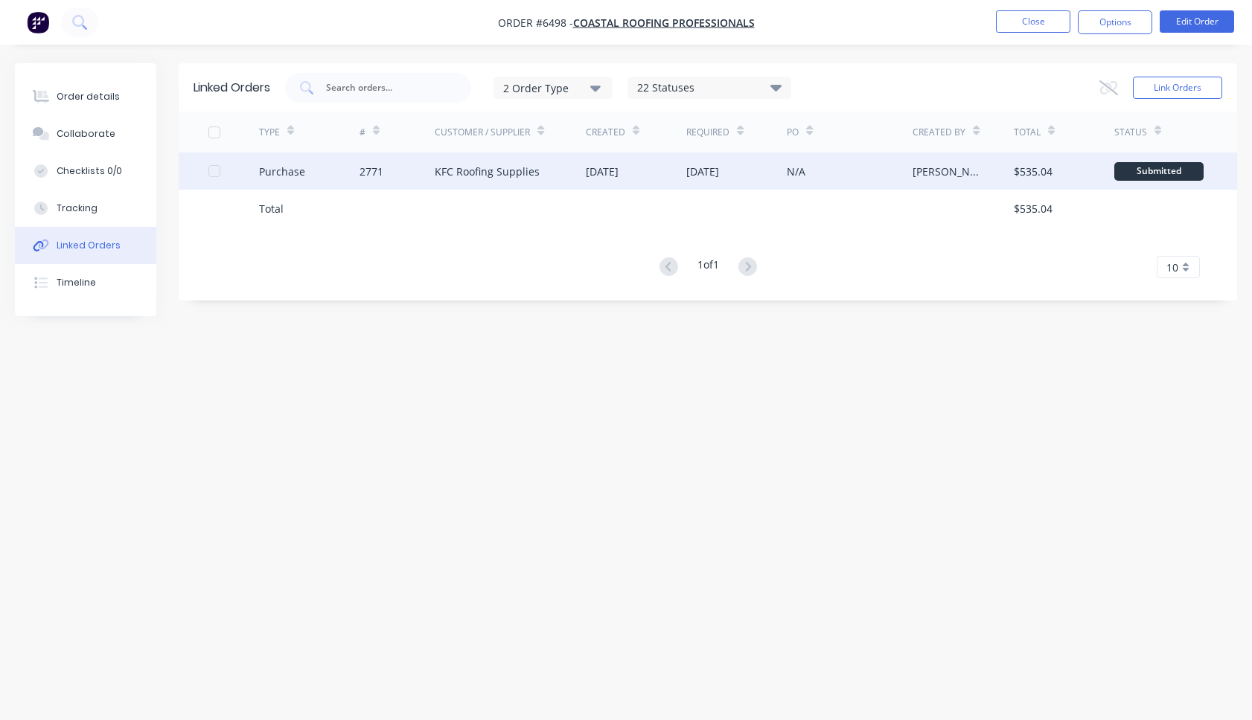
click at [324, 168] on div "Purchase" at bounding box center [309, 171] width 100 height 37
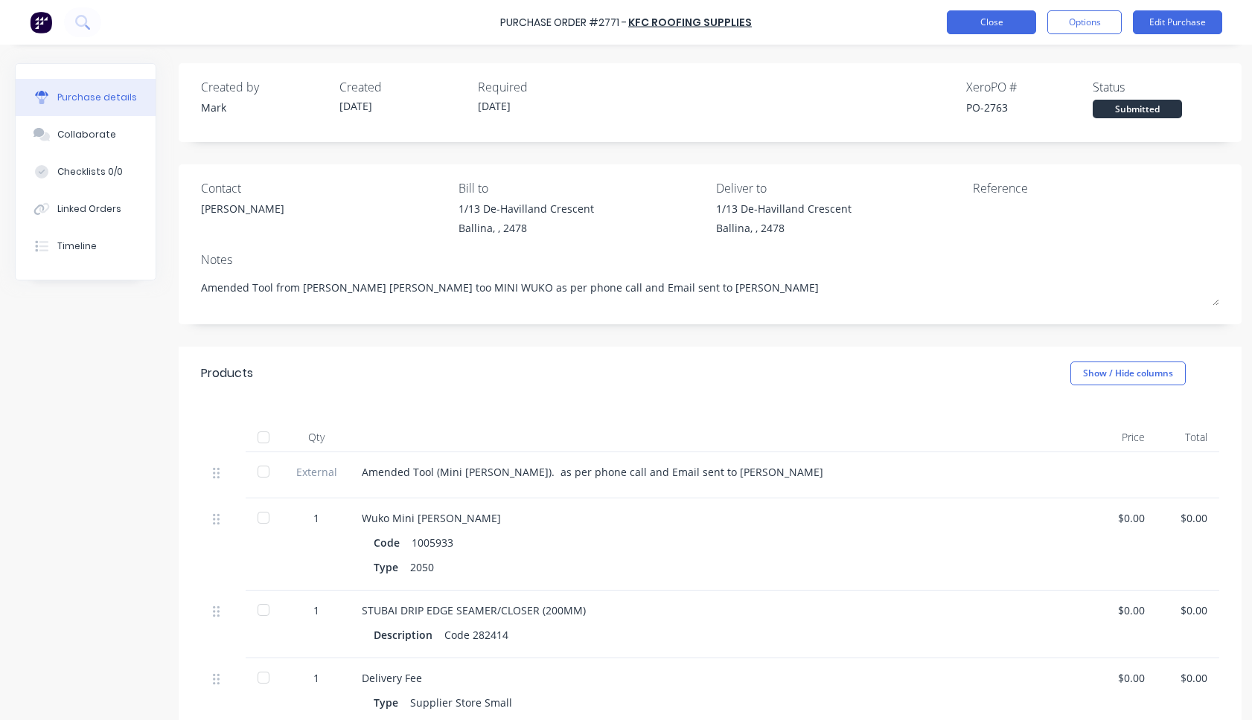
click at [996, 20] on button "Close" at bounding box center [991, 22] width 89 height 24
